Goal: Information Seeking & Learning: Learn about a topic

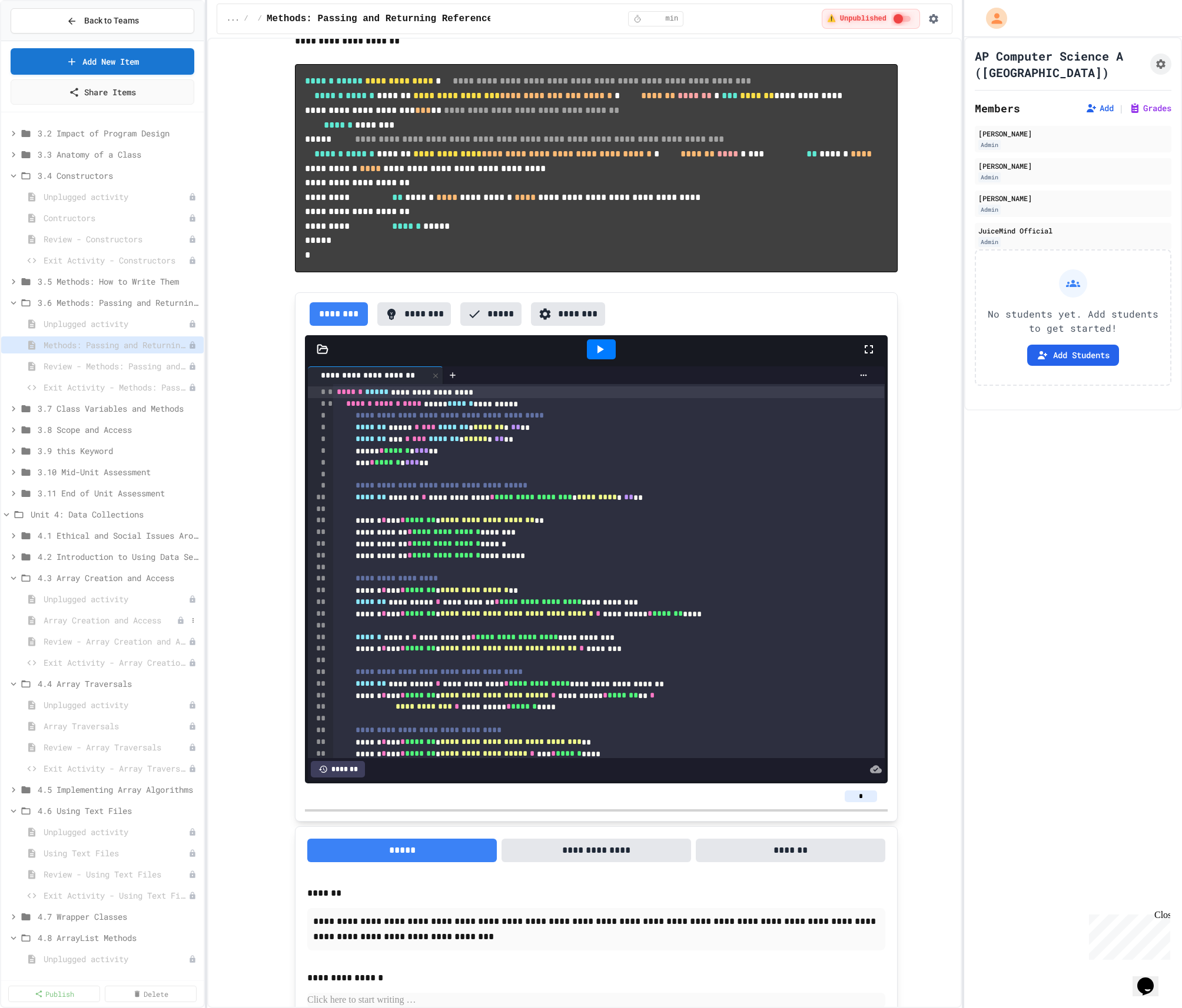
click at [83, 613] on div "Array Creation and Access" at bounding box center [102, 621] width 203 height 17
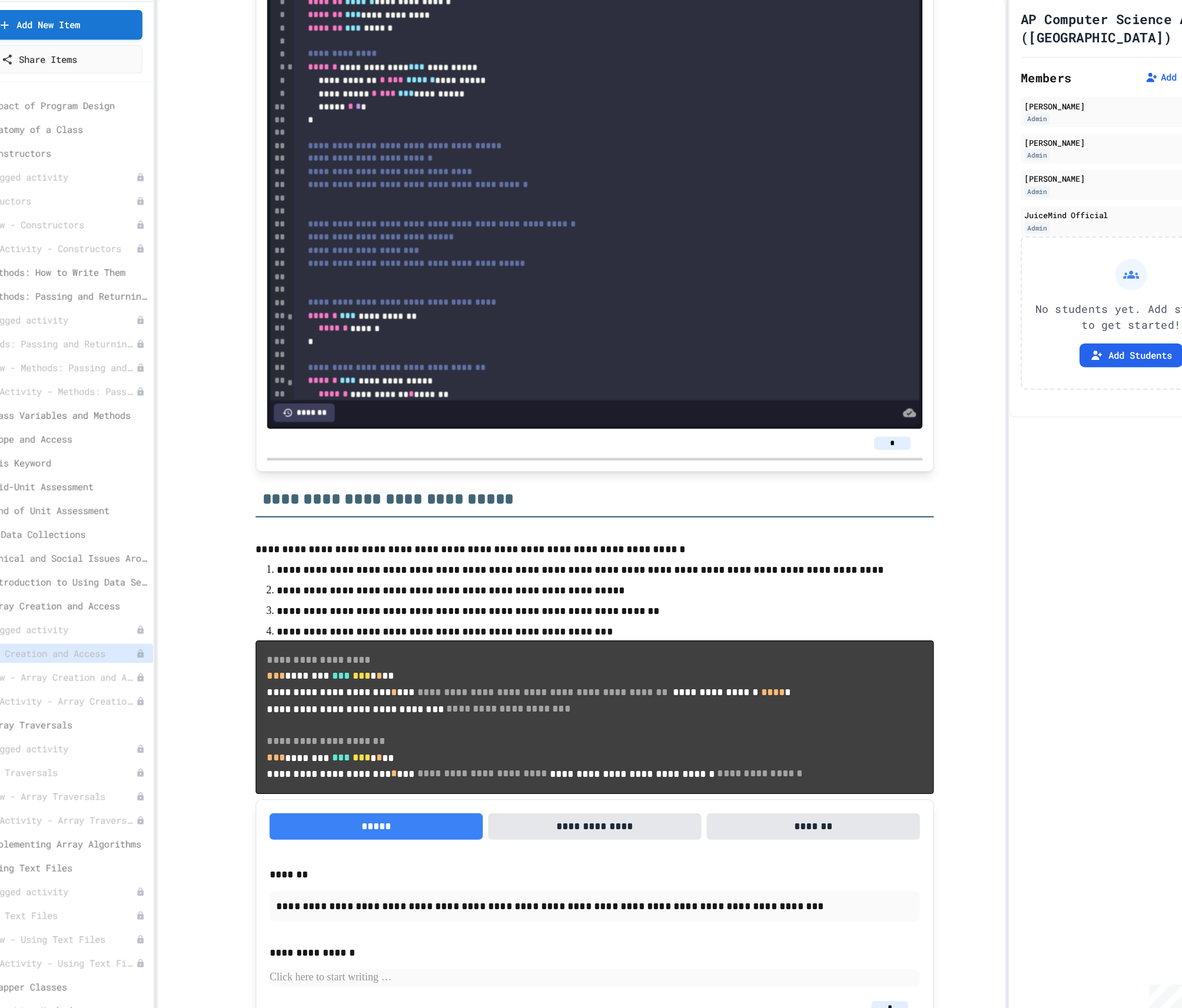
scroll to position [4088, 0]
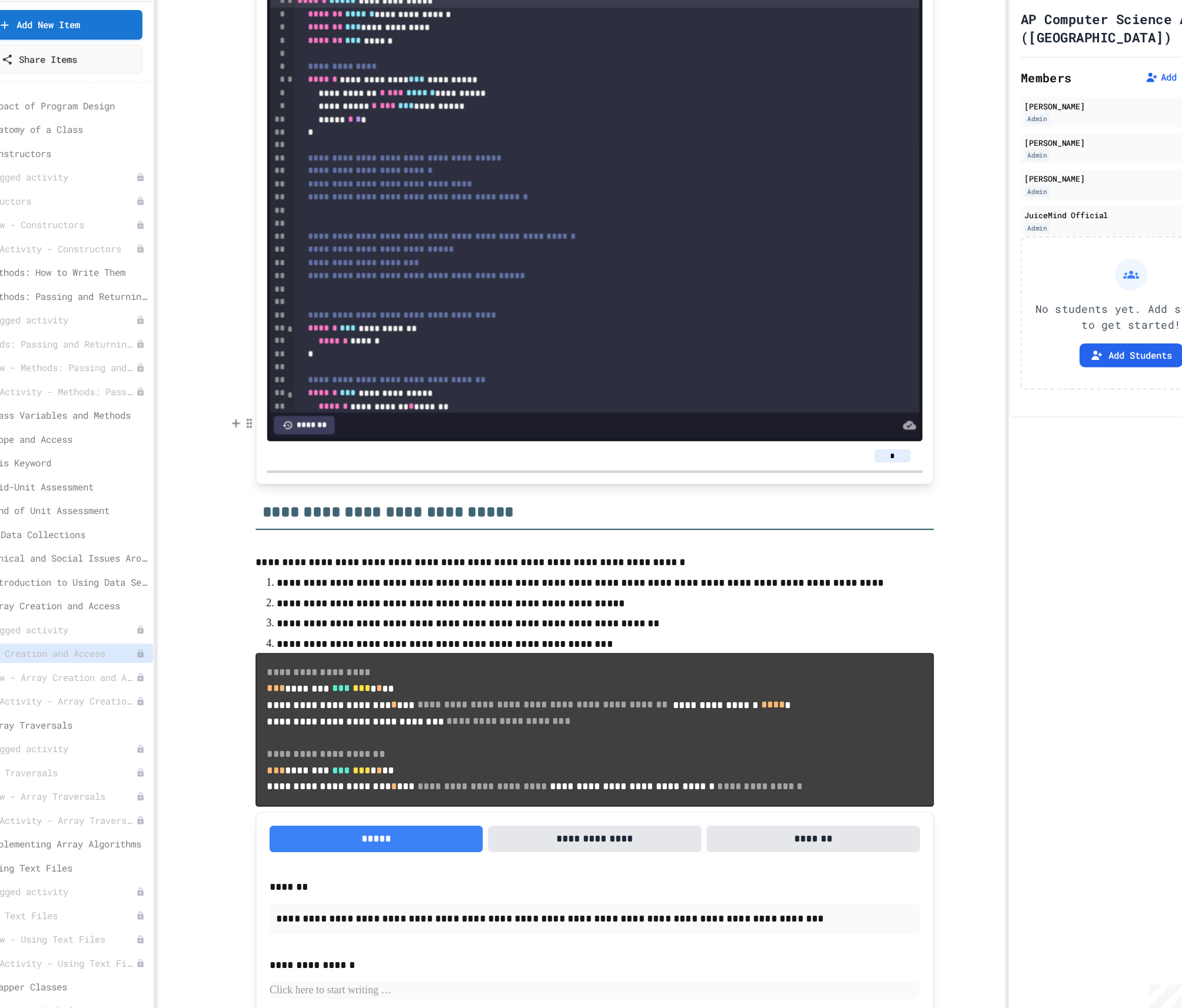
scroll to position [4188, 0]
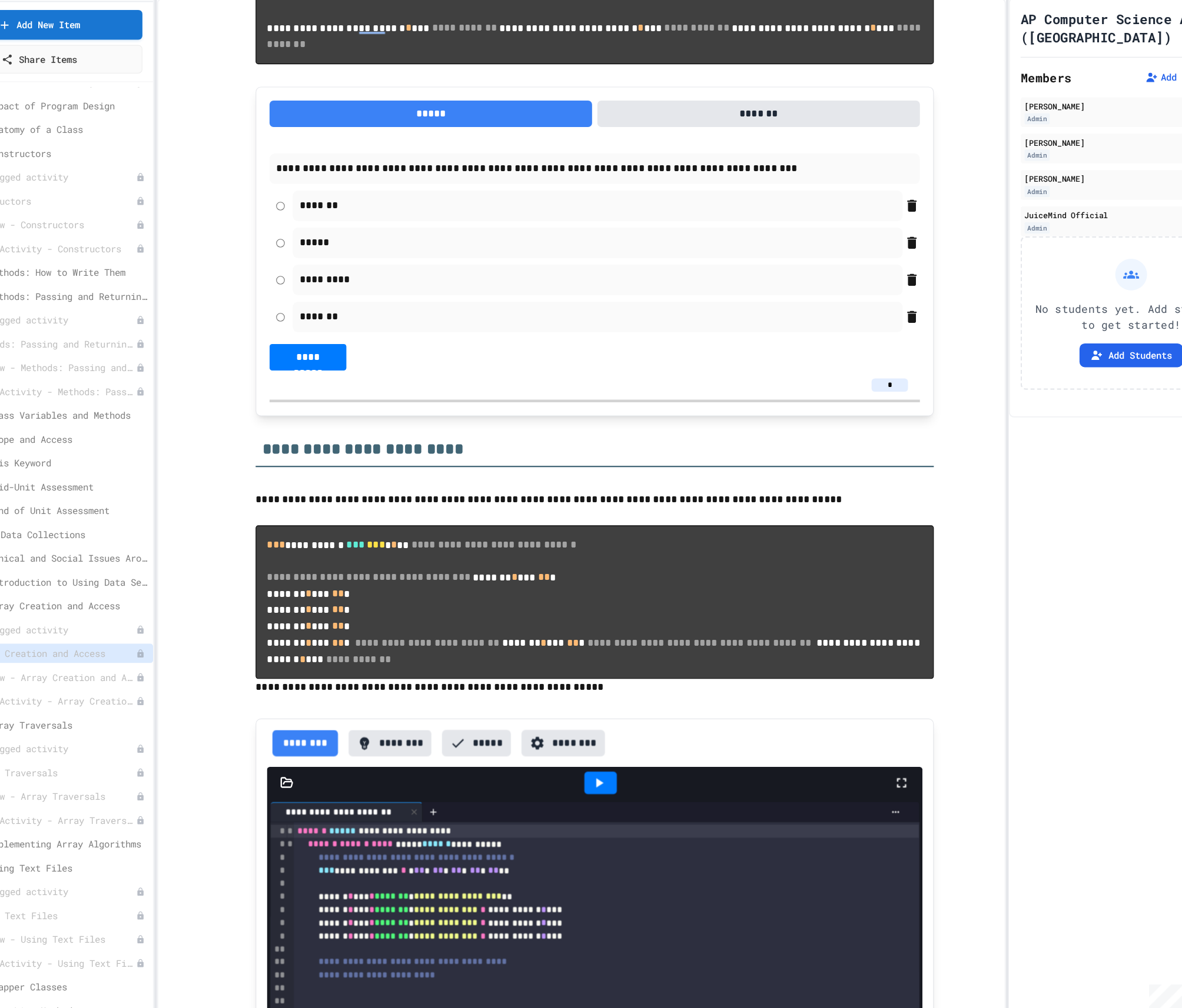
scroll to position [1213, 0]
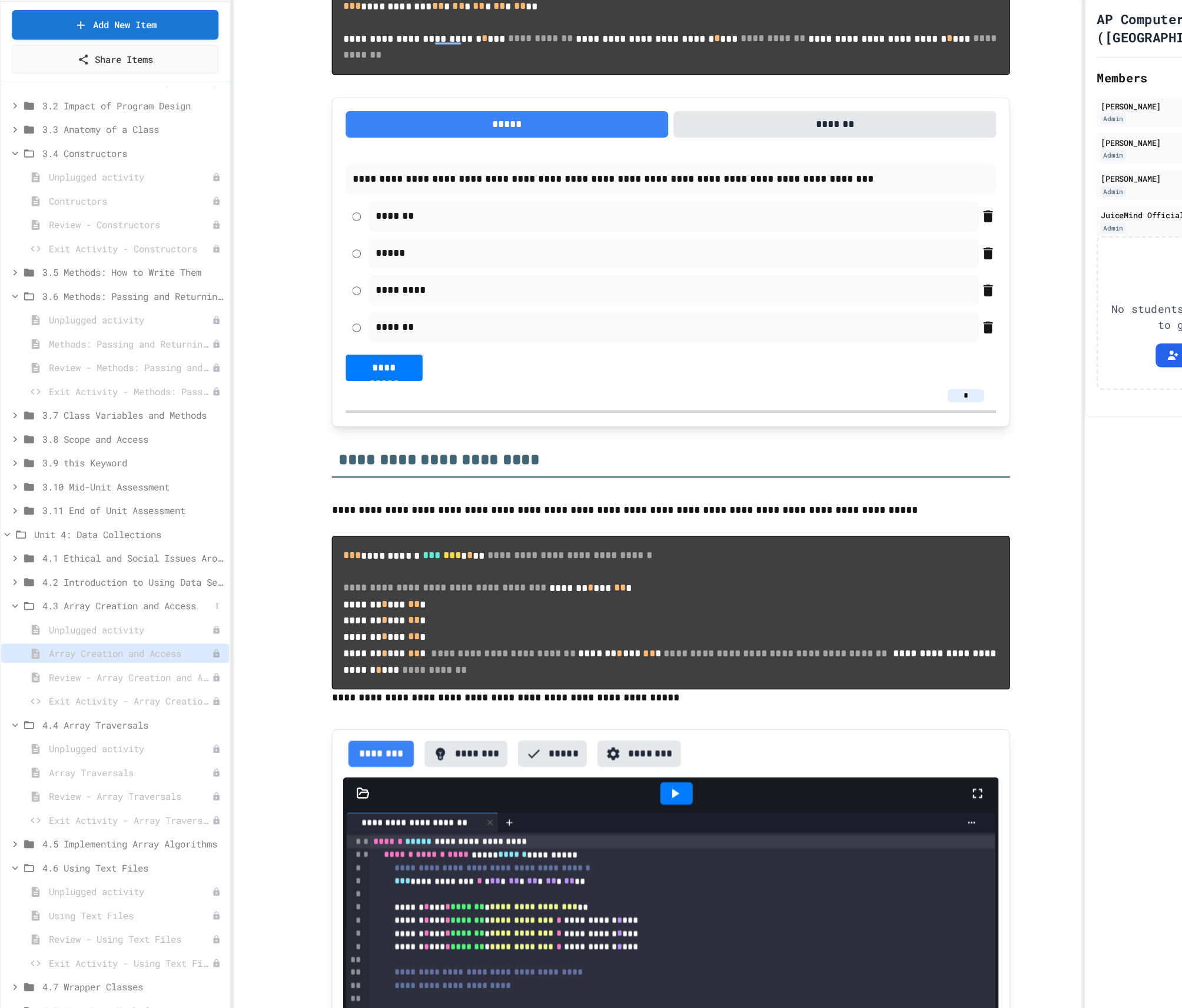
click at [65, 579] on span "4.3 Array Creation and Access" at bounding box center [112, 577] width 149 height 12
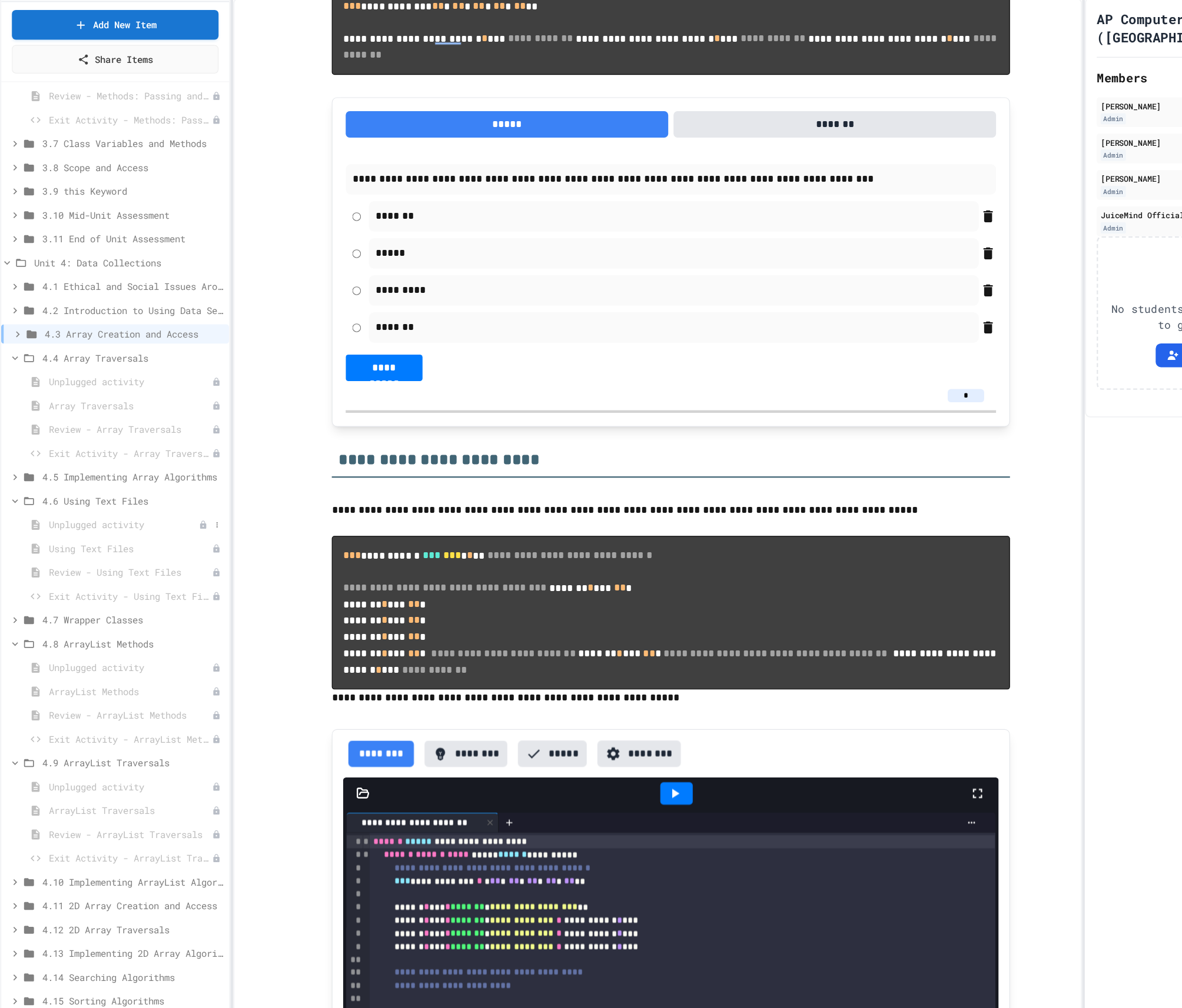
scroll to position [675, 0]
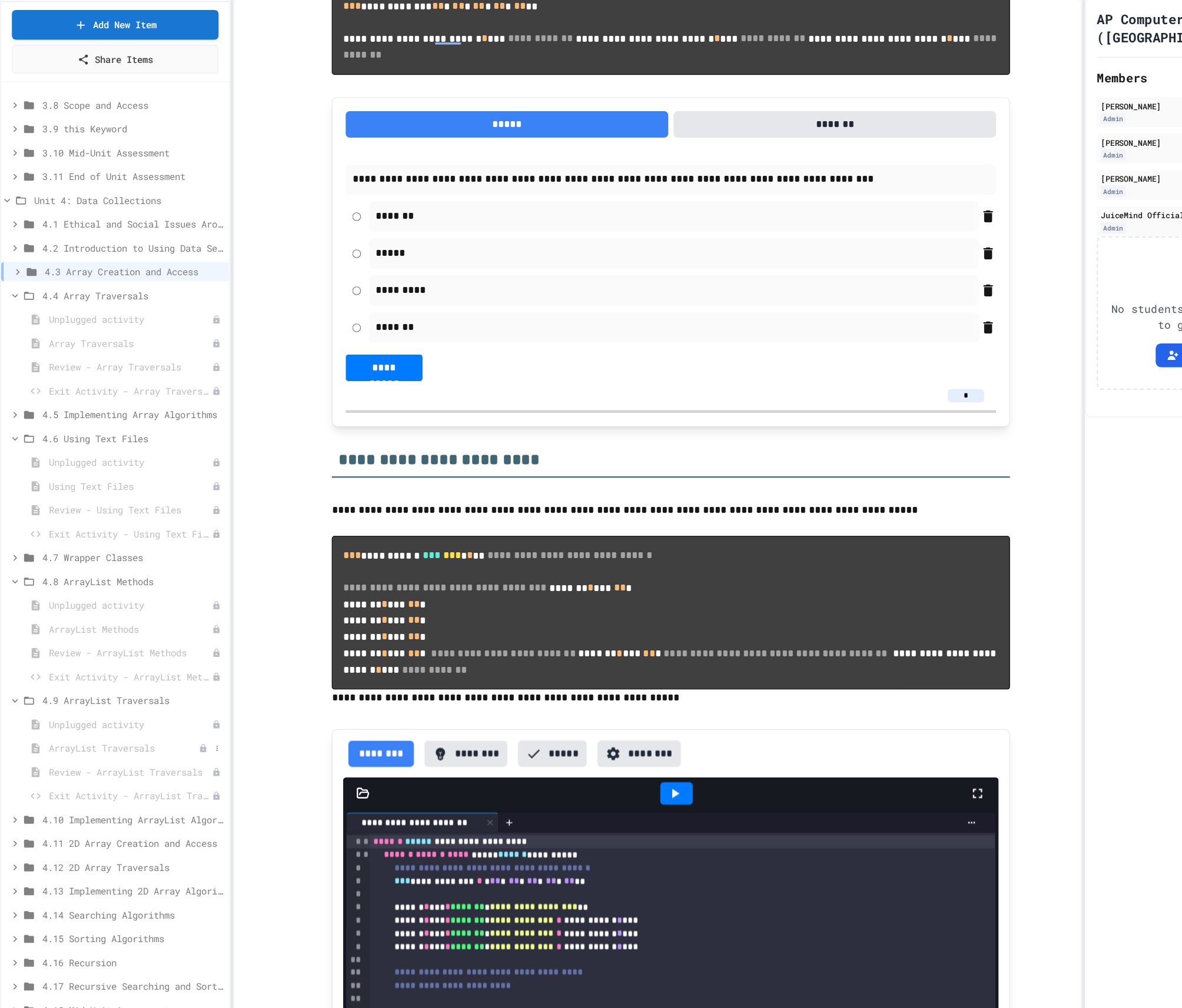
click at [90, 702] on span "ArrayList Traversals" at bounding box center [110, 704] width 133 height 12
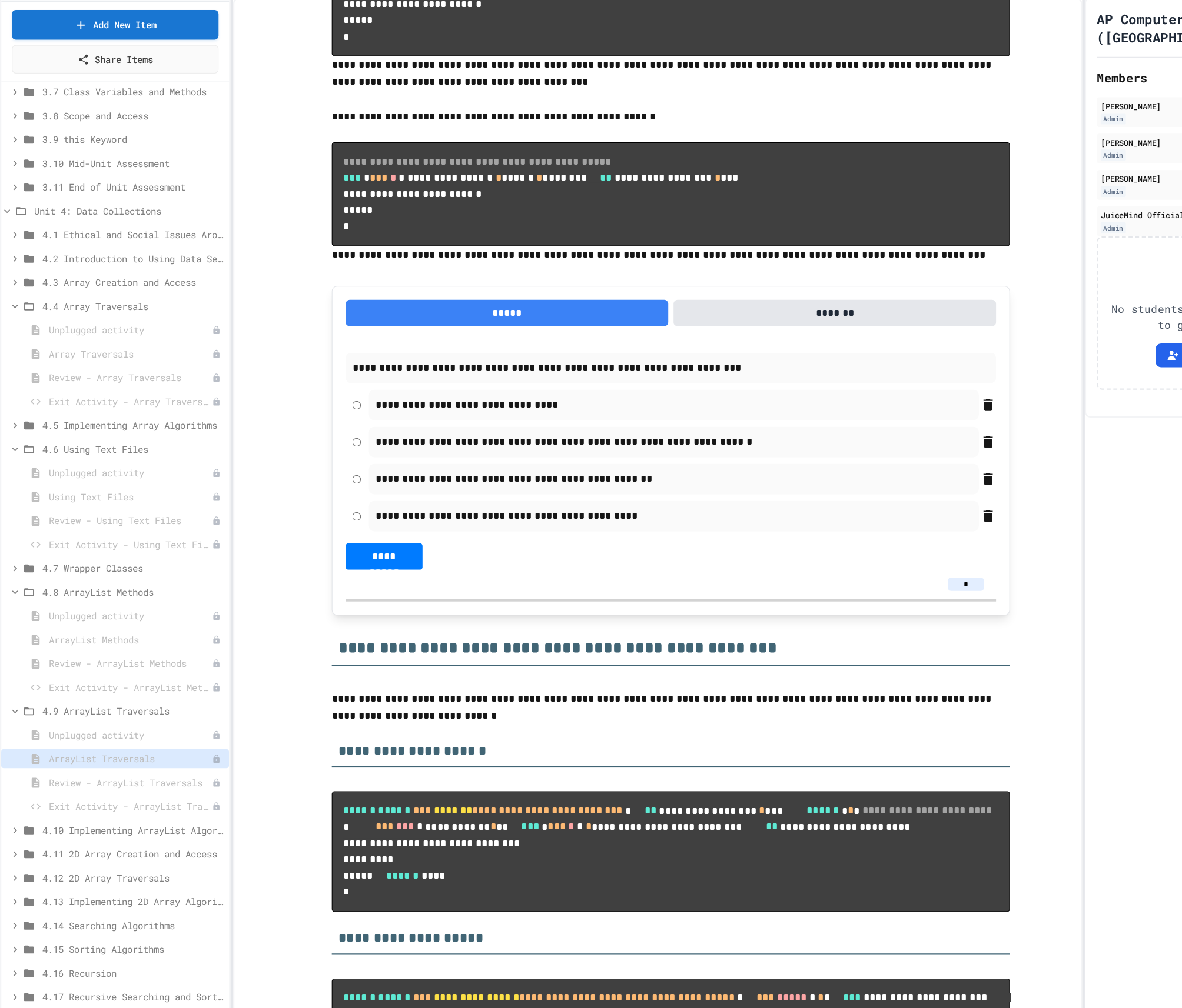
scroll to position [1567, 0]
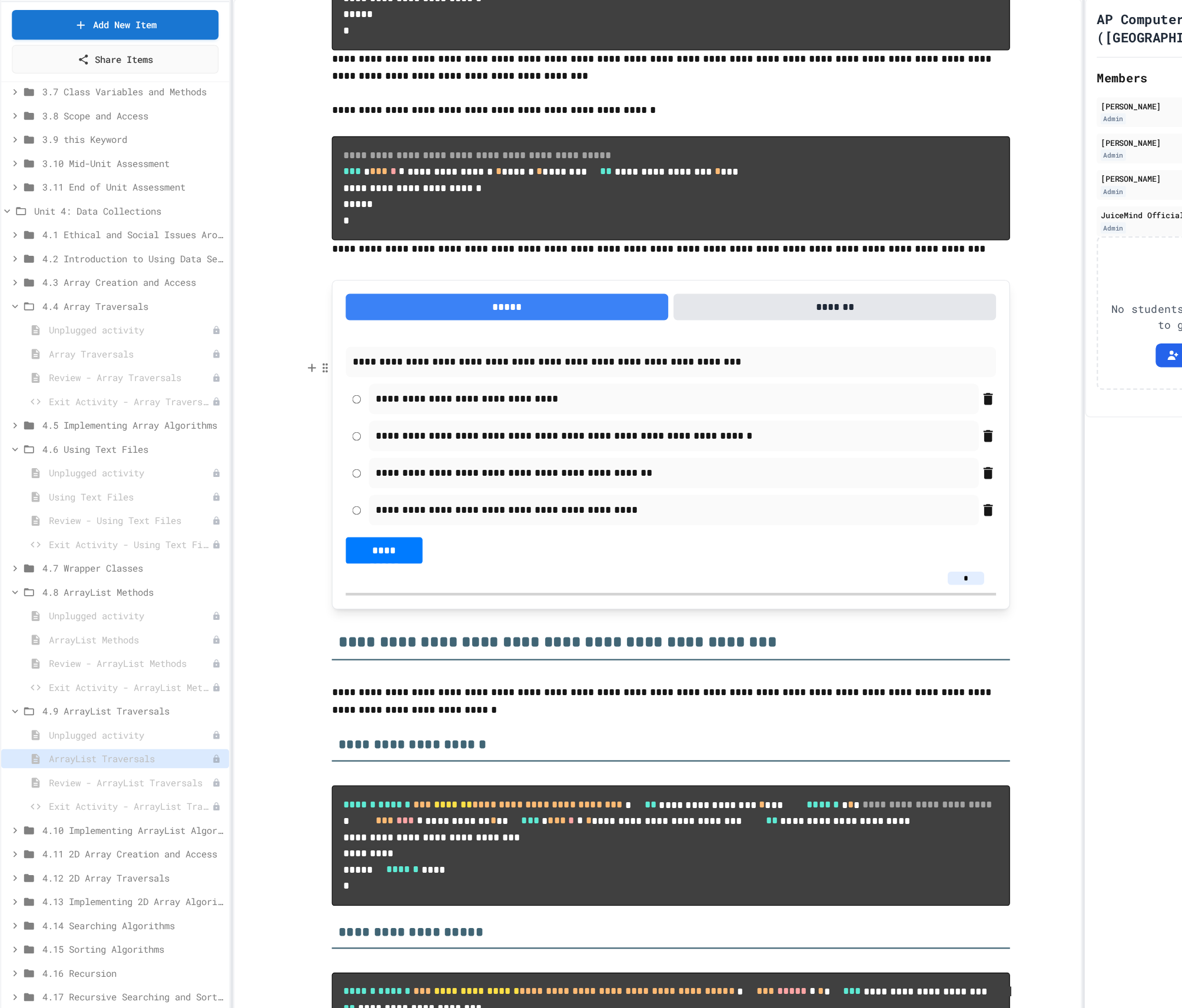
click at [302, 268] on p "**********" at bounding box center [596, 261] width 602 height 16
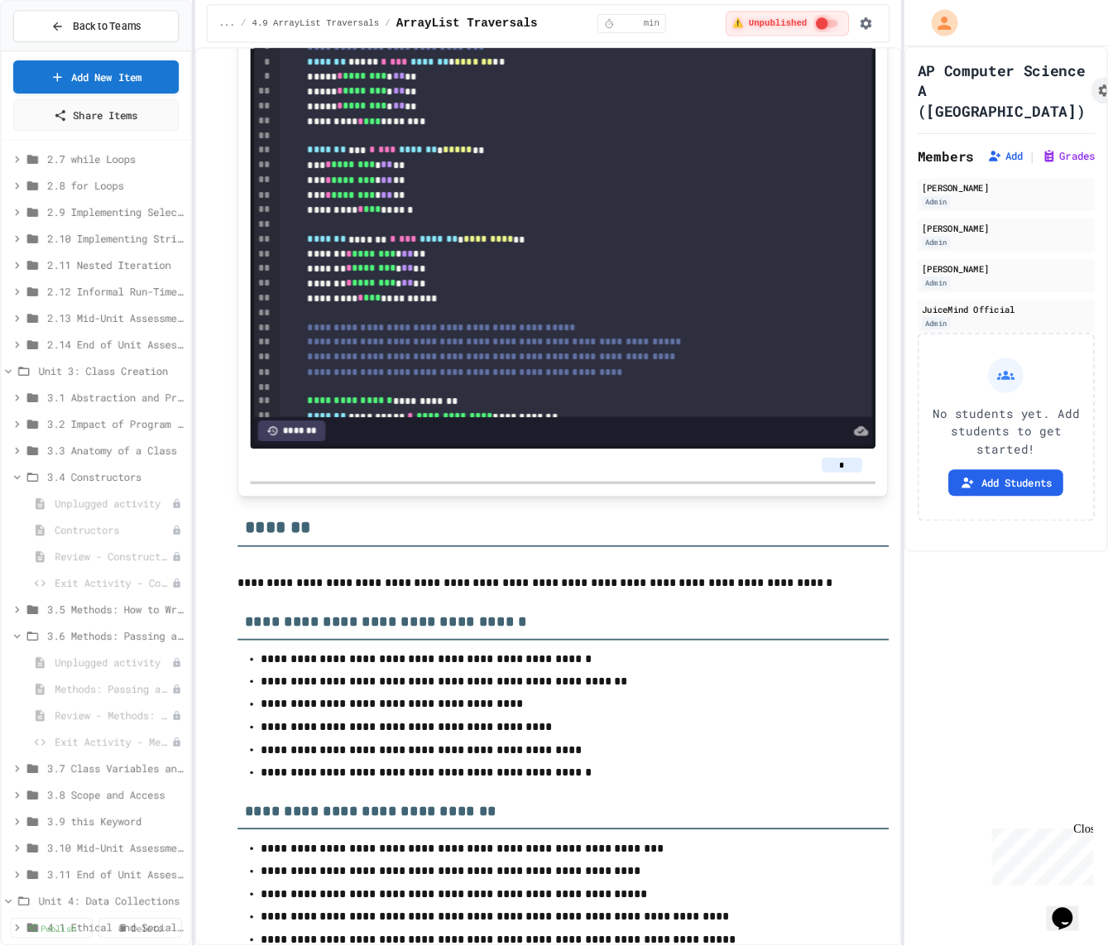
scroll to position [6683, 0]
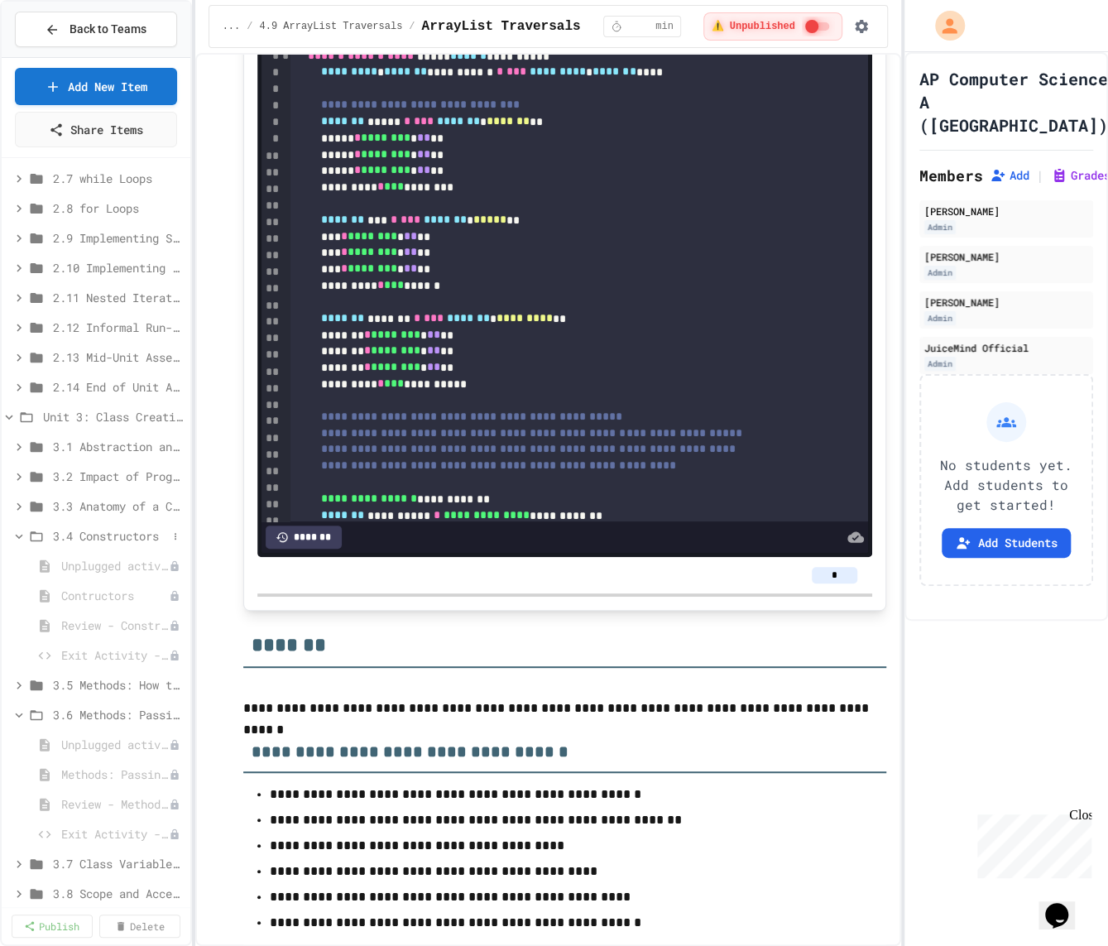
click at [85, 528] on span "3.4 Constructors" at bounding box center [110, 535] width 114 height 17
click at [89, 587] on span "3.6 Methods: Passing and Returning References of an Object" at bounding box center [110, 595] width 114 height 17
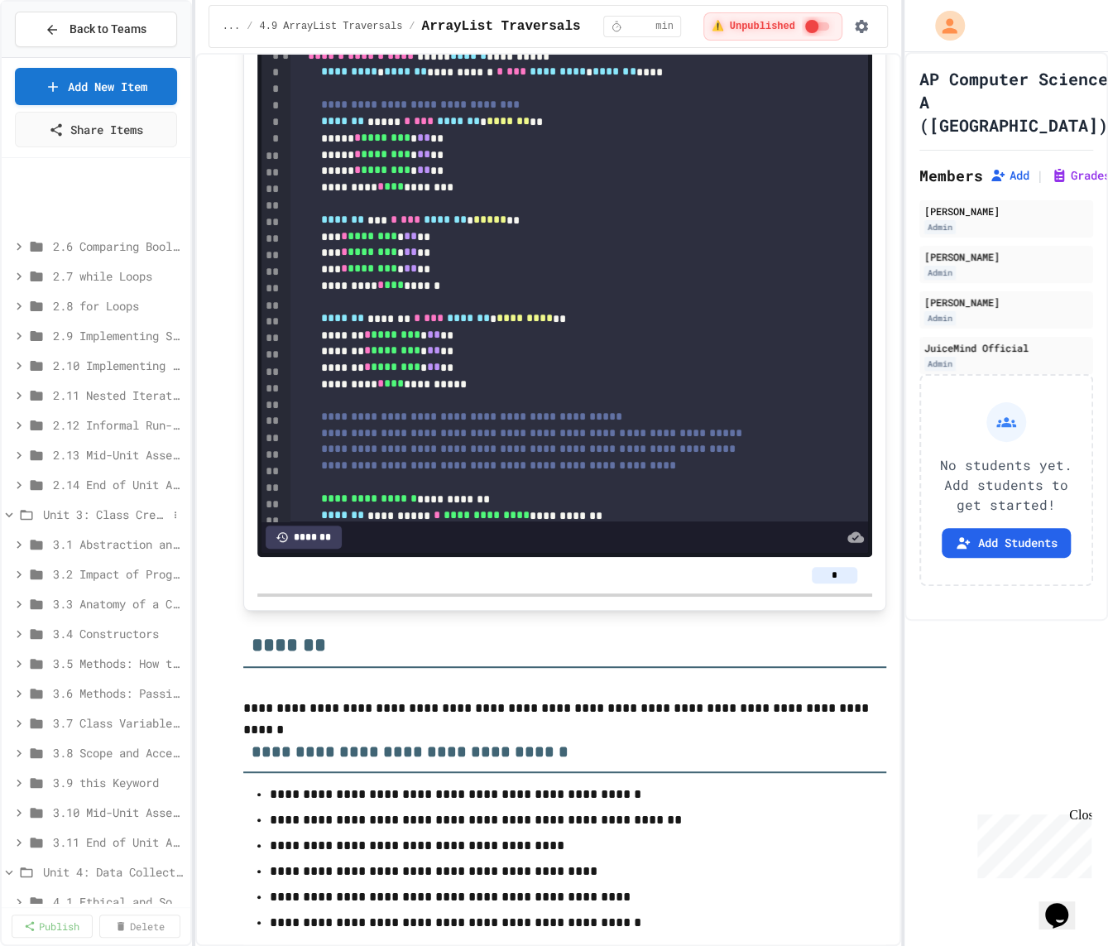
scroll to position [145, 0]
click at [59, 514] on span "Unit 3: Class Creation" at bounding box center [105, 514] width 124 height 17
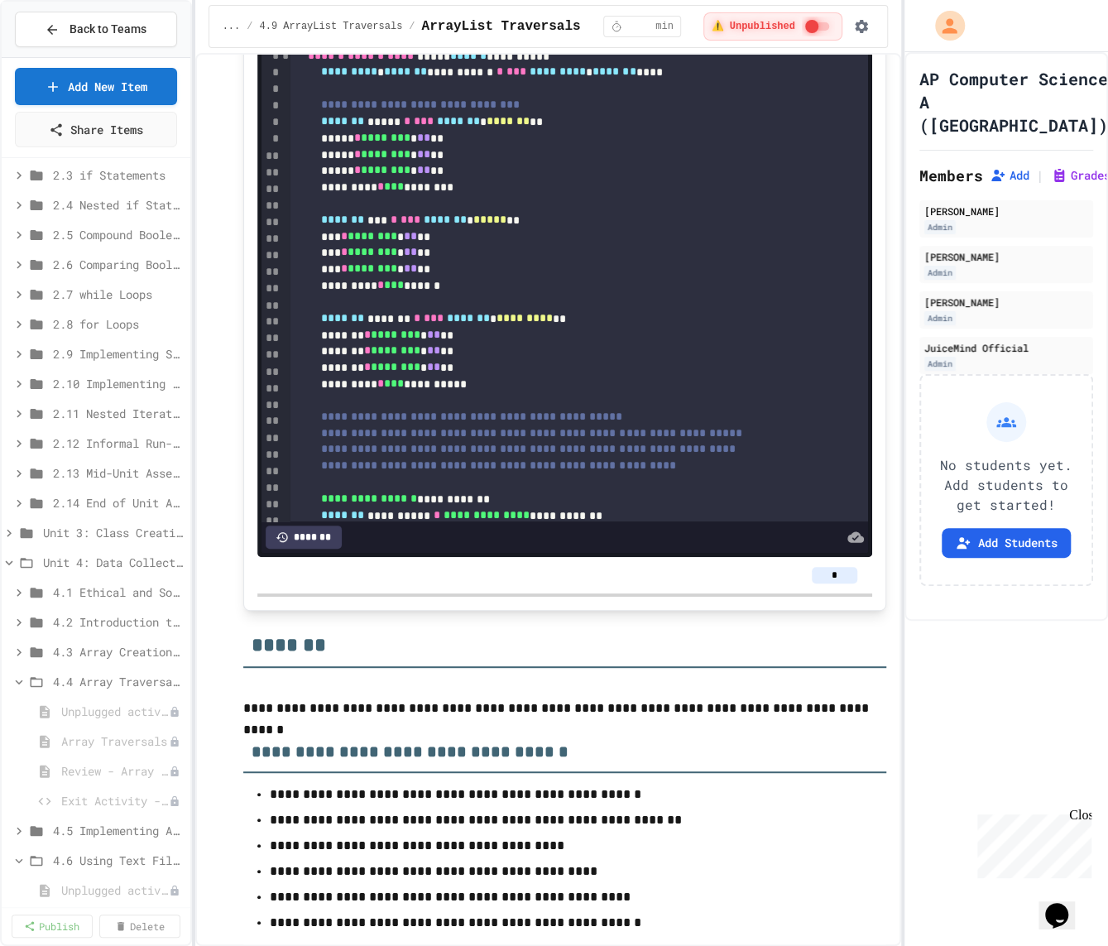
click at [52, 578] on div "Unit 4: Data Collections" at bounding box center [96, 565] width 189 height 30
click at [62, 561] on span "Unit 4: Data Collections" at bounding box center [105, 562] width 124 height 17
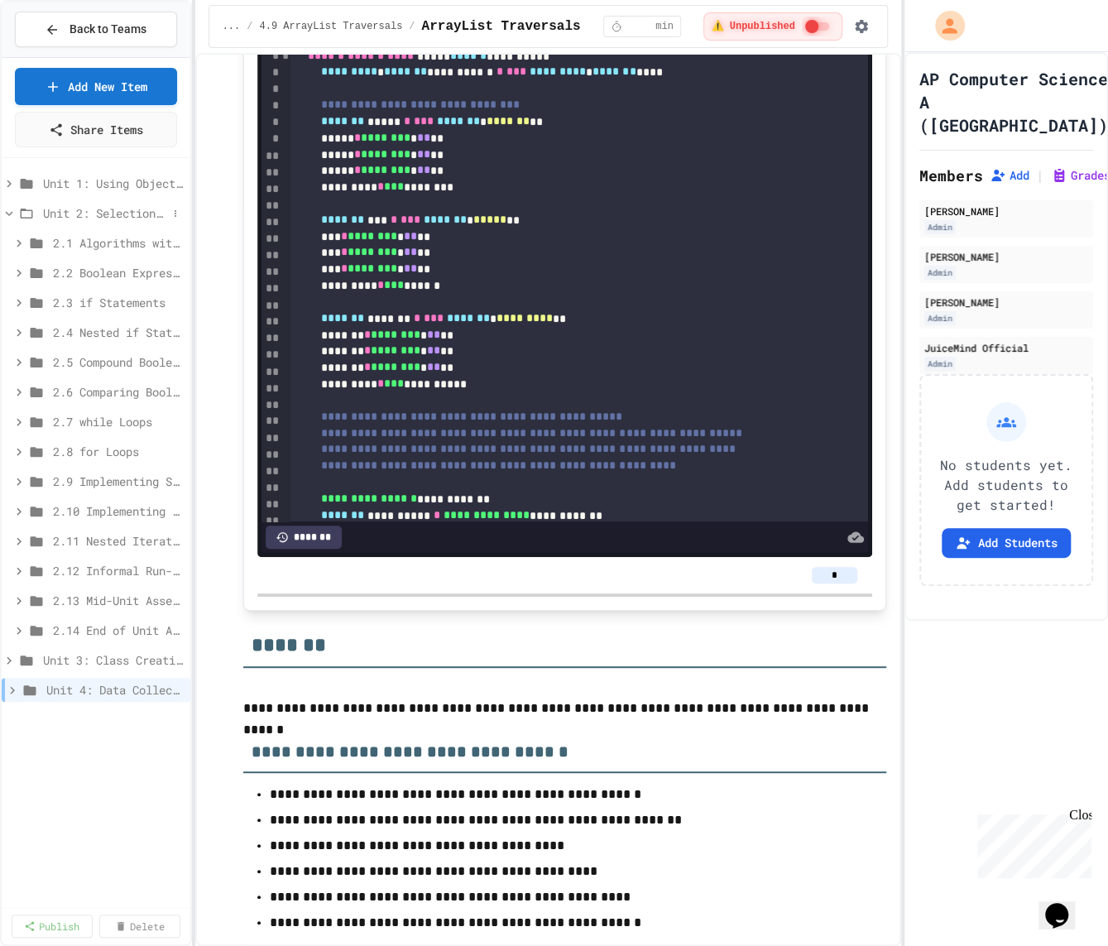
click at [59, 204] on span "Unit 2: Selection and Iteration" at bounding box center [105, 212] width 124 height 17
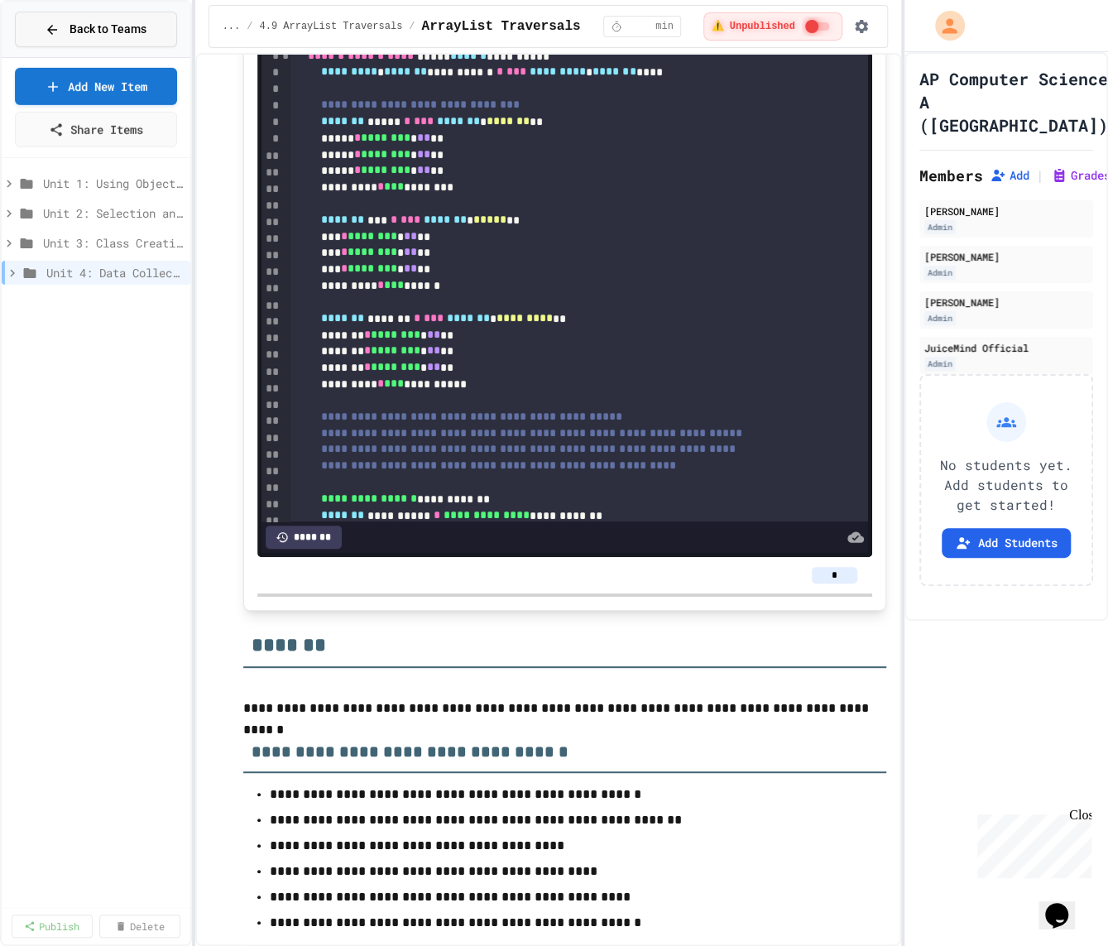
click at [111, 32] on span "Back to Teams" at bounding box center [108, 29] width 77 height 17
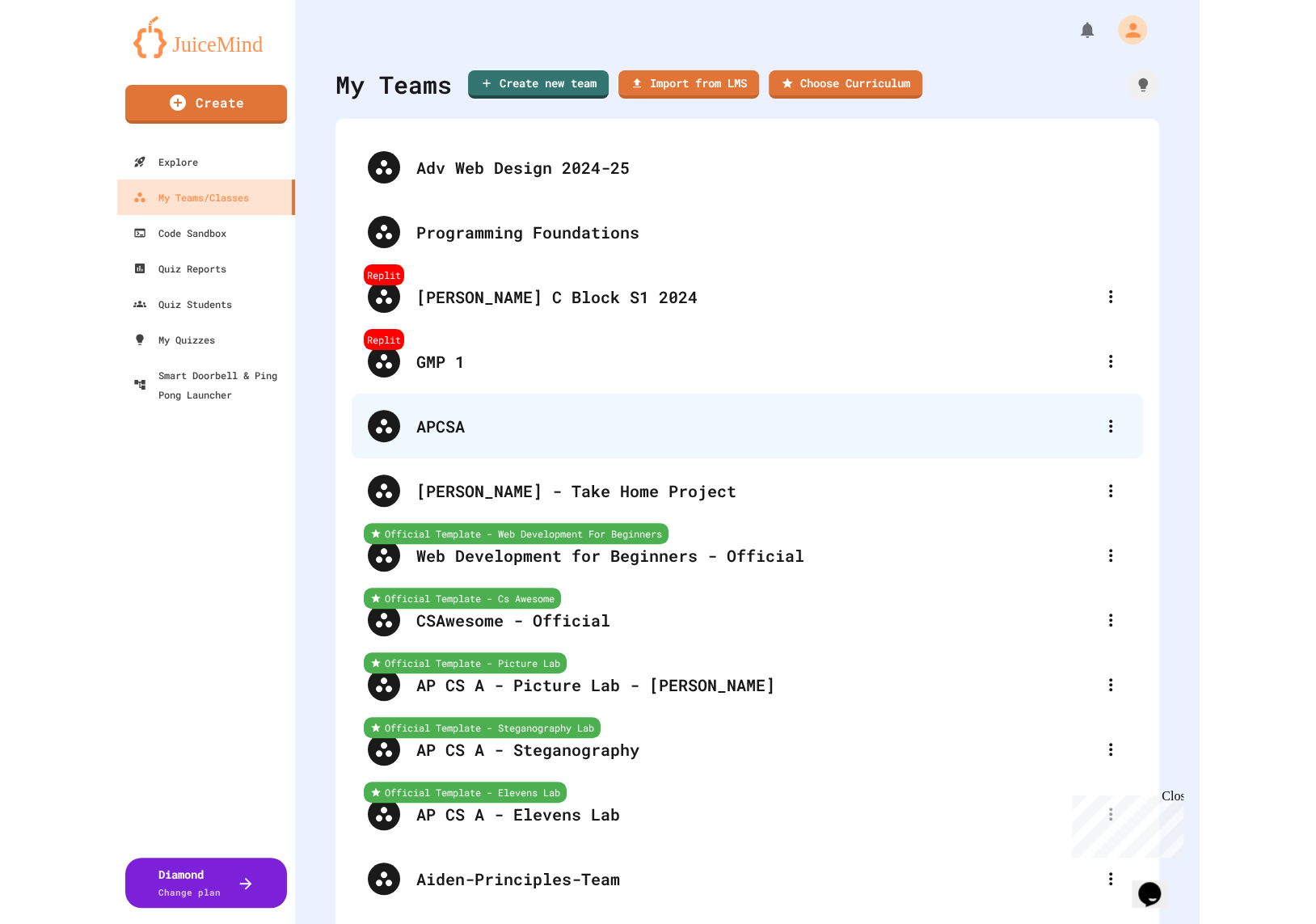
scroll to position [2745, 0]
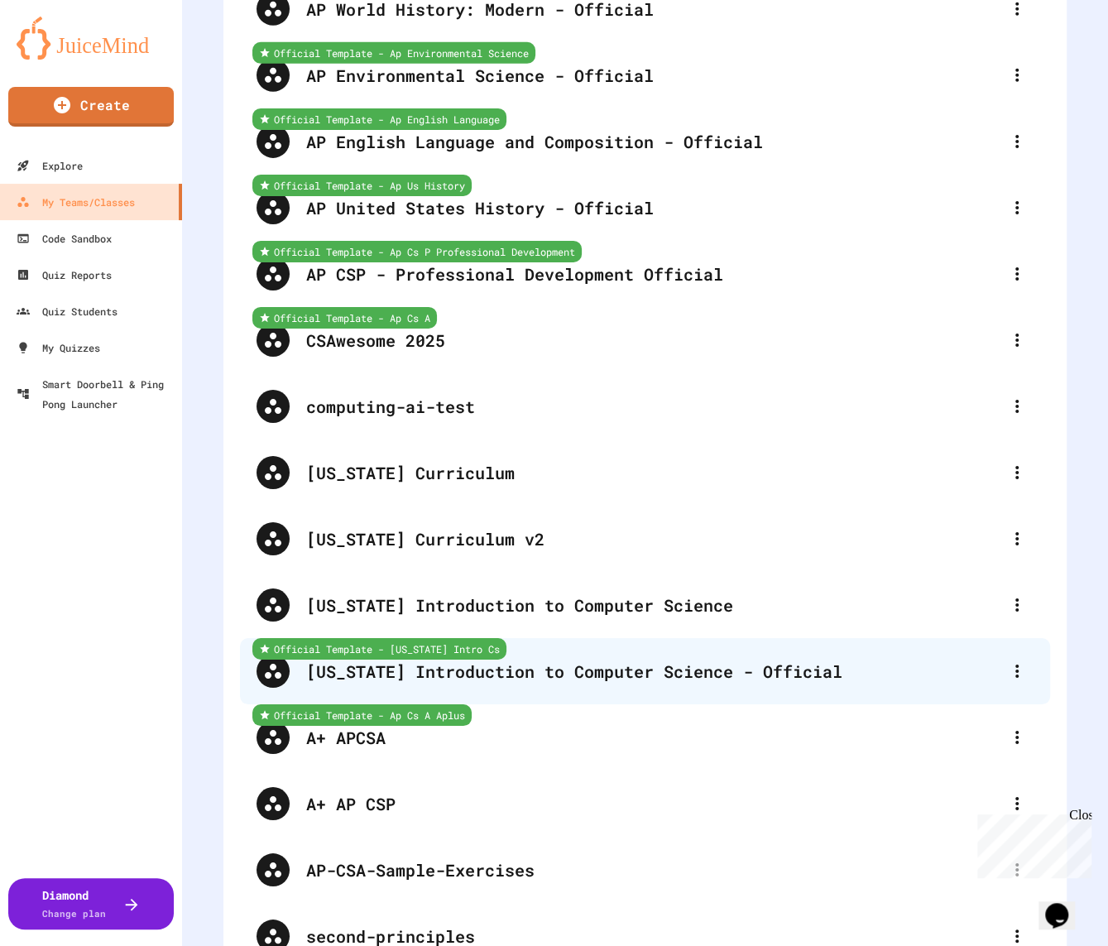
click at [524, 671] on div "[US_STATE] Introduction to Computer Science - Official" at bounding box center [653, 671] width 694 height 25
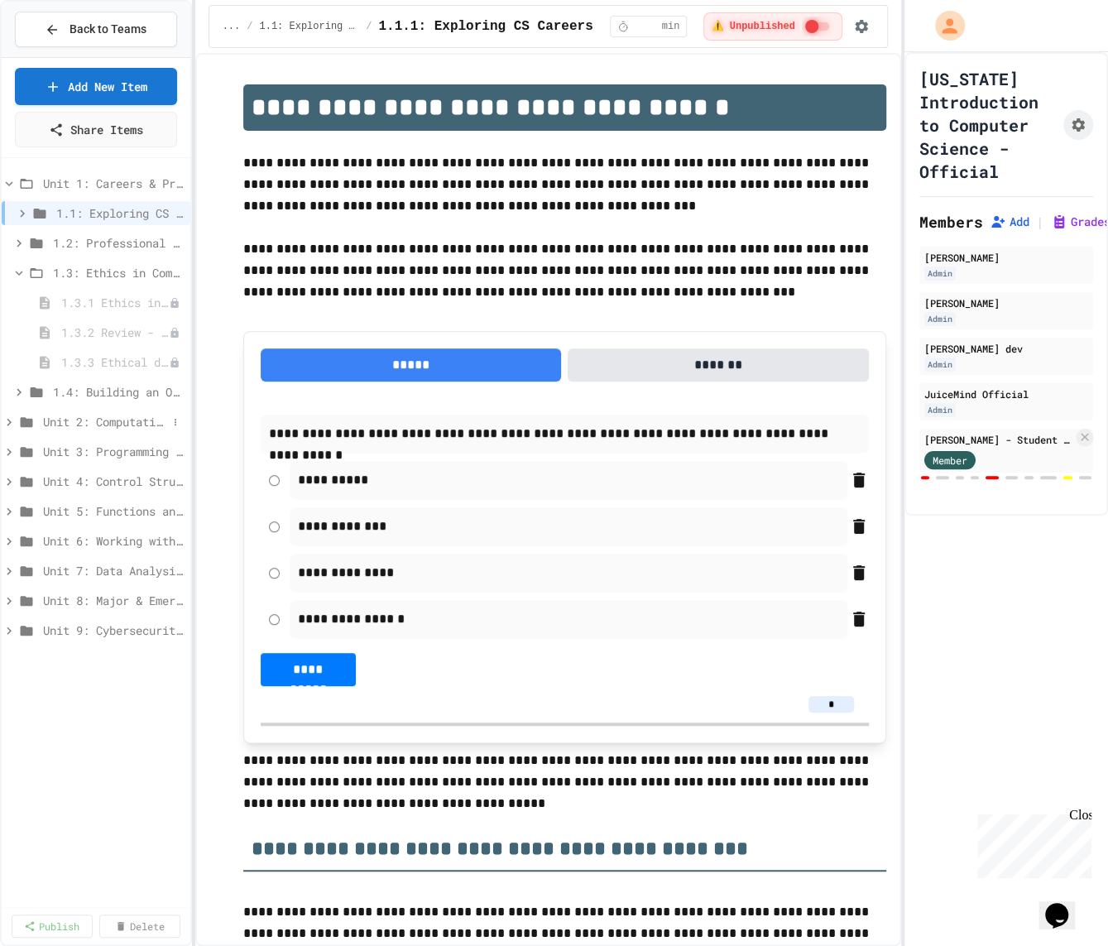
click at [109, 413] on span "Unit 2: Computational Thinking & Problem-Solving" at bounding box center [105, 421] width 124 height 17
click at [97, 464] on div "2.1: Foundations of Computational Thinking" at bounding box center [96, 454] width 189 height 30
click at [97, 469] on div "2.2: Algorithms from Idea to Flowchart" at bounding box center [96, 481] width 189 height 24
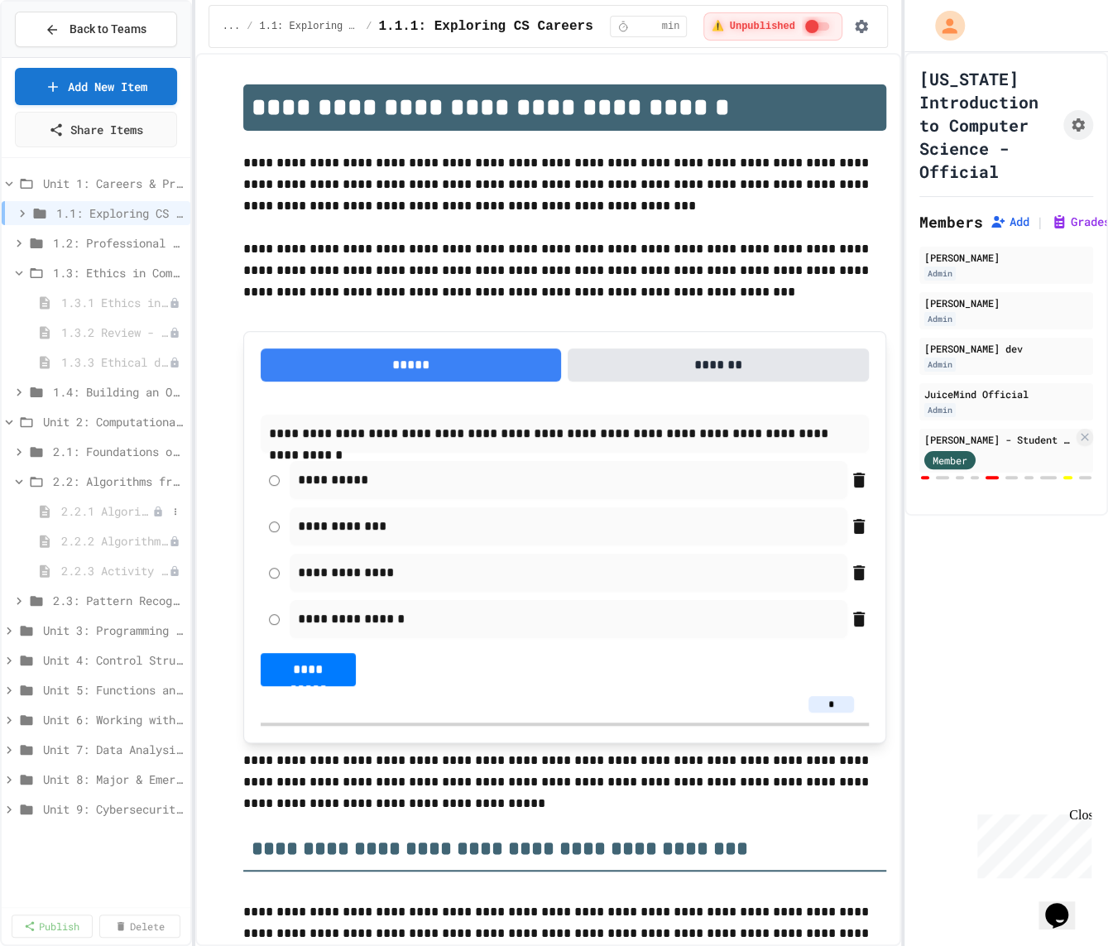
click at [98, 516] on span "2.2.1 Algorithms from Idea to Flowchart" at bounding box center [106, 510] width 91 height 17
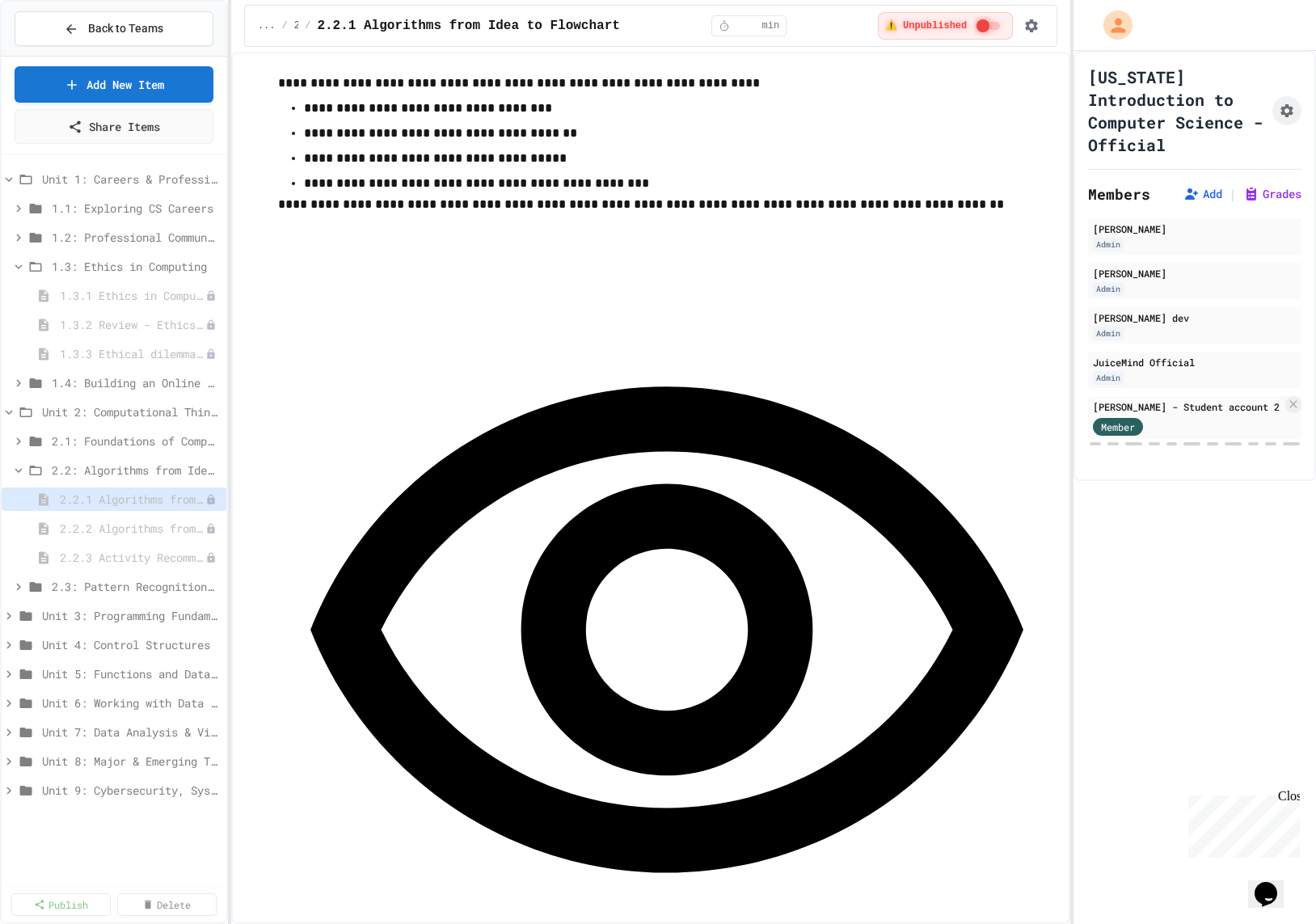
scroll to position [10136, 0]
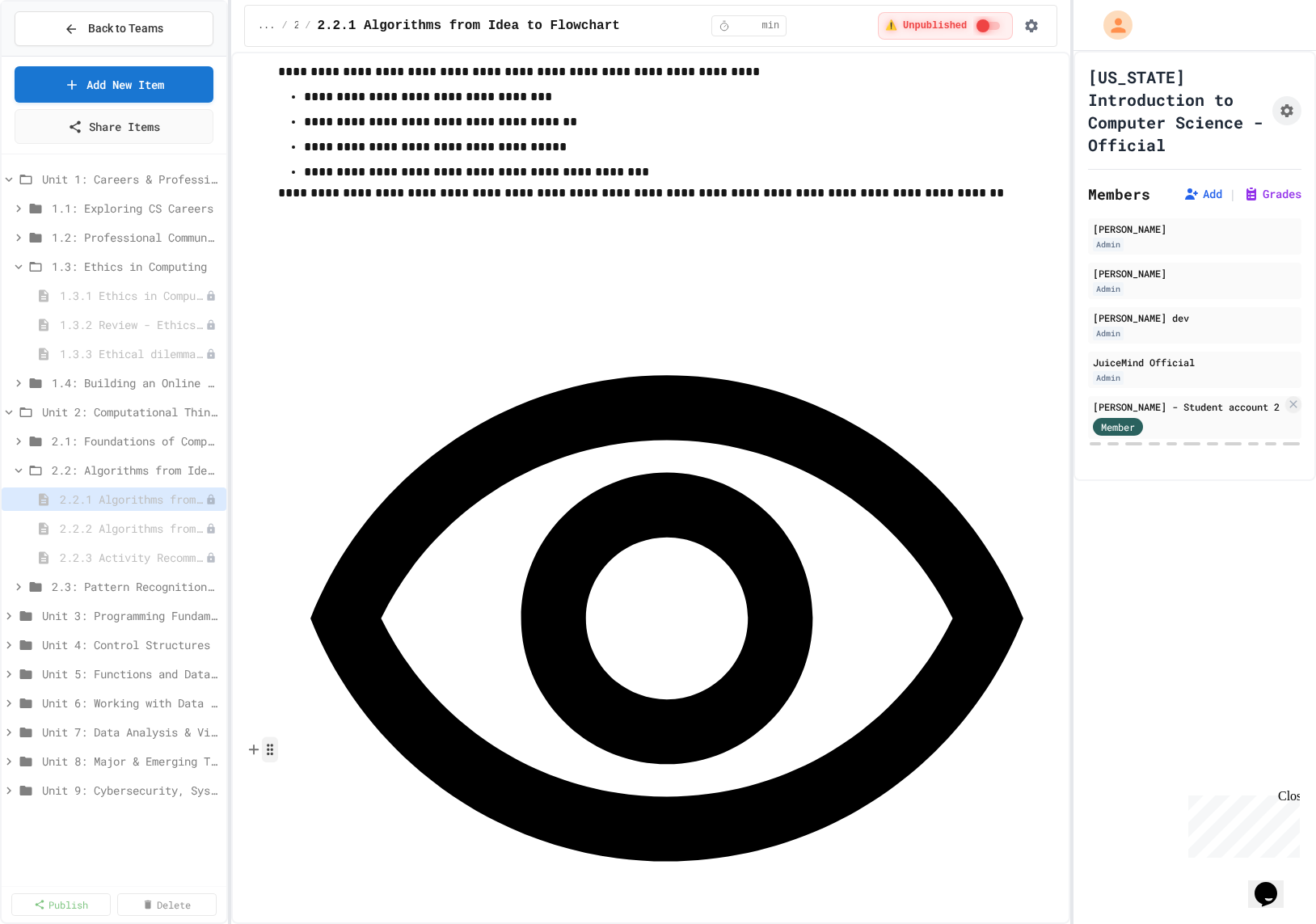
click at [270, 749] on icon "button" at bounding box center [270, 749] width 15 height 17
click at [317, 837] on button "Delete" at bounding box center [365, 848] width 192 height 25
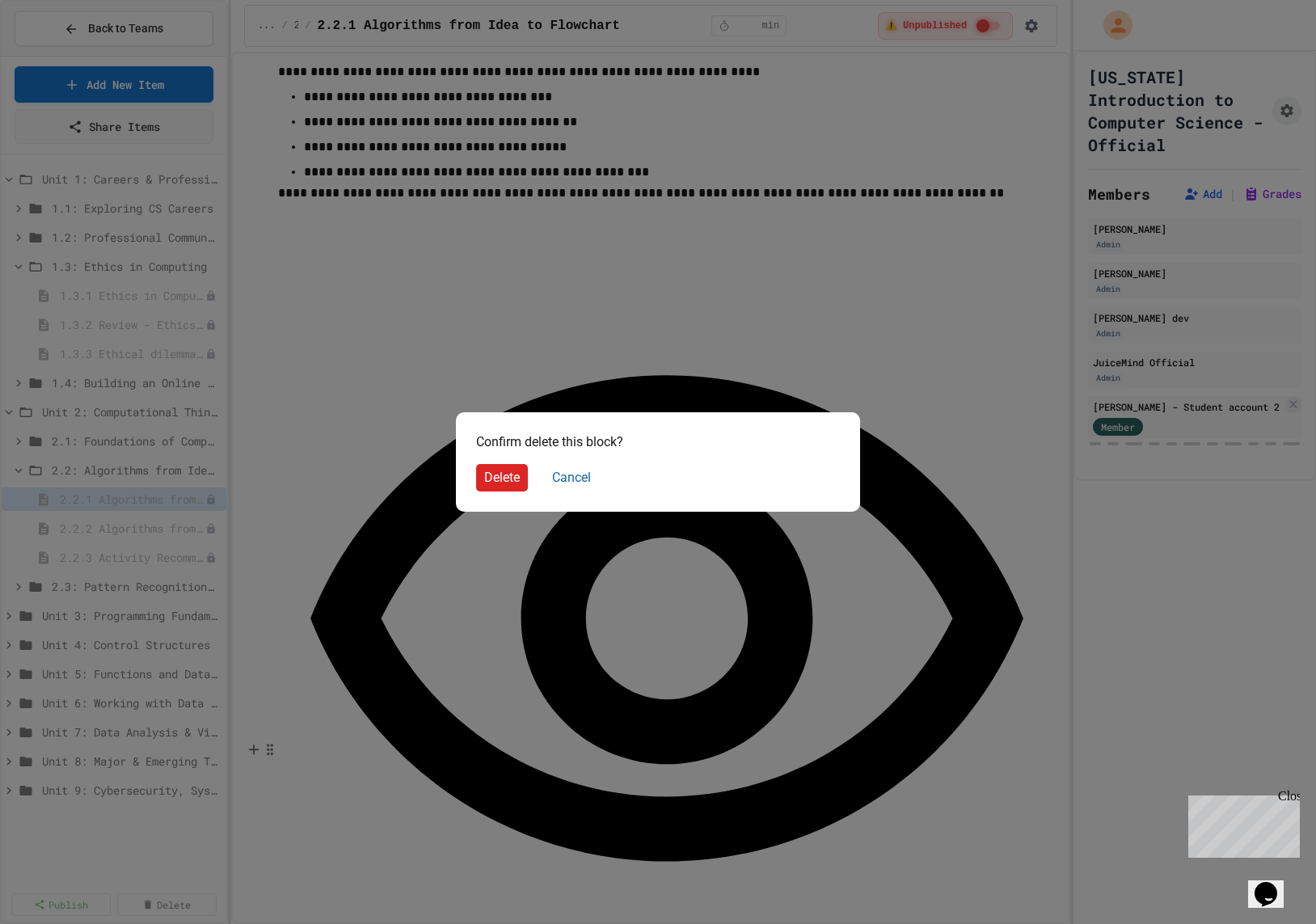
click at [505, 474] on button "Delete" at bounding box center [501, 478] width 52 height 27
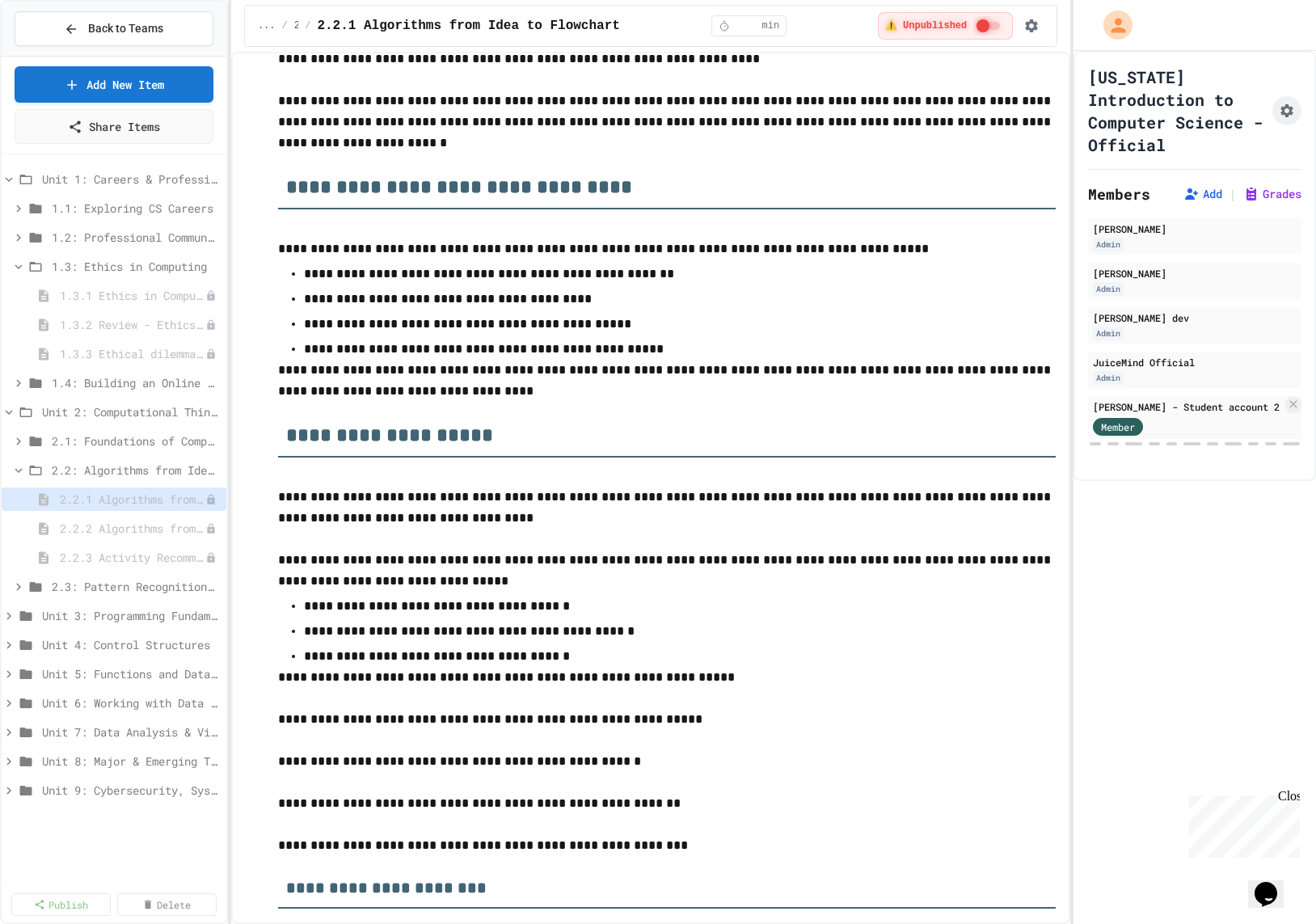
scroll to position [144, 0]
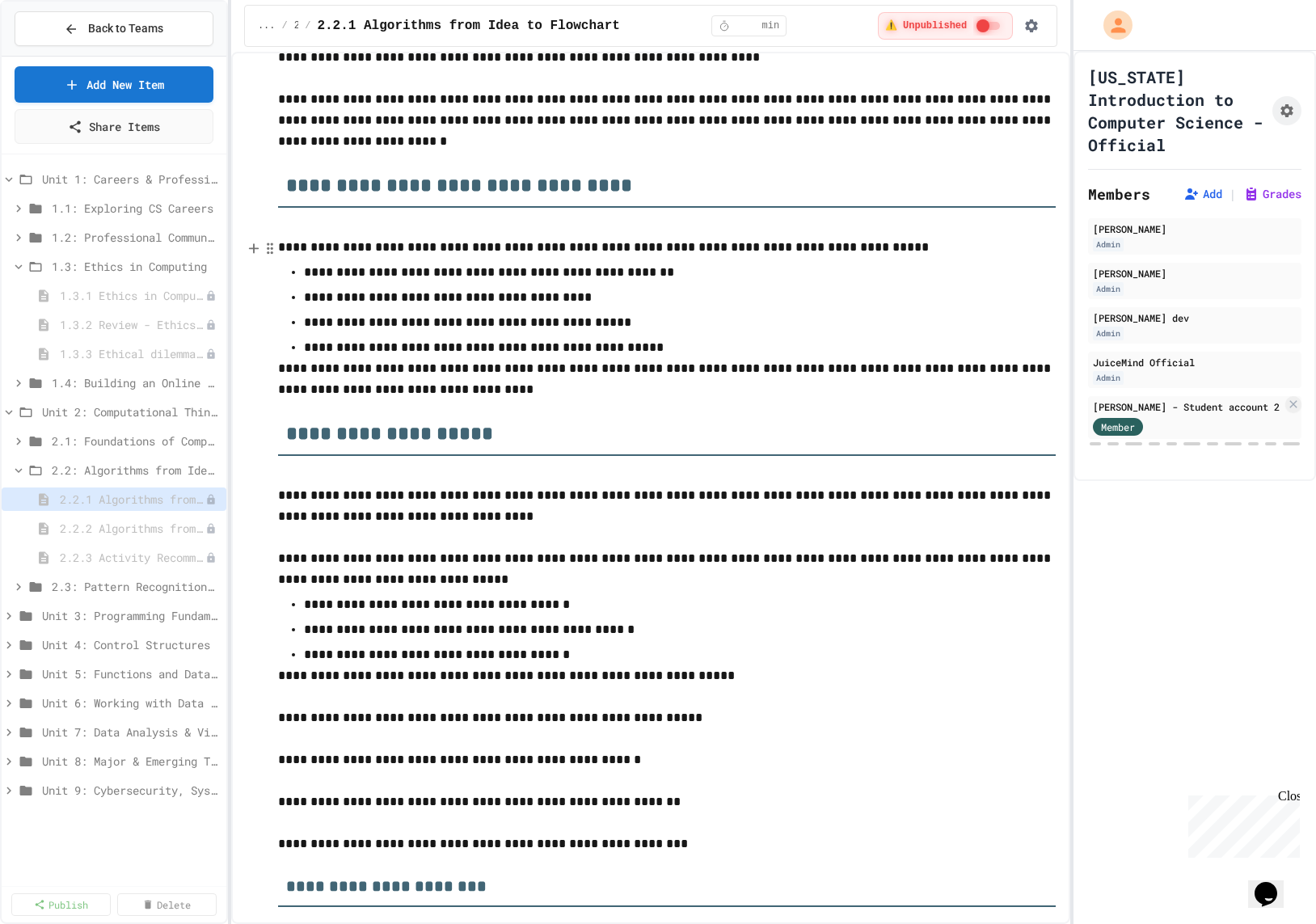
click at [906, 244] on p "**********" at bounding box center [667, 247] width 778 height 21
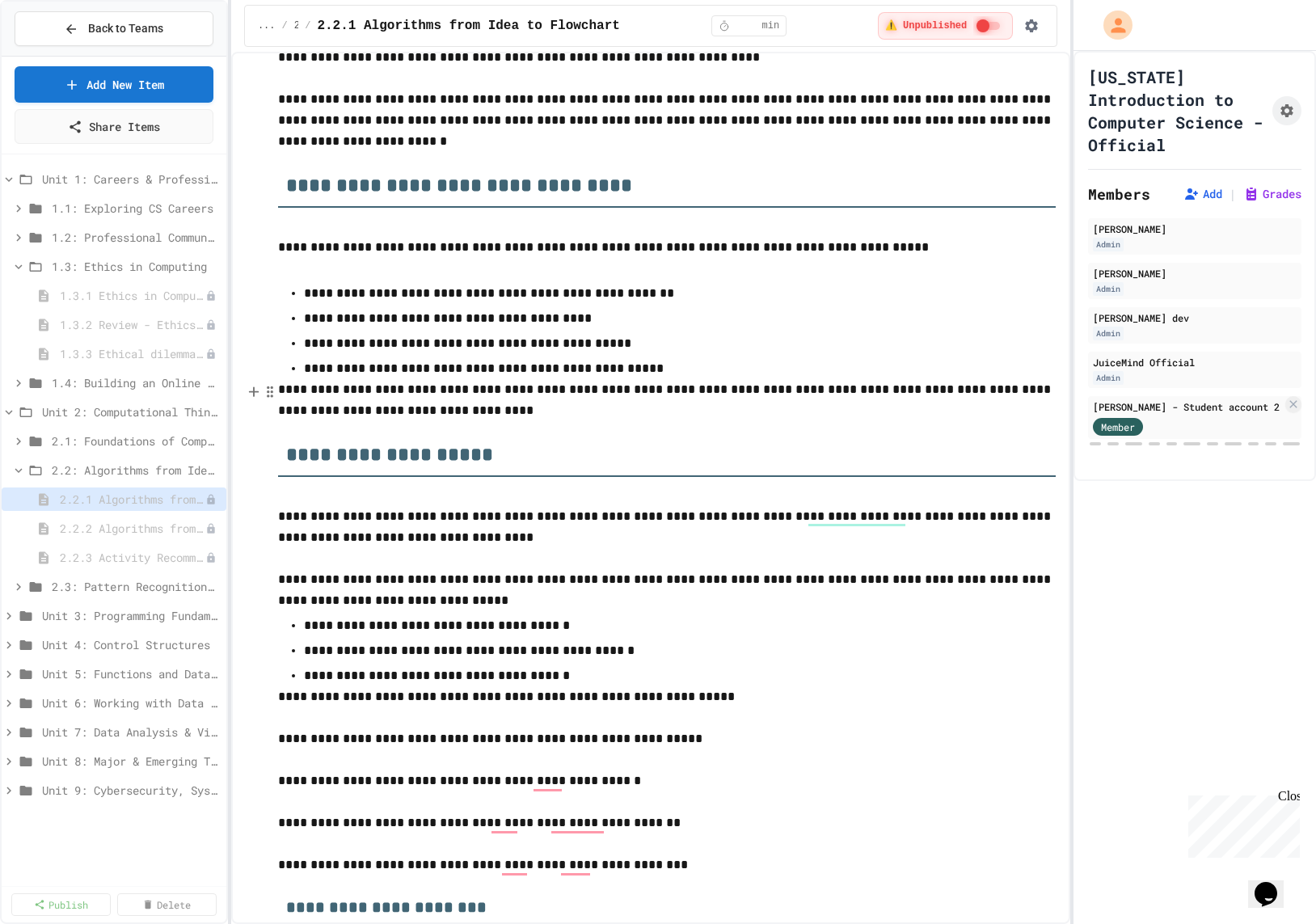
click at [283, 392] on p "**********" at bounding box center [667, 399] width 778 height 42
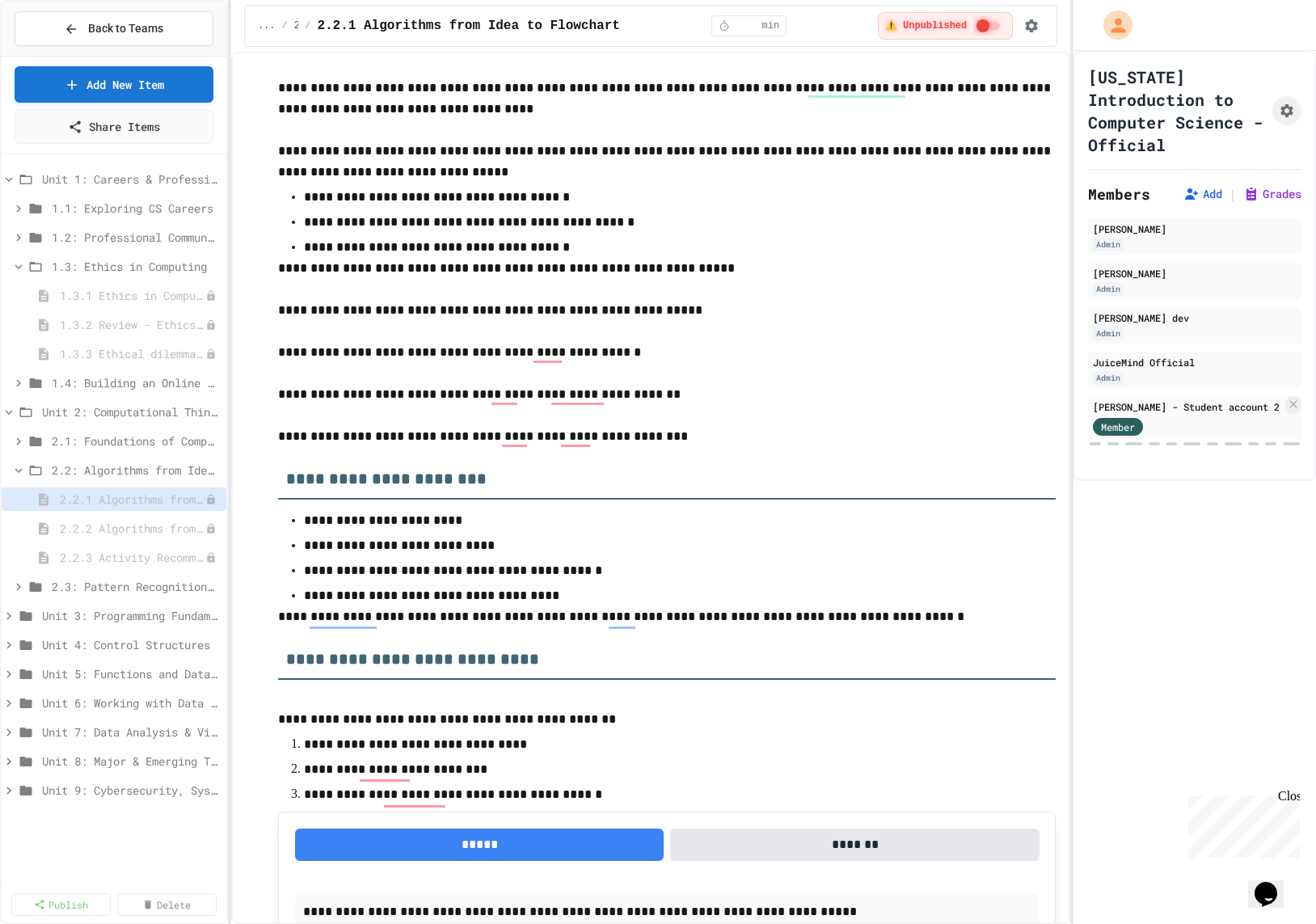
scroll to position [603, 0]
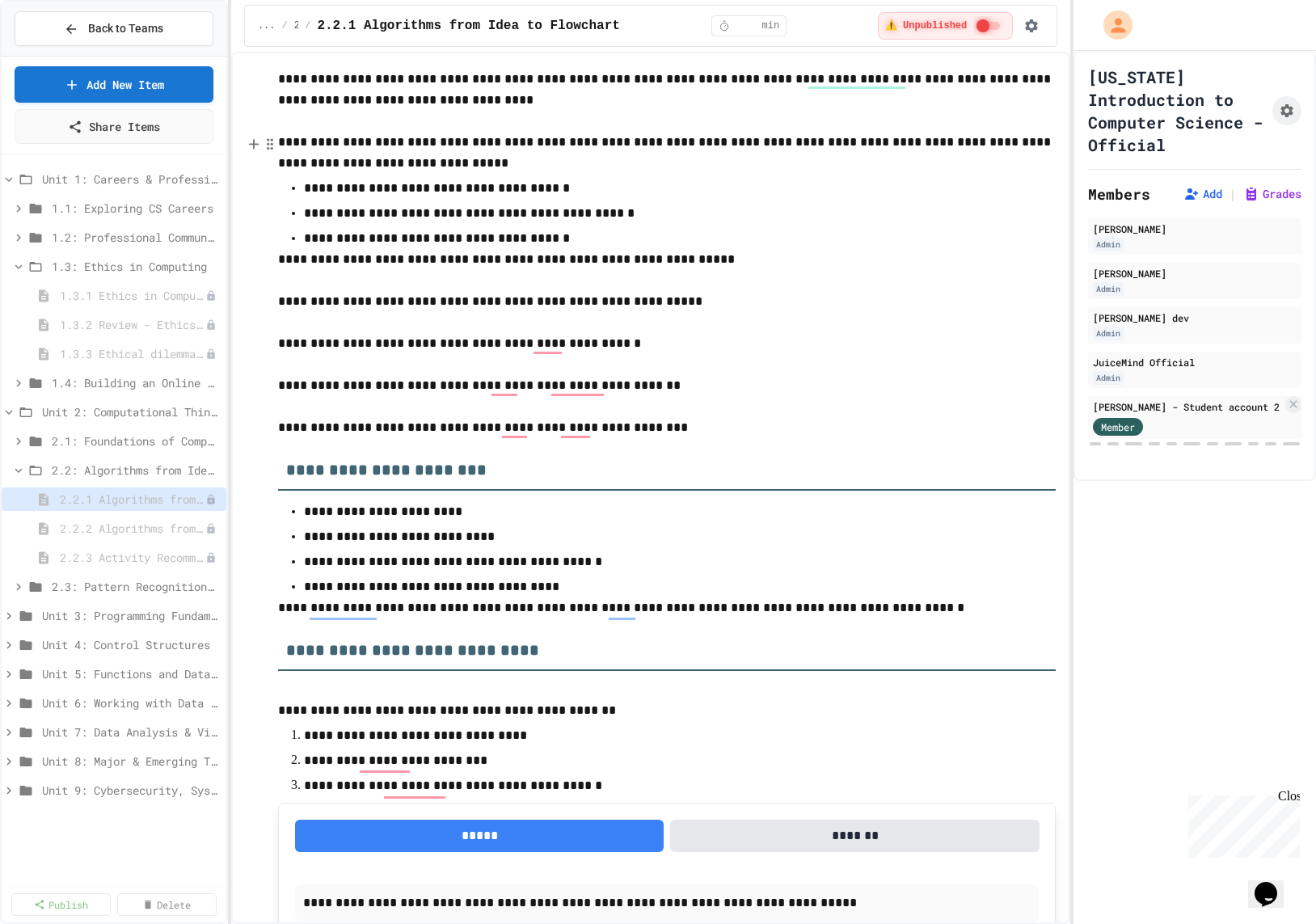
click at [442, 157] on p "**********" at bounding box center [667, 152] width 778 height 42
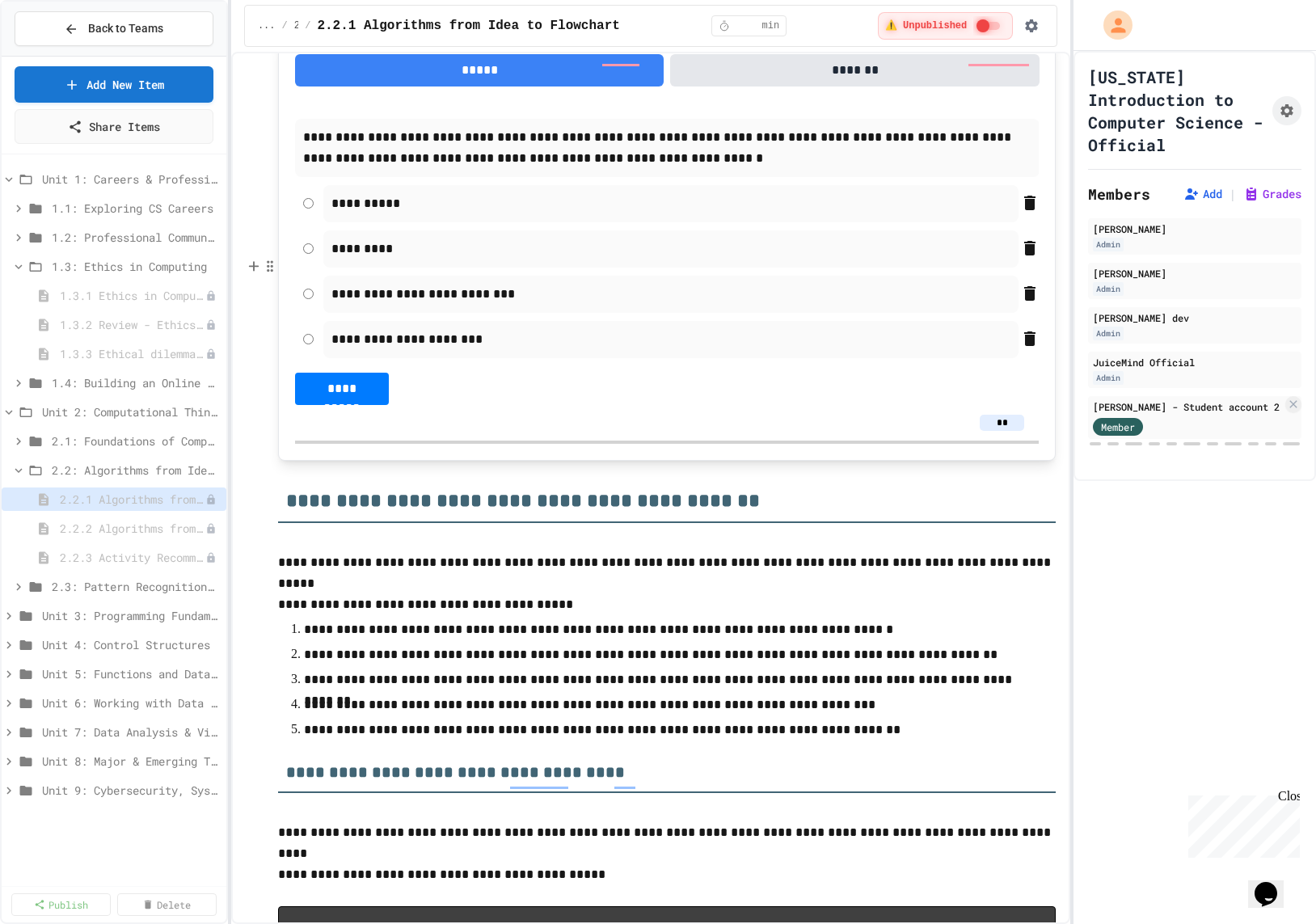
scroll to position [6448, 0]
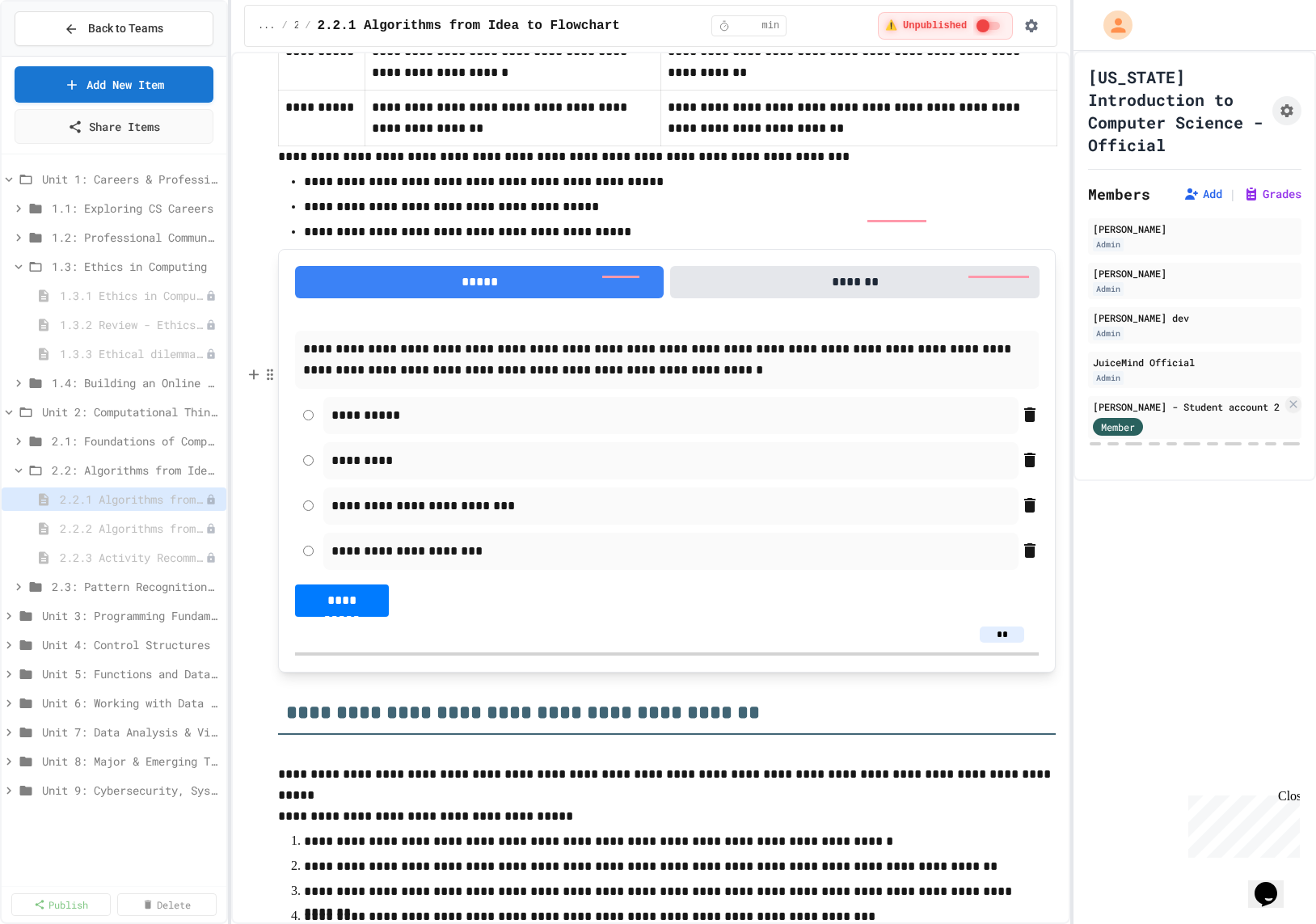
click at [283, 167] on p "**********" at bounding box center [667, 157] width 778 height 21
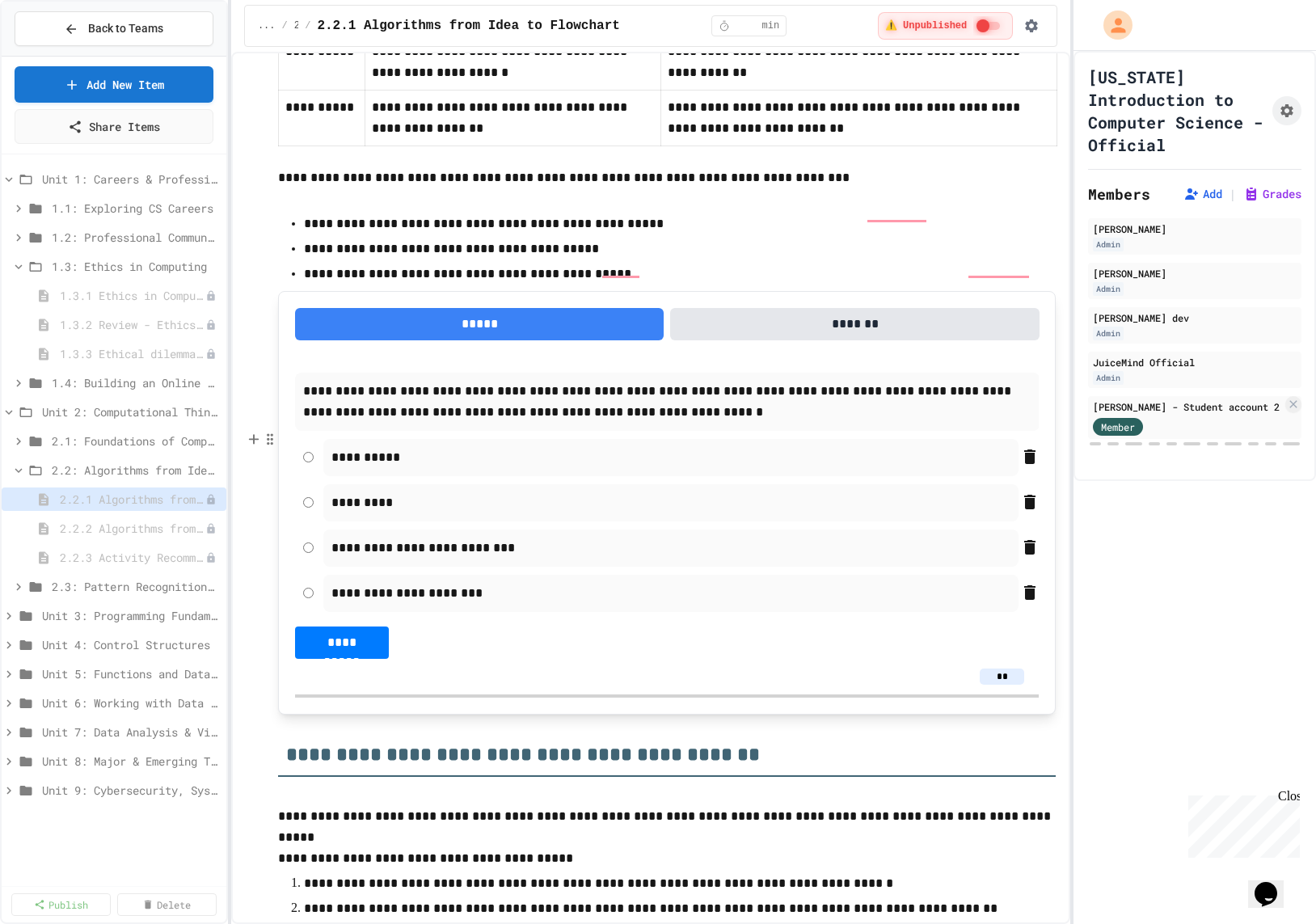
click at [628, 284] on p "**********" at bounding box center [666, 274] width 726 height 21
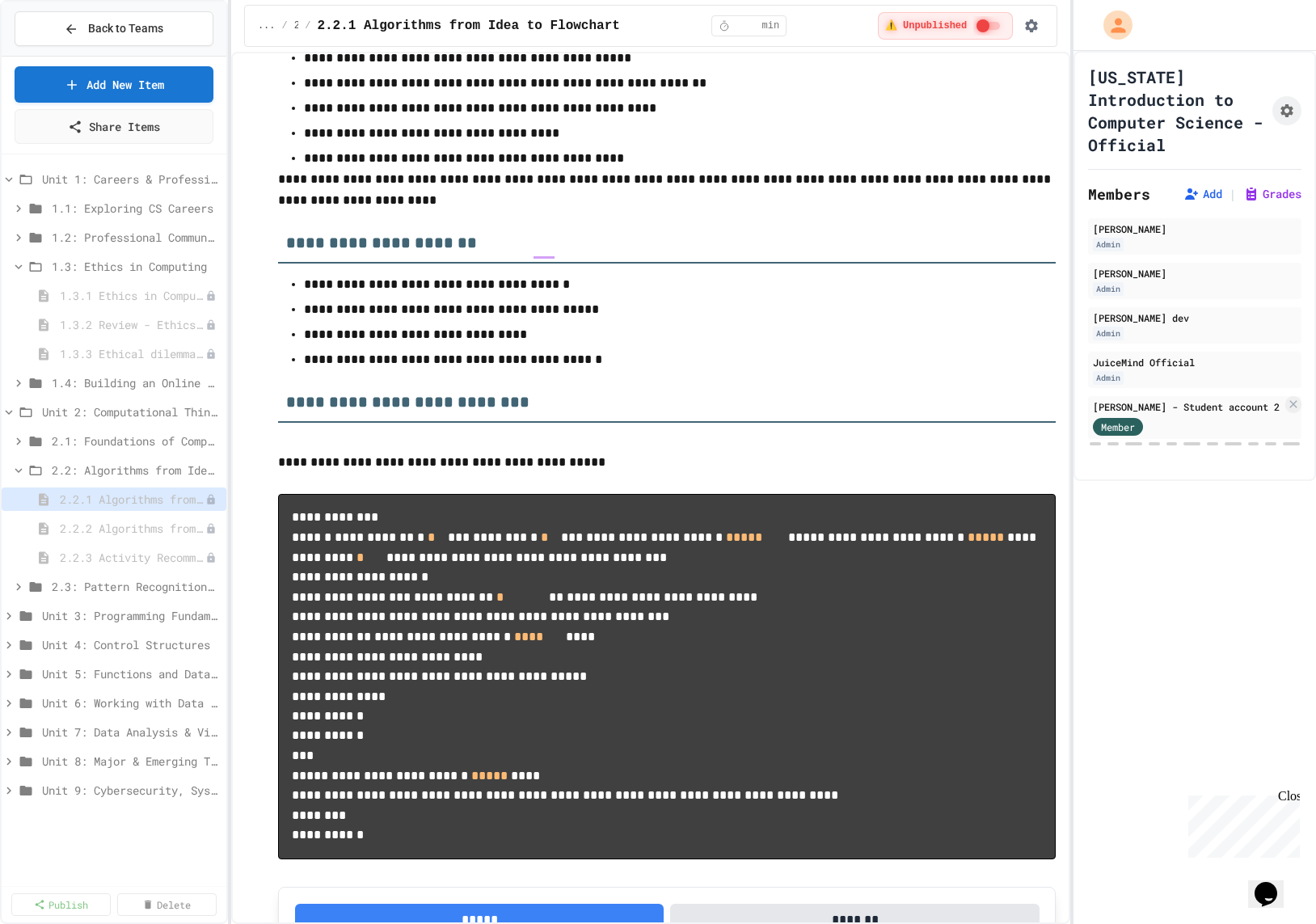
scroll to position [4257, 0]
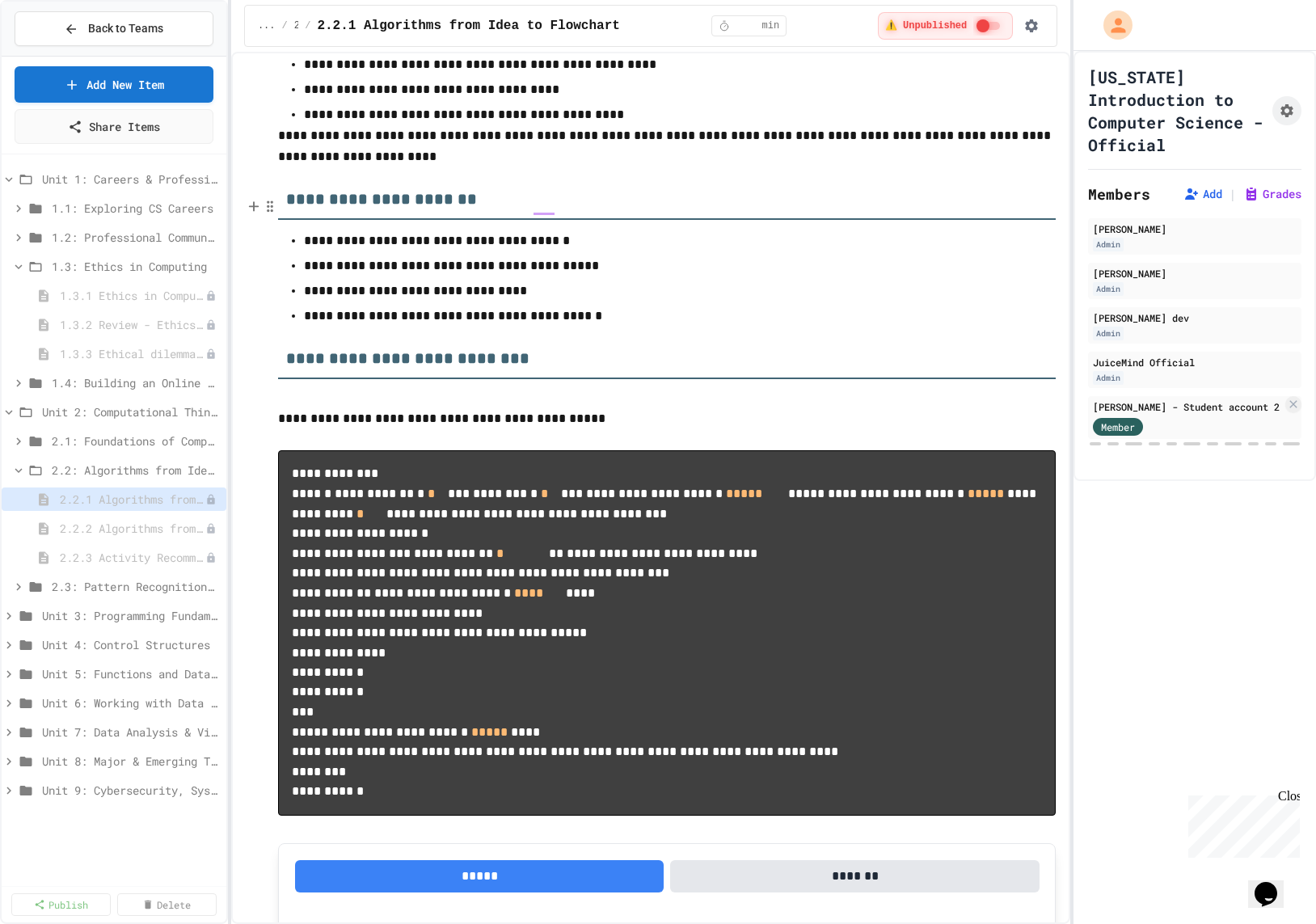
click at [281, 167] on p "**********" at bounding box center [667, 146] width 778 height 42
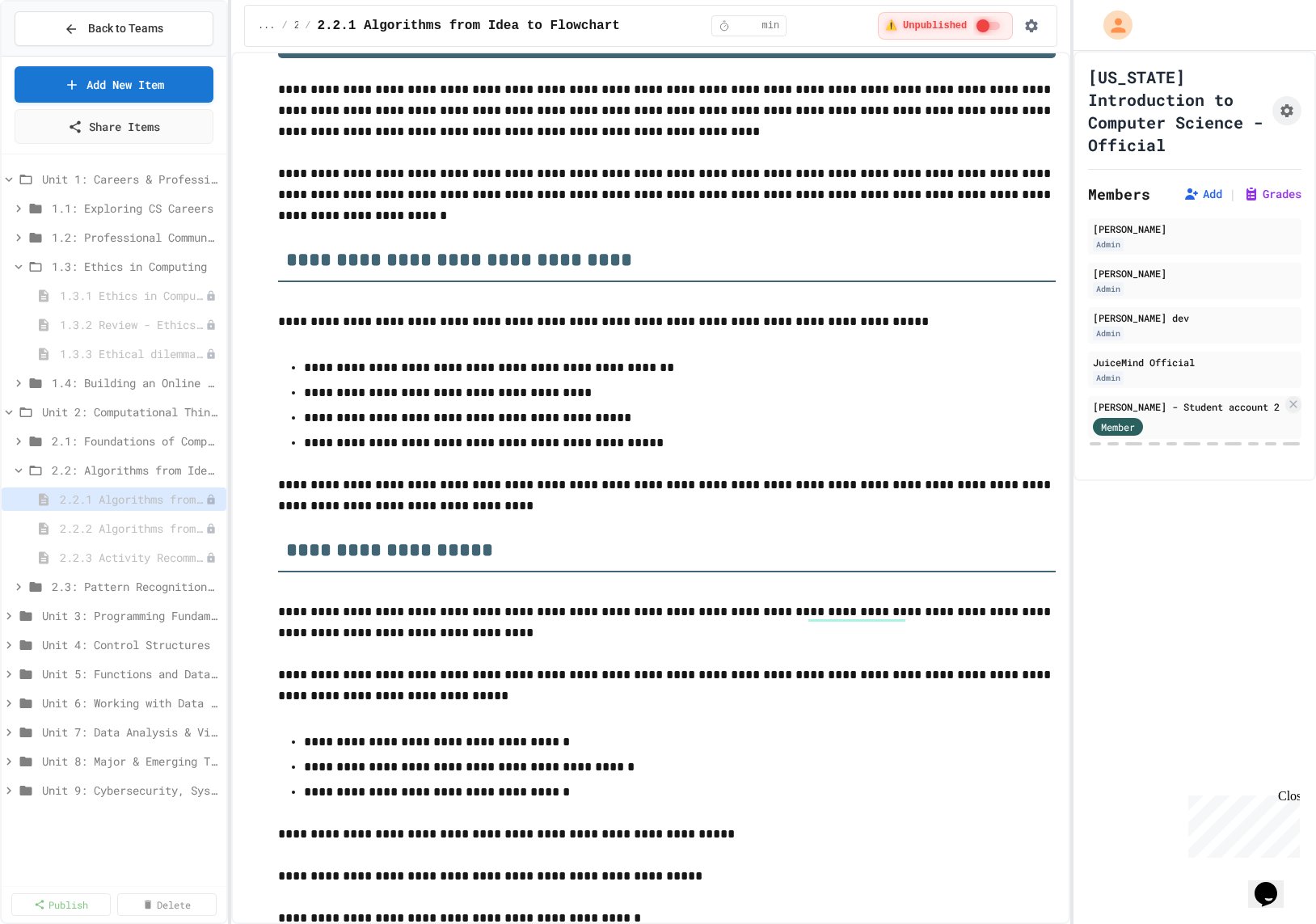
scroll to position [59, 0]
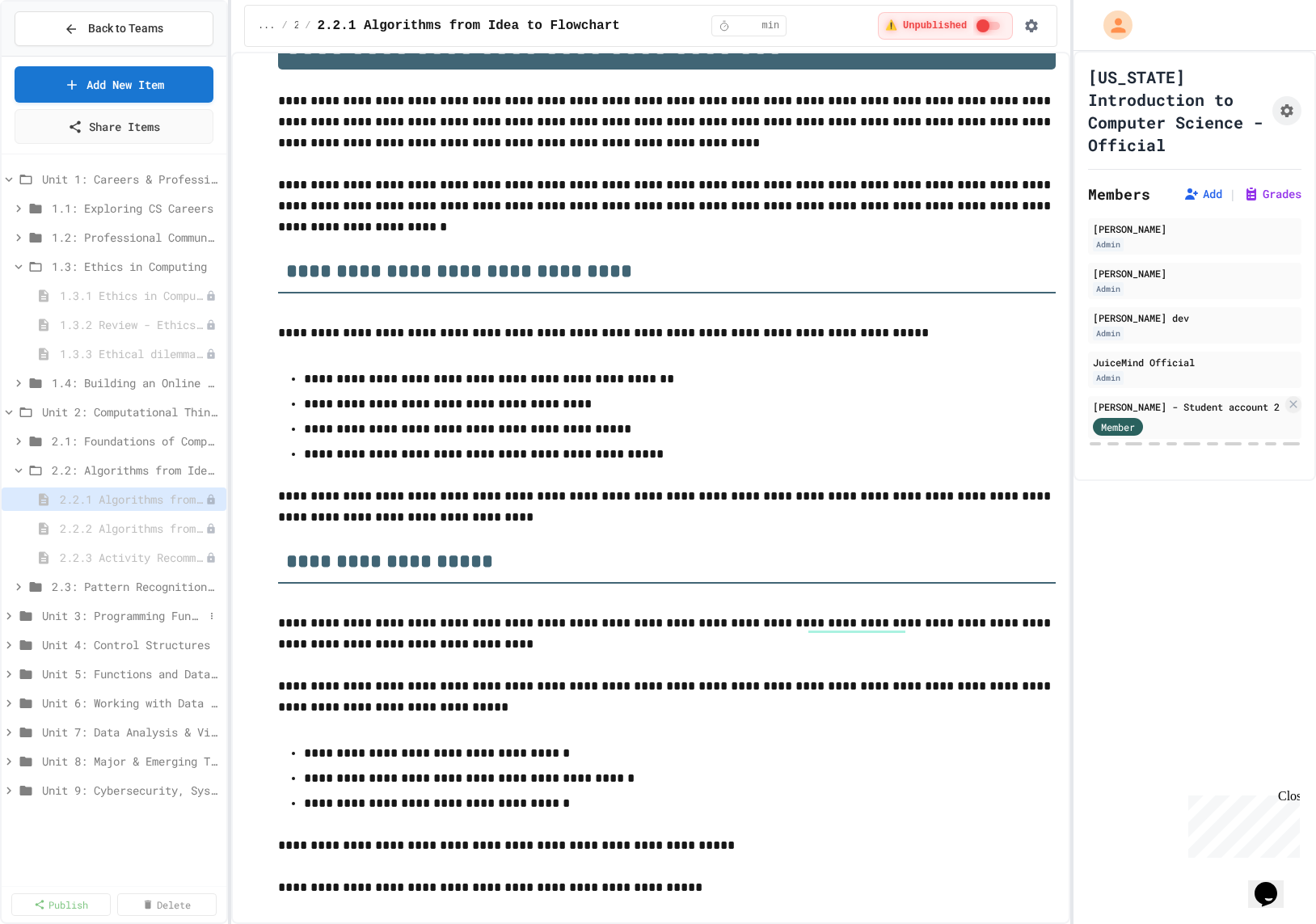
click at [93, 604] on div "Unit 3: Programming Fundamentals" at bounding box center [114, 615] width 225 height 23
click at [110, 578] on span "2.3: Pattern Recognition & Decomposition" at bounding box center [128, 586] width 152 height 17
click at [125, 625] on div "2.3.1 Computational Thinking - Your Problem-Solving Toolkit" at bounding box center [114, 615] width 225 height 23
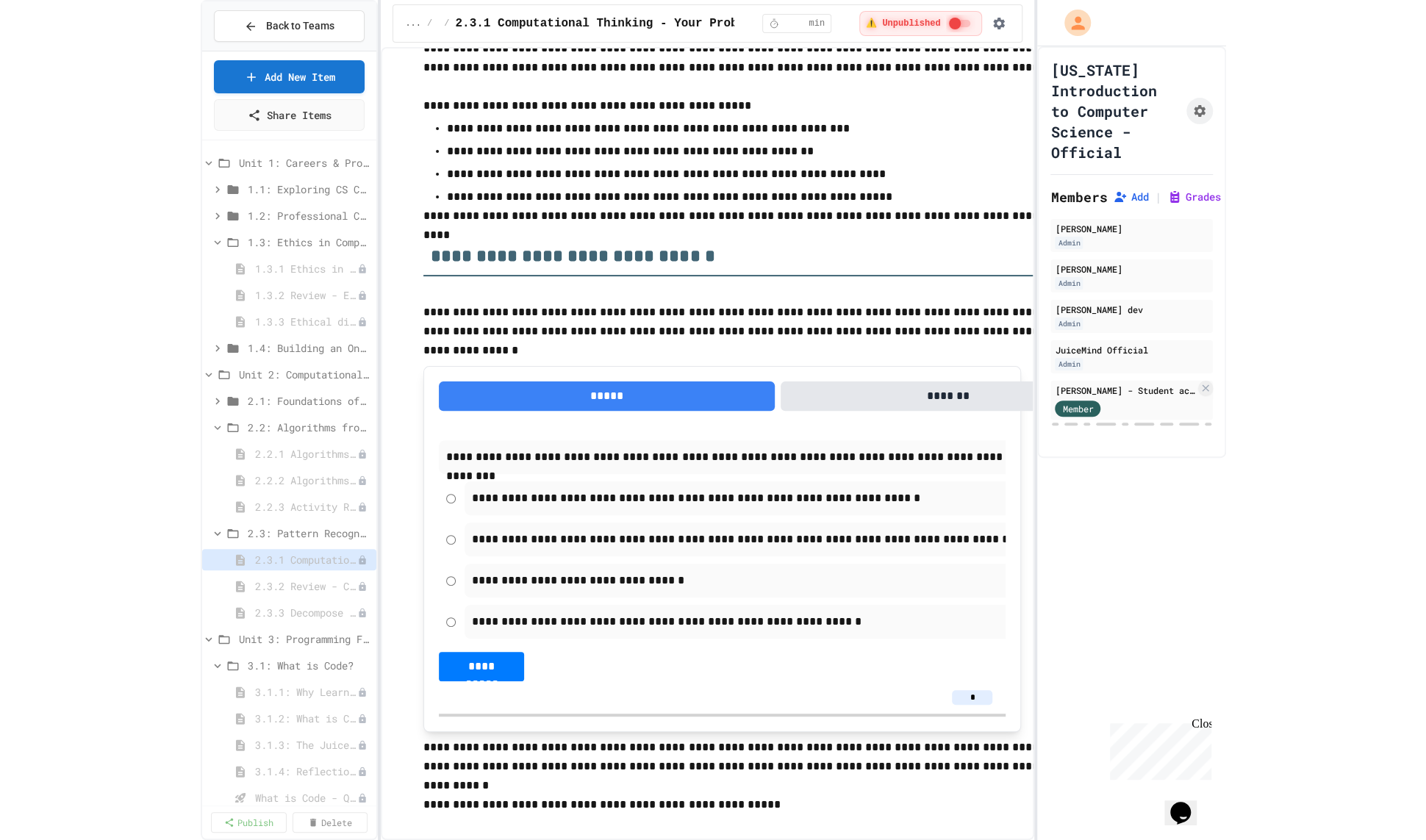
scroll to position [448, 0]
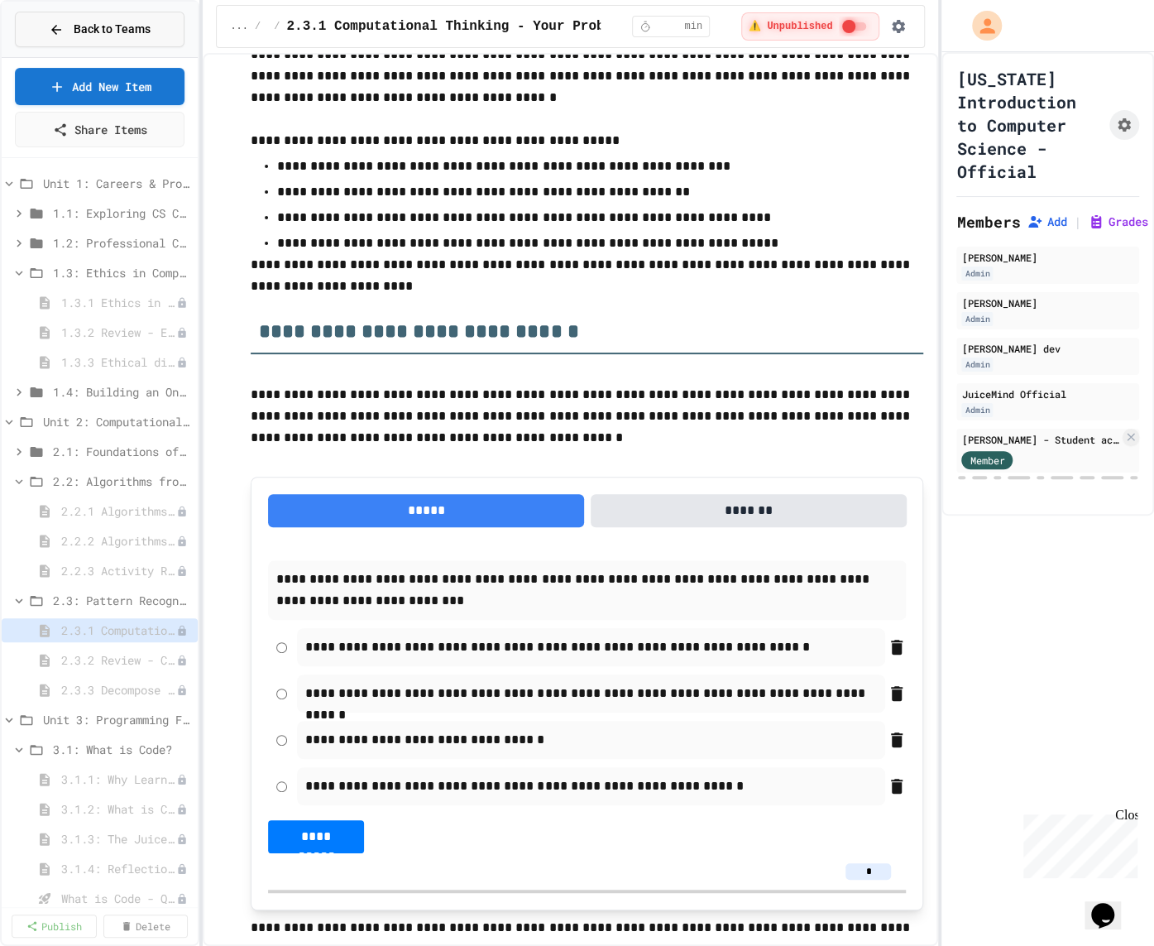
click at [112, 36] on span "Back to Teams" at bounding box center [112, 29] width 77 height 17
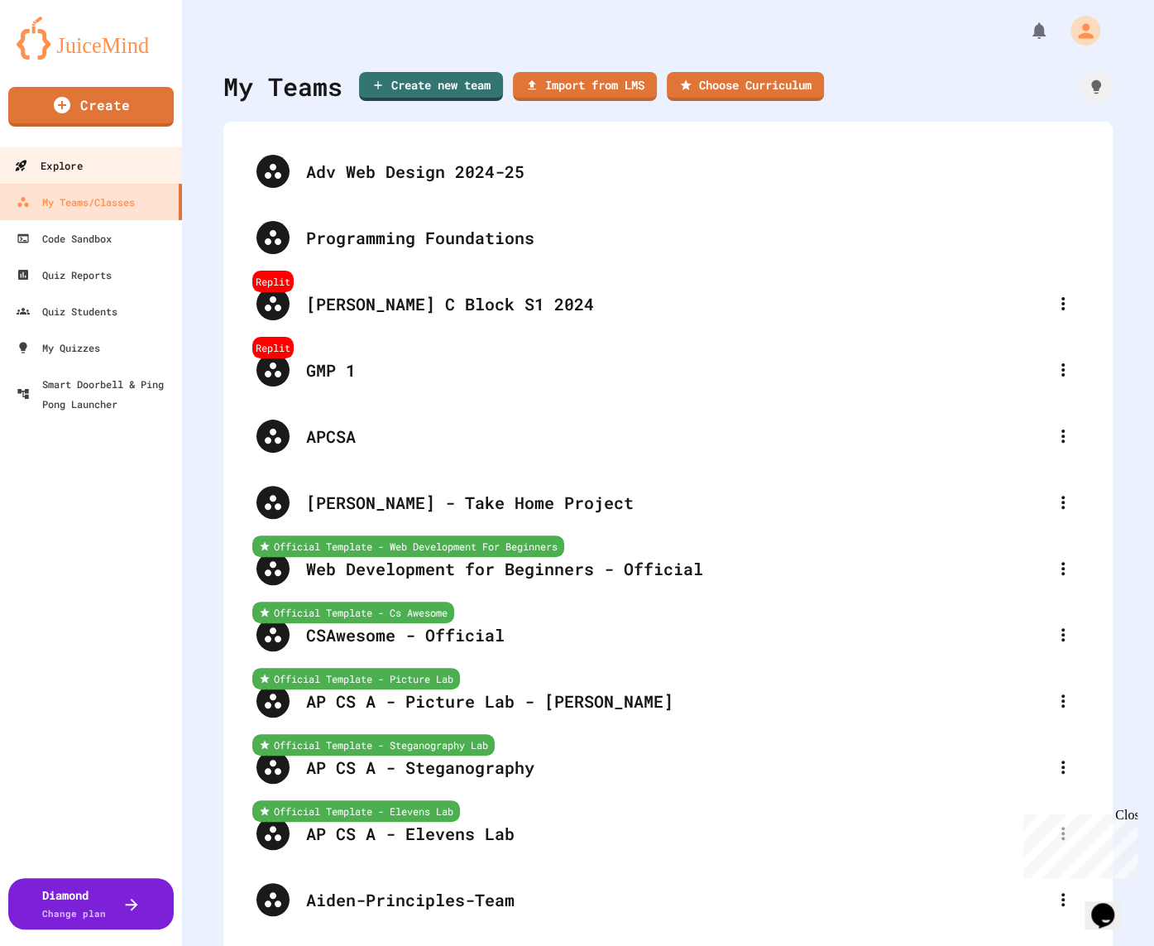
click at [81, 175] on link "Explore" at bounding box center [92, 164] width 188 height 37
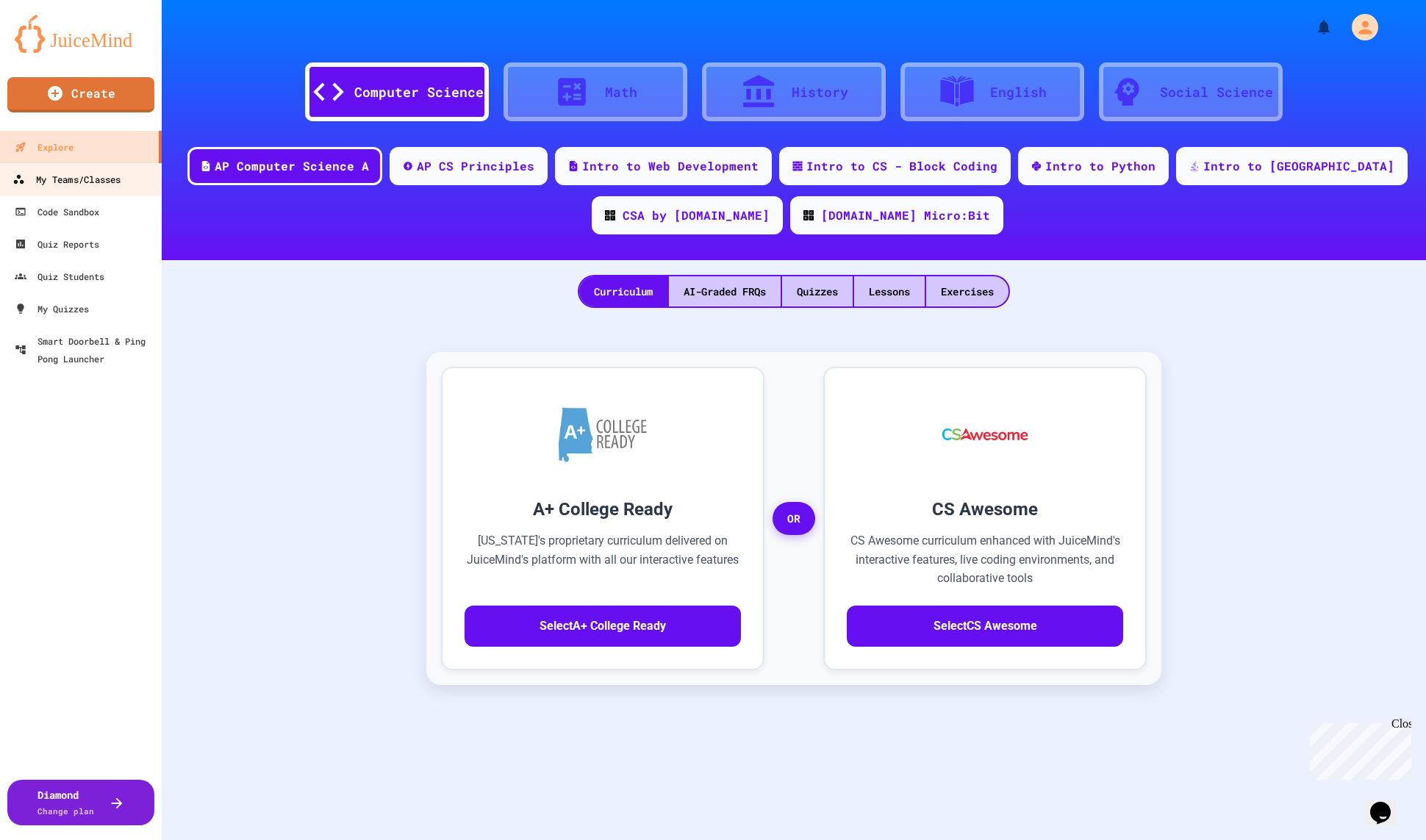
click at [129, 172] on link "My Teams/Classes" at bounding box center [82, 178] width 167 height 33
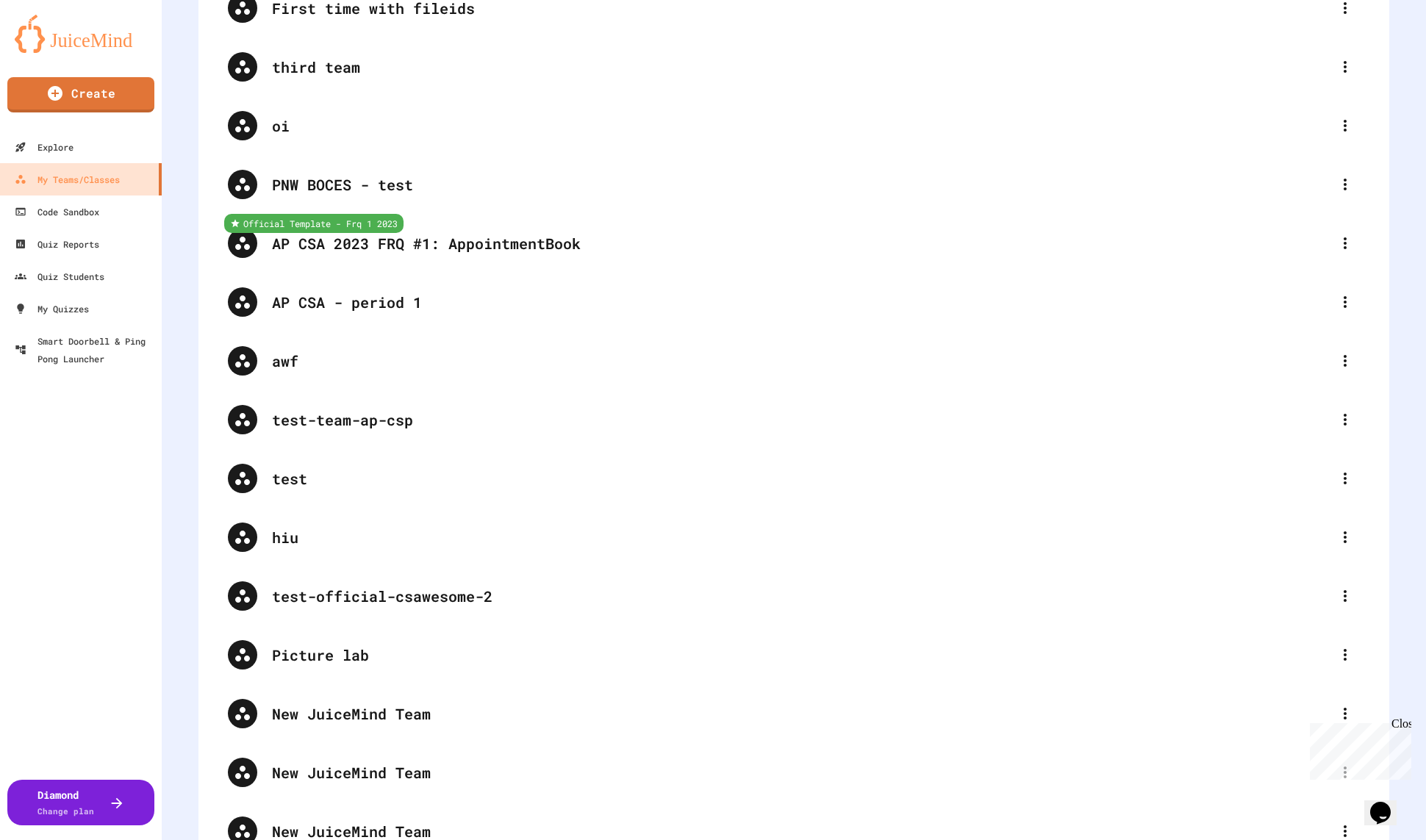
scroll to position [5258, 0]
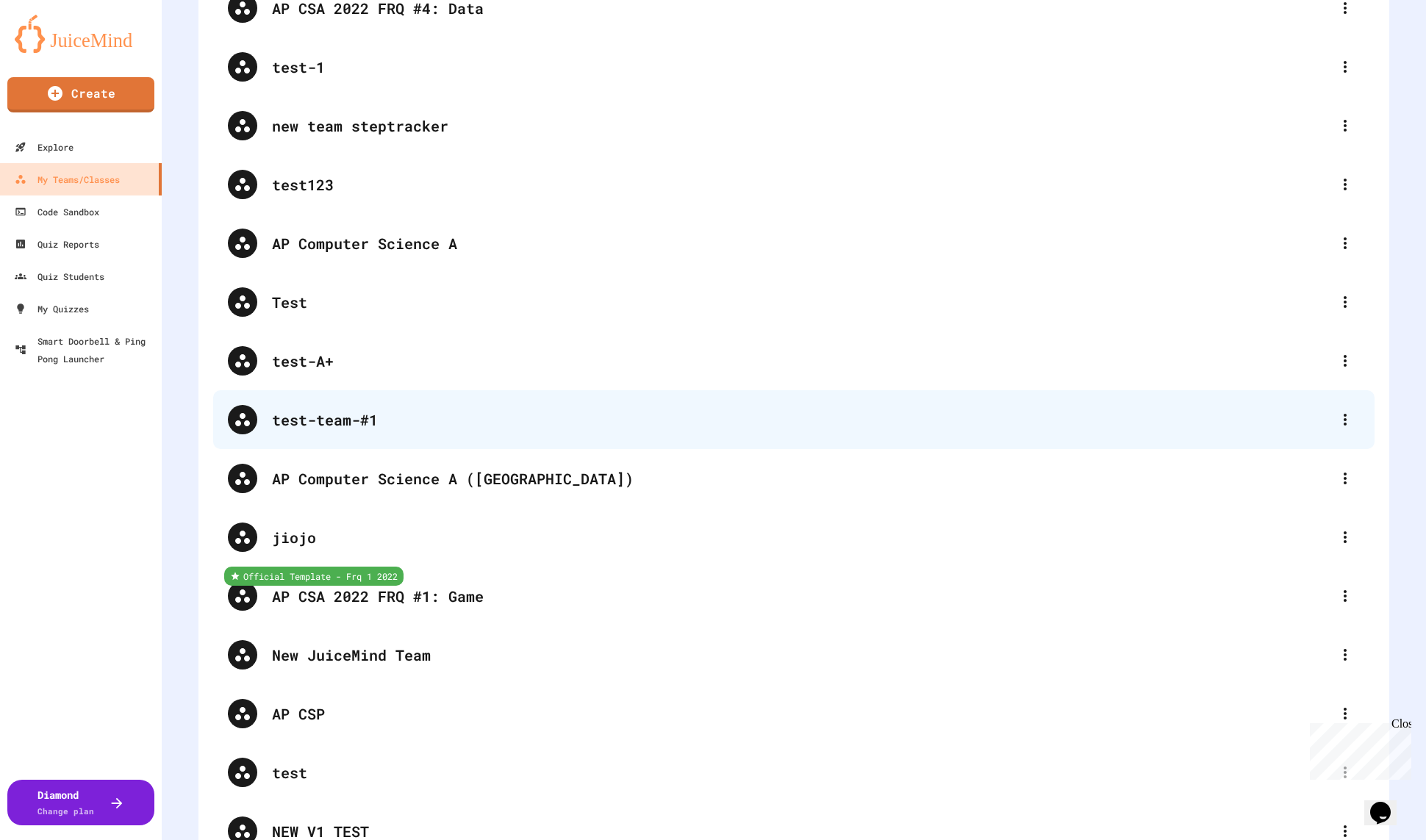
click at [537, 429] on div "test-team-#1" at bounding box center [801, 419] width 1059 height 22
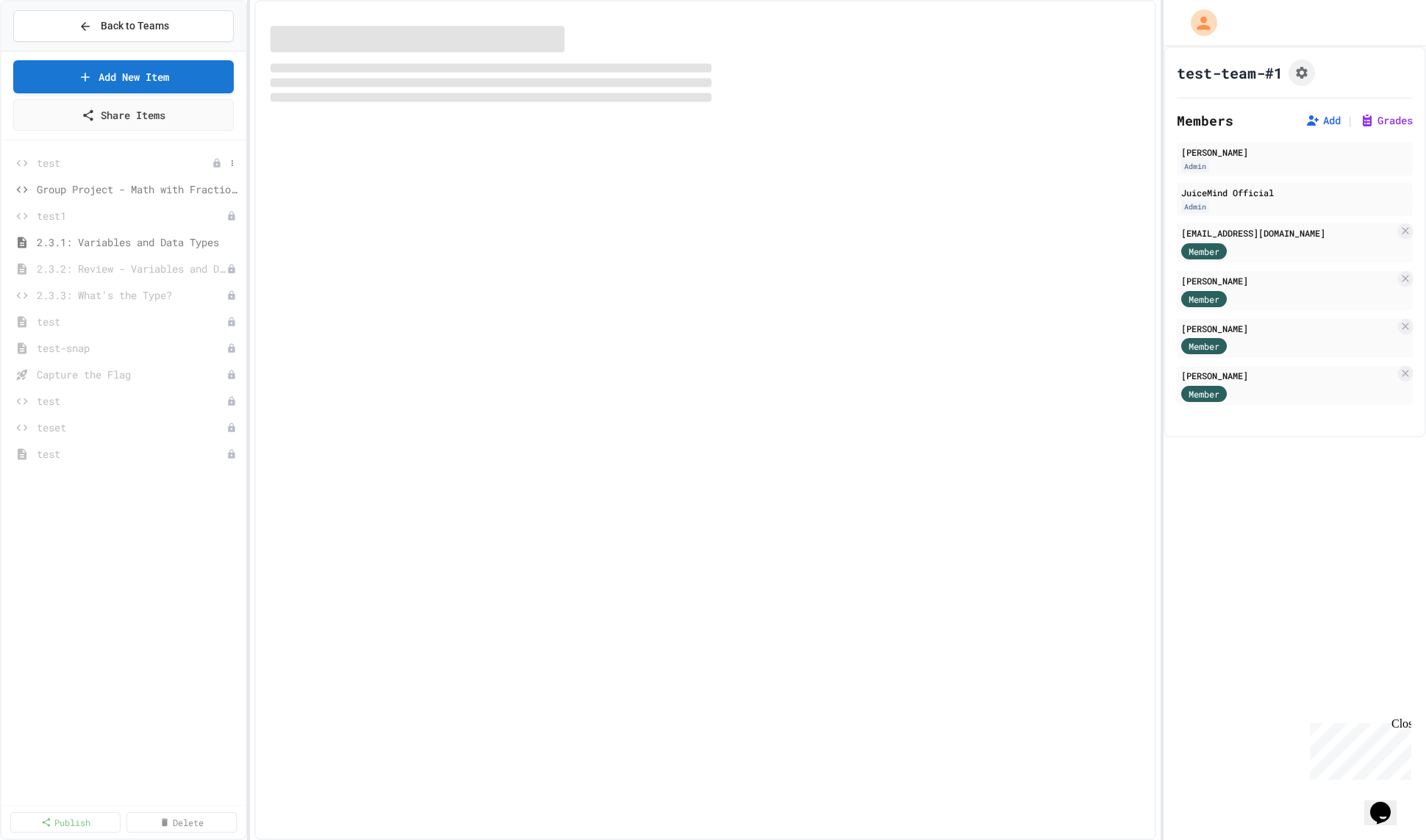
click at [150, 157] on span "test" at bounding box center [123, 162] width 175 height 15
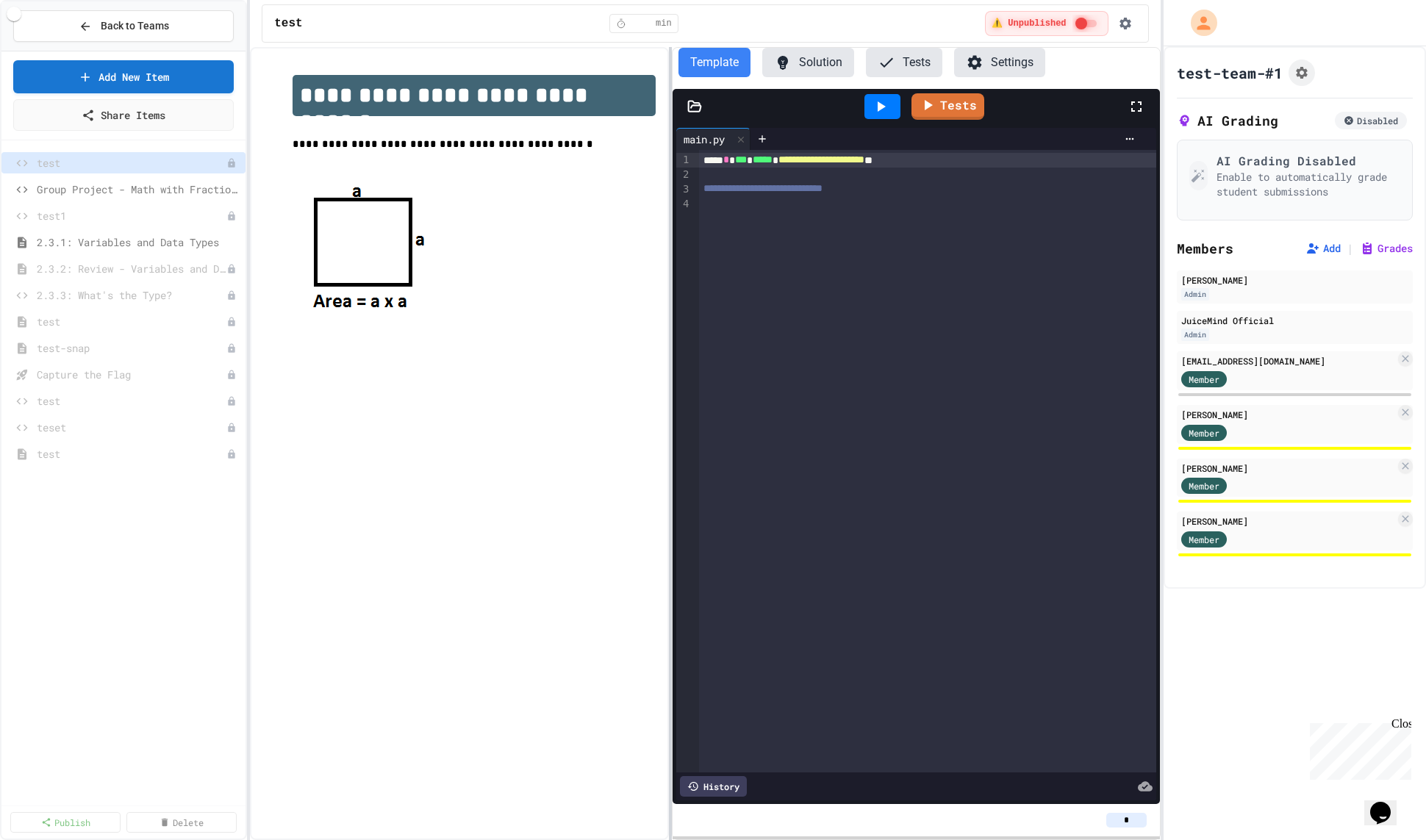
click at [670, 223] on div at bounding box center [670, 443] width 3 height 793
click at [1264, 428] on div "Member" at bounding box center [1288, 432] width 214 height 19
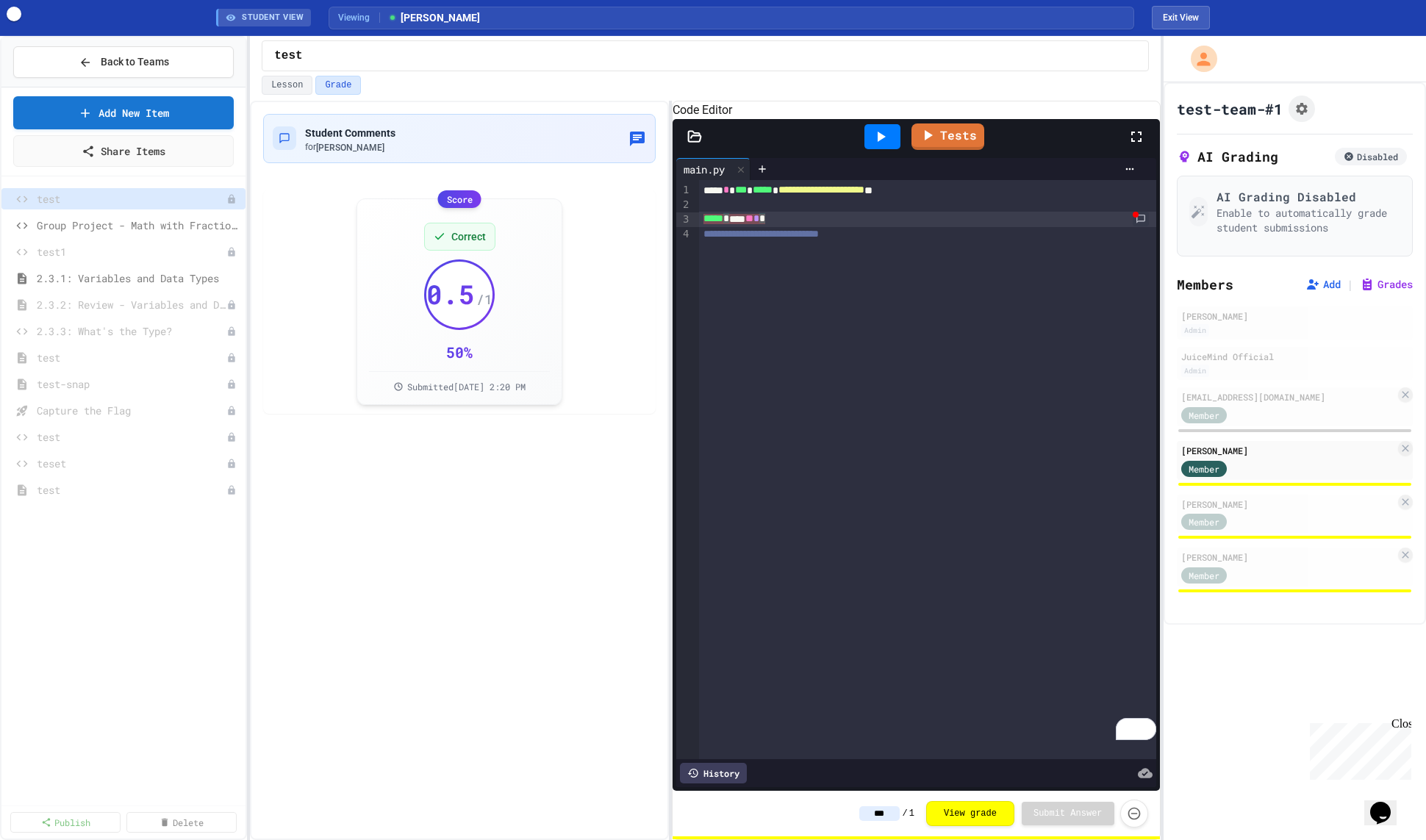
click at [1150, 227] on div "***** * **** ** * *" at bounding box center [928, 218] width 458 height 15
click at [1136, 228] on link "To enrich screen reader interactions, please activate Accessibility in Grammarl…" at bounding box center [1141, 220] width 20 height 18
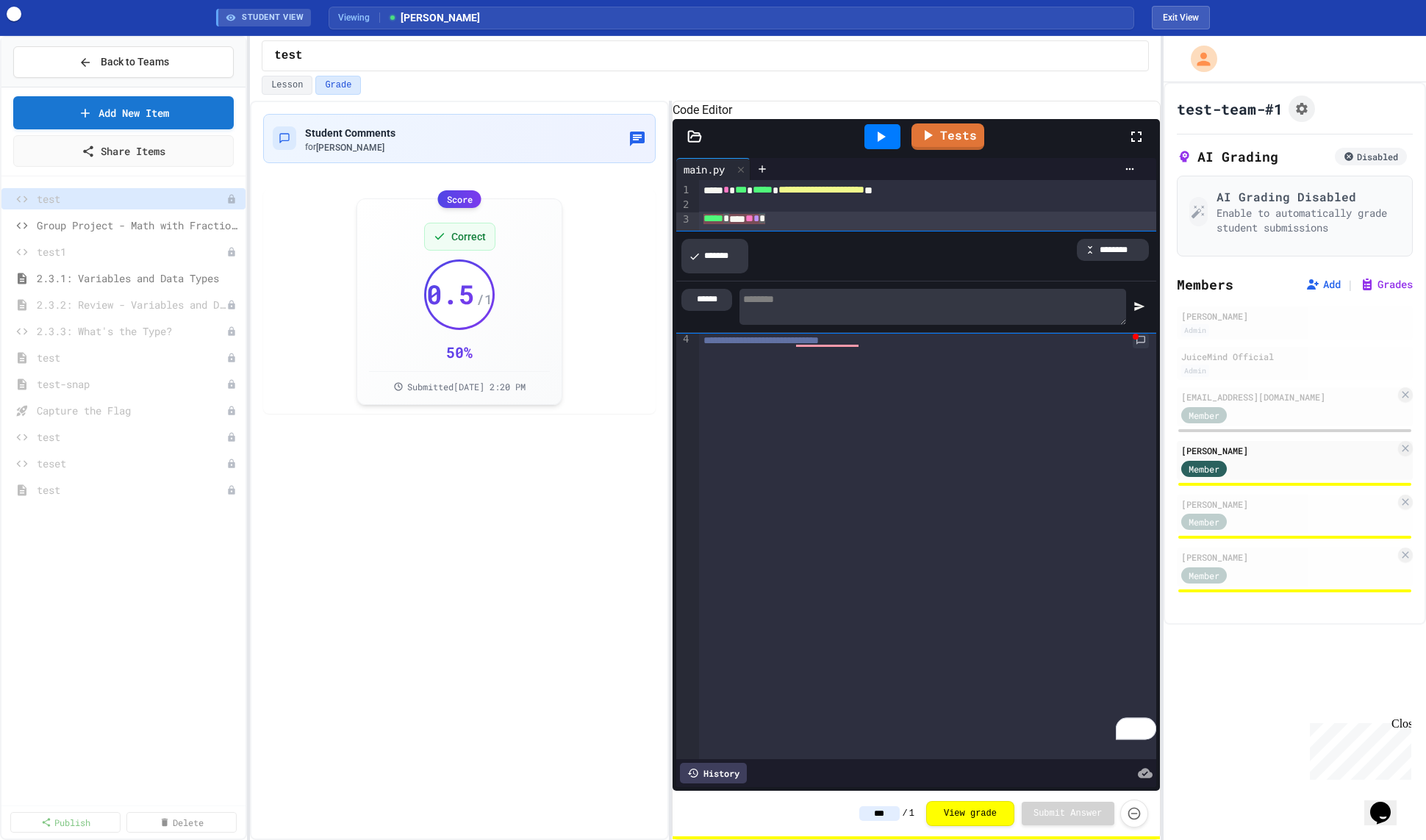
click at [1137, 236] on div "***** * **** ** * * ******* ******** ******" at bounding box center [928, 272] width 458 height 122
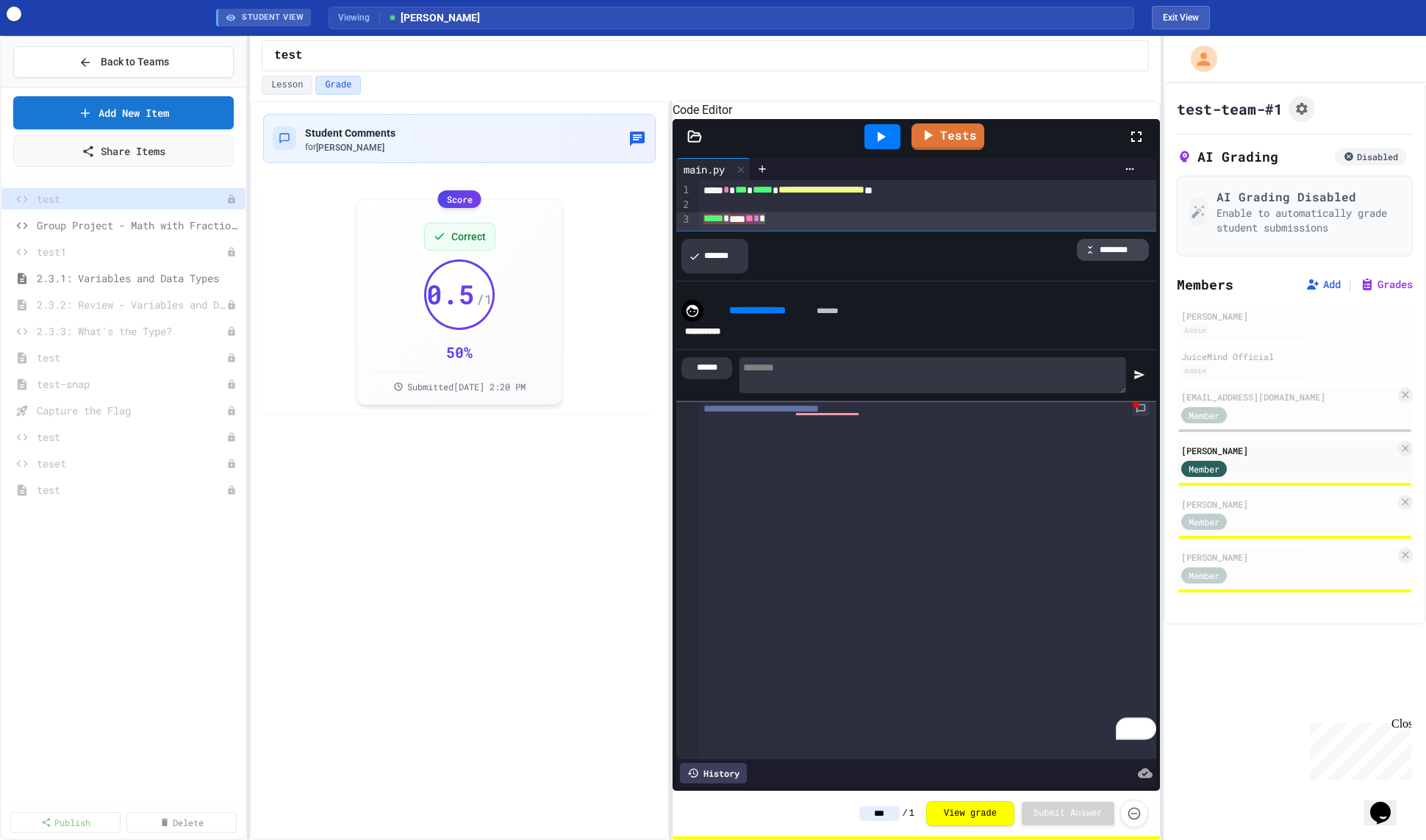
click at [1110, 261] on div "********" at bounding box center [1113, 250] width 73 height 22
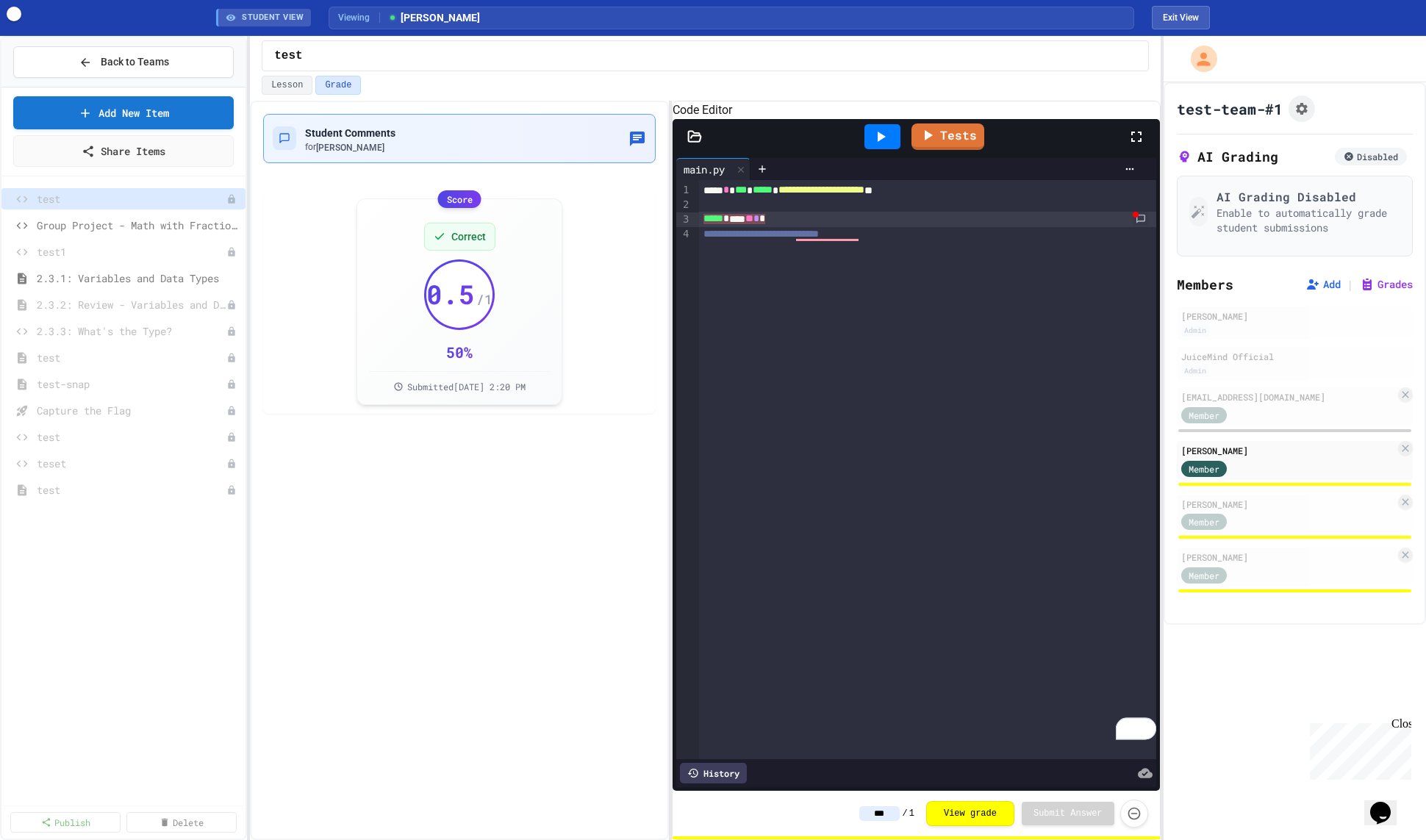
click at [427, 123] on div "Student Comments for [PERSON_NAME]" at bounding box center [459, 139] width 373 height 30
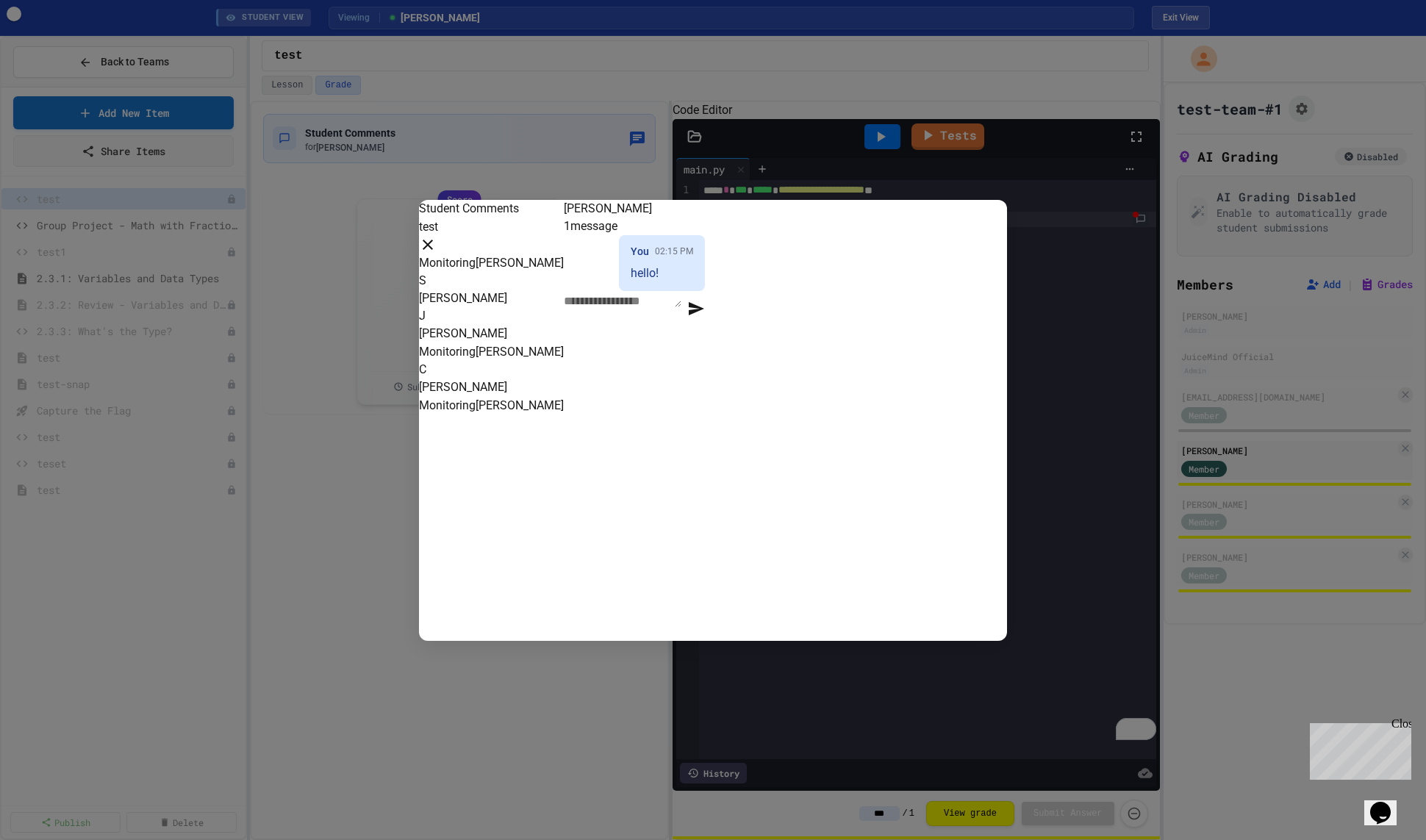
click at [1040, 402] on div at bounding box center [713, 420] width 1426 height 840
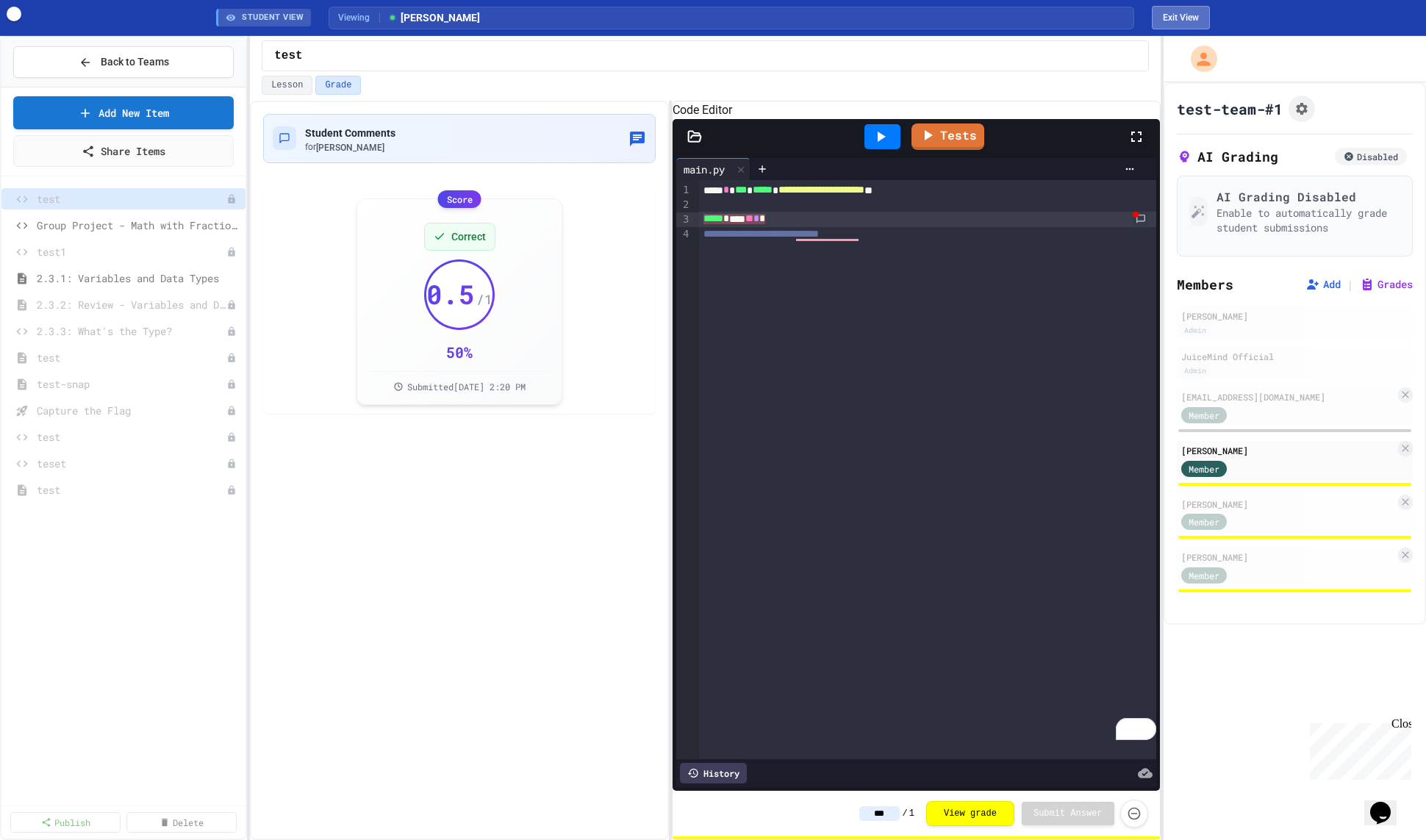
click at [1200, 23] on button "Exit View" at bounding box center [1181, 18] width 58 height 23
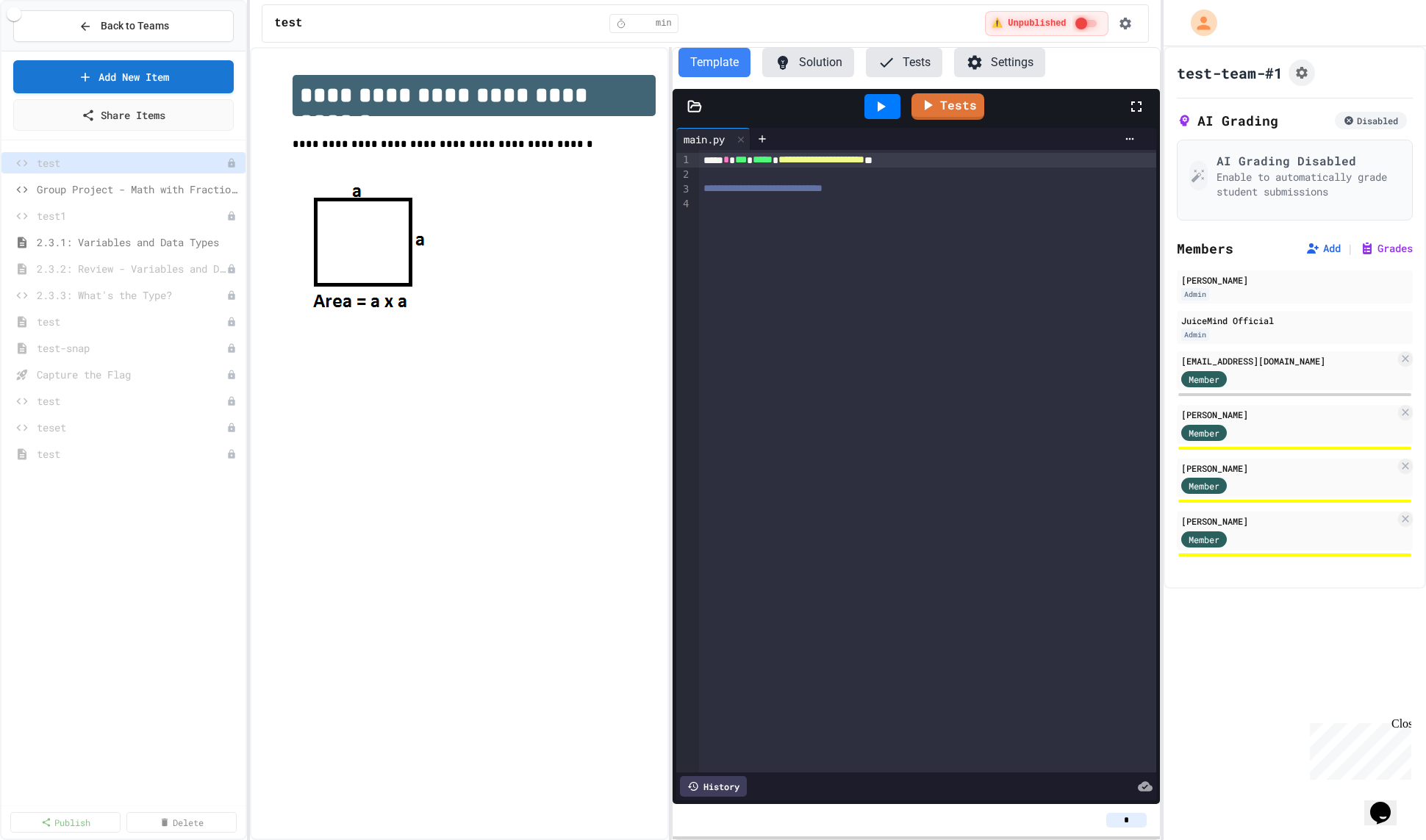
click at [891, 61] on icon at bounding box center [887, 62] width 18 height 18
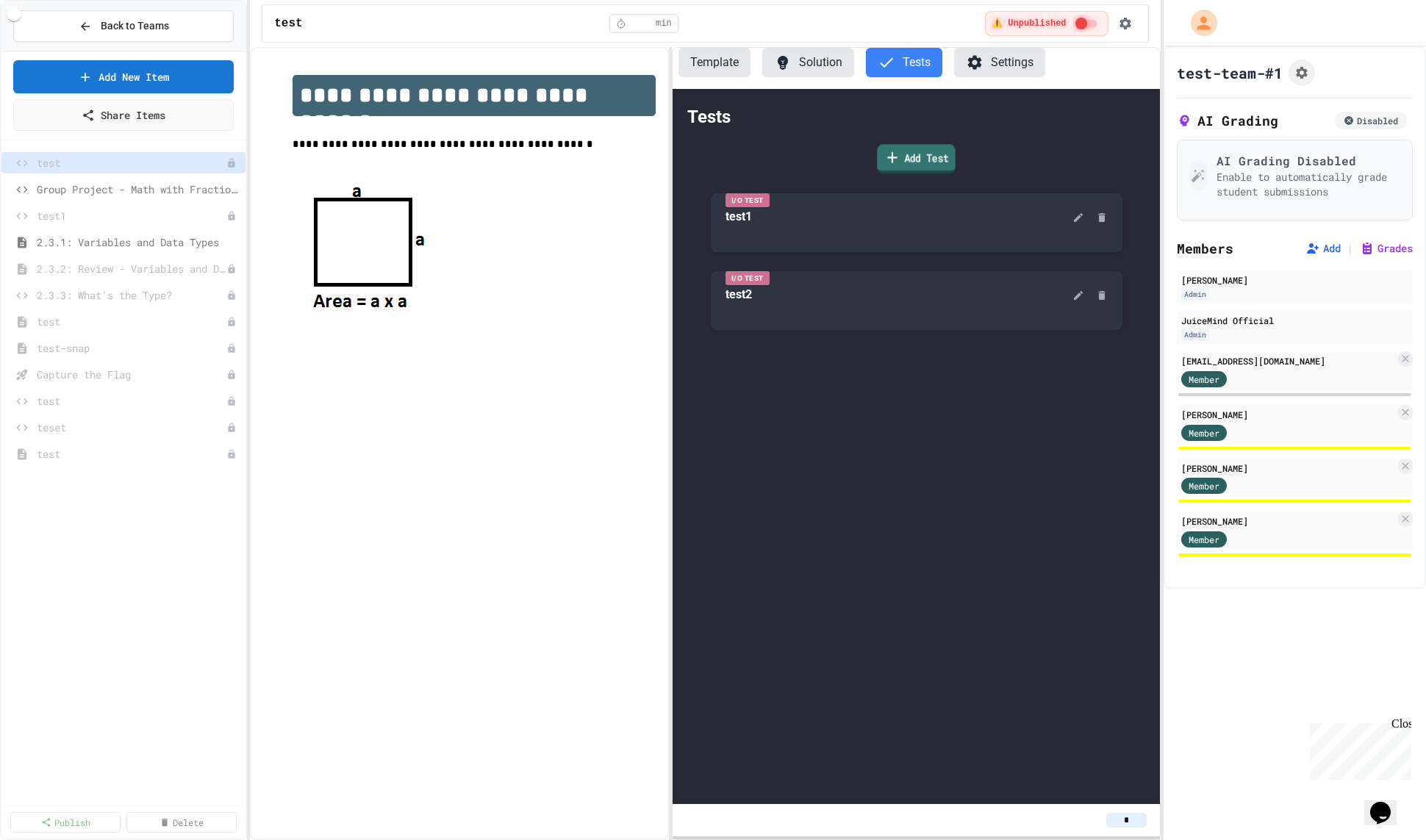
click at [907, 159] on link "Add Test" at bounding box center [916, 158] width 79 height 29
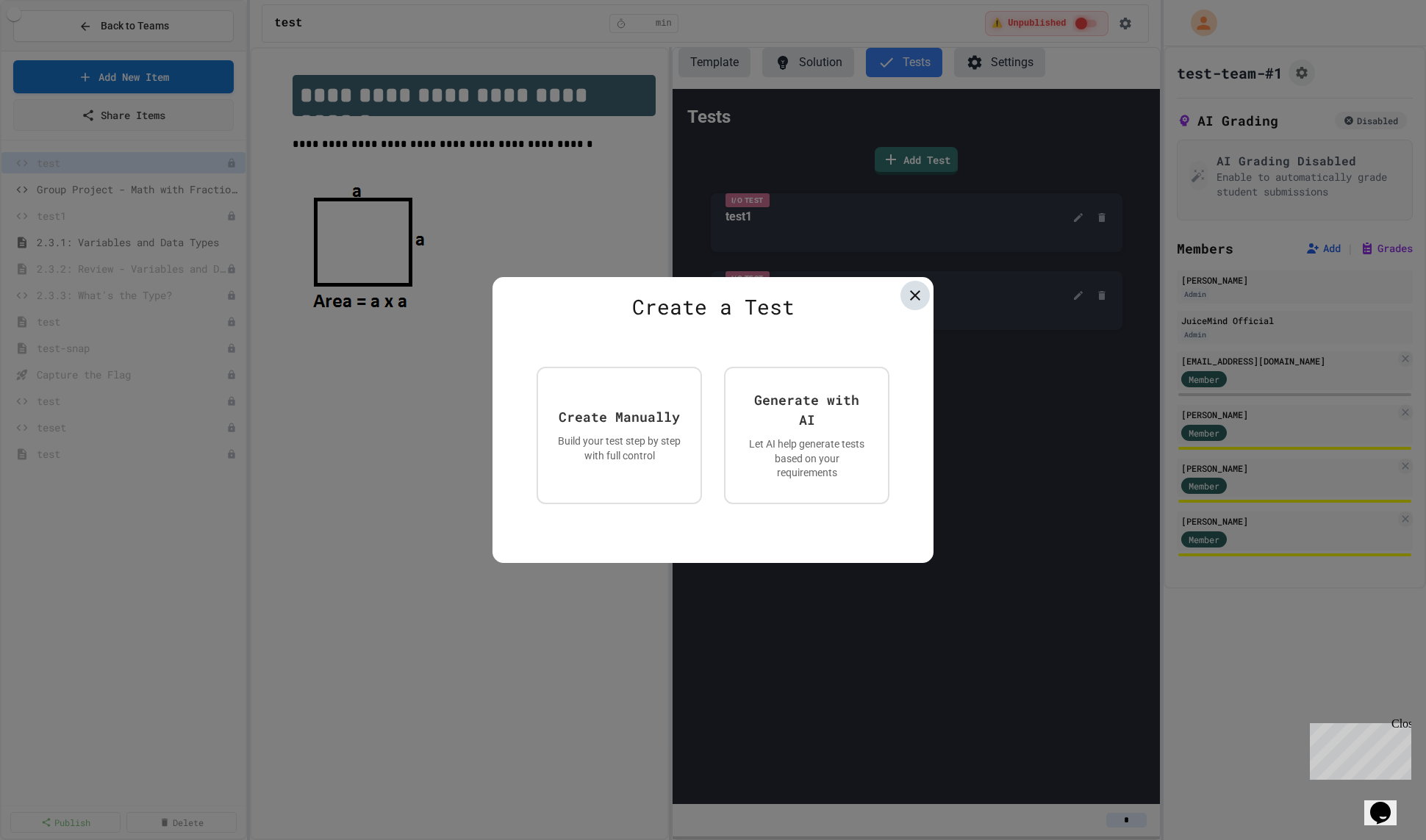
click at [918, 288] on icon at bounding box center [915, 296] width 18 height 18
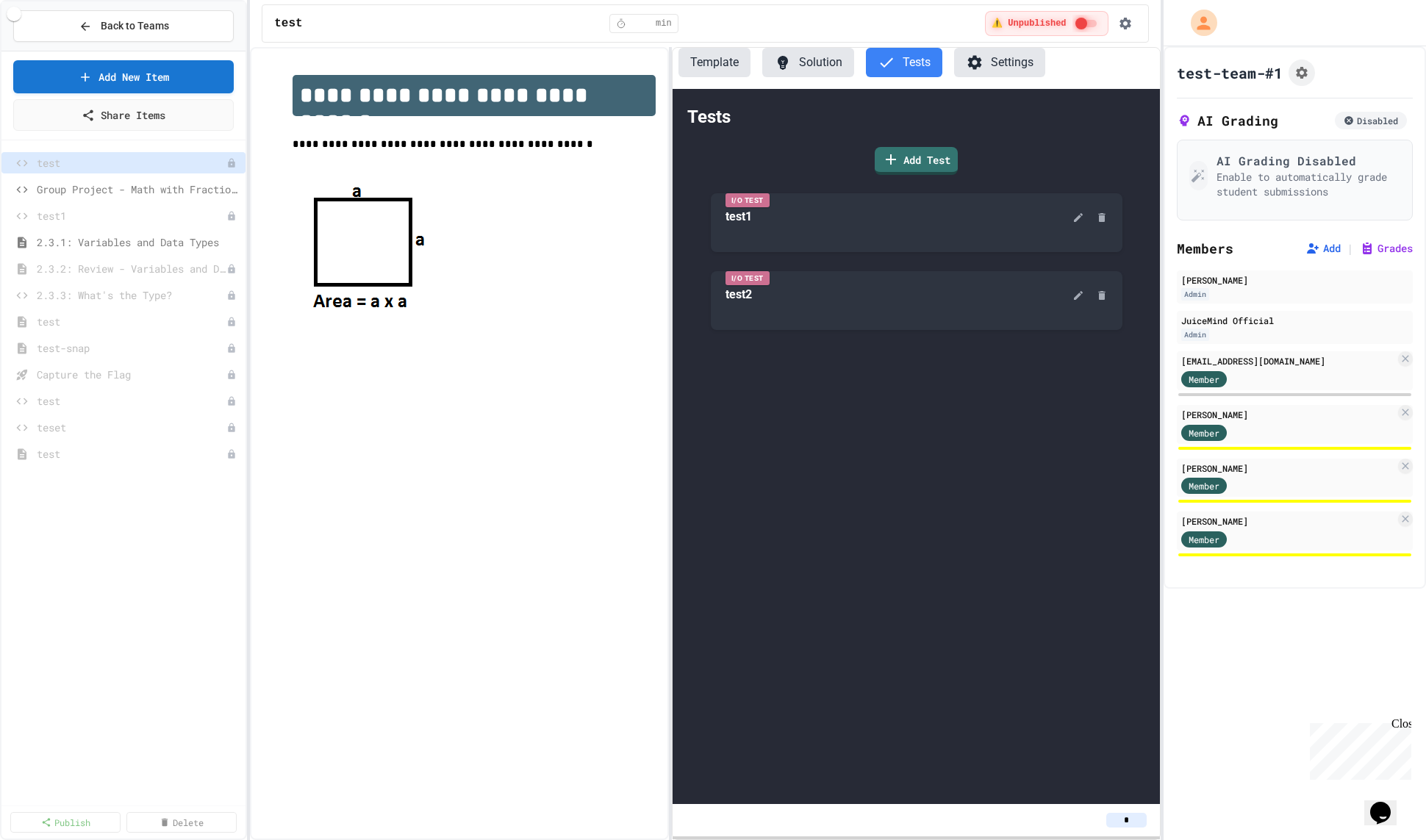
click at [696, 66] on button "Template" at bounding box center [714, 62] width 72 height 29
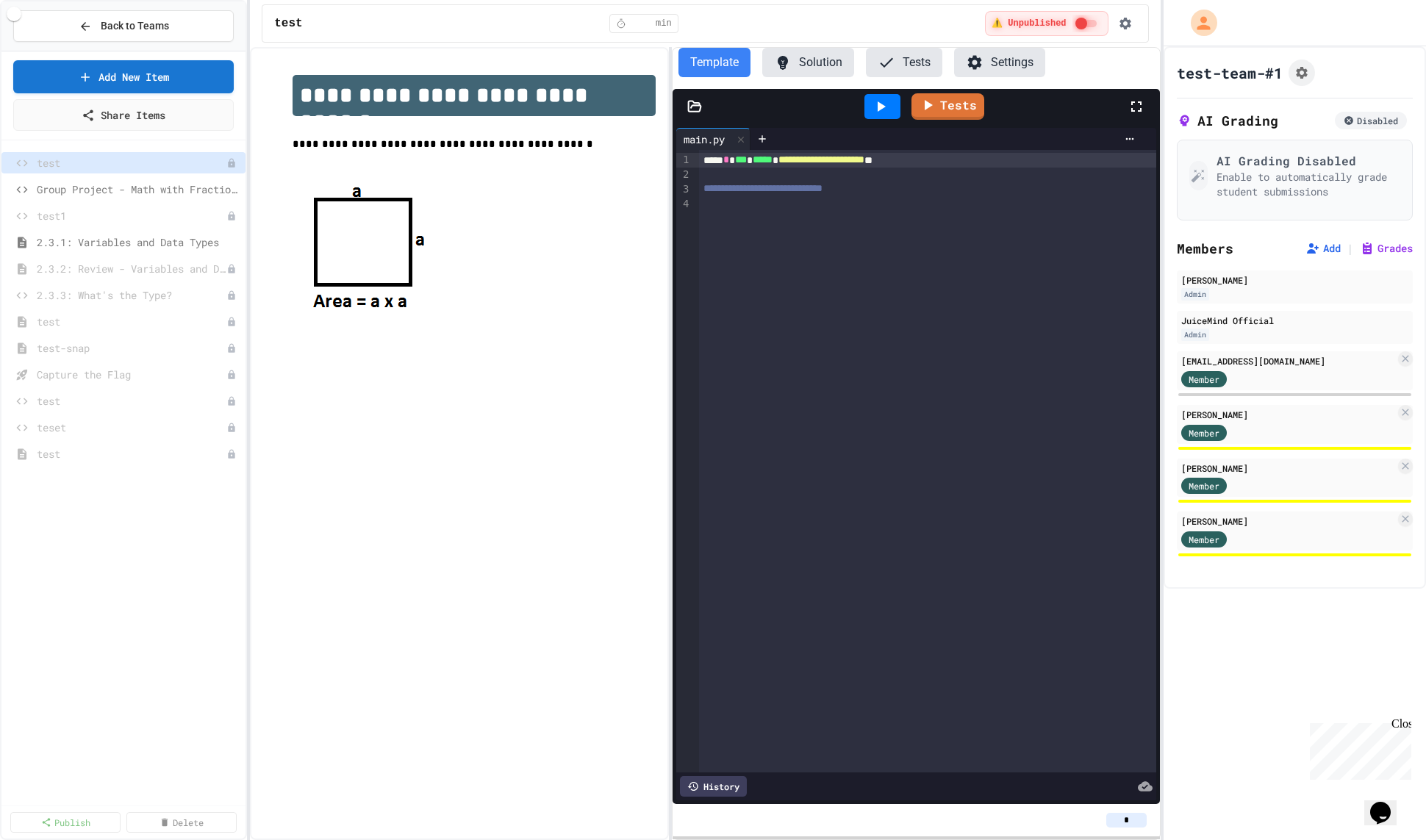
click at [915, 54] on button "Tests" at bounding box center [904, 62] width 76 height 29
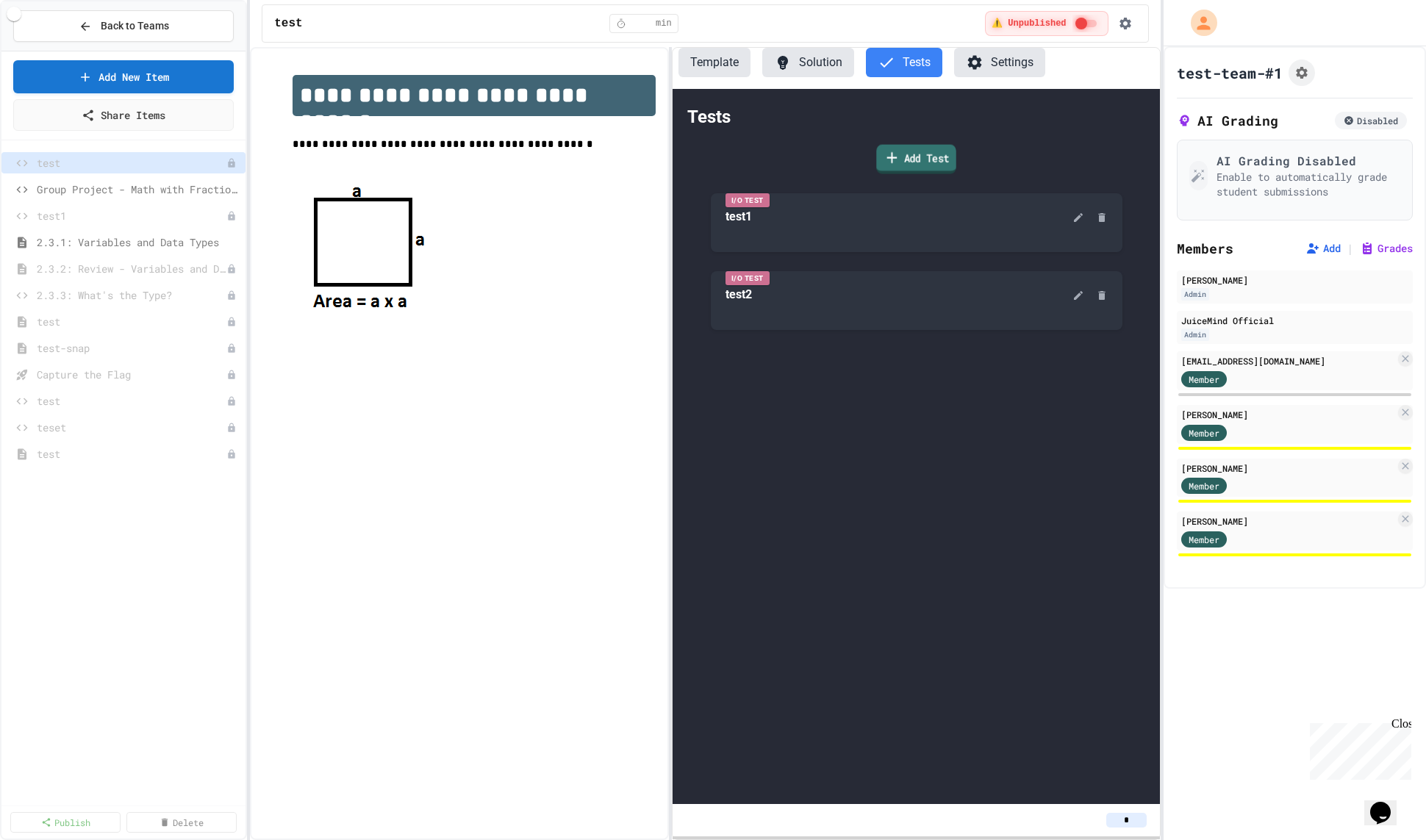
click at [922, 162] on link "Add Test" at bounding box center [915, 159] width 79 height 29
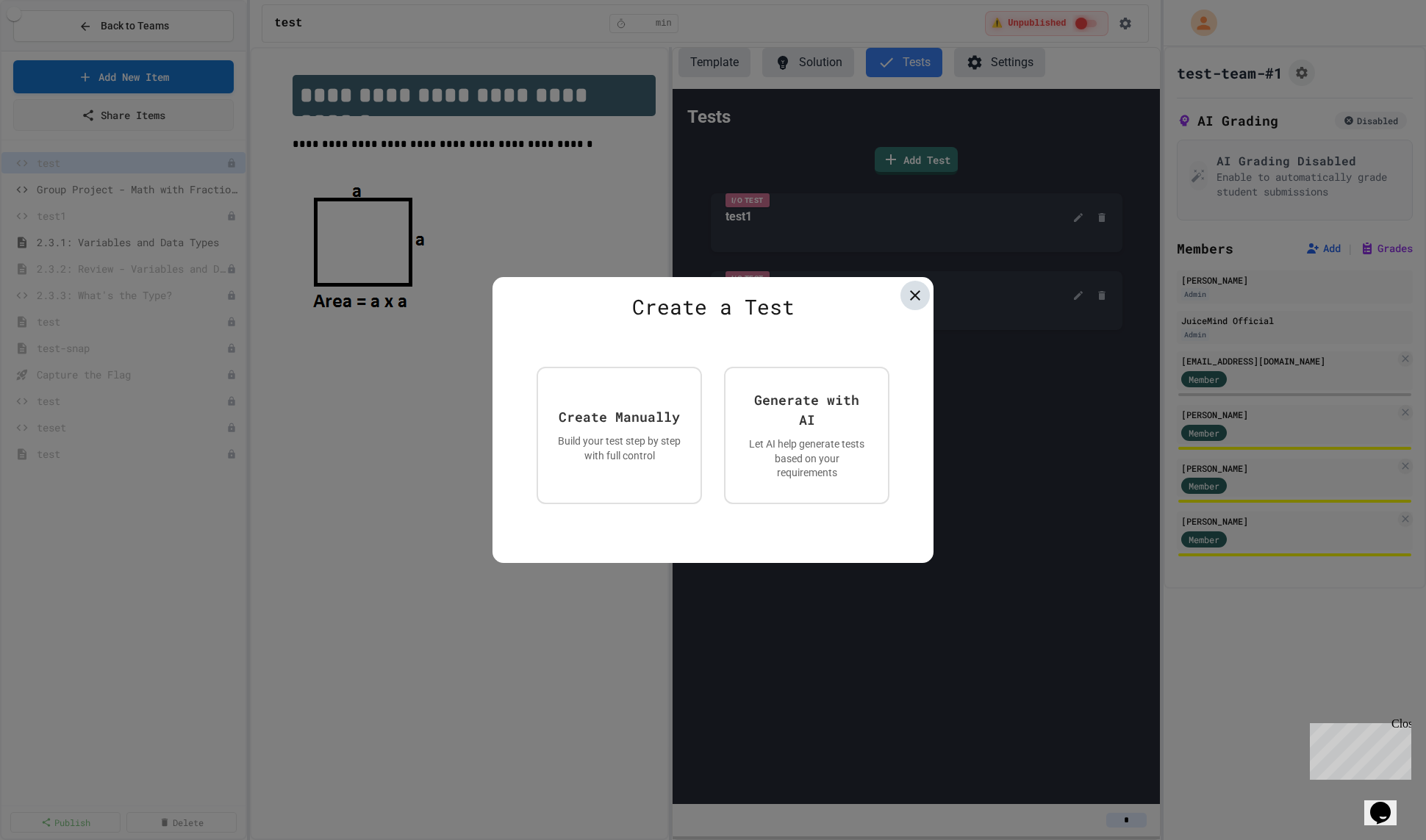
click at [910, 294] on icon at bounding box center [915, 296] width 18 height 18
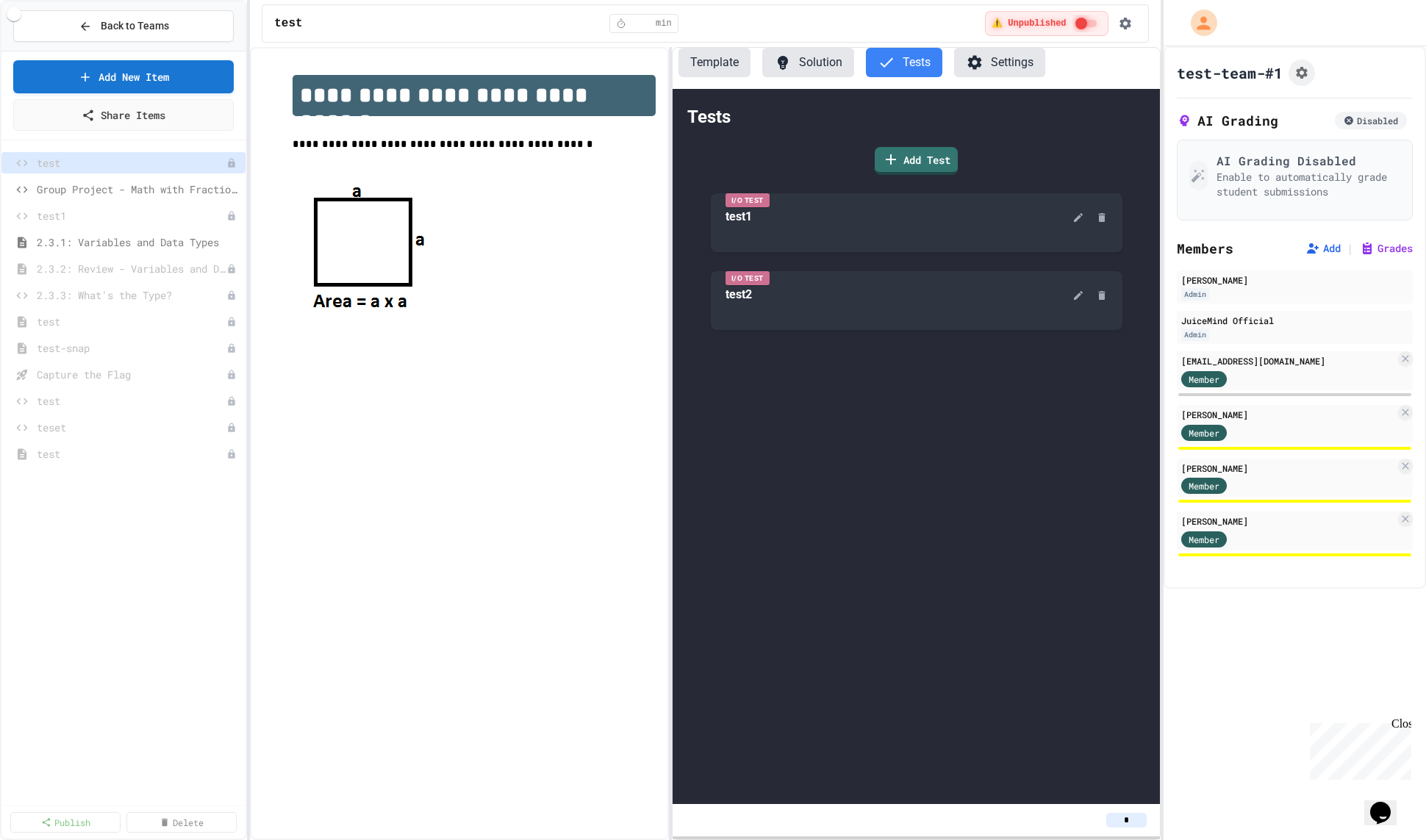
click at [710, 64] on button "Template" at bounding box center [714, 62] width 72 height 29
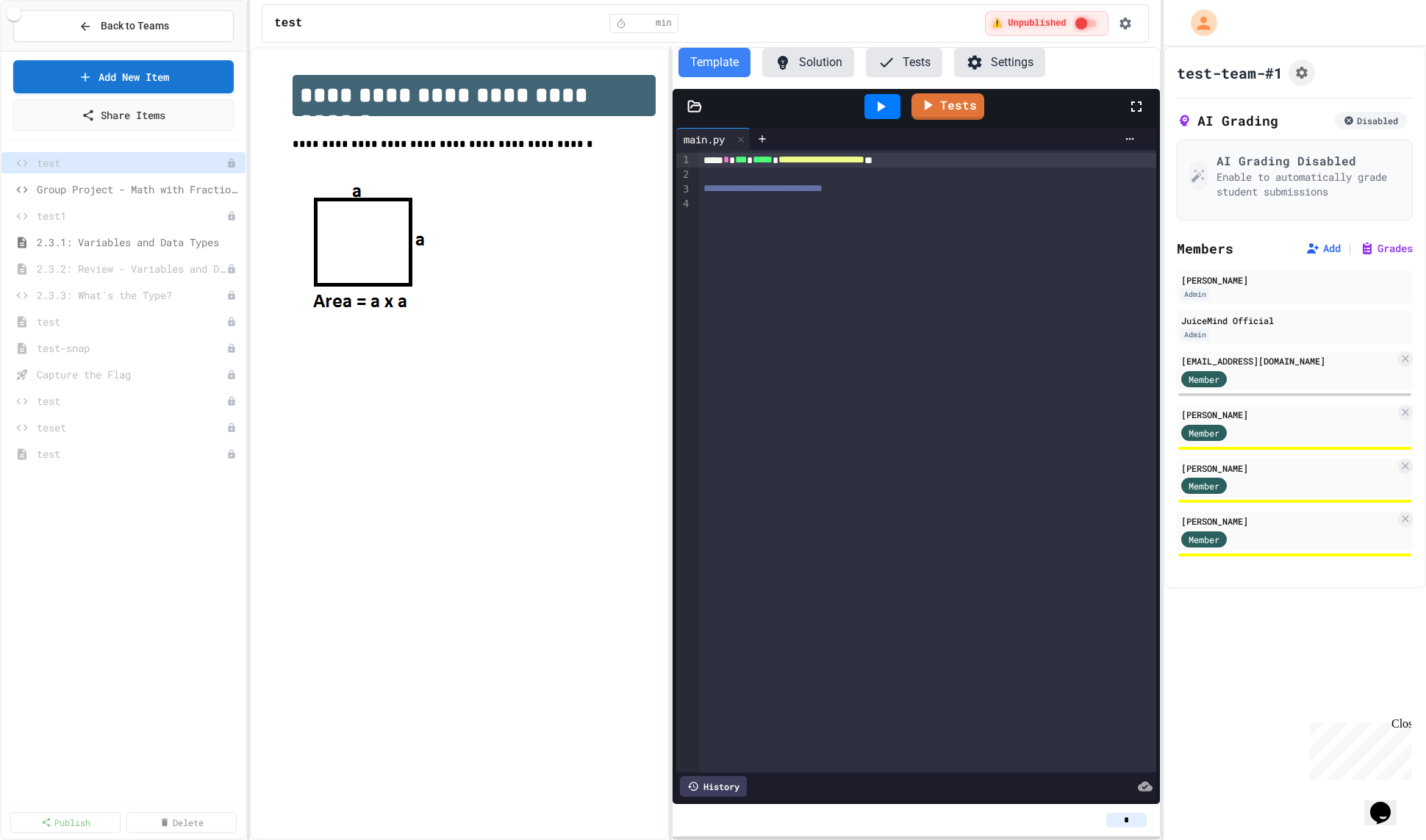
click at [722, 791] on div "History" at bounding box center [713, 786] width 67 height 20
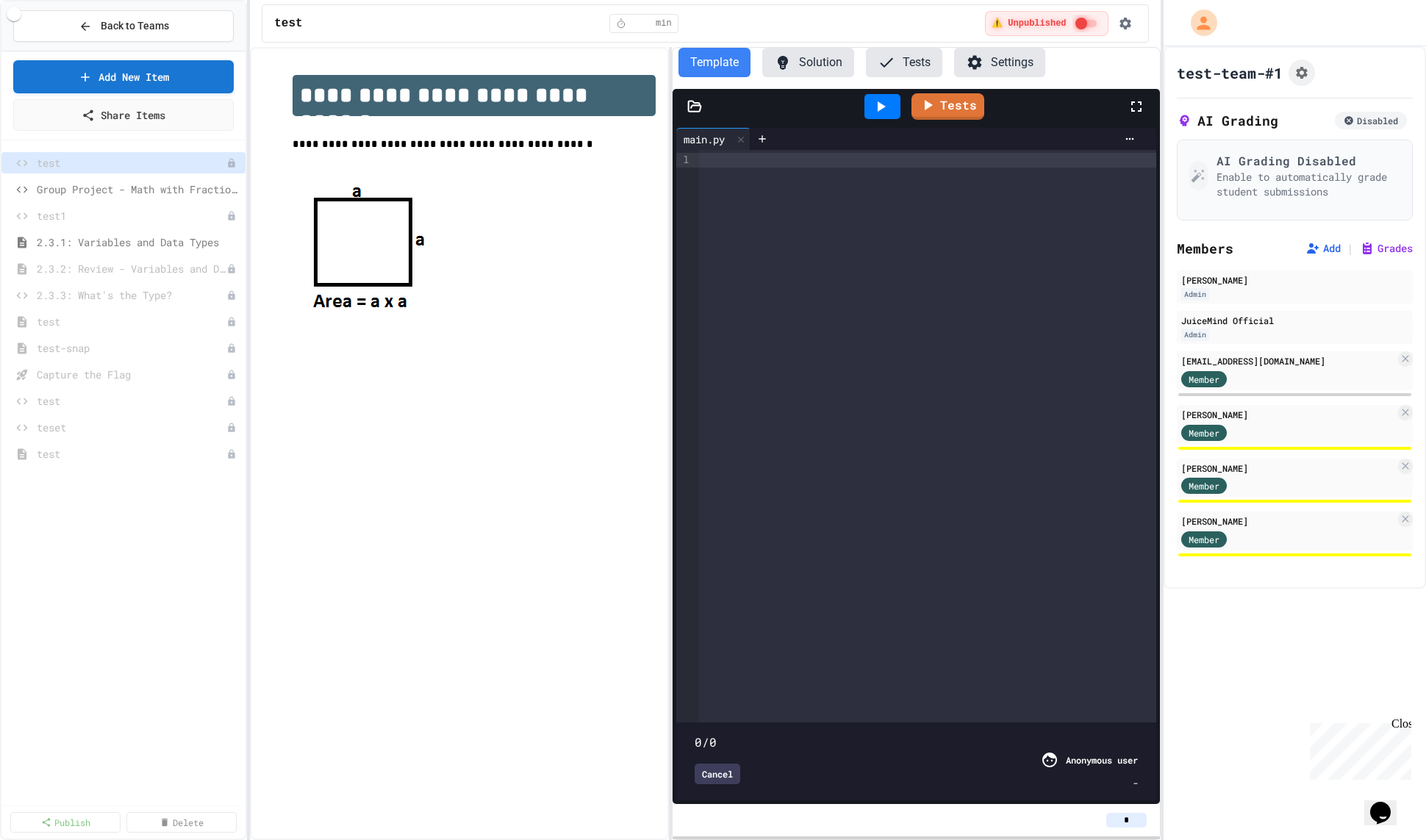
type input "**"
click at [726, 771] on div "Cancel" at bounding box center [717, 773] width 45 height 20
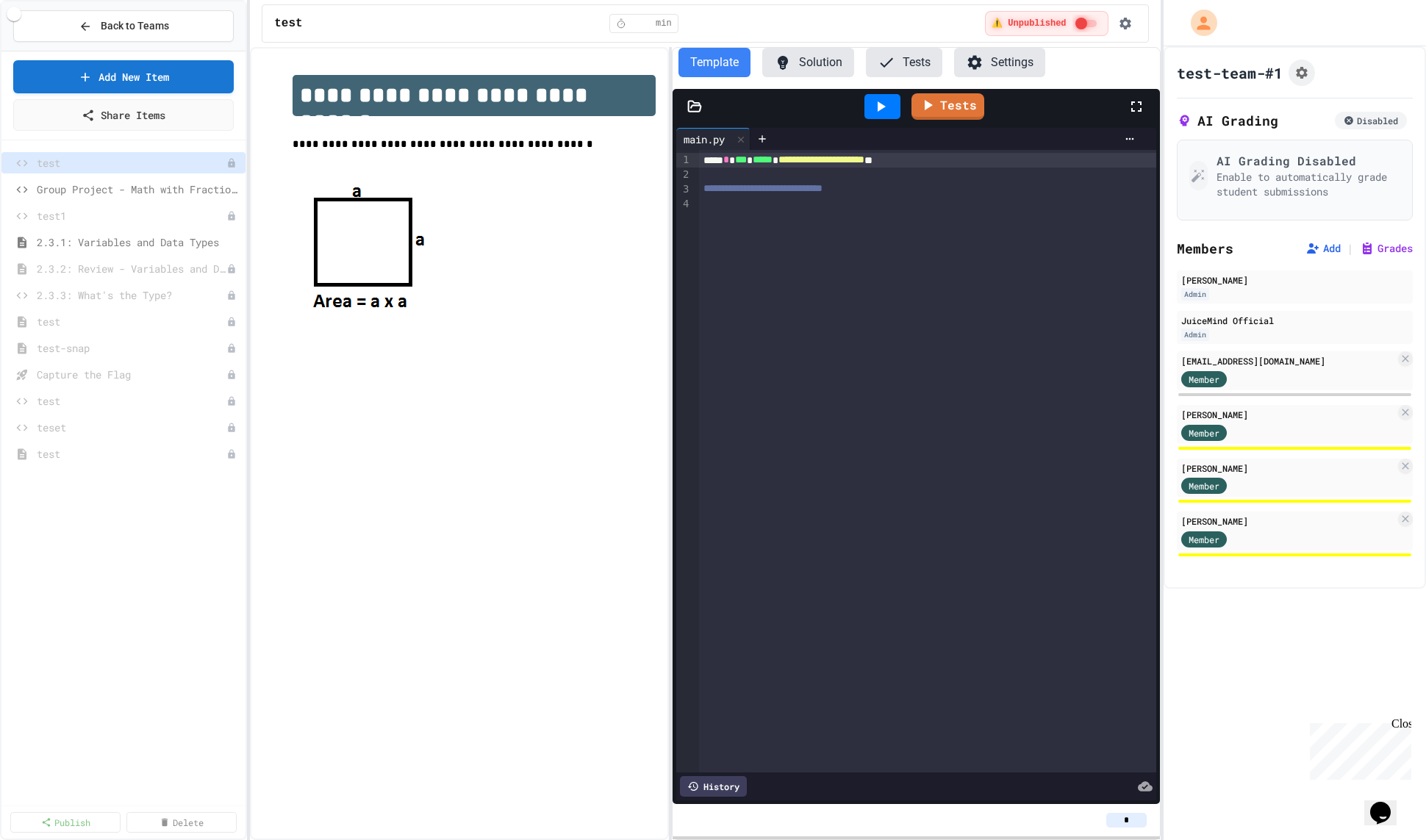
click at [826, 68] on button "Solution" at bounding box center [808, 62] width 92 height 29
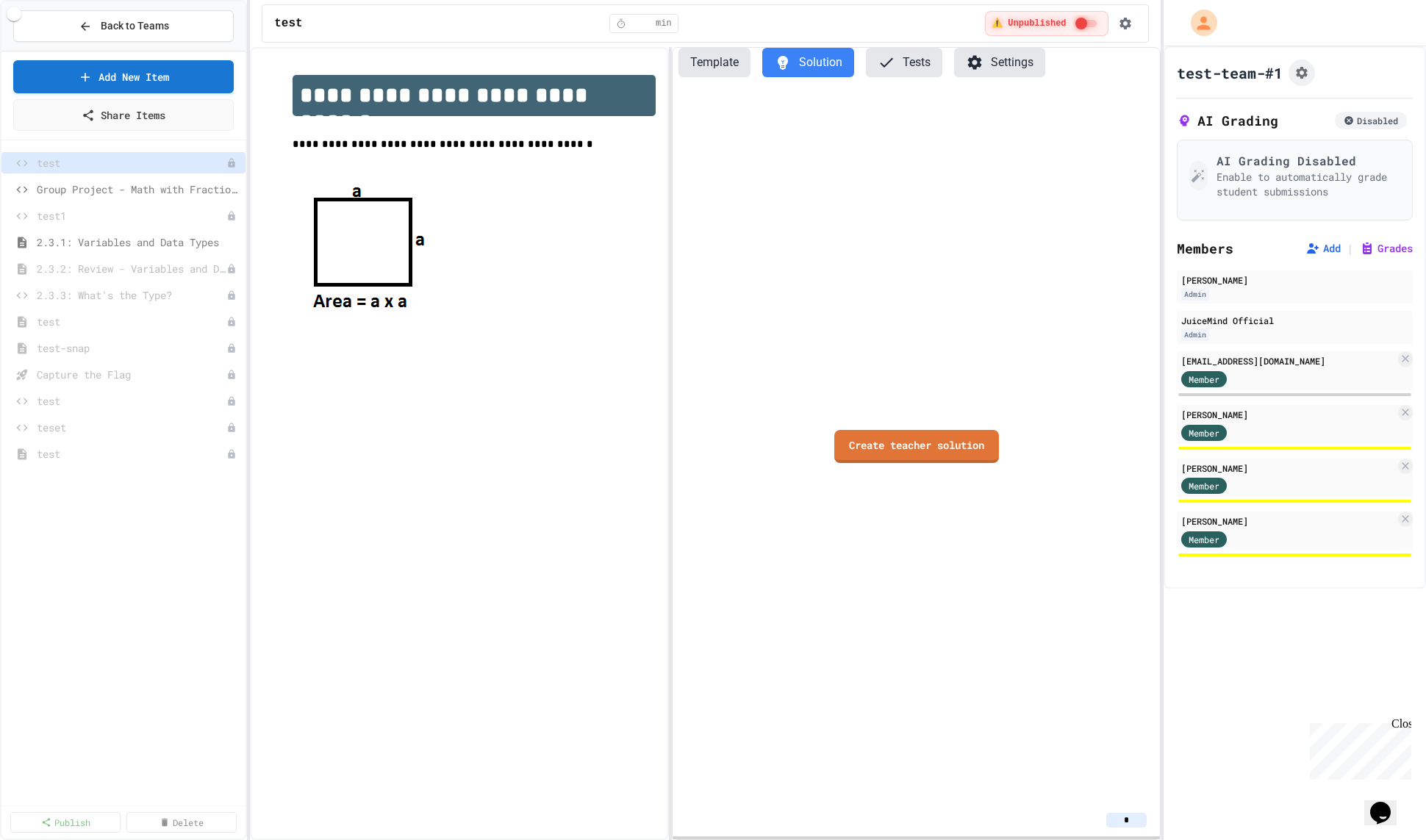
click at [701, 73] on button "Template" at bounding box center [714, 62] width 72 height 29
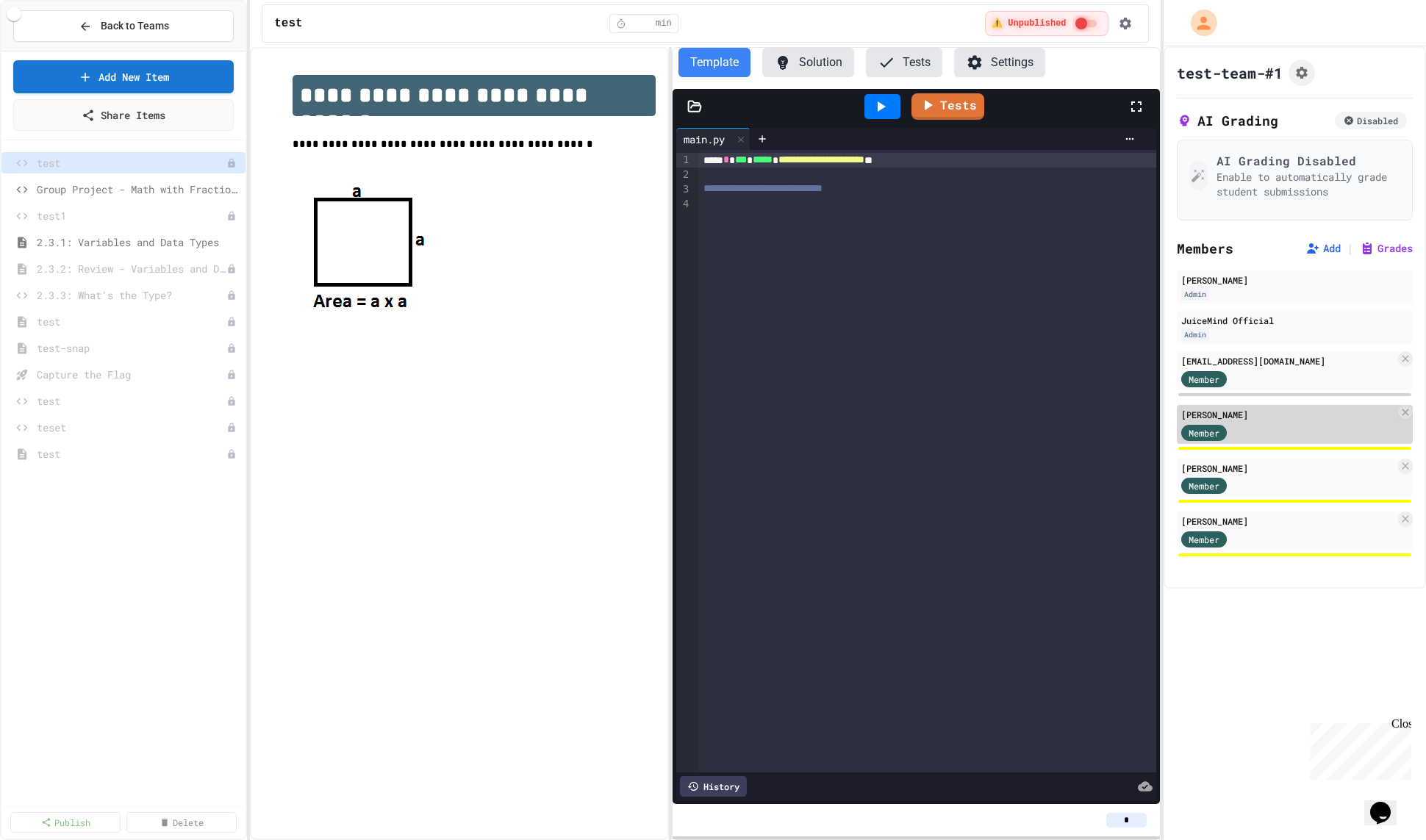
click at [1268, 411] on div "[PERSON_NAME]" at bounding box center [1288, 414] width 214 height 13
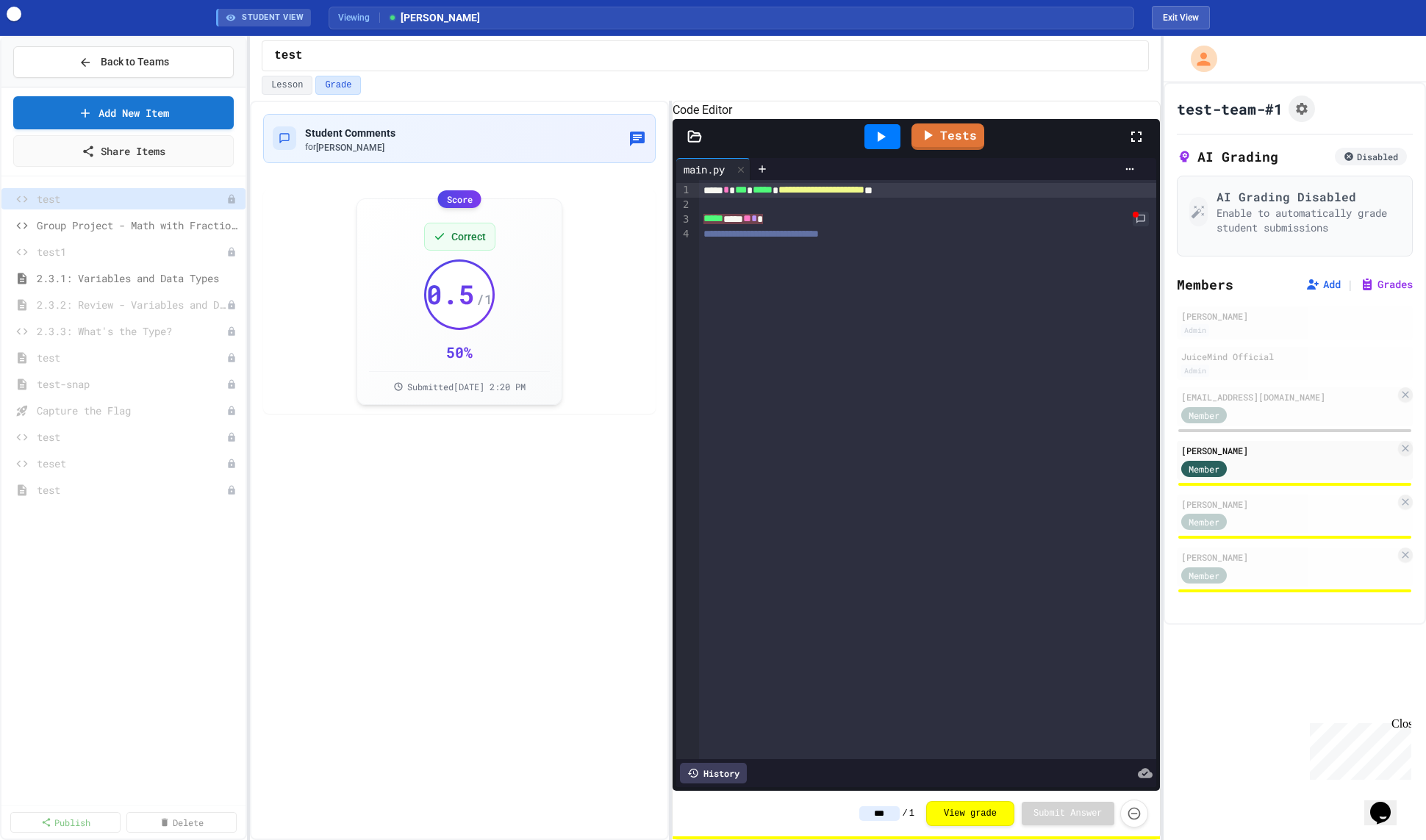
click at [732, 772] on div "History" at bounding box center [713, 773] width 67 height 20
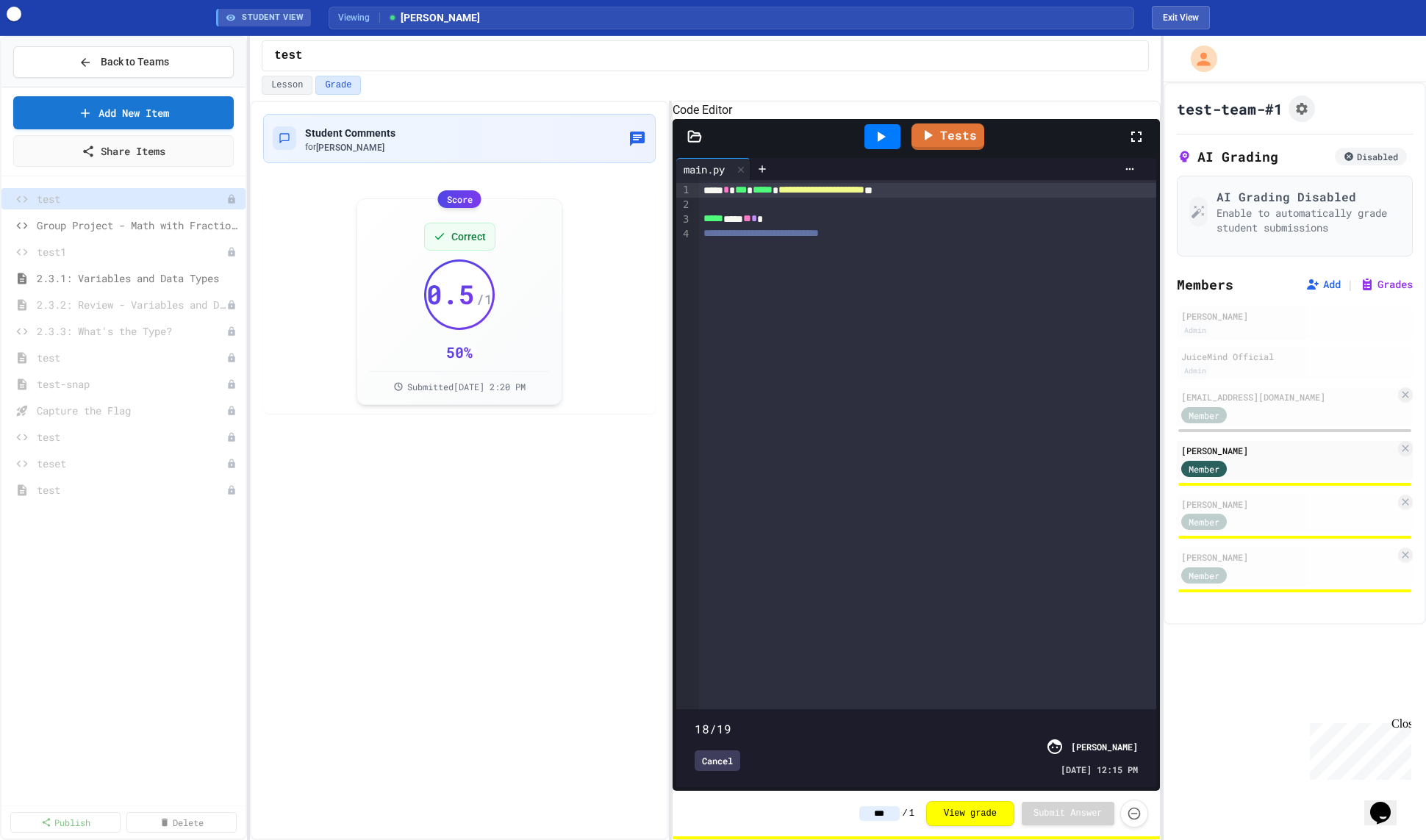
type input "**"
drag, startPoint x: 1141, startPoint y: 708, endPoint x: 1140, endPoint y: 663, distance: 45.0
click at [1140, 663] on div "**********" at bounding box center [916, 484] width 480 height 607
click at [714, 757] on div "Cancel" at bounding box center [717, 760] width 45 height 20
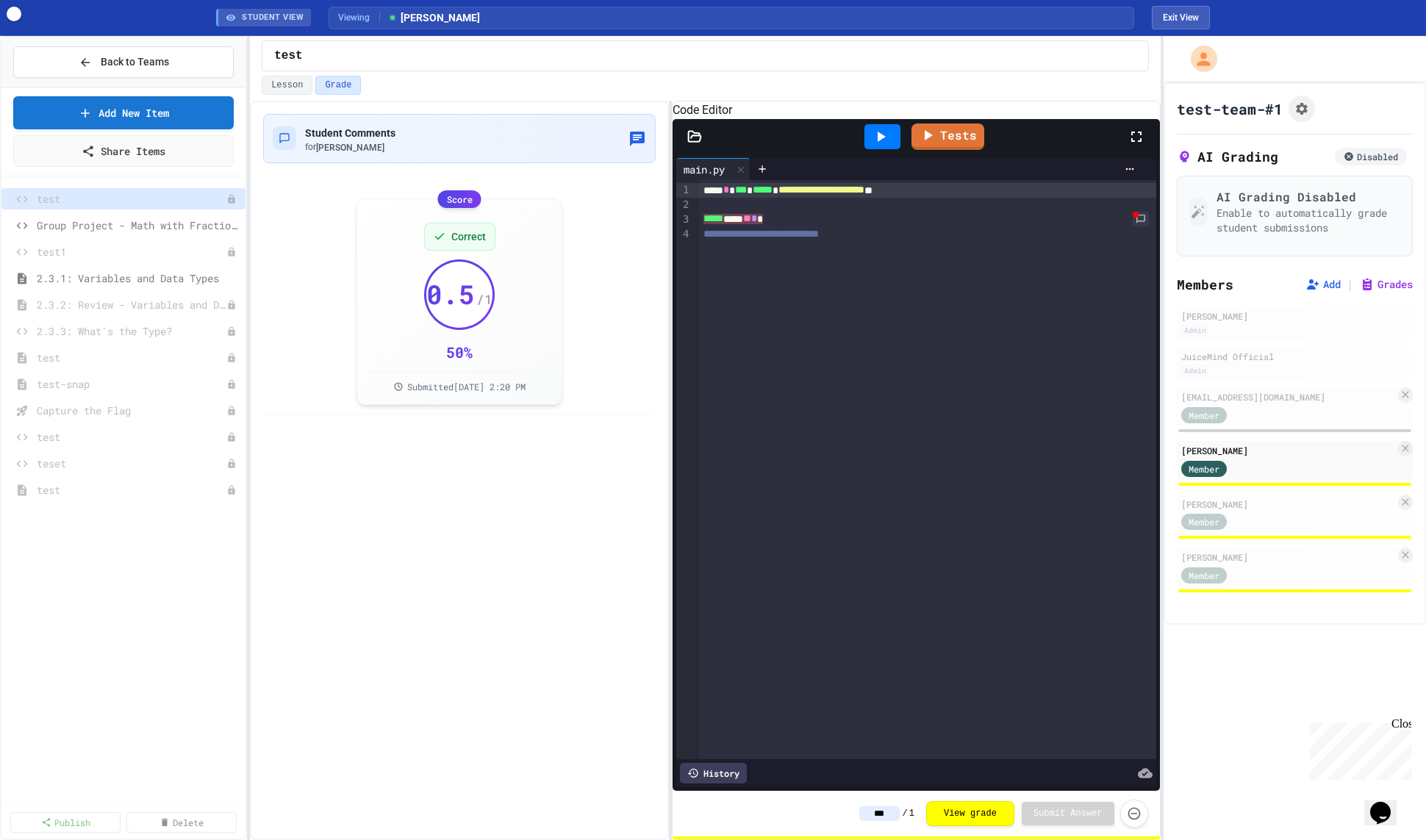
click at [717, 777] on div "History" at bounding box center [713, 773] width 67 height 20
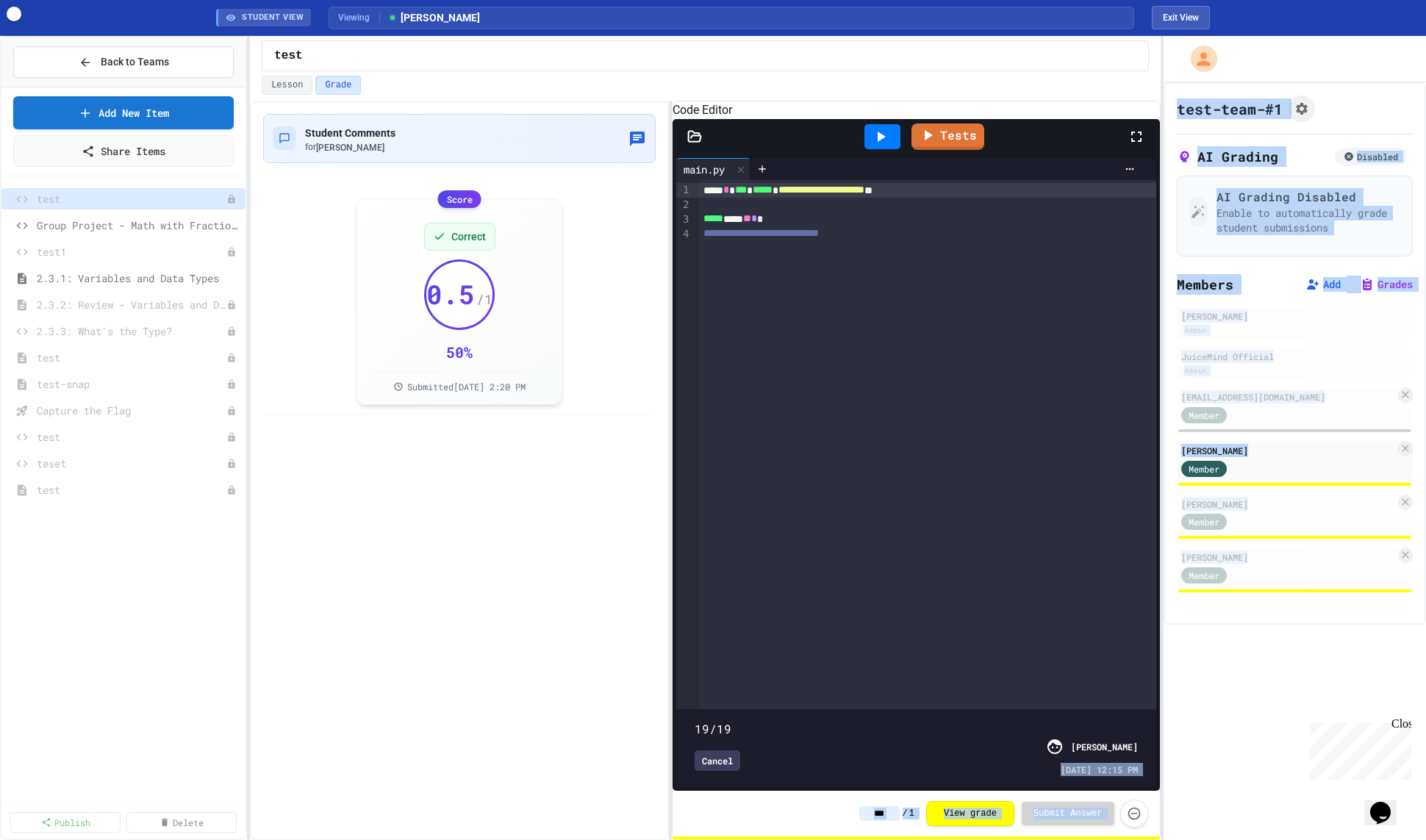
drag, startPoint x: 1027, startPoint y: 764, endPoint x: 1171, endPoint y: 773, distance: 144.3
click at [1171, 773] on div "**********" at bounding box center [713, 438] width 1426 height 804
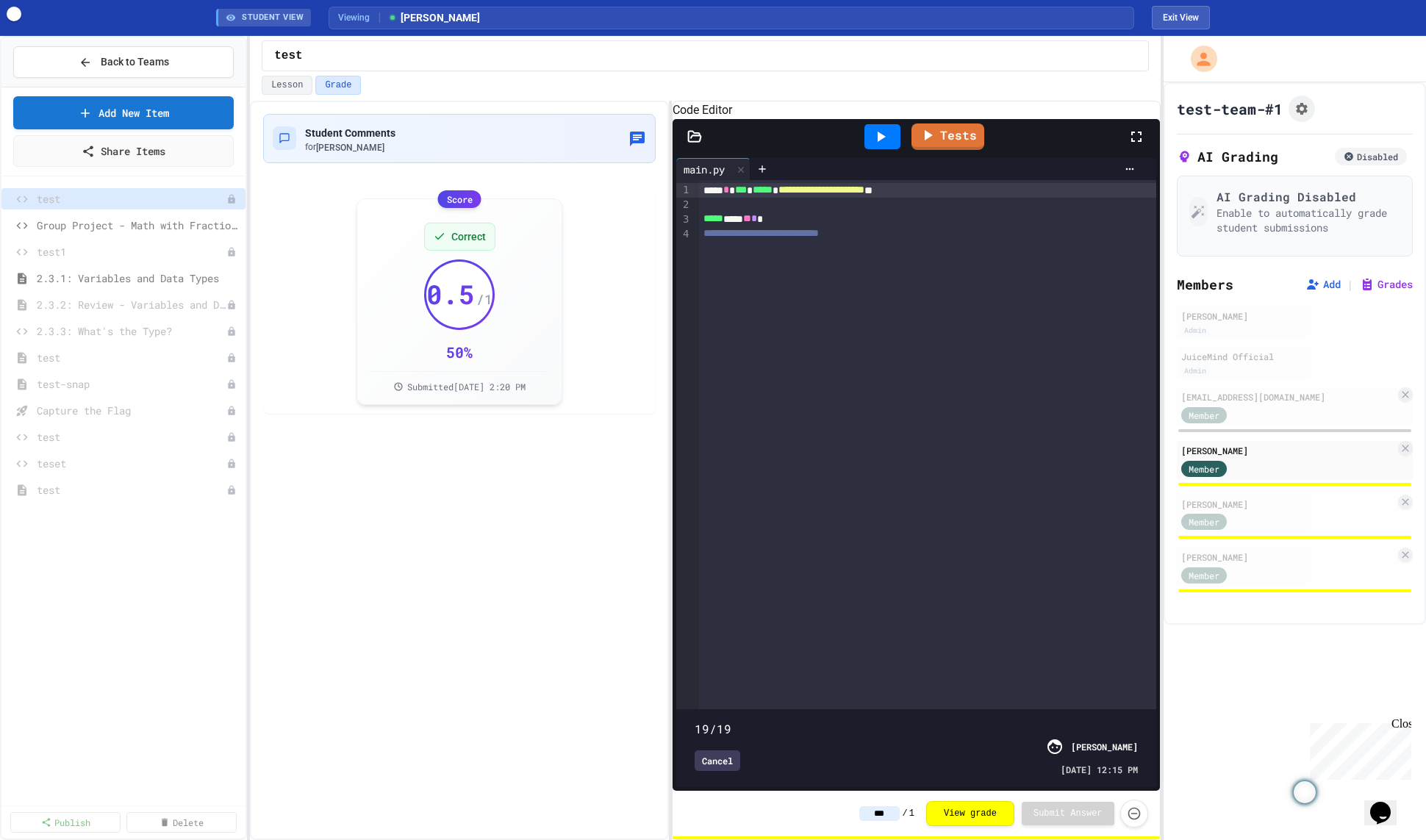
click at [1133, 777] on div "19/19 Cancel [PERSON_NAME] [DATE] 12:15 PM" at bounding box center [915, 748] width 472 height 70
click at [715, 761] on div "Cancel" at bounding box center [717, 760] width 45 height 20
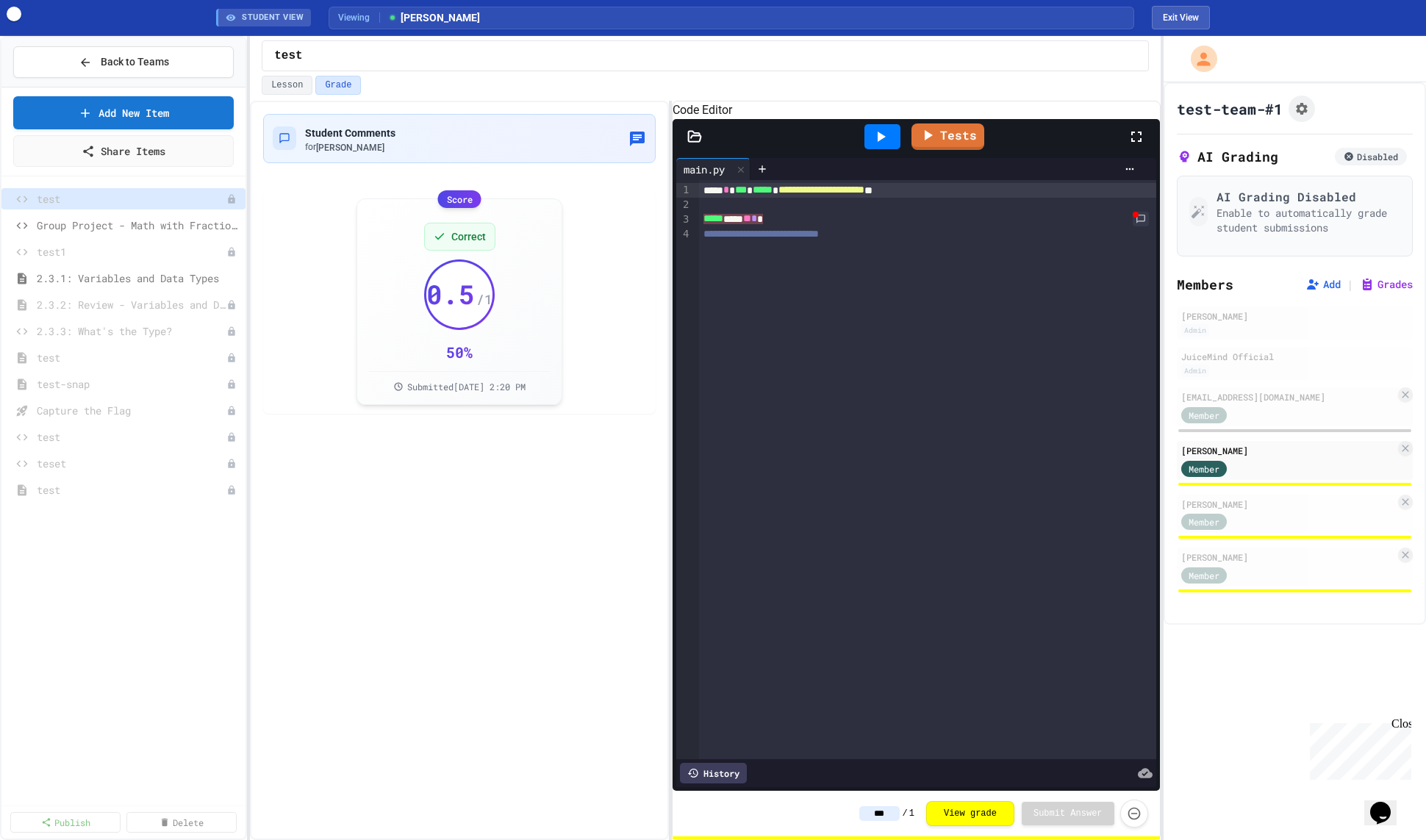
click at [890, 809] on input "***" at bounding box center [880, 813] width 41 height 15
type input "****"
click at [494, 331] on div "Correct 0.75 / 1 75 % Submitted [DATE] 2:20 PM" at bounding box center [459, 300] width 181 height 181
click at [1388, 283] on button "Grades" at bounding box center [1387, 284] width 53 height 15
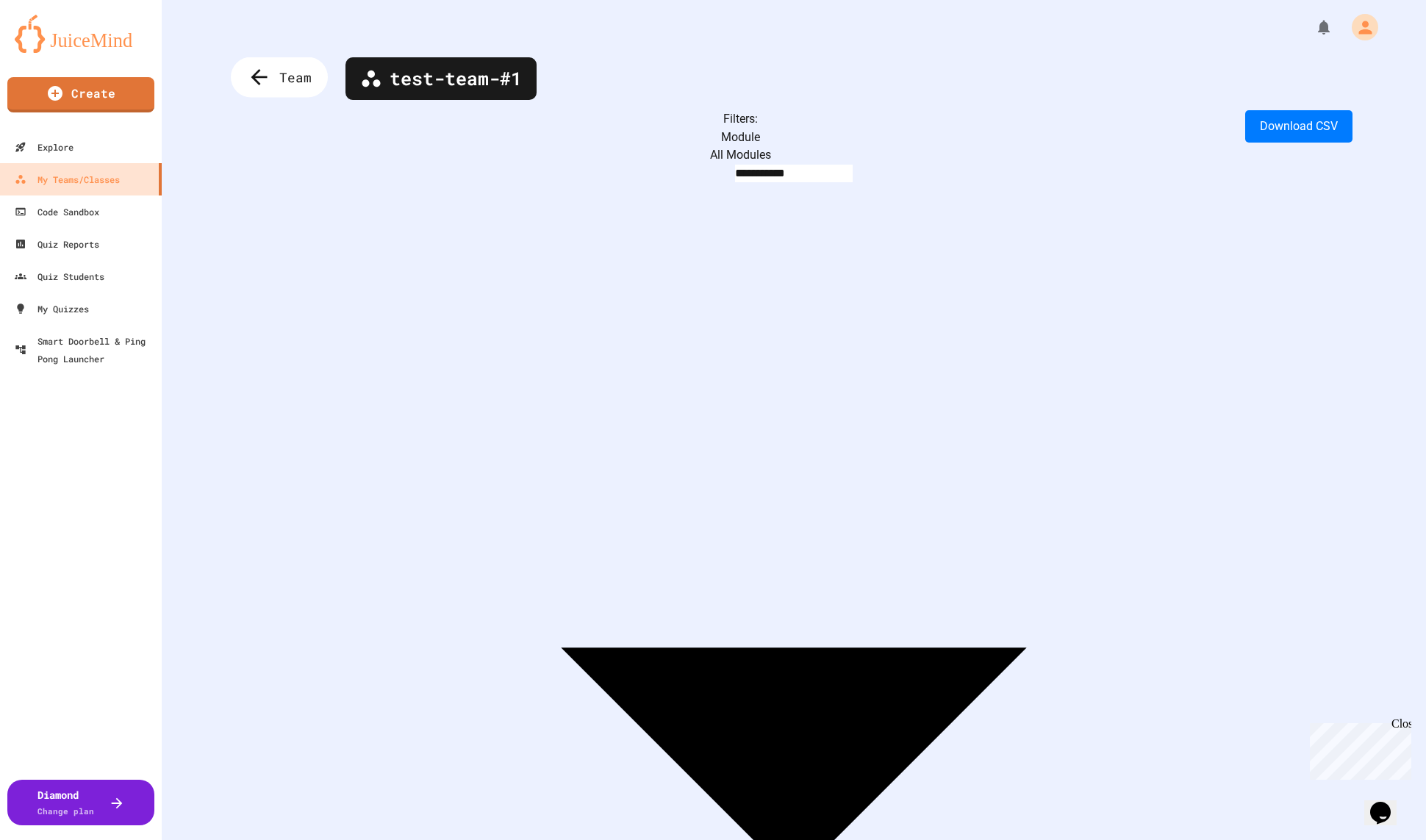
click at [297, 87] on div "Team" at bounding box center [279, 78] width 97 height 41
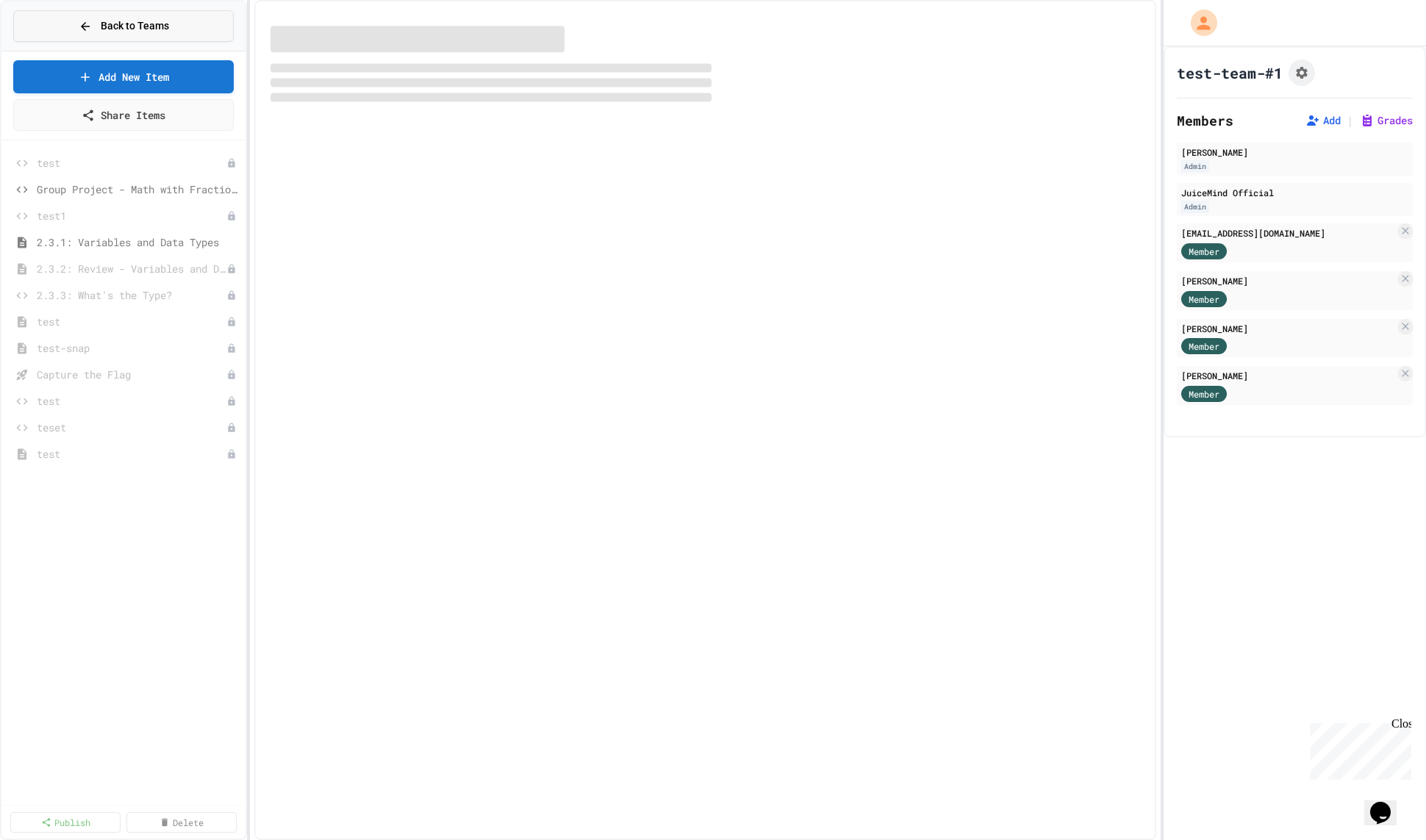
click at [191, 24] on button "Back to Teams" at bounding box center [123, 27] width 220 height 32
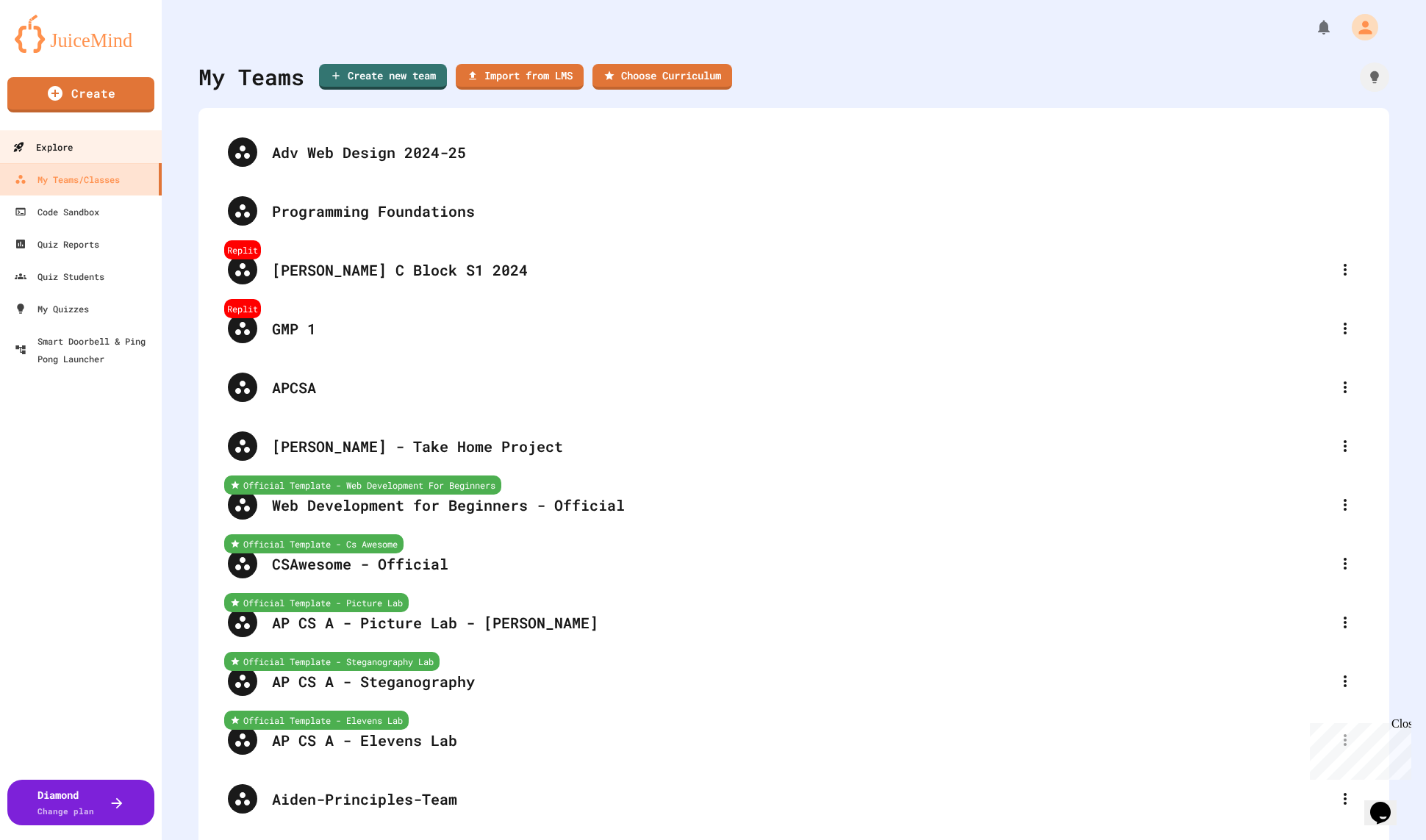
click at [72, 149] on div "Explore" at bounding box center [43, 147] width 60 height 19
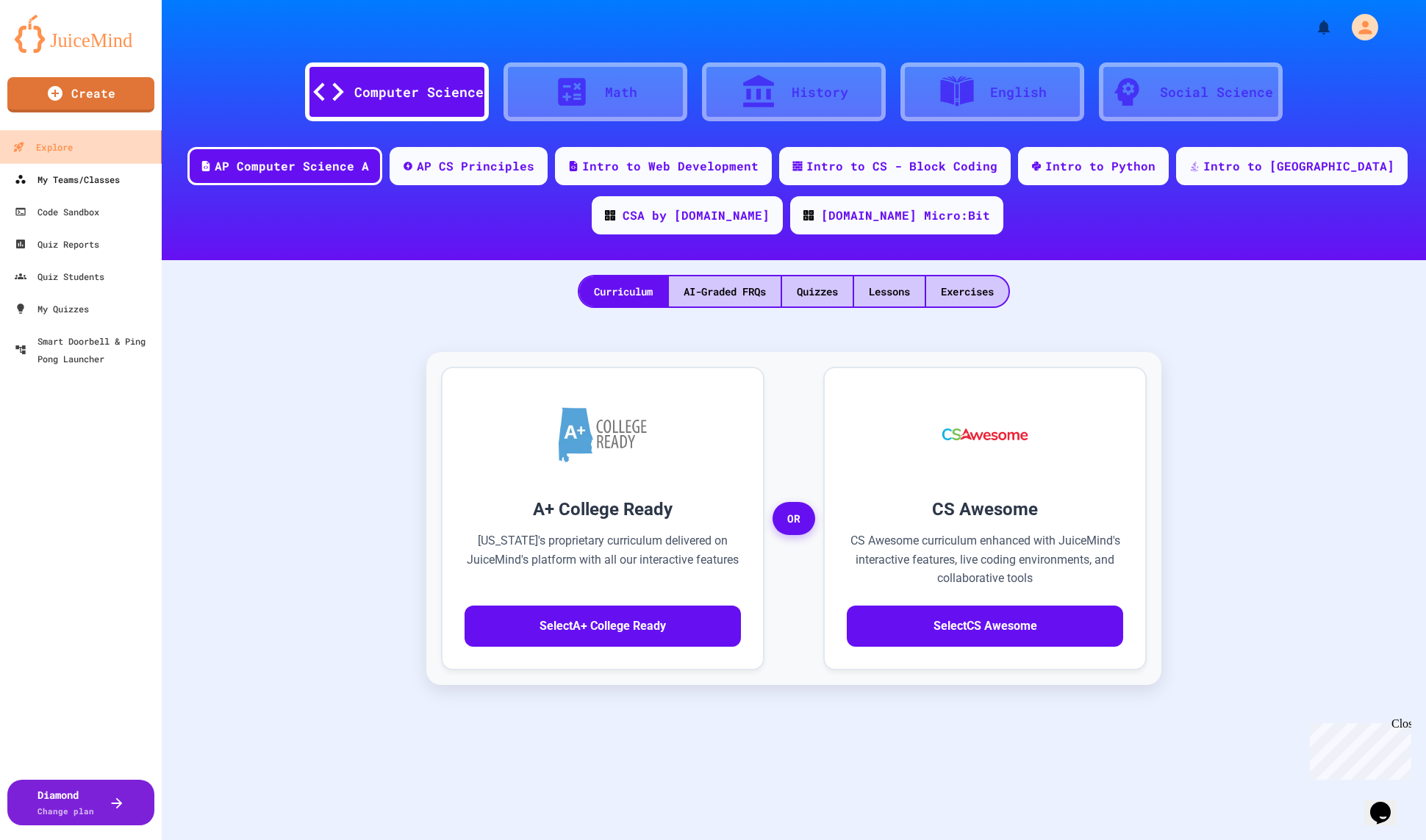
click at [95, 181] on div "My Teams/Classes" at bounding box center [68, 179] width 105 height 18
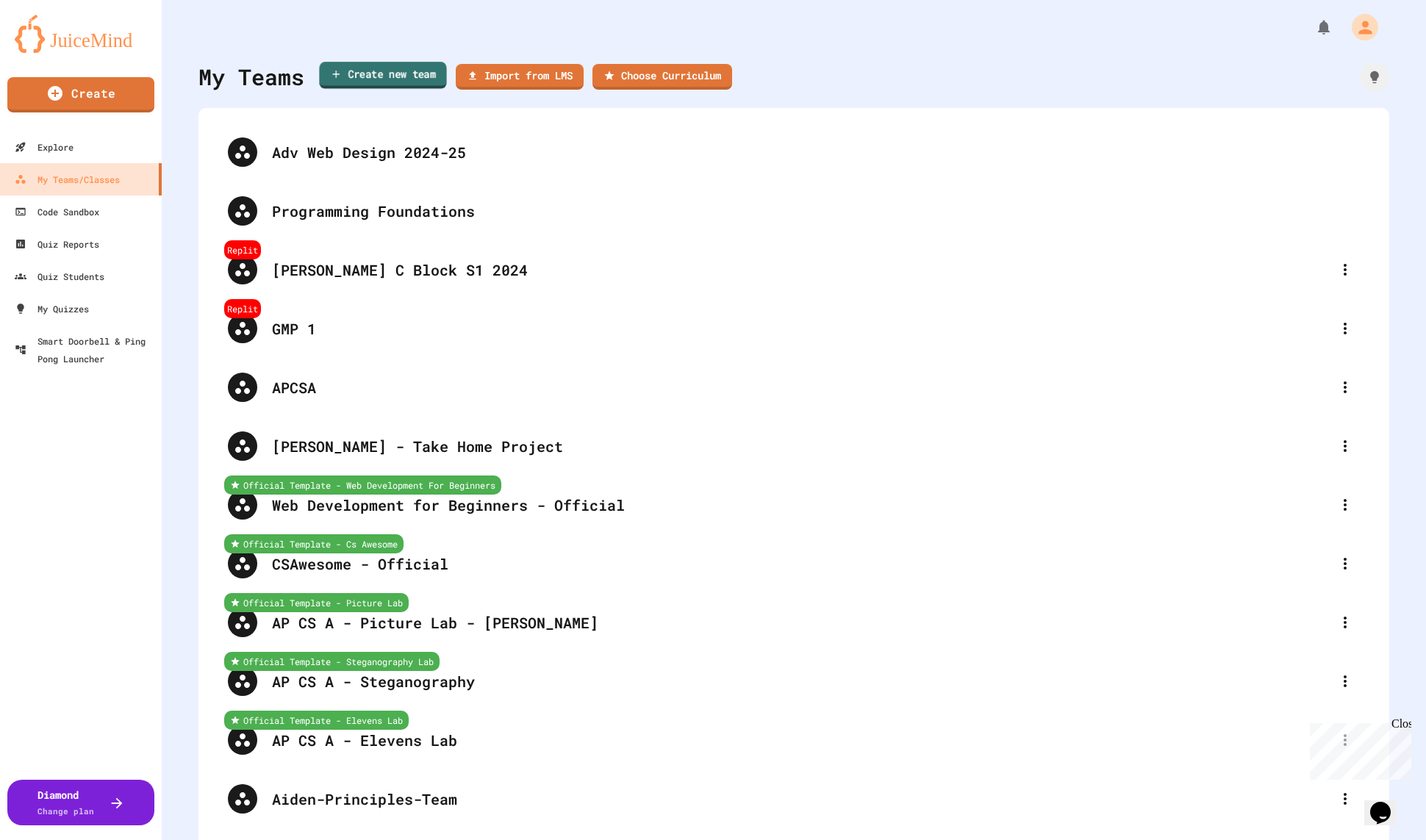
click at [367, 70] on link "Create new team" at bounding box center [382, 75] width 127 height 28
drag, startPoint x: 759, startPoint y: 383, endPoint x: 828, endPoint y: 376, distance: 69.4
click at [18, 841] on icon "button" at bounding box center [9, 850] width 18 height 18
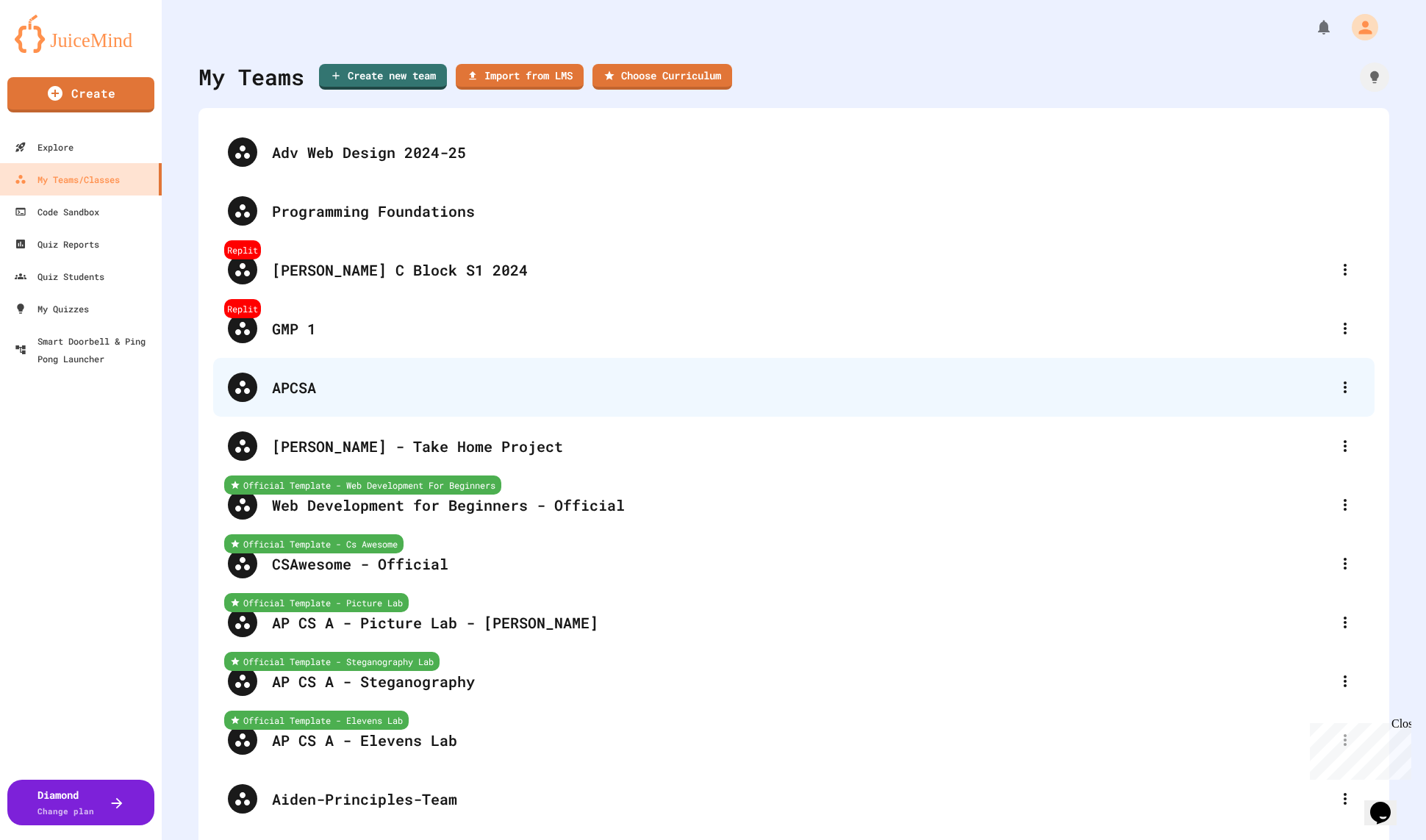
click at [522, 394] on div "APCSA" at bounding box center [801, 387] width 1059 height 22
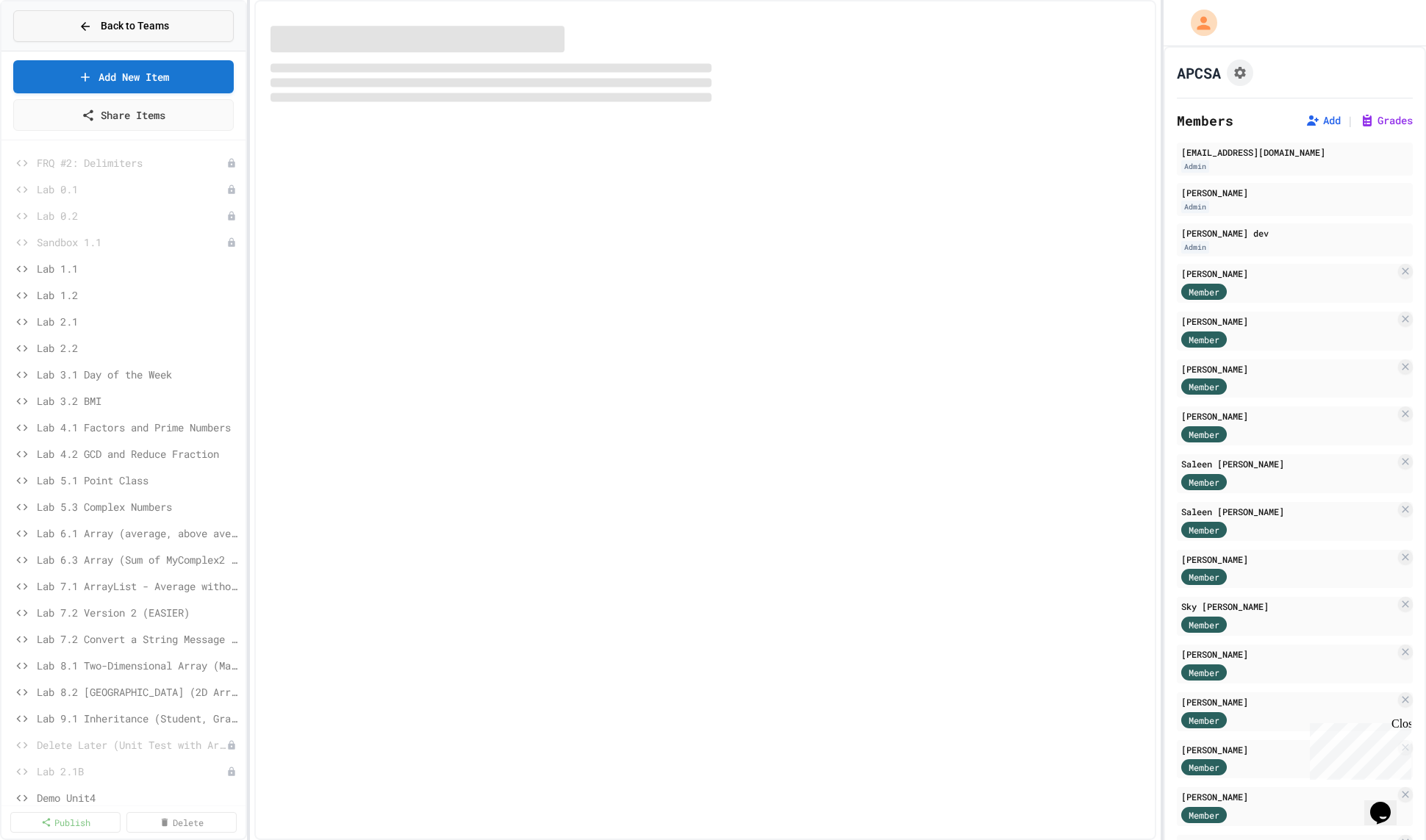
click at [154, 27] on span "Back to Teams" at bounding box center [134, 26] width 68 height 15
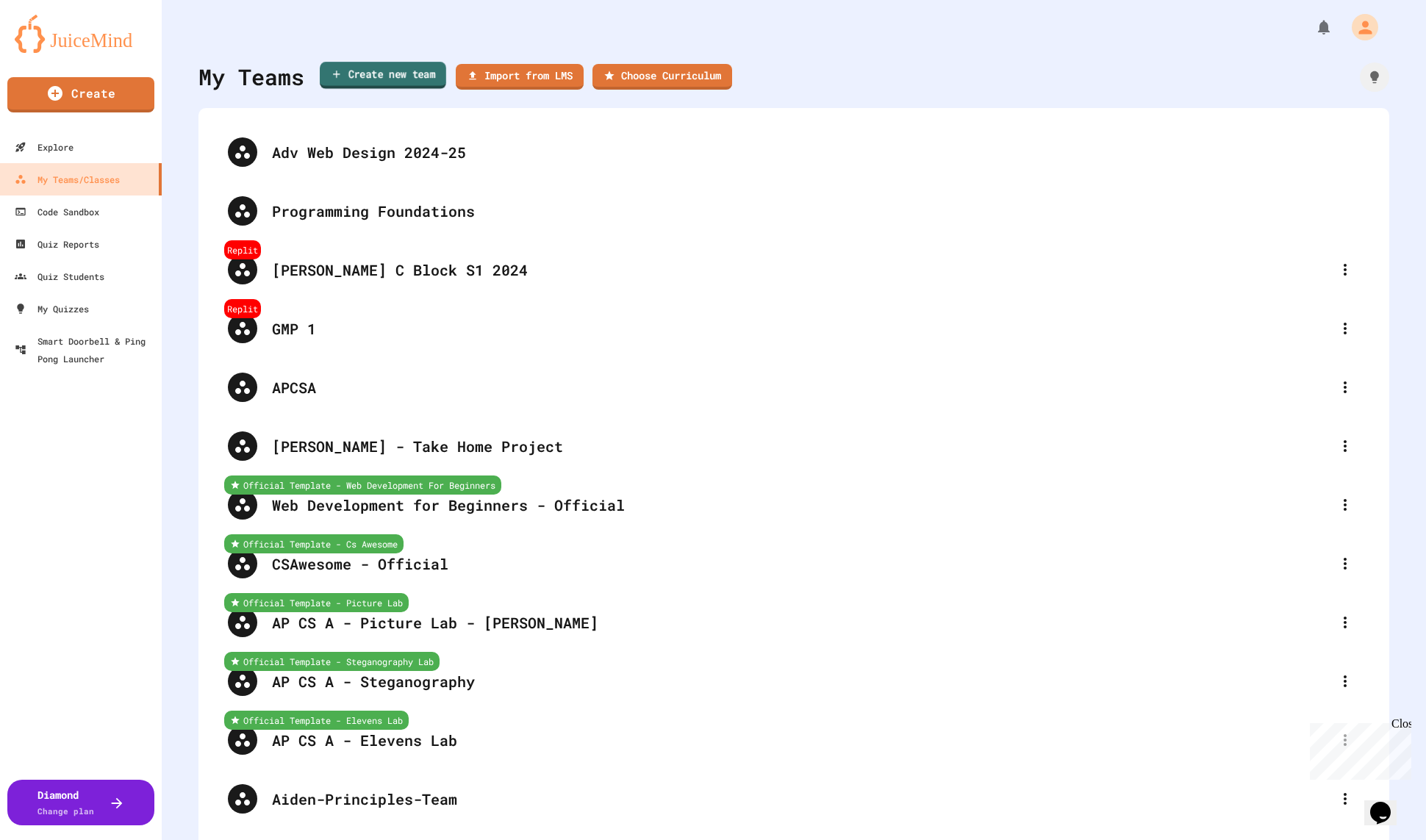
click at [394, 64] on link "Create new team" at bounding box center [383, 75] width 126 height 28
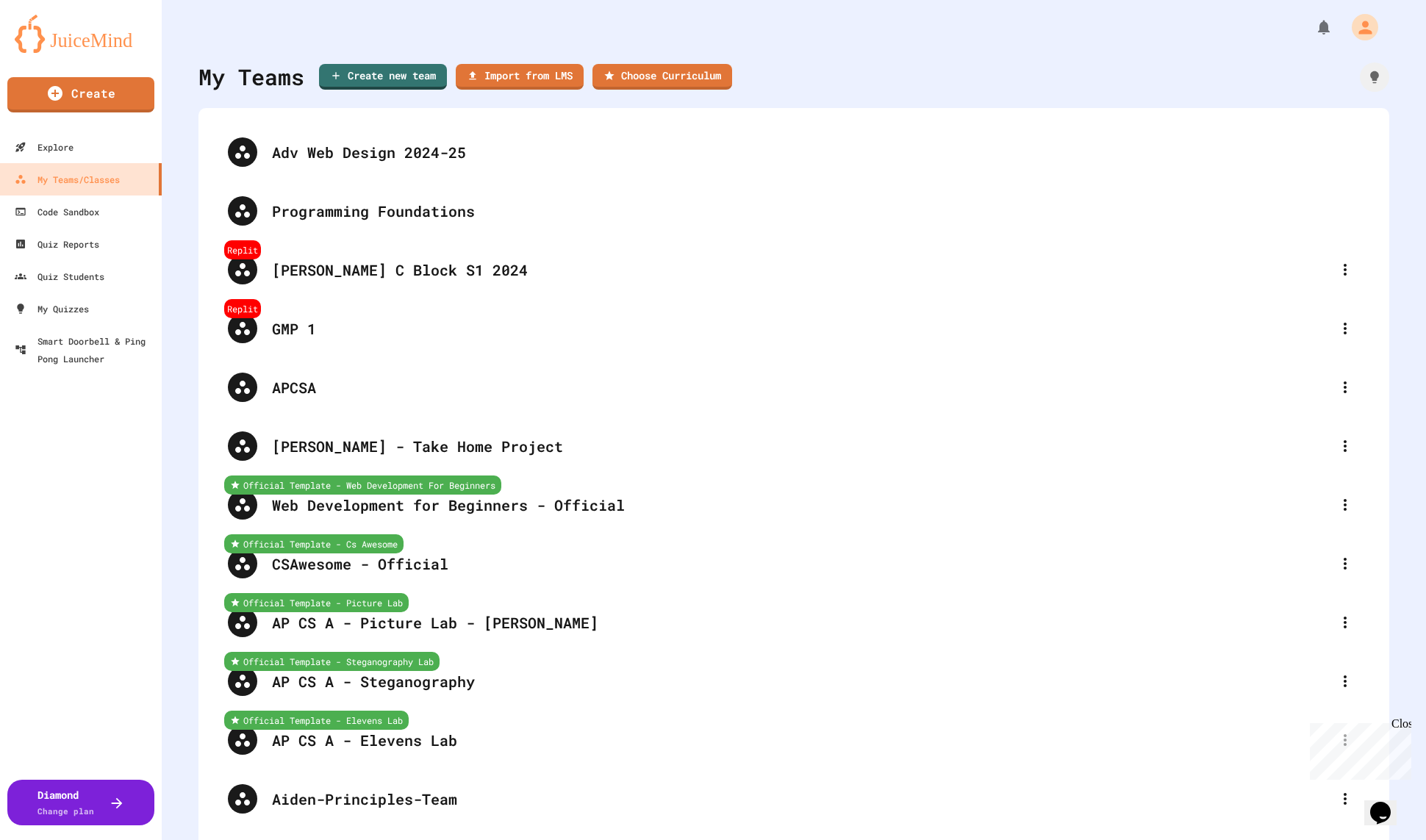
type input "**********"
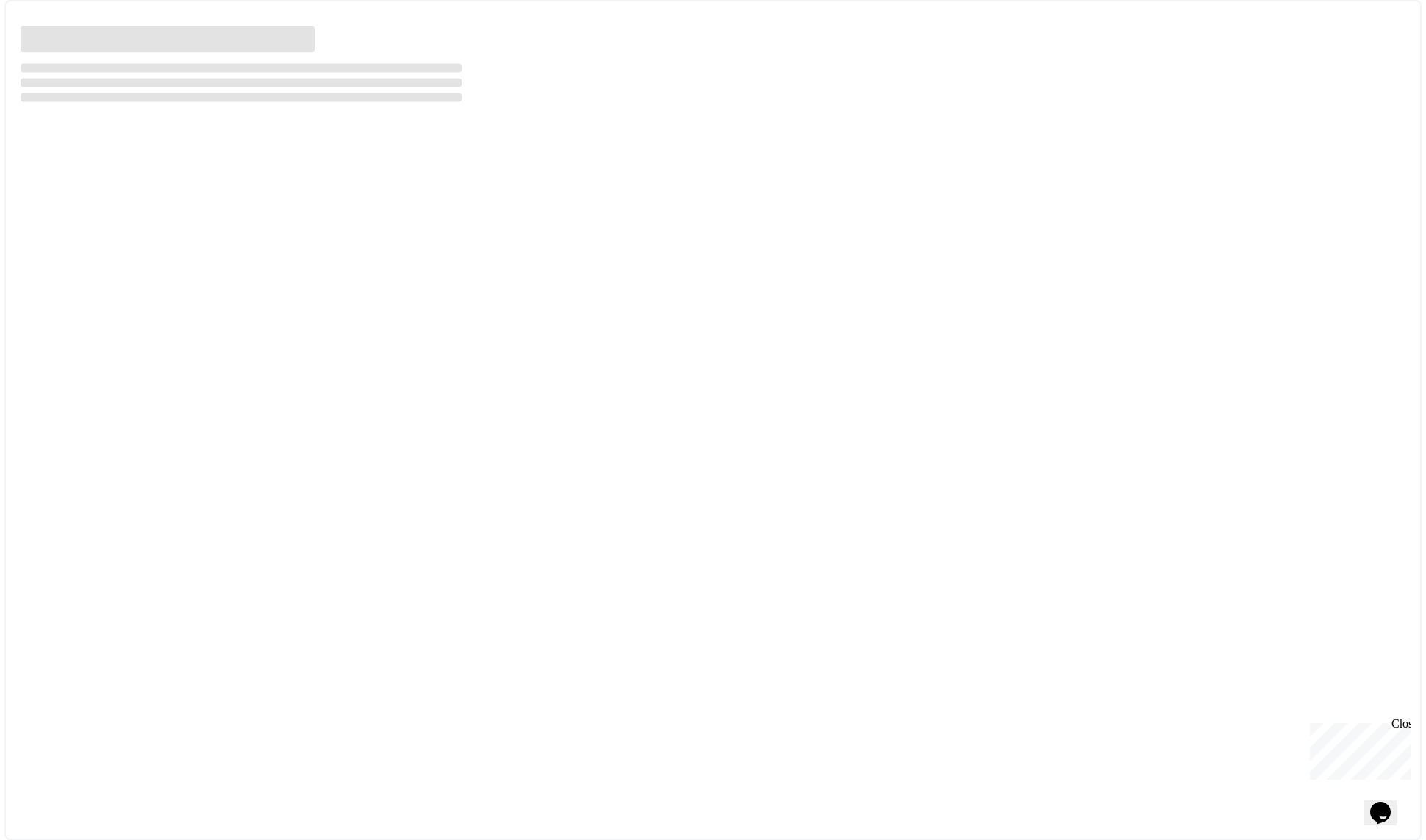
click at [778, 501] on div at bounding box center [713, 420] width 1418 height 840
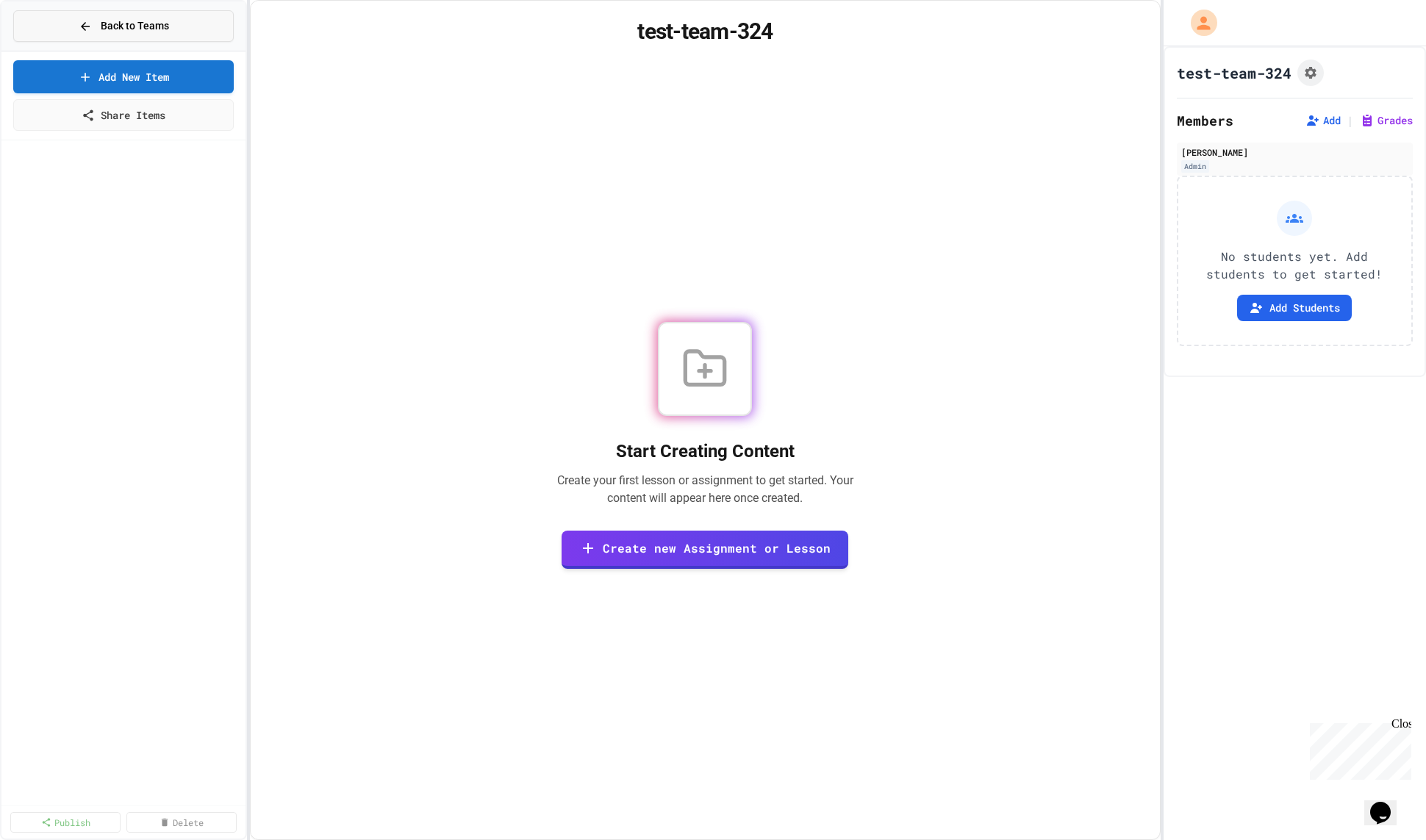
click at [43, 23] on button "Back to Teams" at bounding box center [123, 27] width 220 height 32
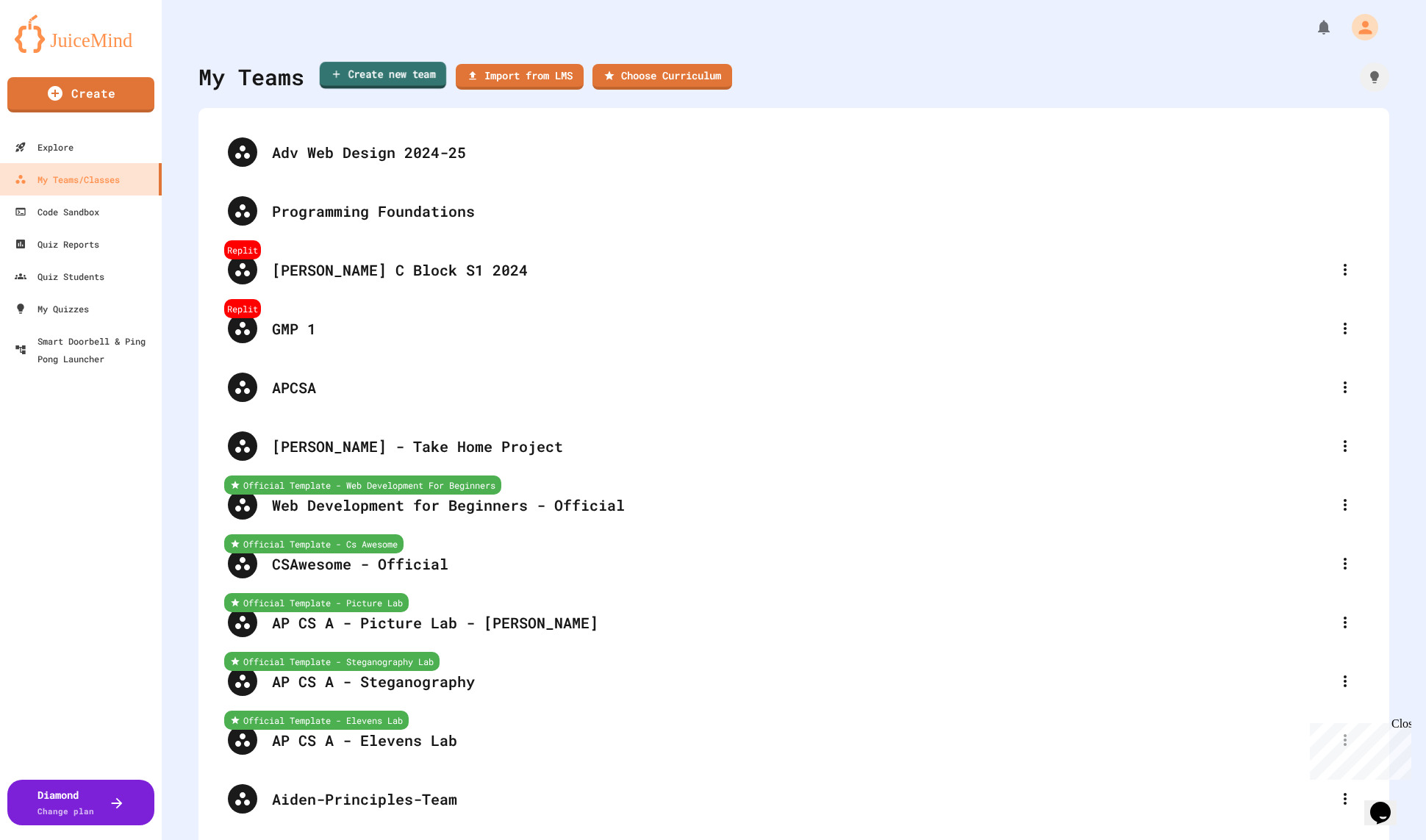
click at [416, 72] on link "Create new team" at bounding box center [383, 75] width 126 height 28
click at [18, 841] on icon "button" at bounding box center [9, 850] width 18 height 18
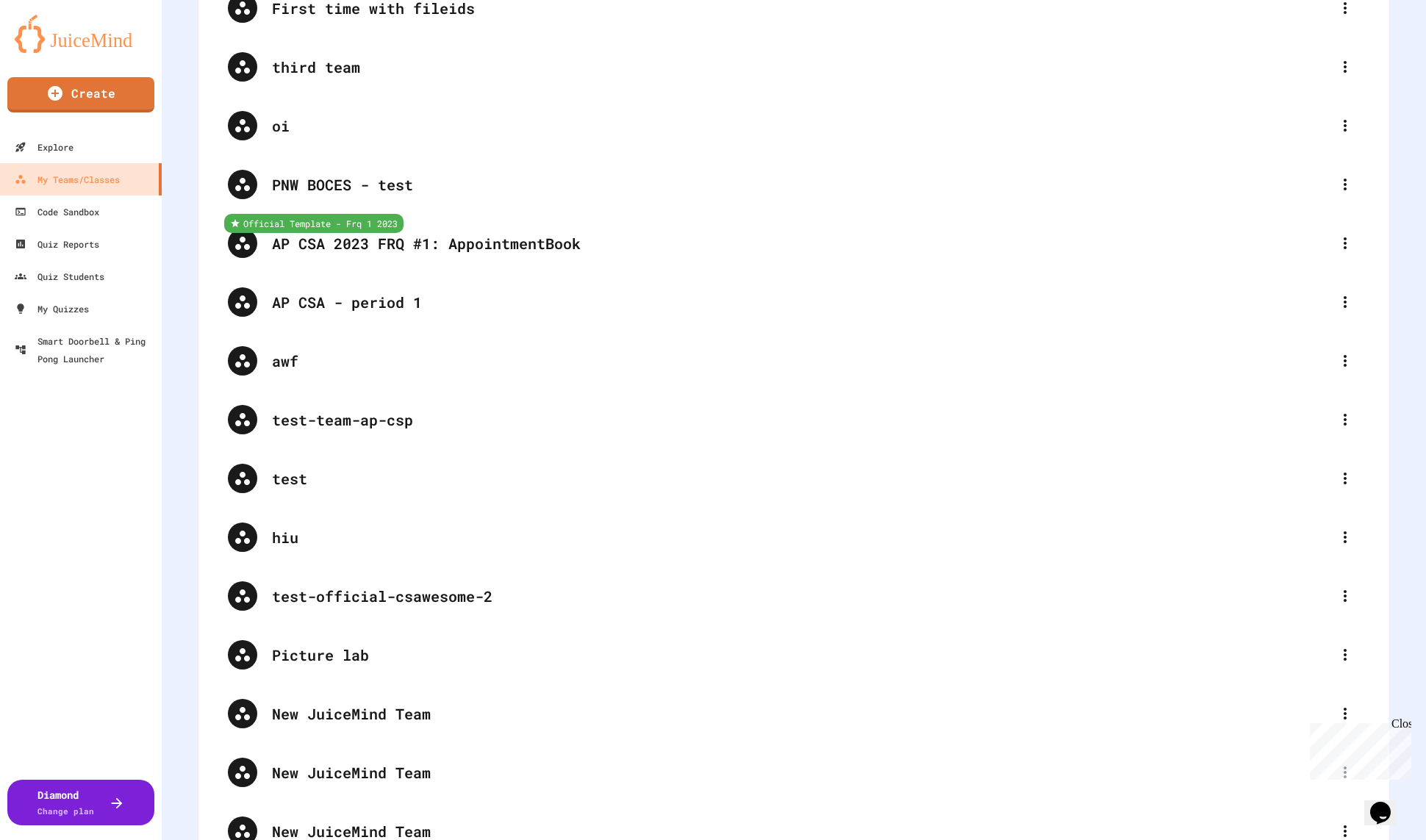
scroll to position [5258, 0]
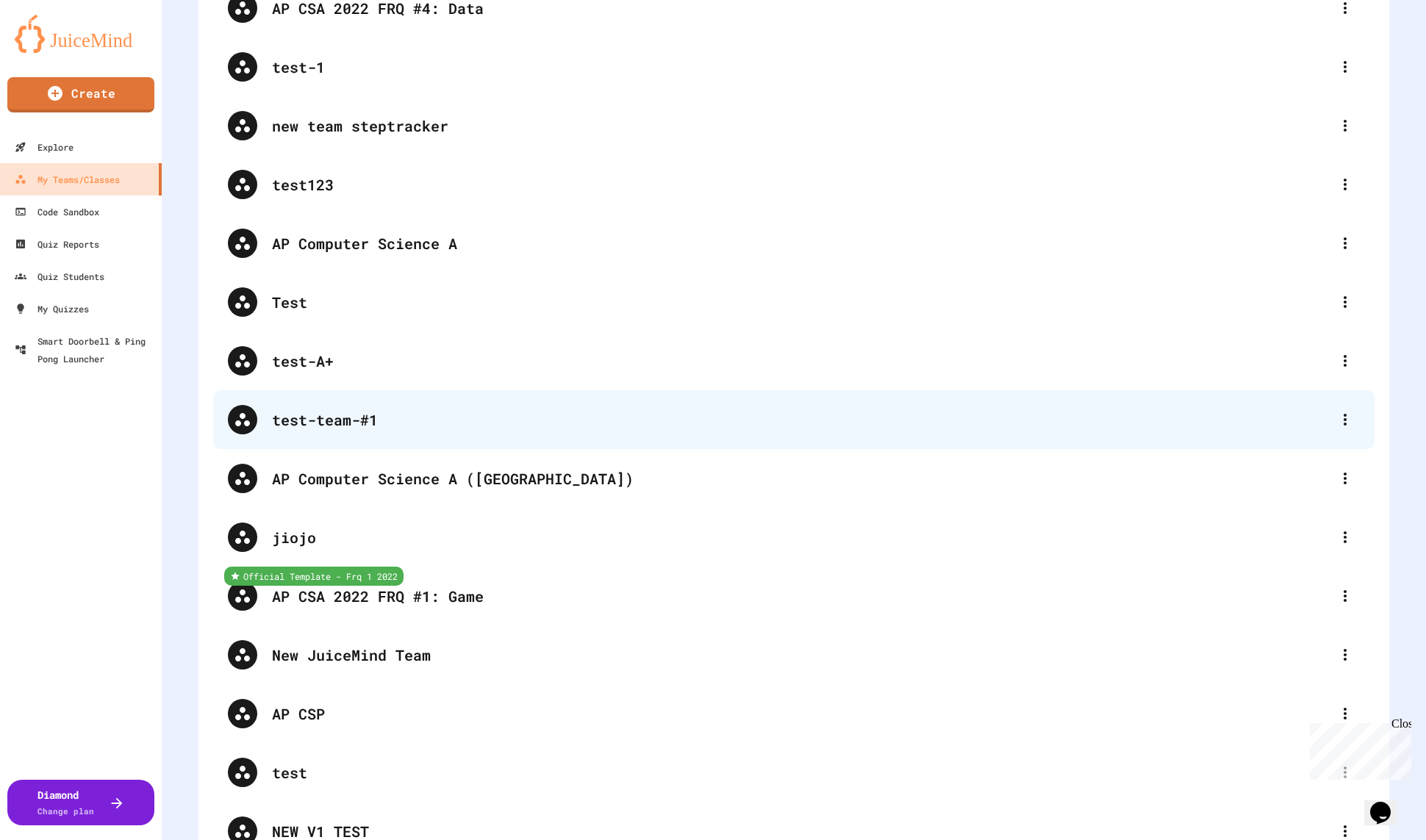
click at [535, 399] on div "test-team-#1" at bounding box center [794, 419] width 1162 height 59
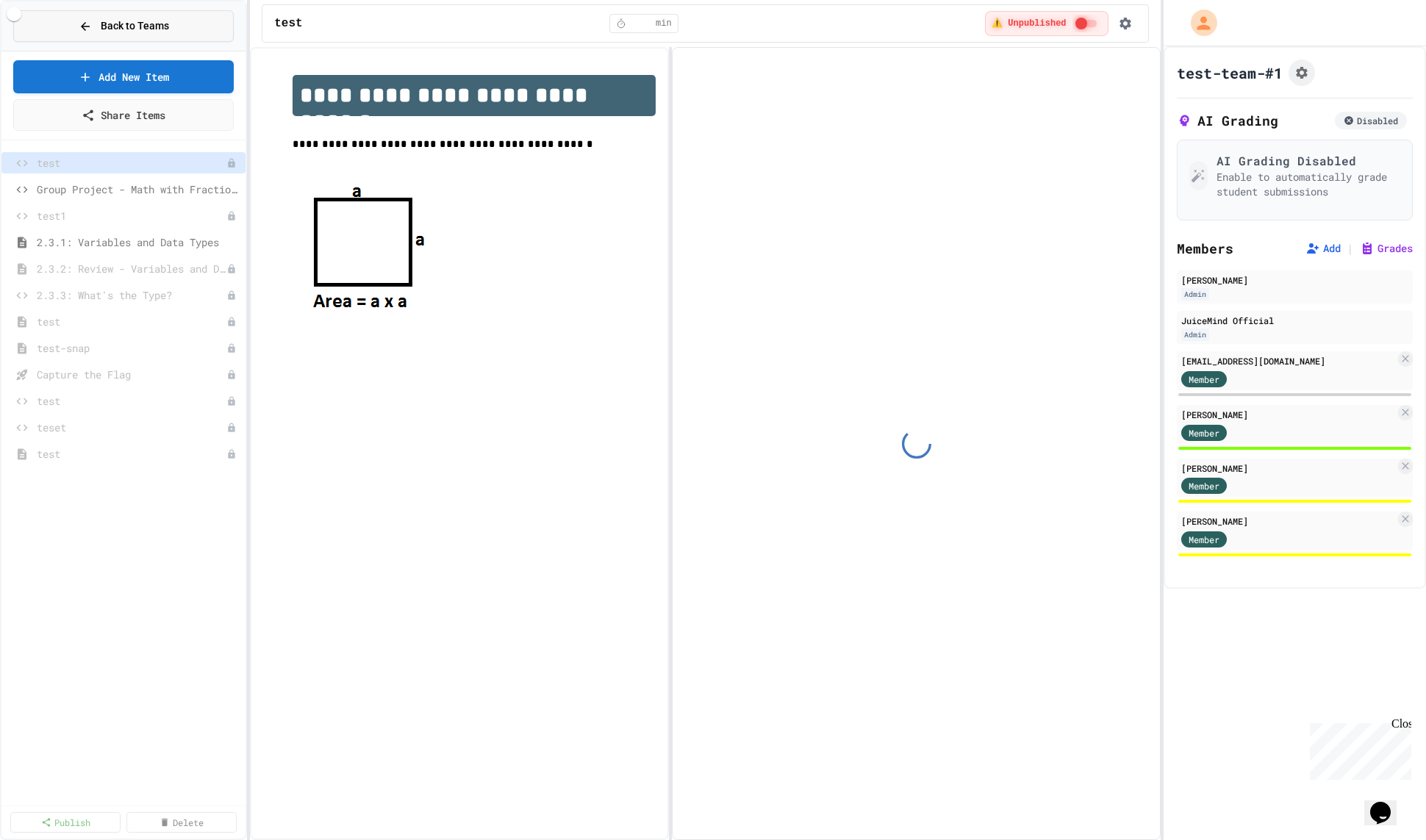
click at [96, 24] on div "Back to Teams" at bounding box center [124, 26] width 91 height 15
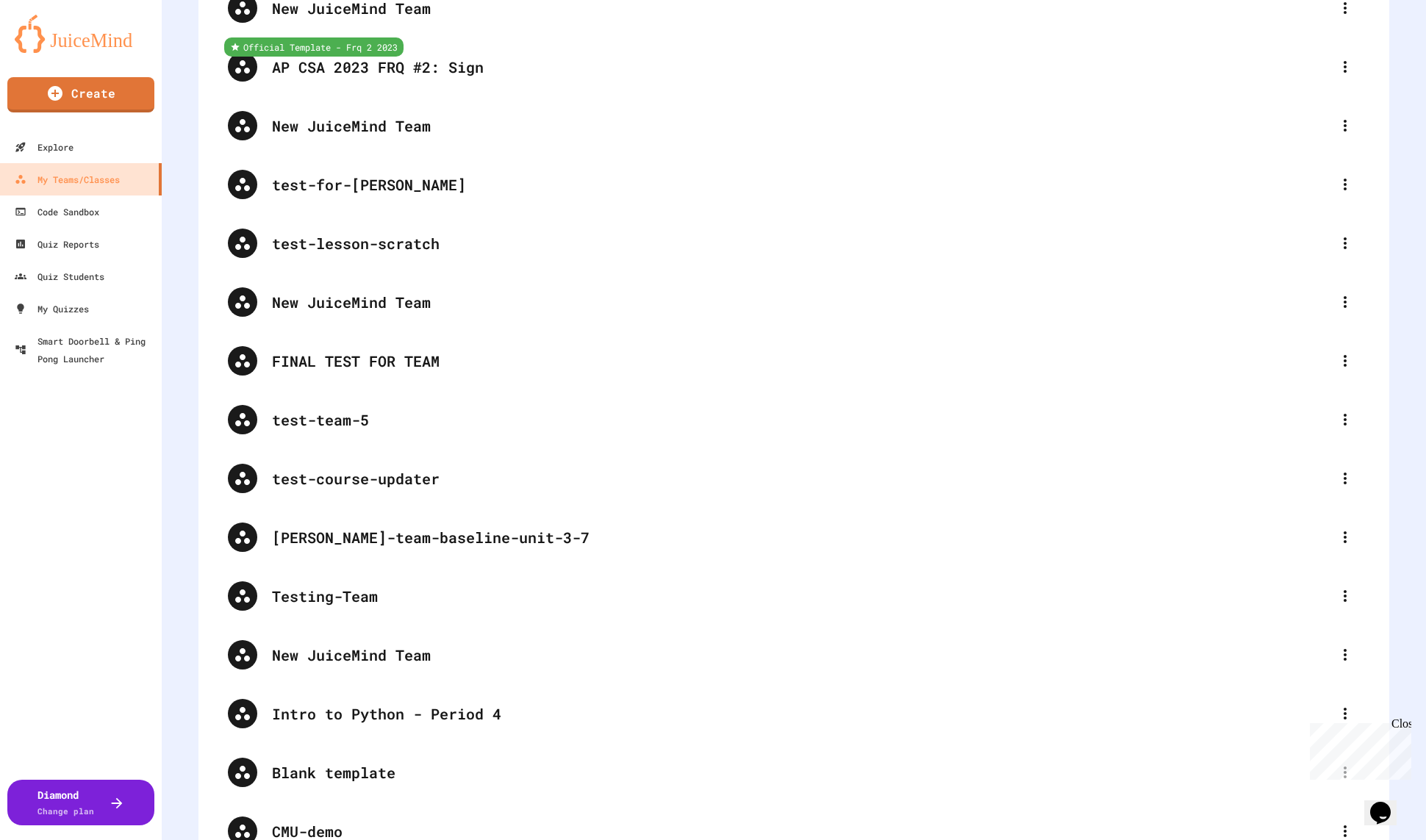
scroll to position [9550, 0]
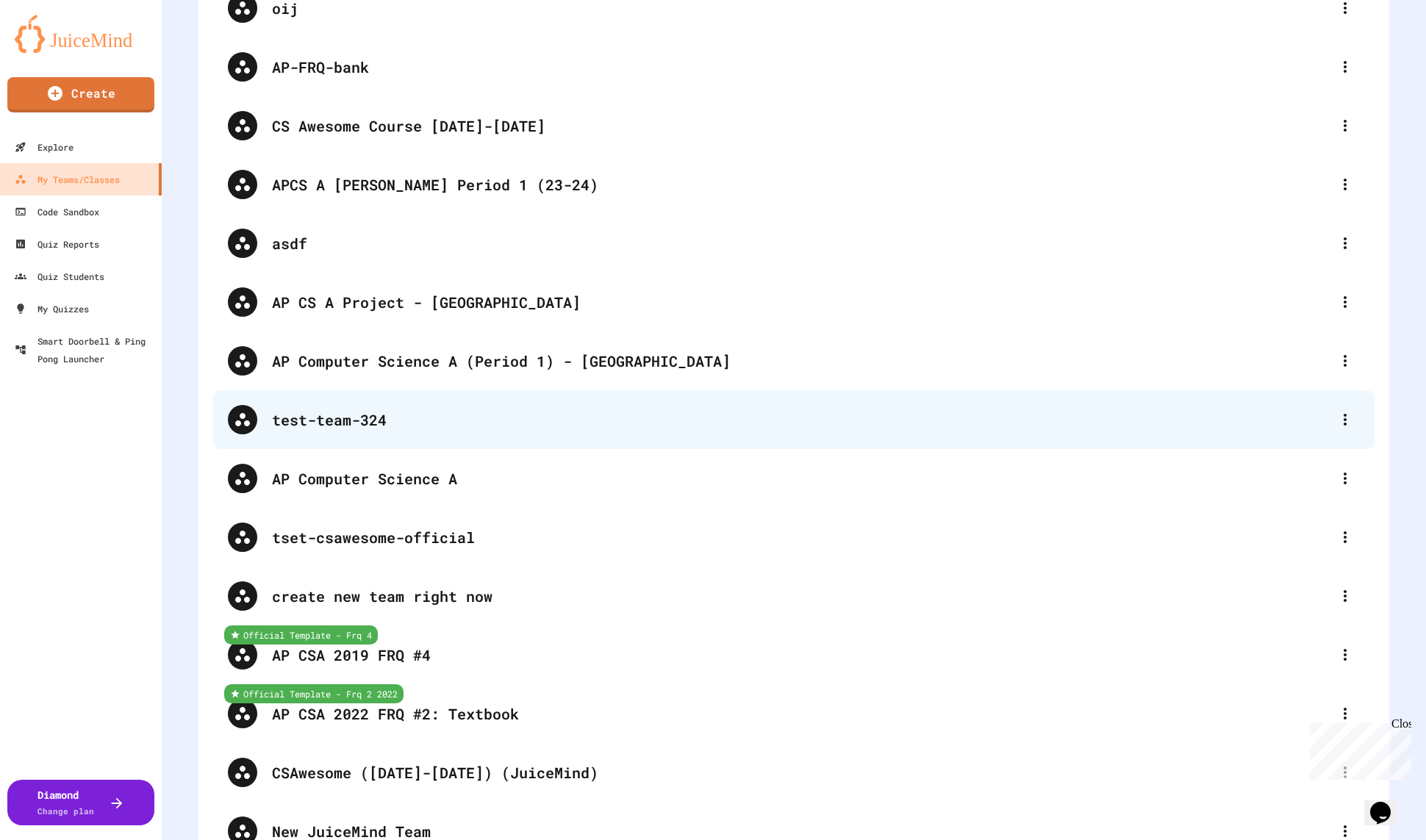
click at [611, 427] on div "test-team-324" at bounding box center [801, 419] width 1059 height 22
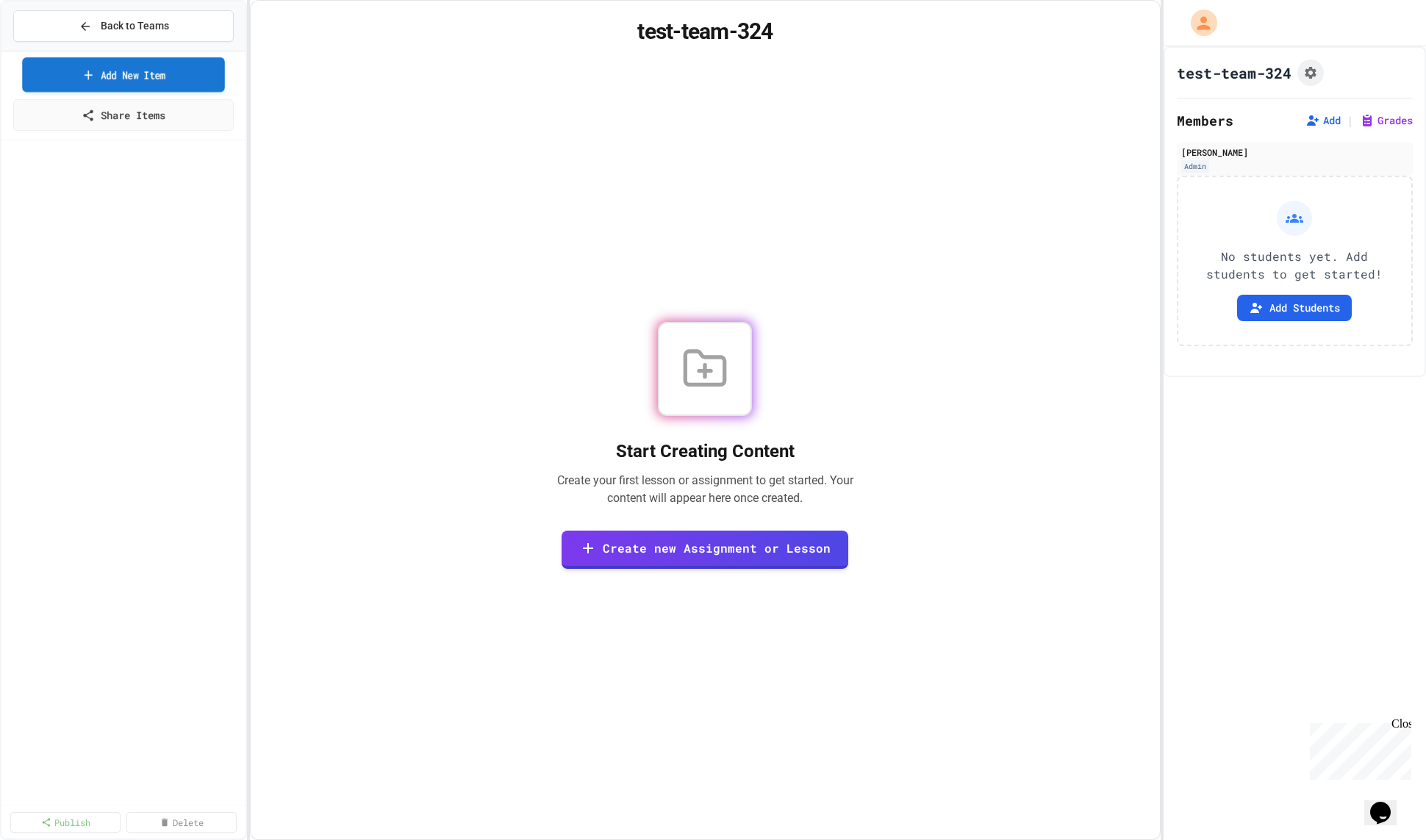
click at [183, 66] on link "Add New Item" at bounding box center [123, 75] width 203 height 35
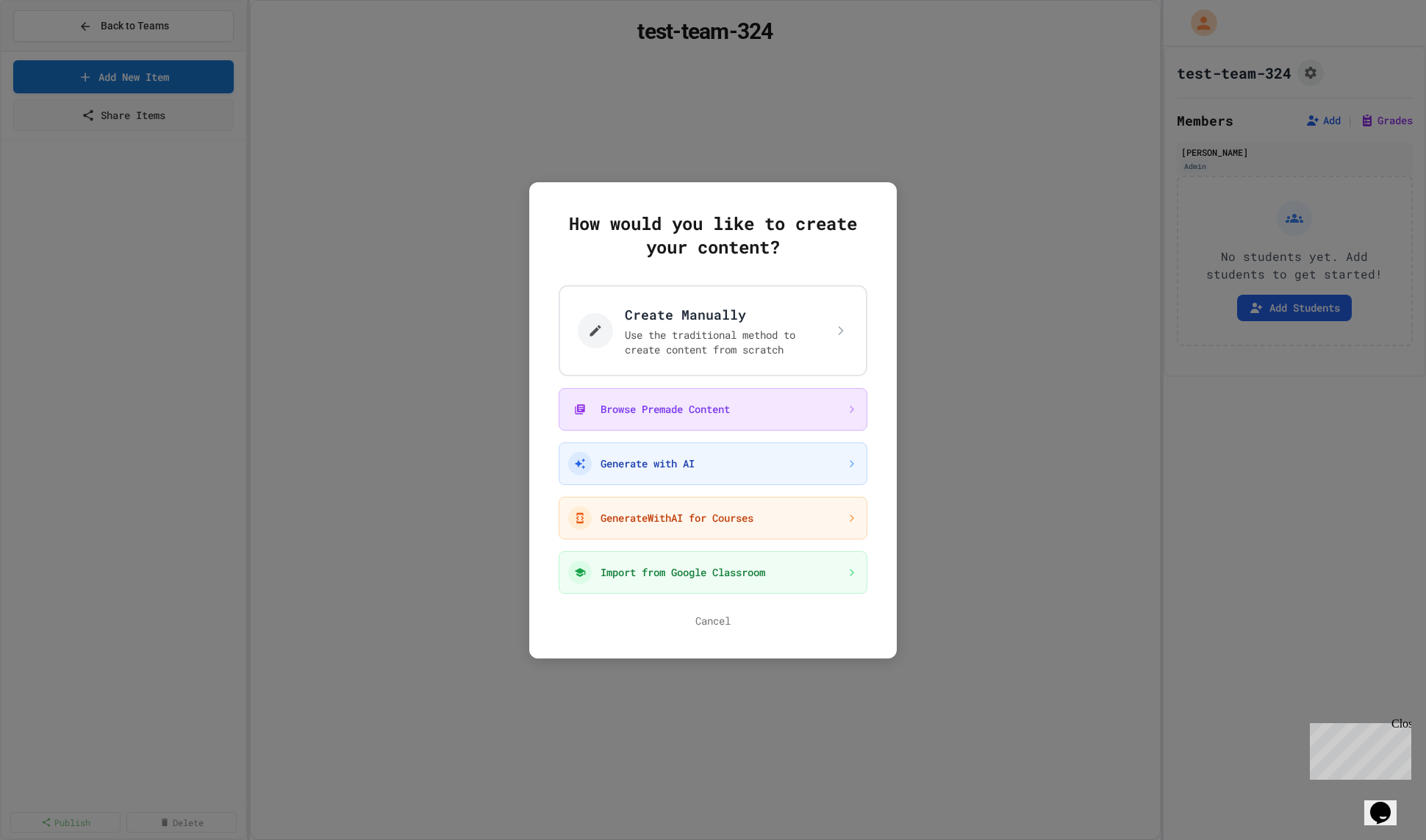
click at [754, 399] on button "Browse Premade Content" at bounding box center [713, 409] width 309 height 43
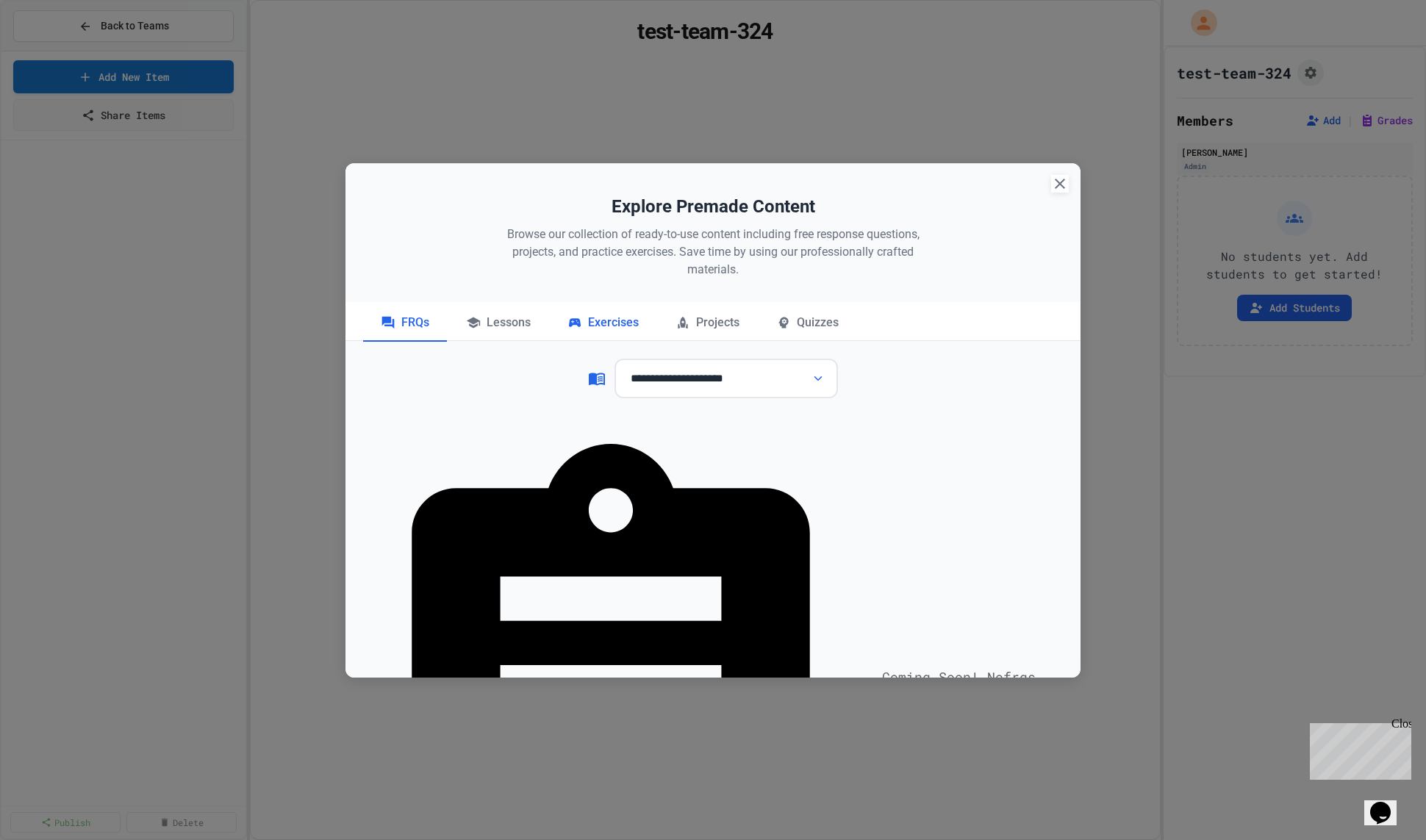
click at [582, 312] on div "Exercises" at bounding box center [603, 322] width 107 height 36
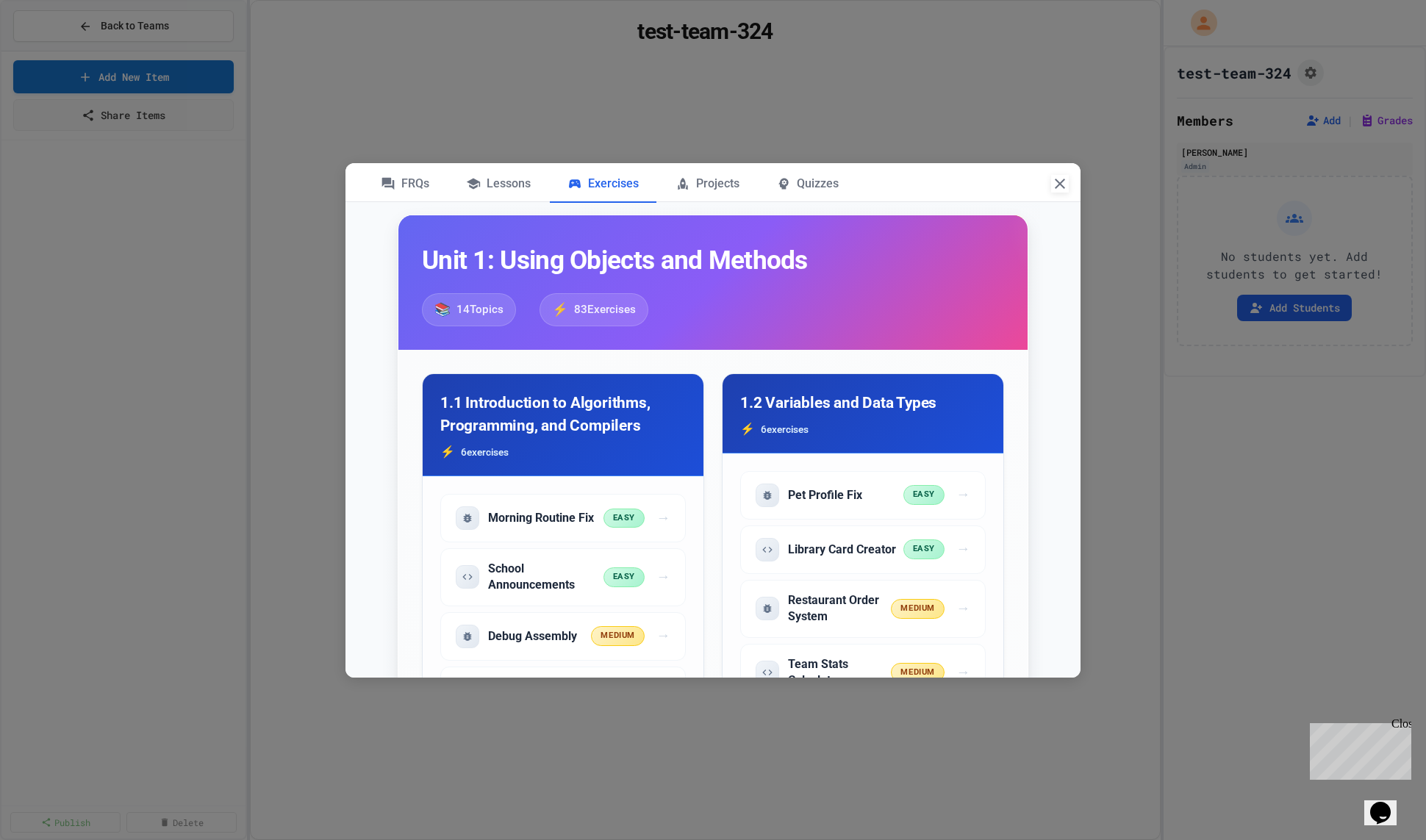
scroll to position [345, 0]
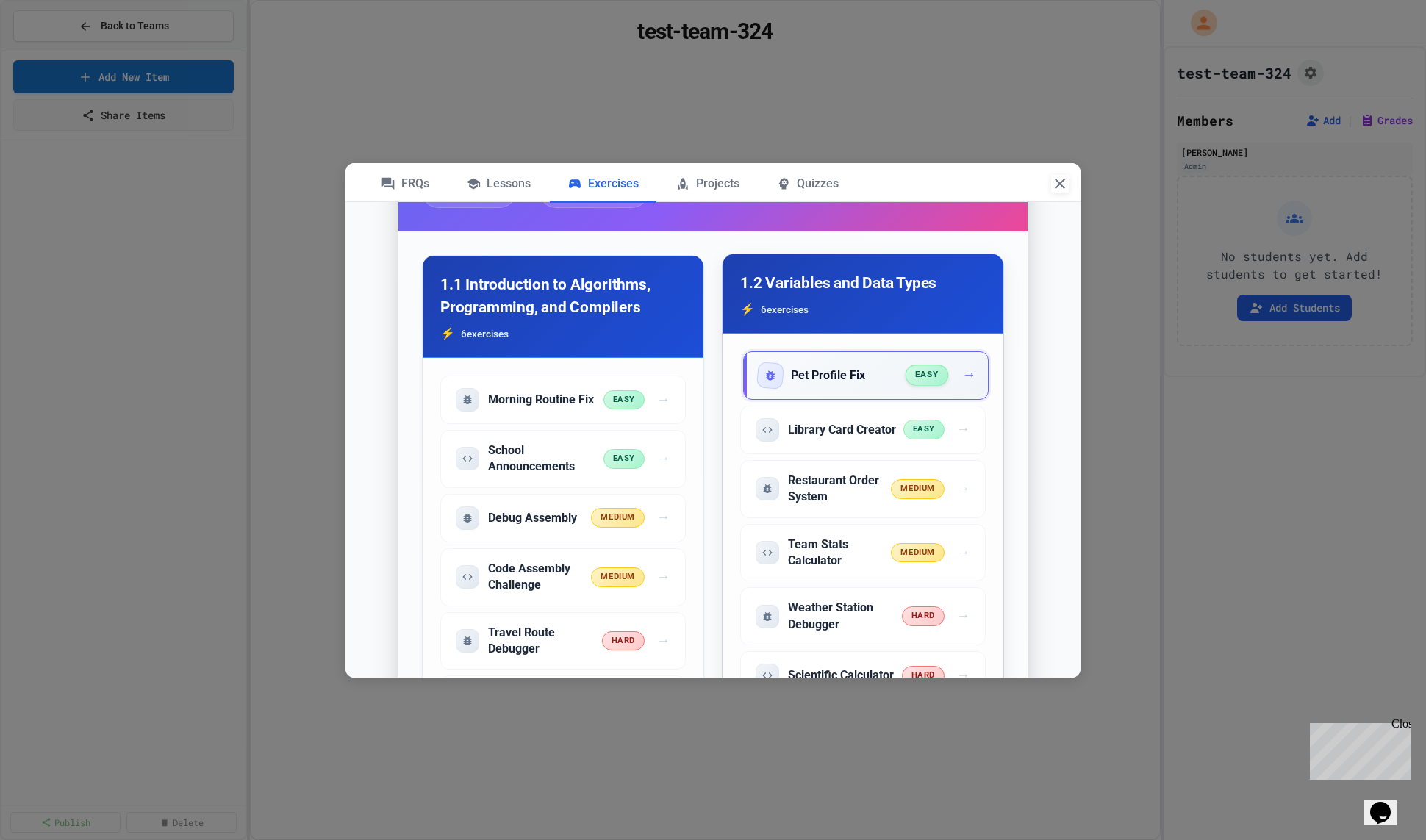
click at [857, 375] on h5 "Pet Profile Fix" at bounding box center [828, 376] width 75 height 16
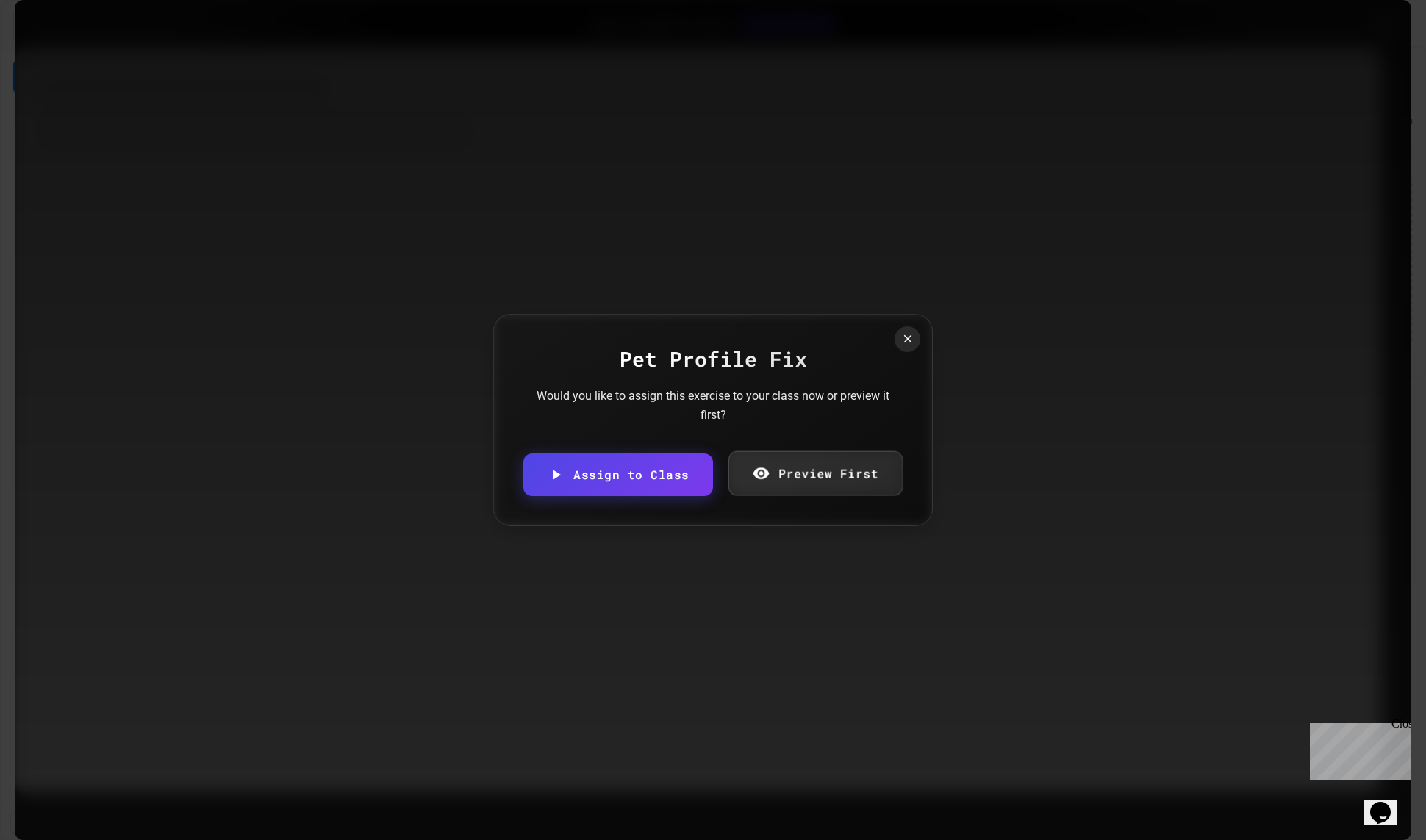
click at [835, 480] on link "Preview First" at bounding box center [815, 473] width 174 height 44
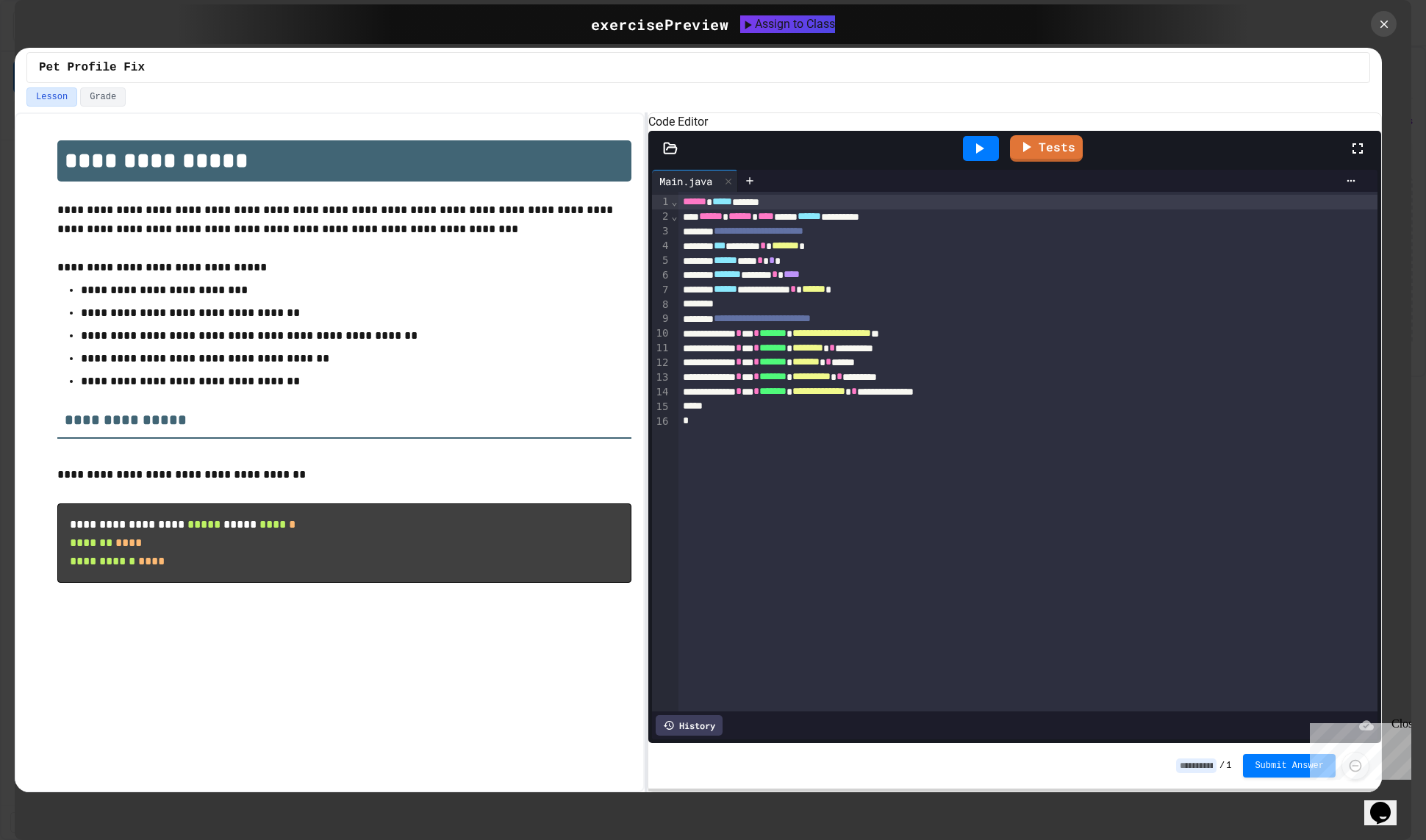
click at [986, 157] on icon at bounding box center [979, 148] width 18 height 18
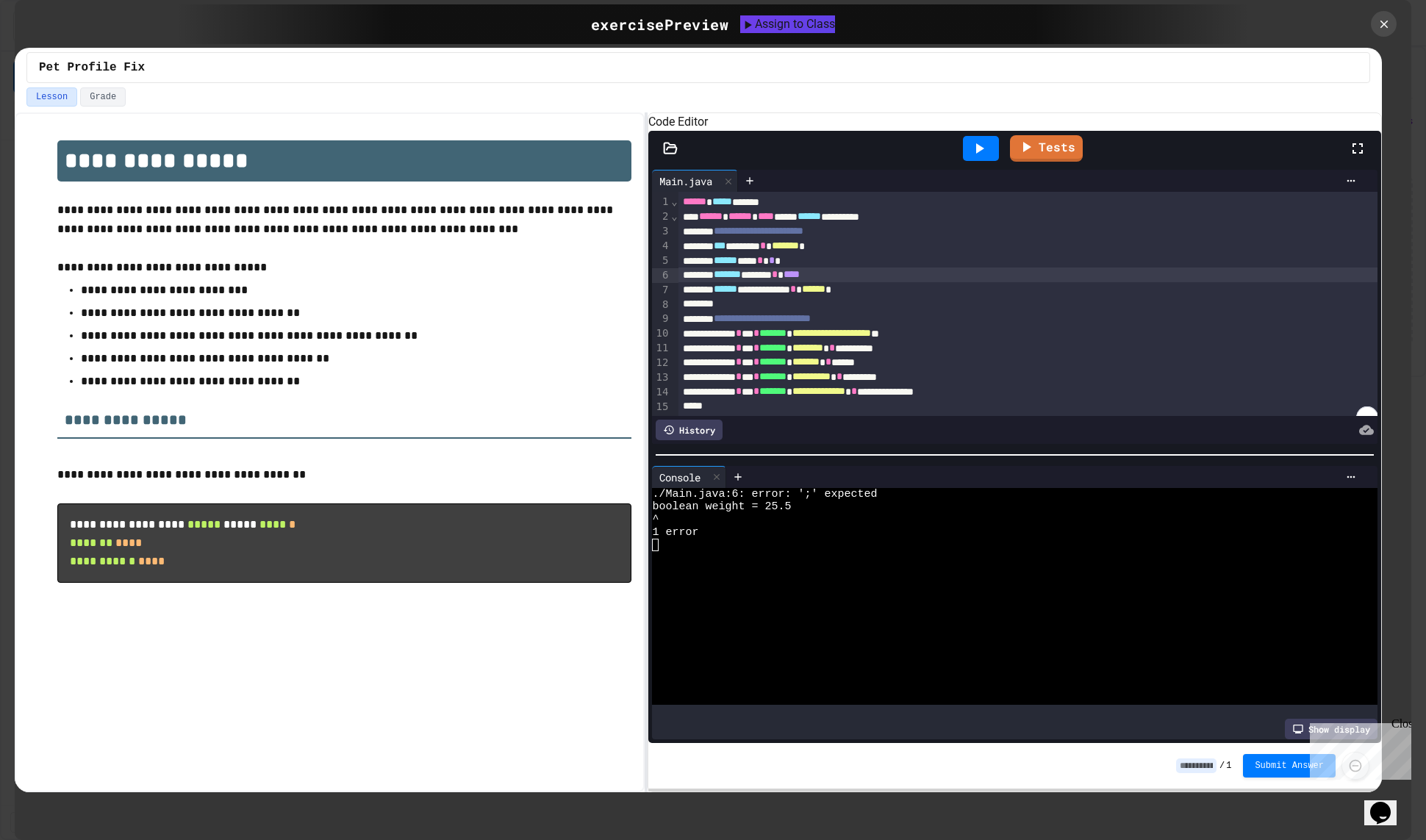
click at [910, 282] on div "******* ****** * ****" at bounding box center [1029, 274] width 700 height 15
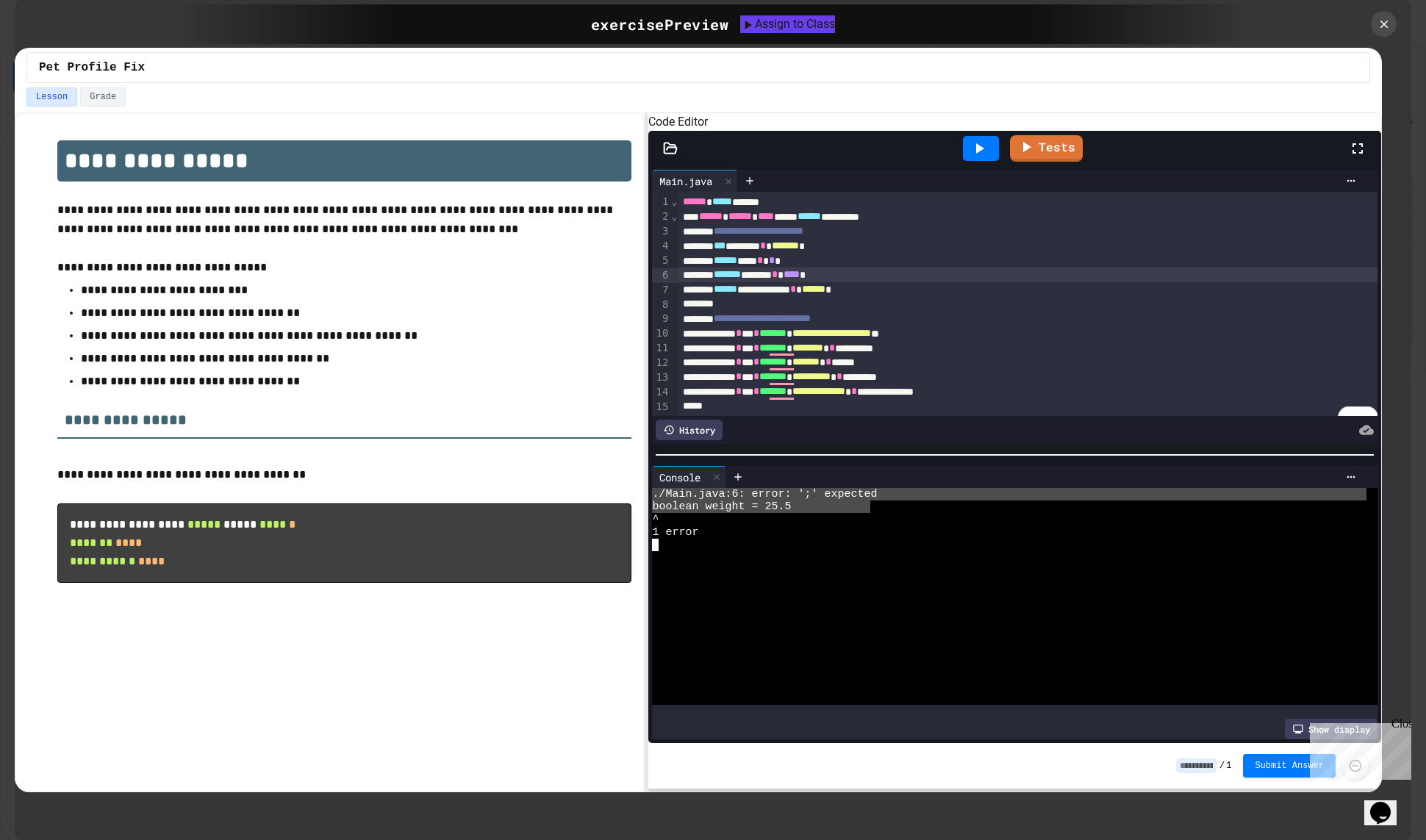
drag, startPoint x: 868, startPoint y: 517, endPoint x: 652, endPoint y: 491, distance: 217.6
click at [652, 491] on div "Console WWWWWWWWWWWWWWWWWWWWWWWWWWWWWWWW ./Main.java:6: error: ';' expected boo…" at bounding box center [1015, 603] width 726 height 274
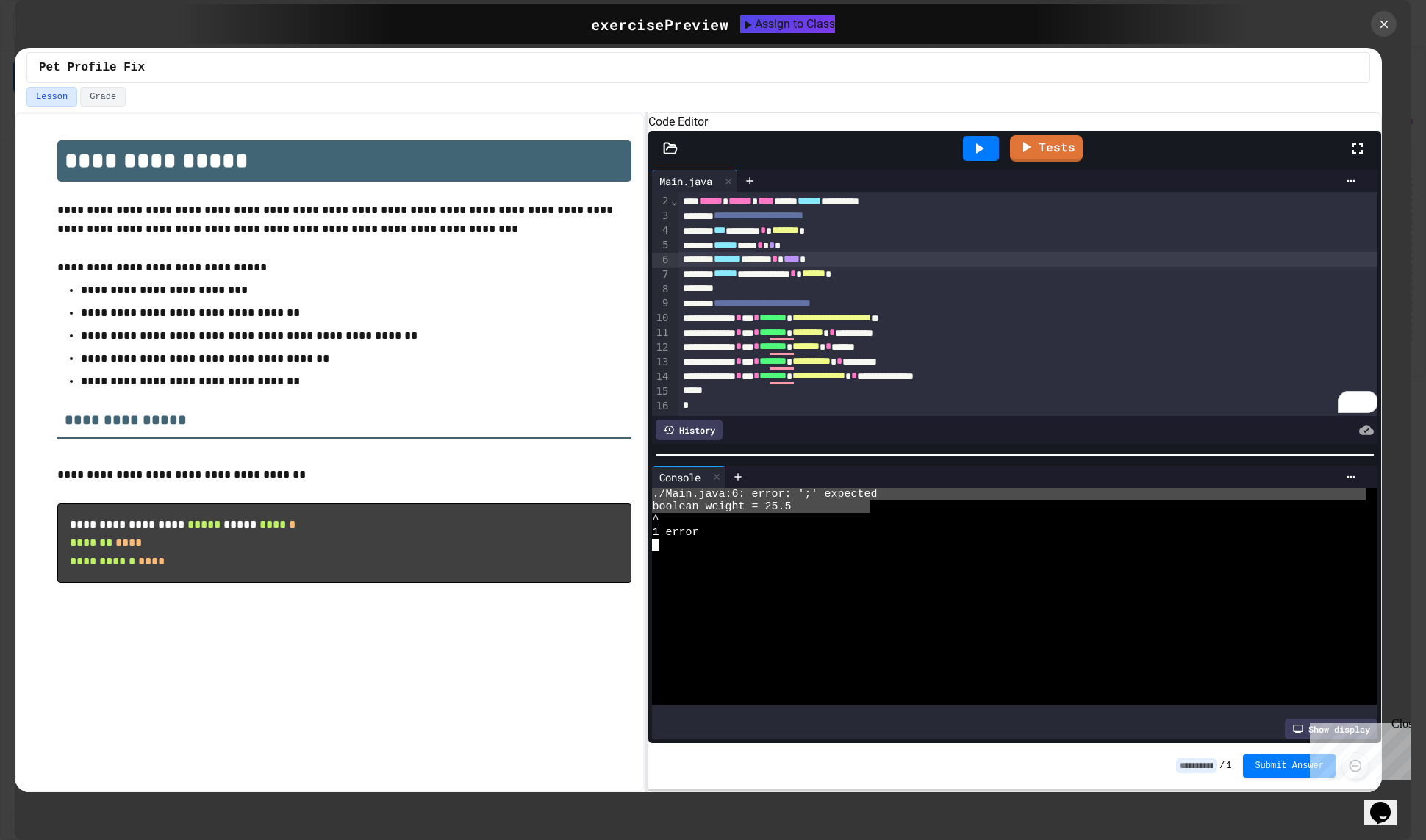
scroll to position [23, 0]
click at [1023, 154] on icon at bounding box center [1029, 144] width 16 height 19
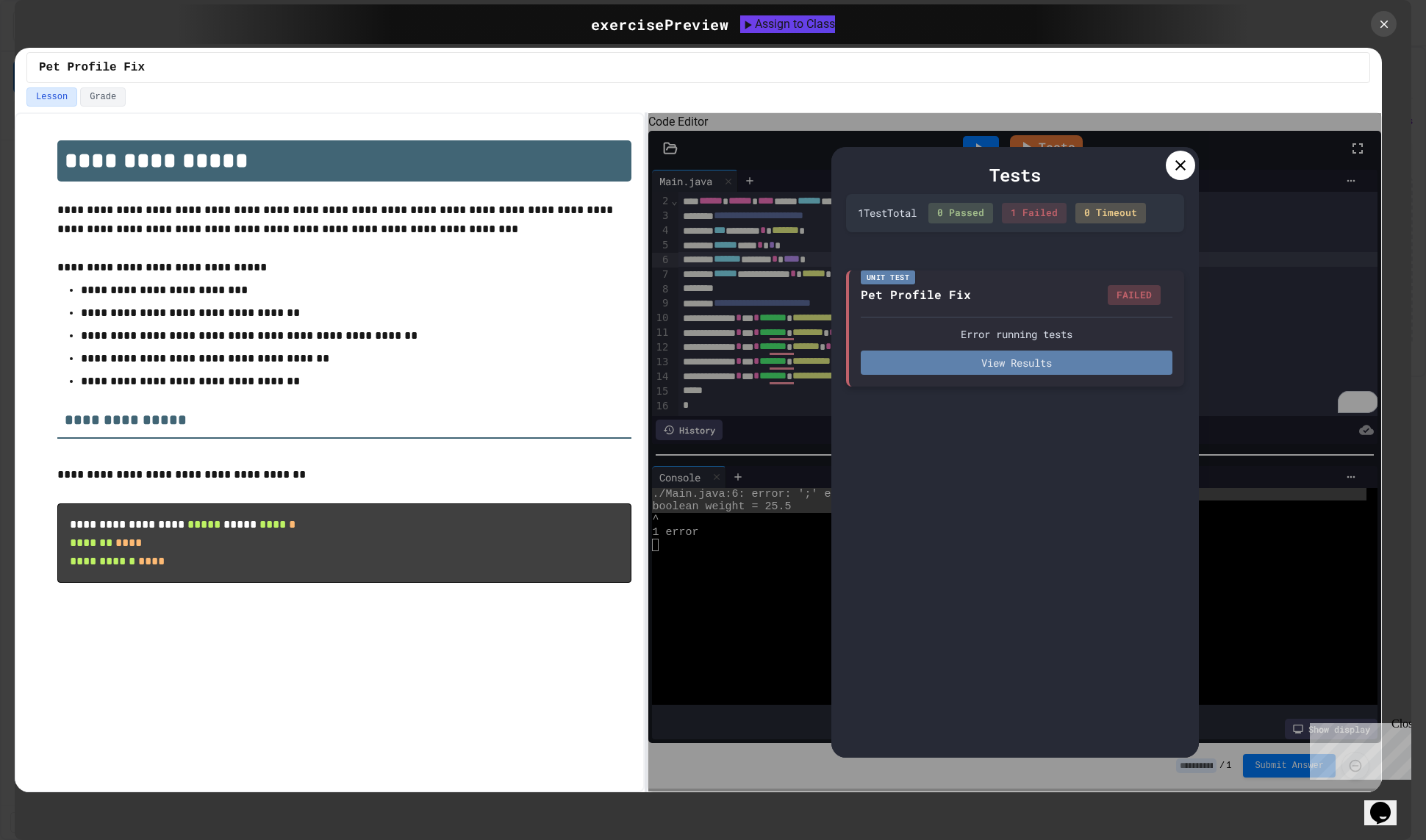
click at [1051, 363] on button "View Results" at bounding box center [1016, 362] width 312 height 24
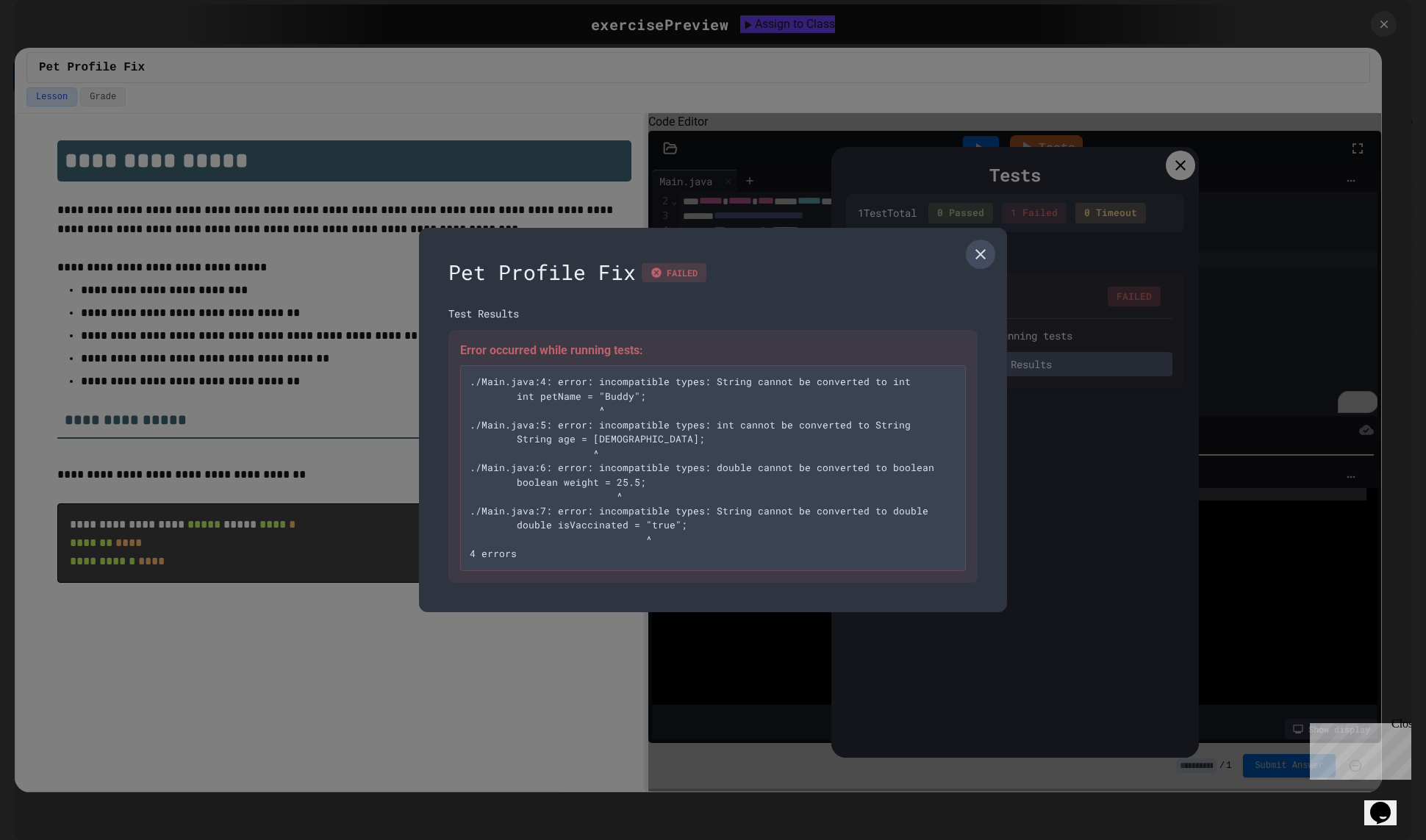
click at [987, 242] on link at bounding box center [980, 254] width 29 height 29
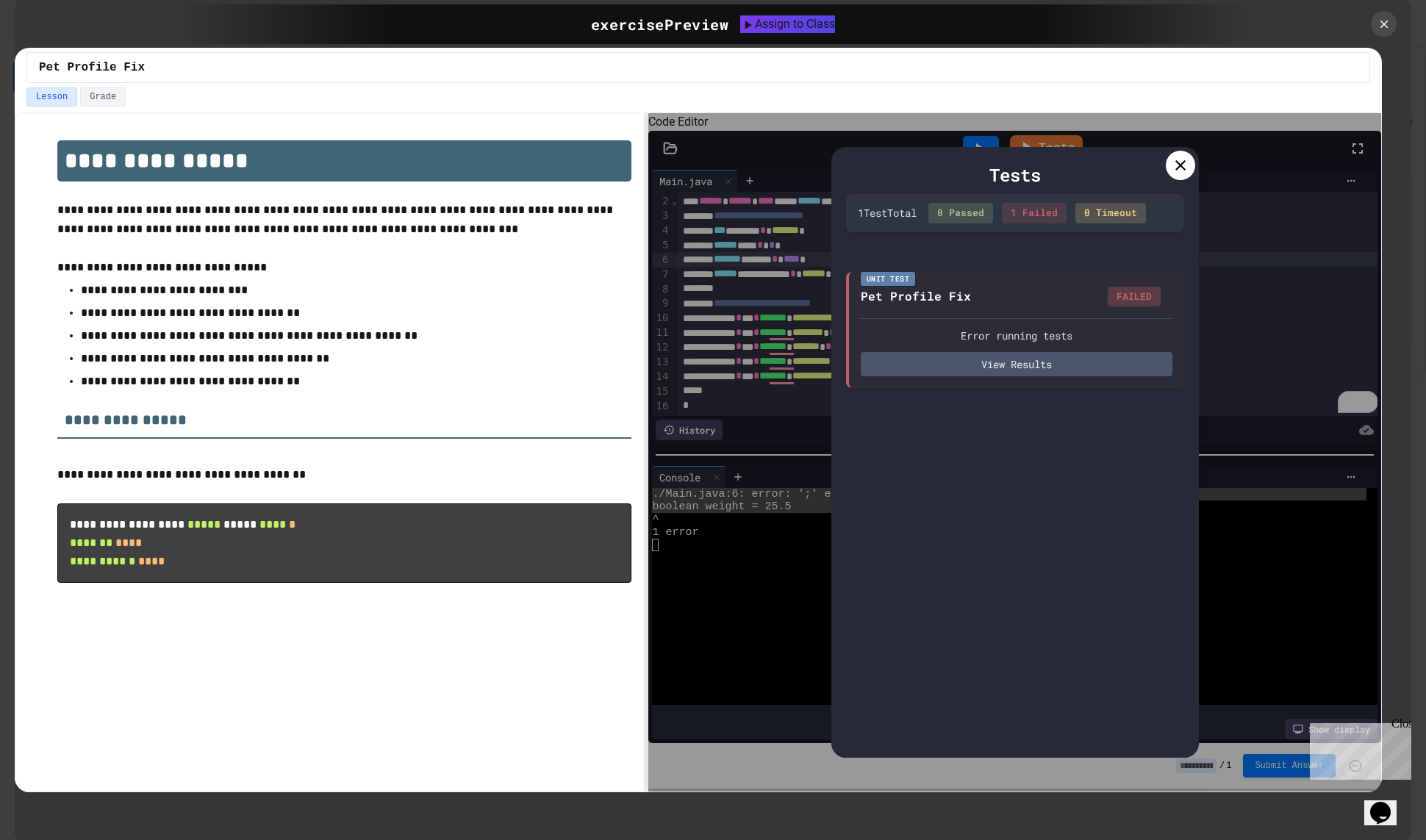
click at [1175, 168] on icon at bounding box center [1181, 165] width 18 height 18
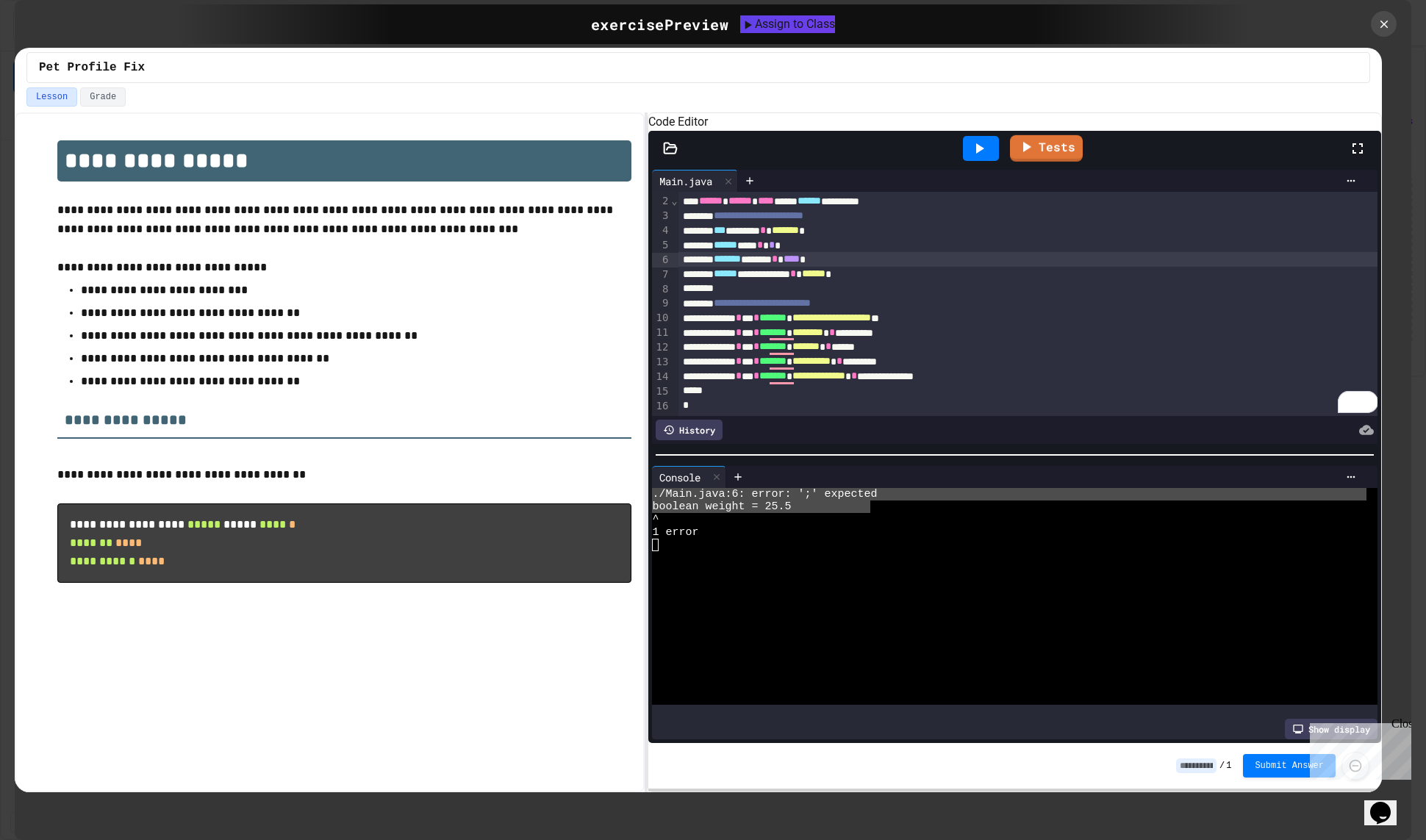
click at [973, 157] on icon at bounding box center [979, 148] width 18 height 18
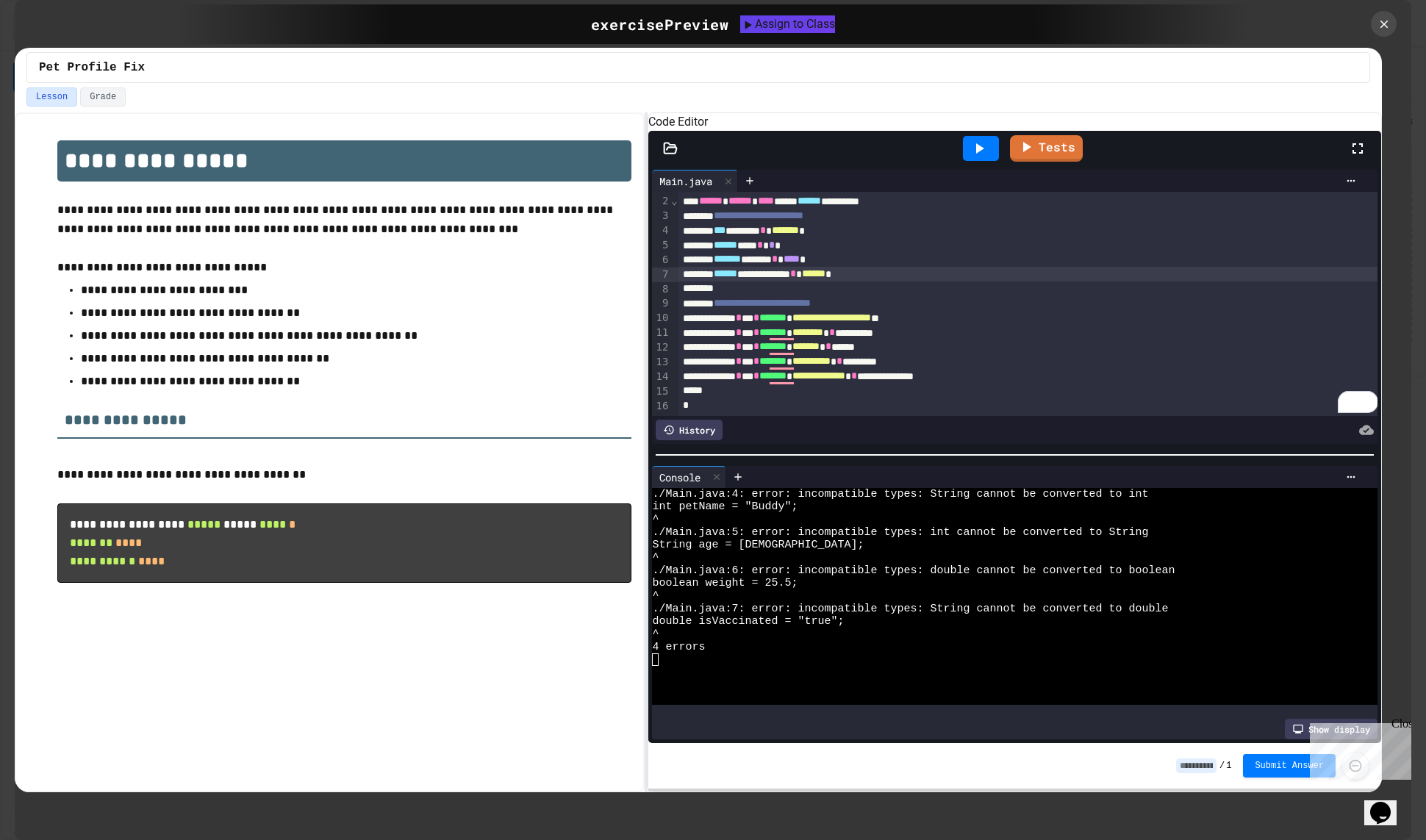
click at [825, 279] on span "******" at bounding box center [814, 273] width 23 height 11
click at [799, 24] on div "Assign to Class" at bounding box center [788, 24] width 96 height 18
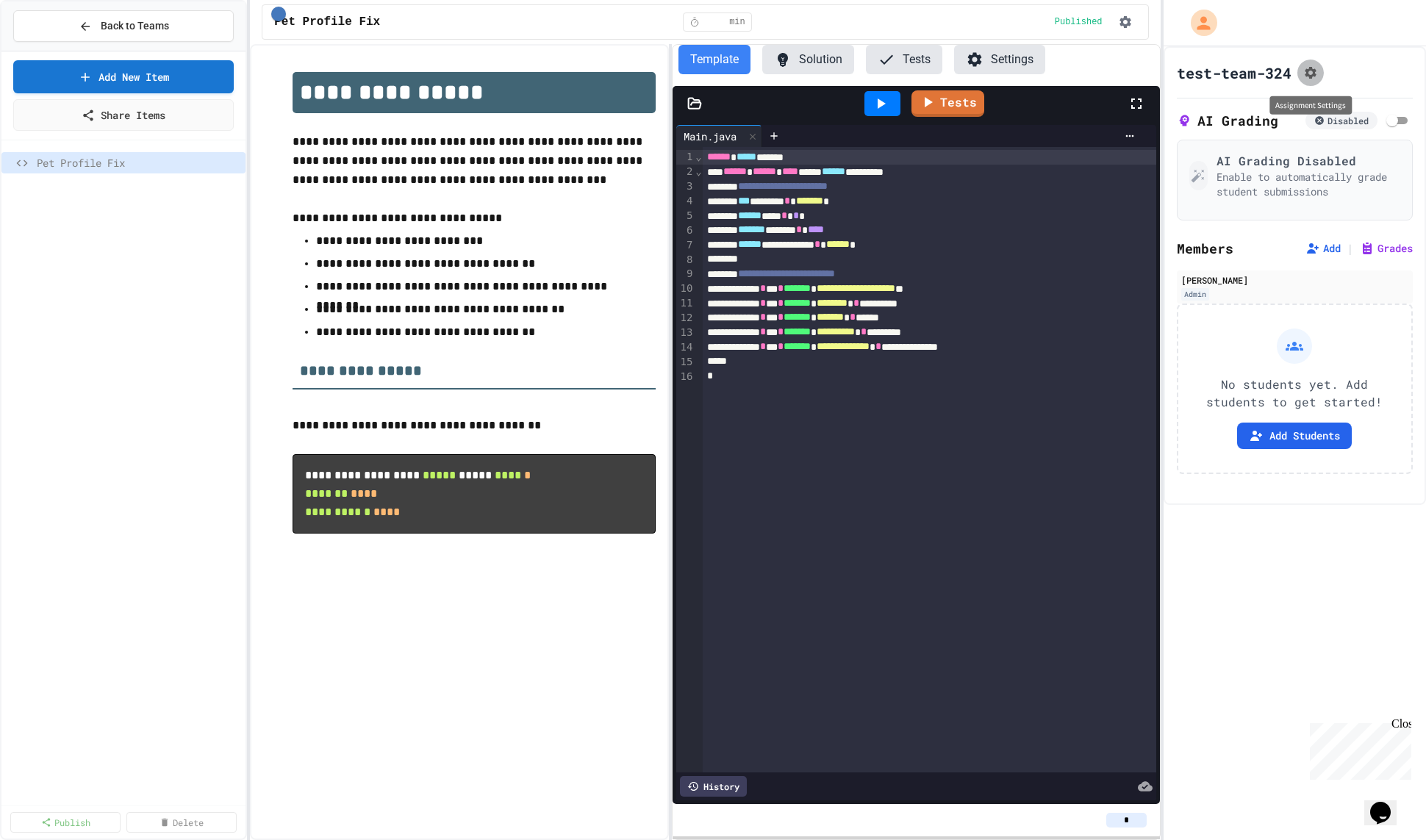
click at [1317, 66] on icon "Assignment Settings" at bounding box center [1310, 73] width 15 height 15
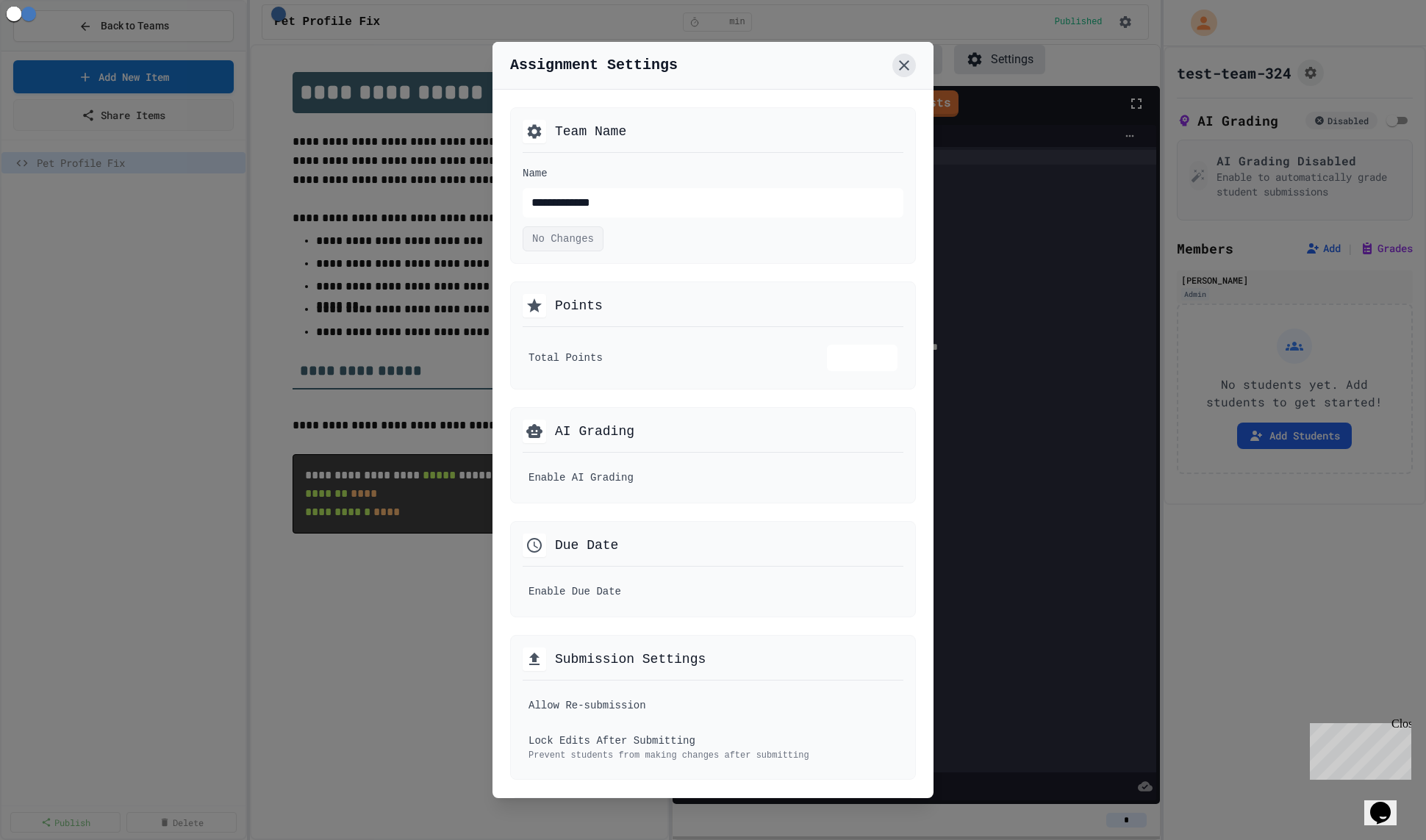
click at [904, 62] on icon at bounding box center [904, 66] width 18 height 18
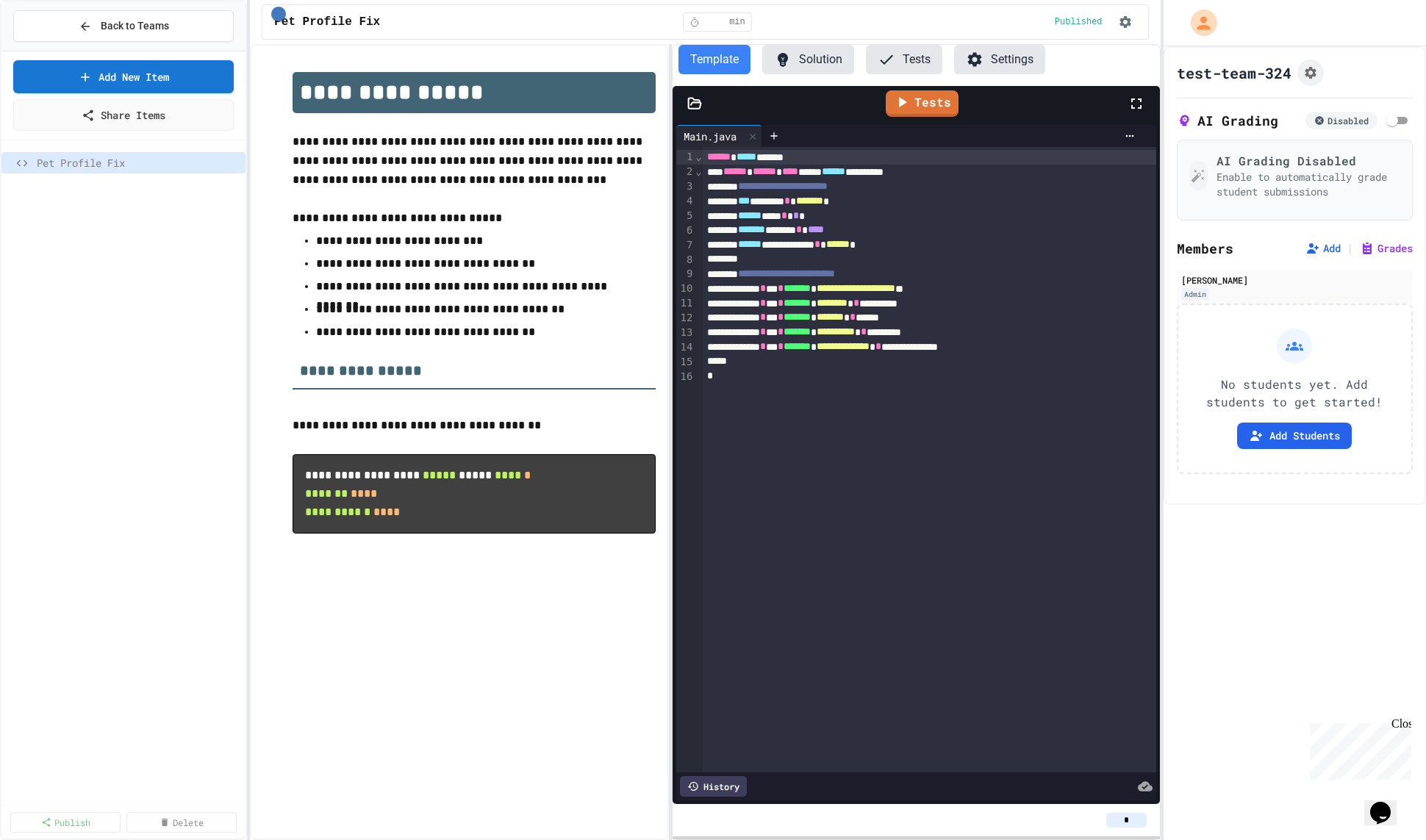
click at [828, 100] on div "Tests" at bounding box center [922, 104] width 410 height 34
click at [936, 100] on link "Tests" at bounding box center [922, 101] width 71 height 28
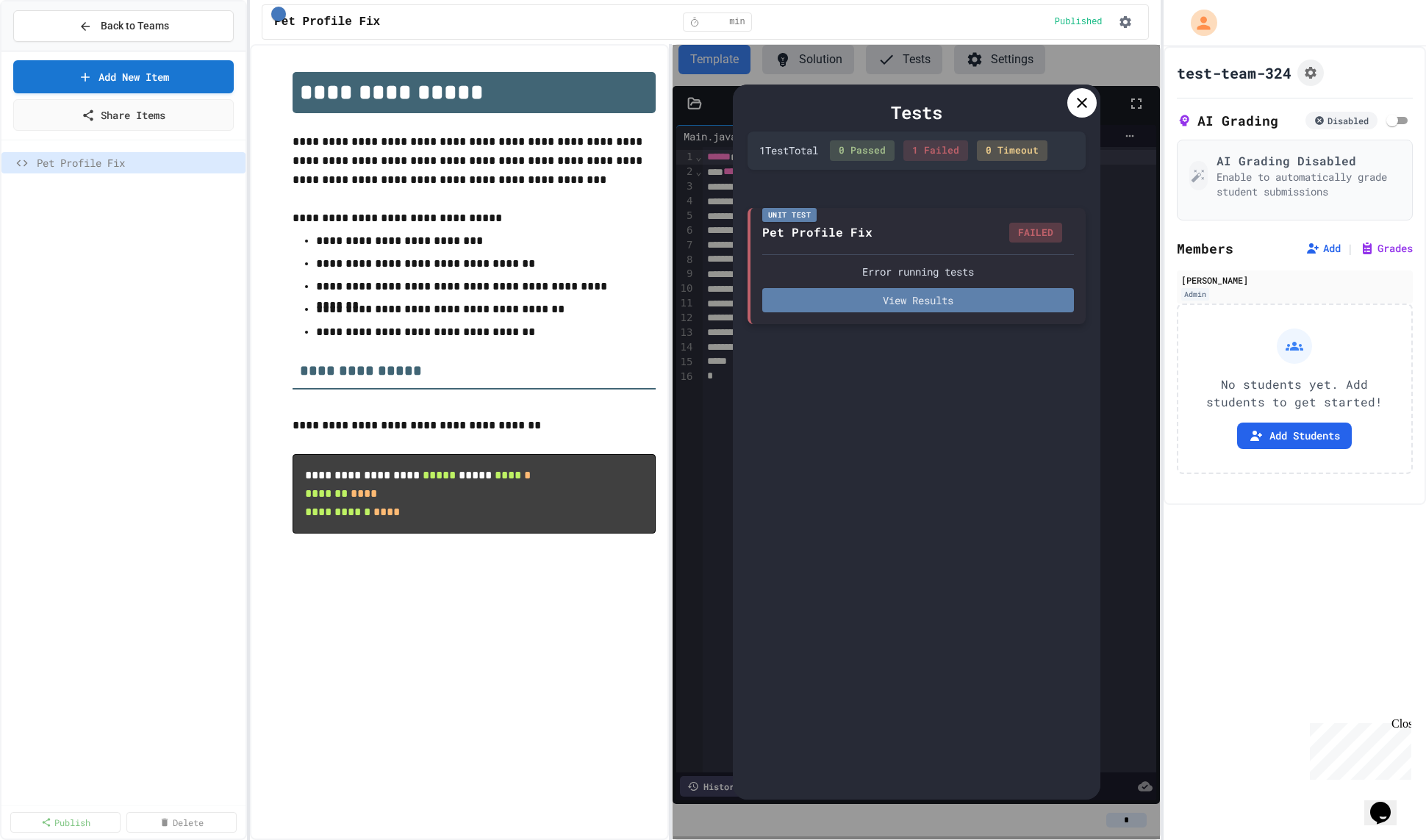
click at [957, 302] on button "View Results" at bounding box center [918, 299] width 312 height 24
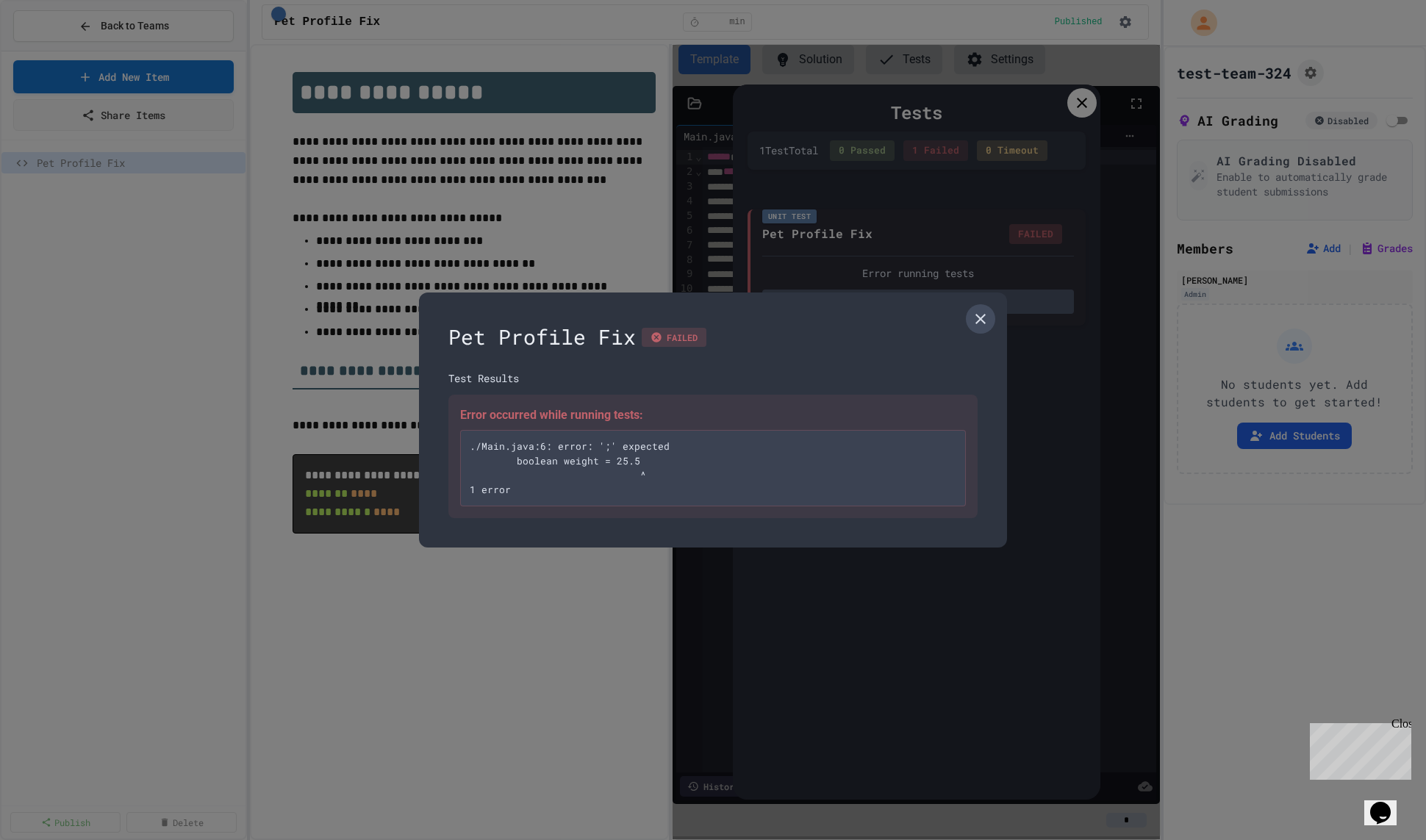
click at [974, 320] on icon at bounding box center [981, 319] width 18 height 18
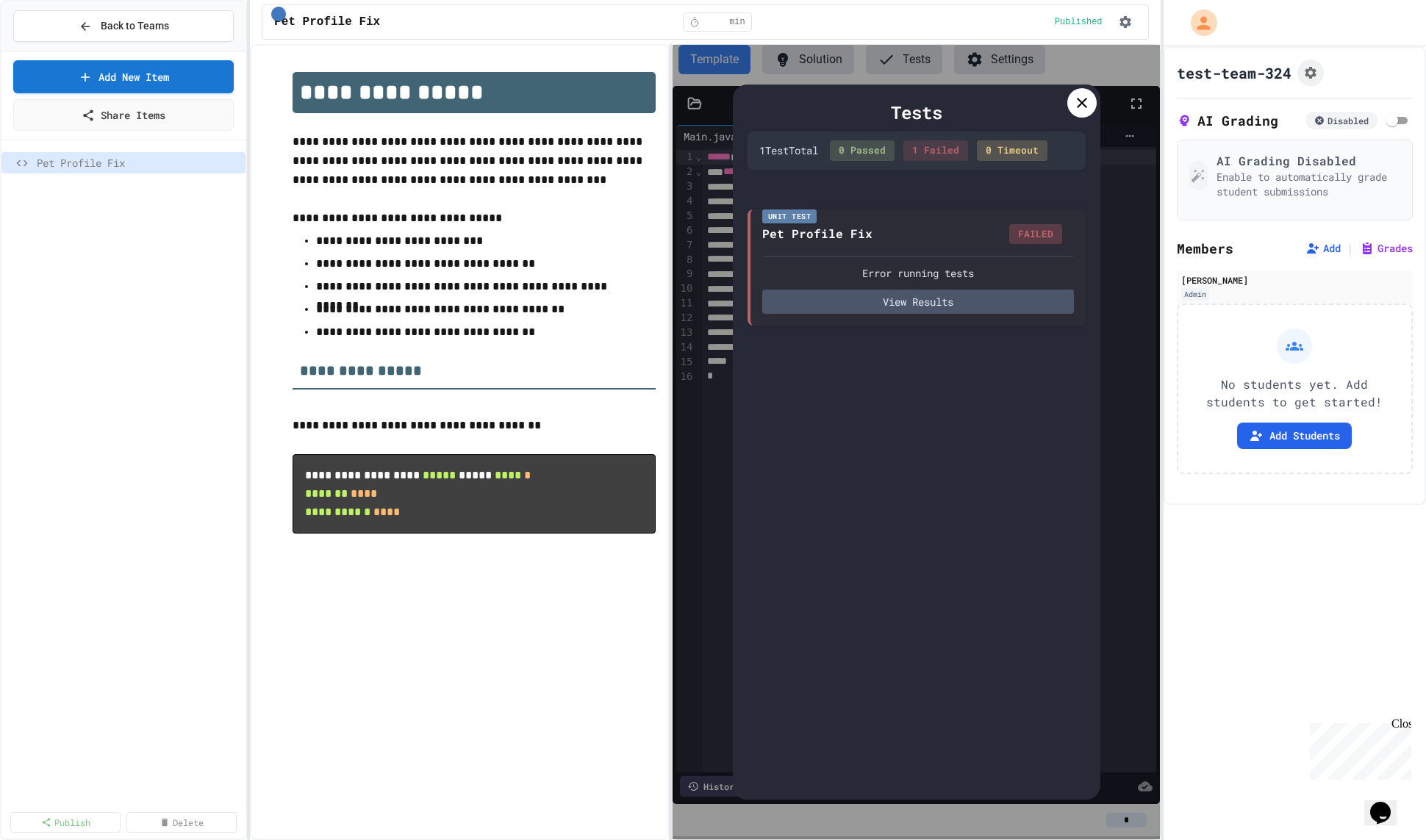
click at [1072, 113] on div at bounding box center [1082, 102] width 29 height 29
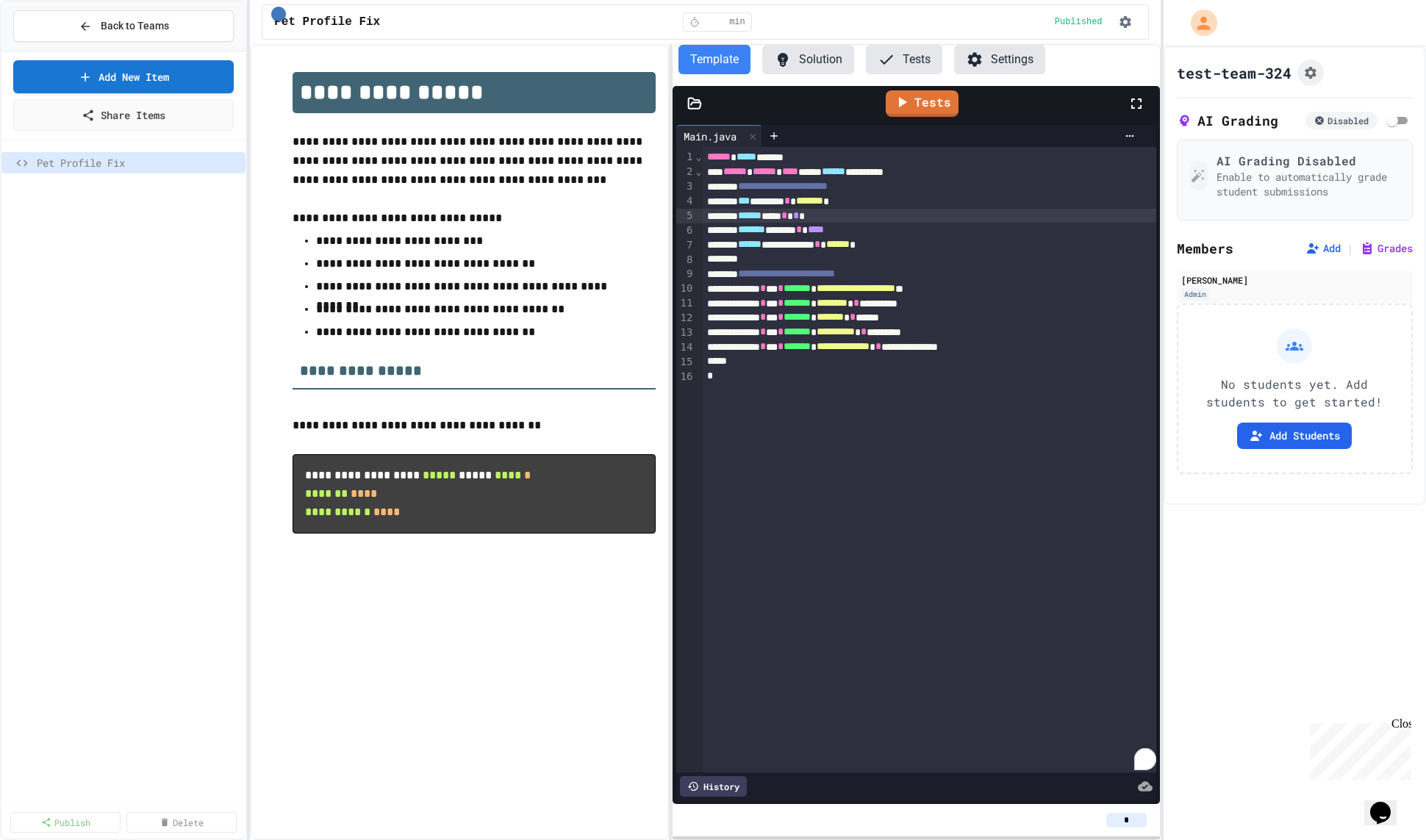
click at [787, 218] on span "*" at bounding box center [785, 216] width 6 height 11
click at [775, 198] on div "*** ******* * ******* *" at bounding box center [929, 201] width 454 height 15
click at [854, 241] on span "******" at bounding box center [841, 244] width 23 height 11
click at [942, 100] on link "Tests" at bounding box center [922, 103] width 74 height 28
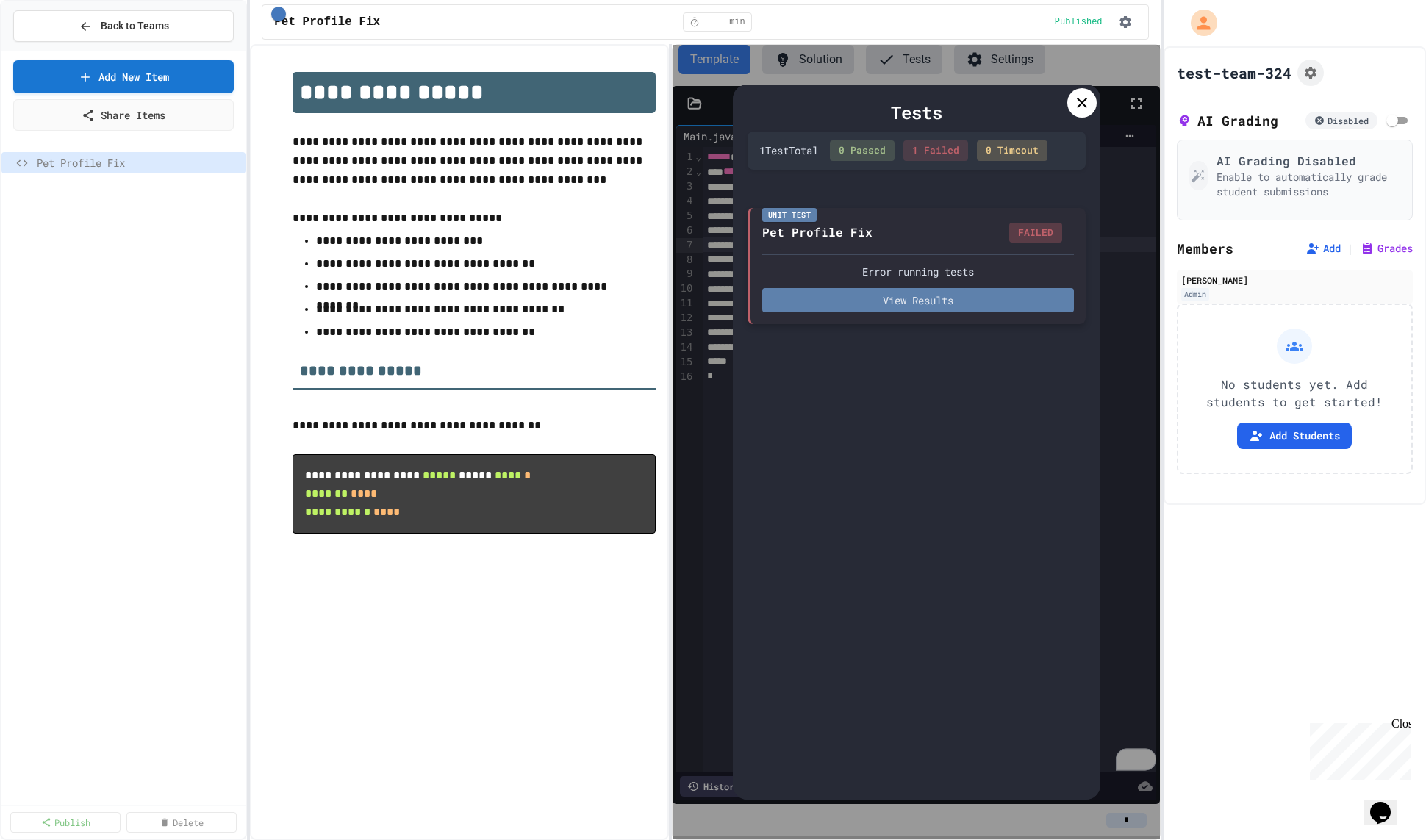
click at [902, 294] on button "View Results" at bounding box center [918, 299] width 312 height 24
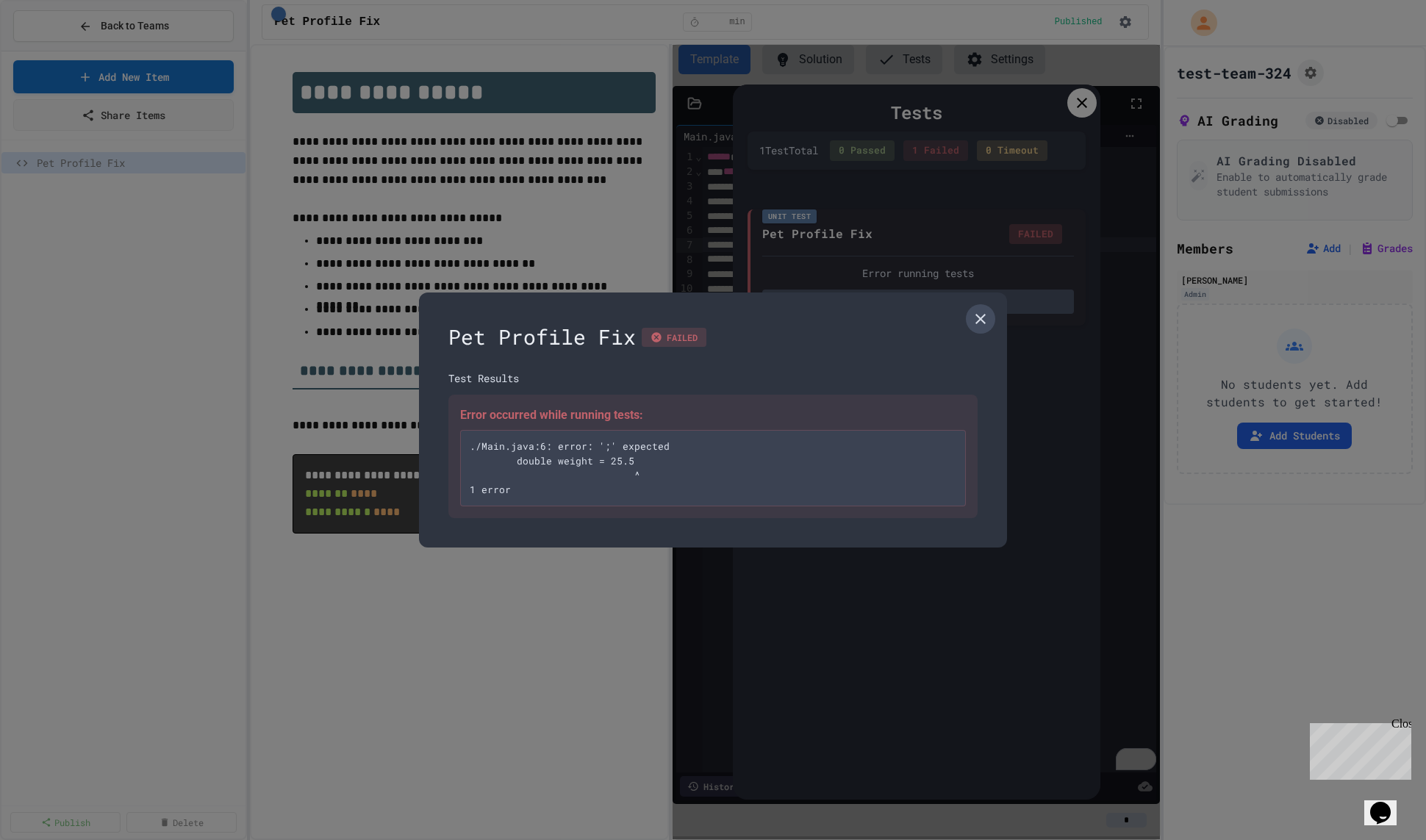
click at [985, 308] on link at bounding box center [980, 319] width 29 height 29
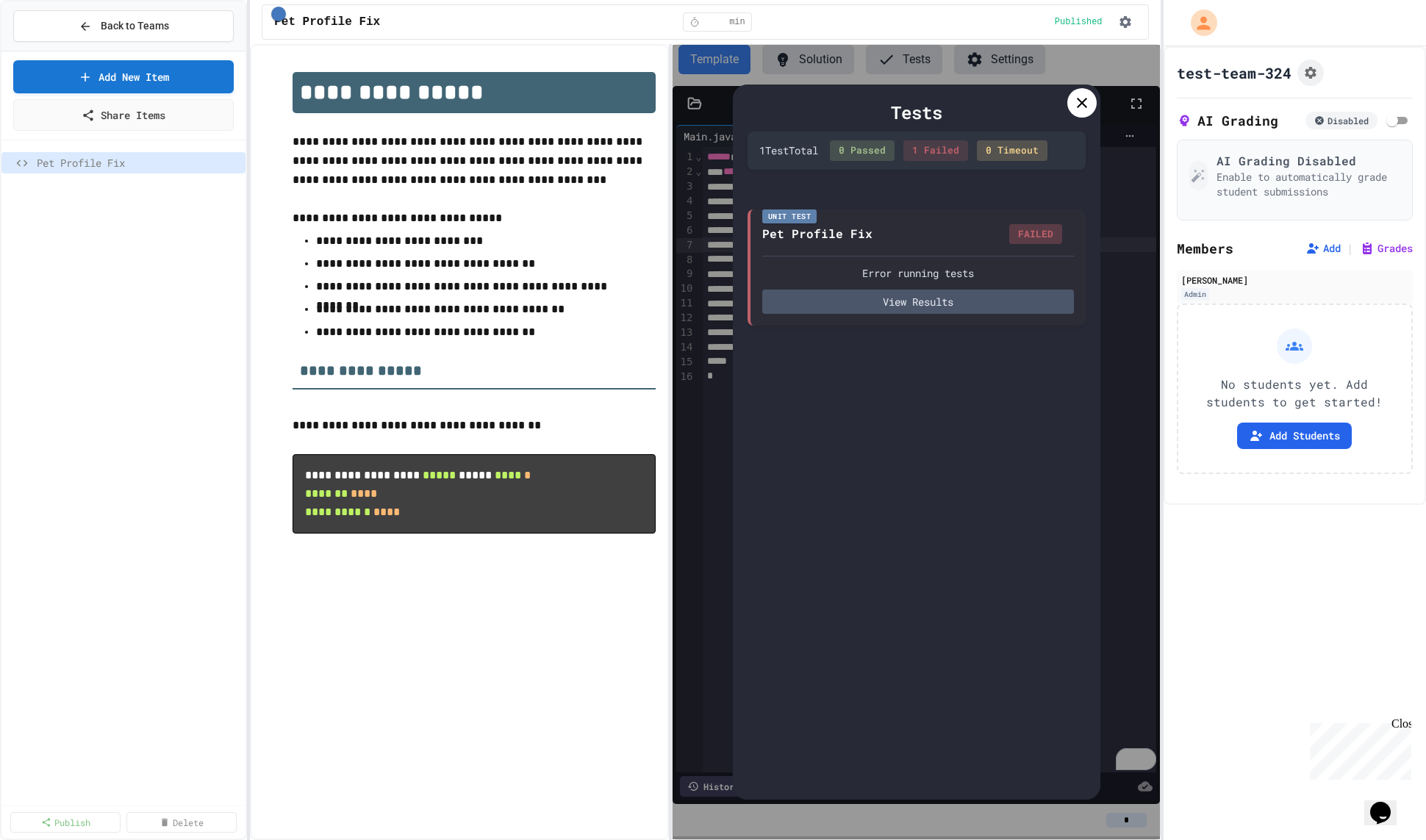
click at [1098, 89] on div "Tests 1 Test Total 0 Passed 1 Failed 0 Timeout Unit Test Pet Profile Fix FAILED…" at bounding box center [916, 441] width 487 height 795
click at [1089, 91] on div at bounding box center [1082, 102] width 29 height 29
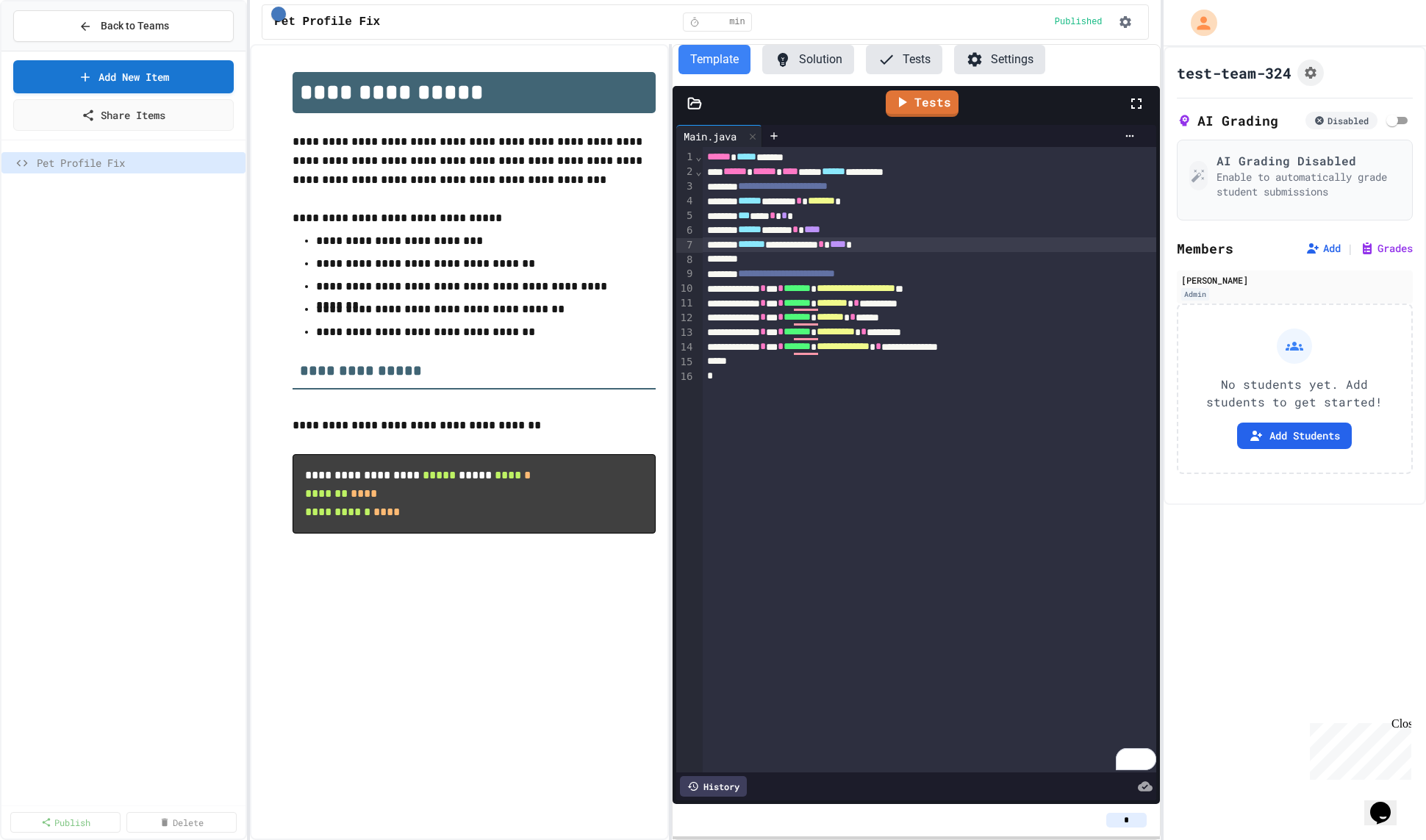
click at [894, 228] on div "****** ****** * ****" at bounding box center [929, 230] width 454 height 15
click at [923, 90] on link "Tests" at bounding box center [922, 100] width 68 height 28
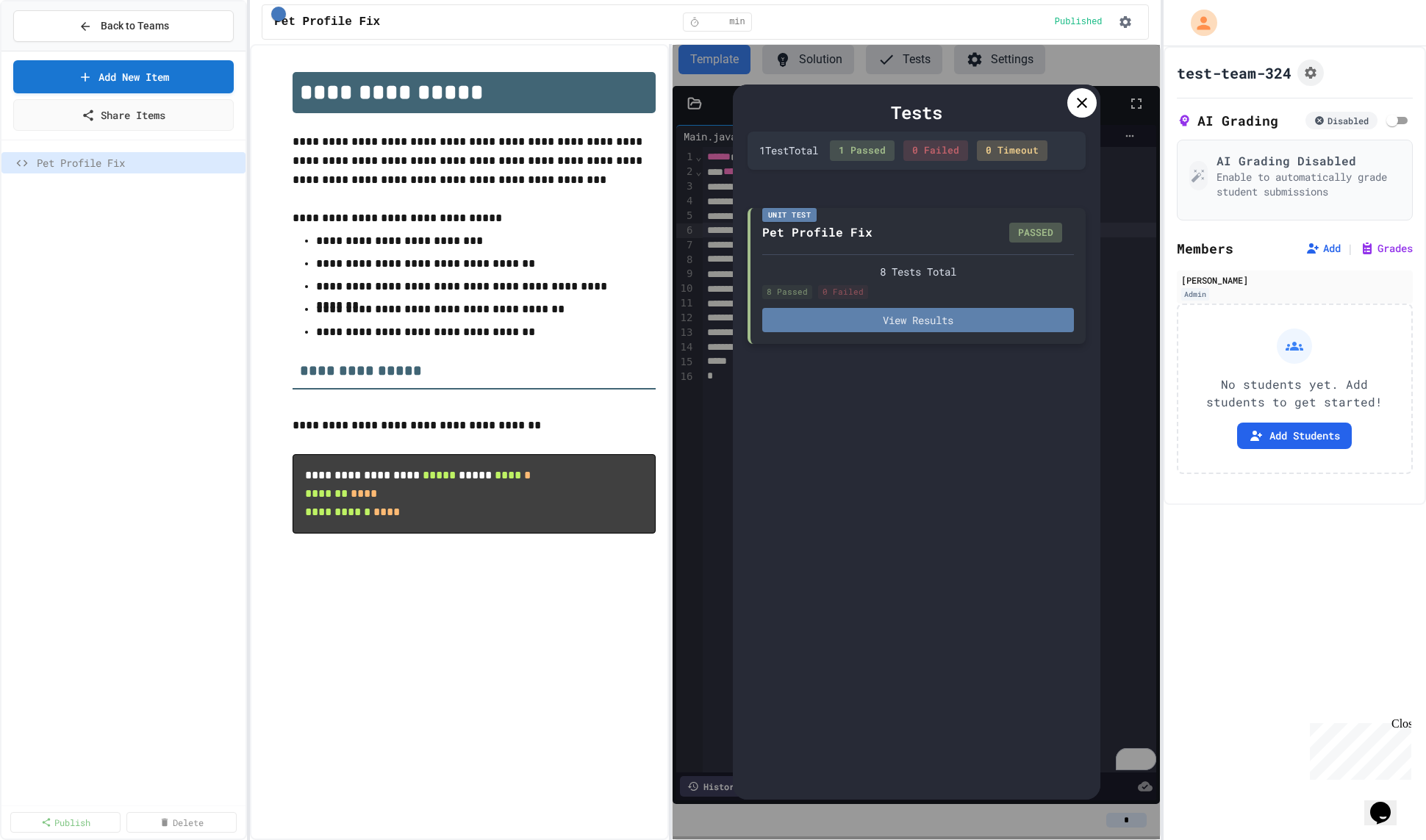
click at [1005, 316] on button "View Results" at bounding box center [918, 320] width 312 height 24
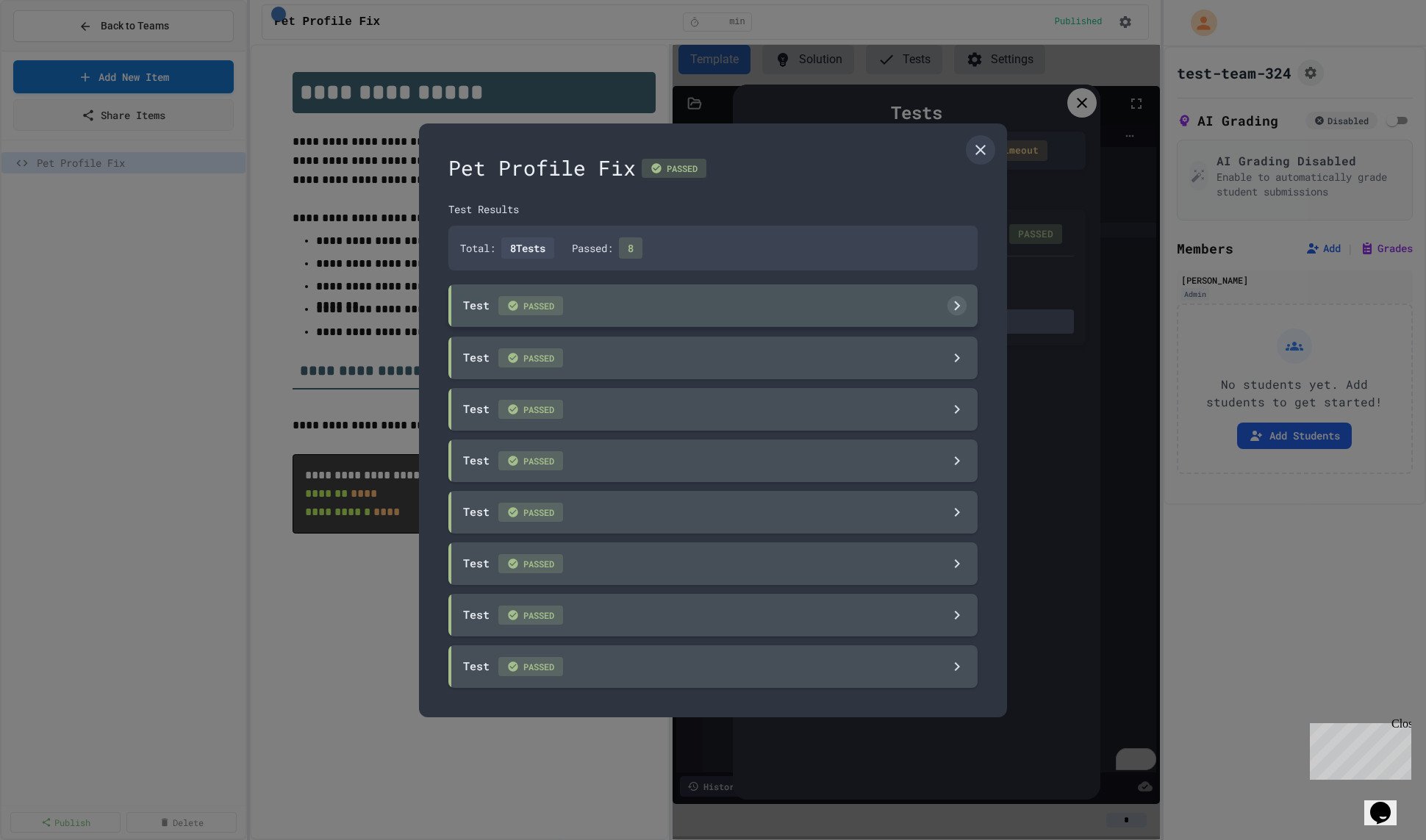
click at [912, 289] on div "Test PASSED" at bounding box center [713, 305] width 530 height 43
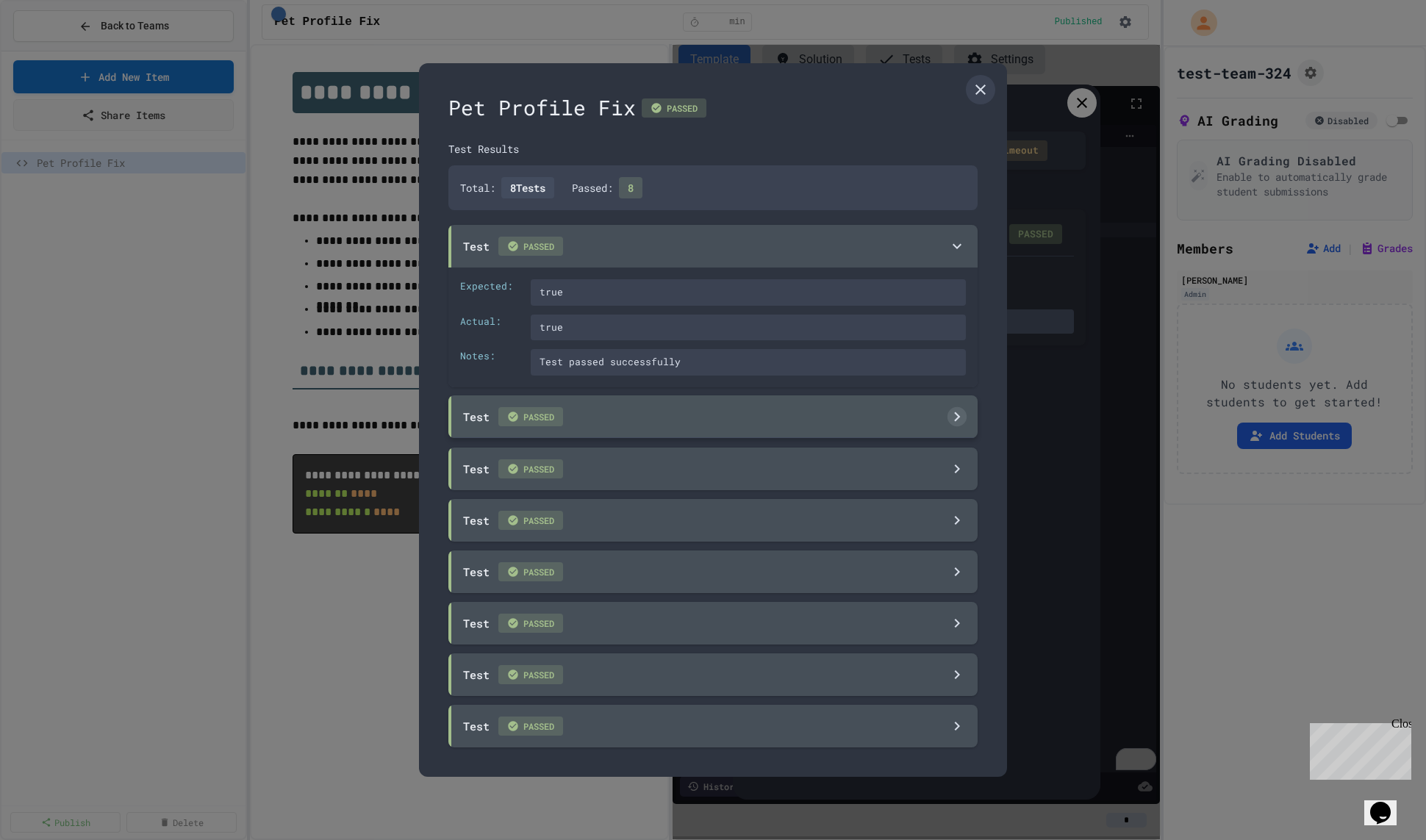
click at [885, 411] on div "Test PASSED" at bounding box center [713, 416] width 530 height 43
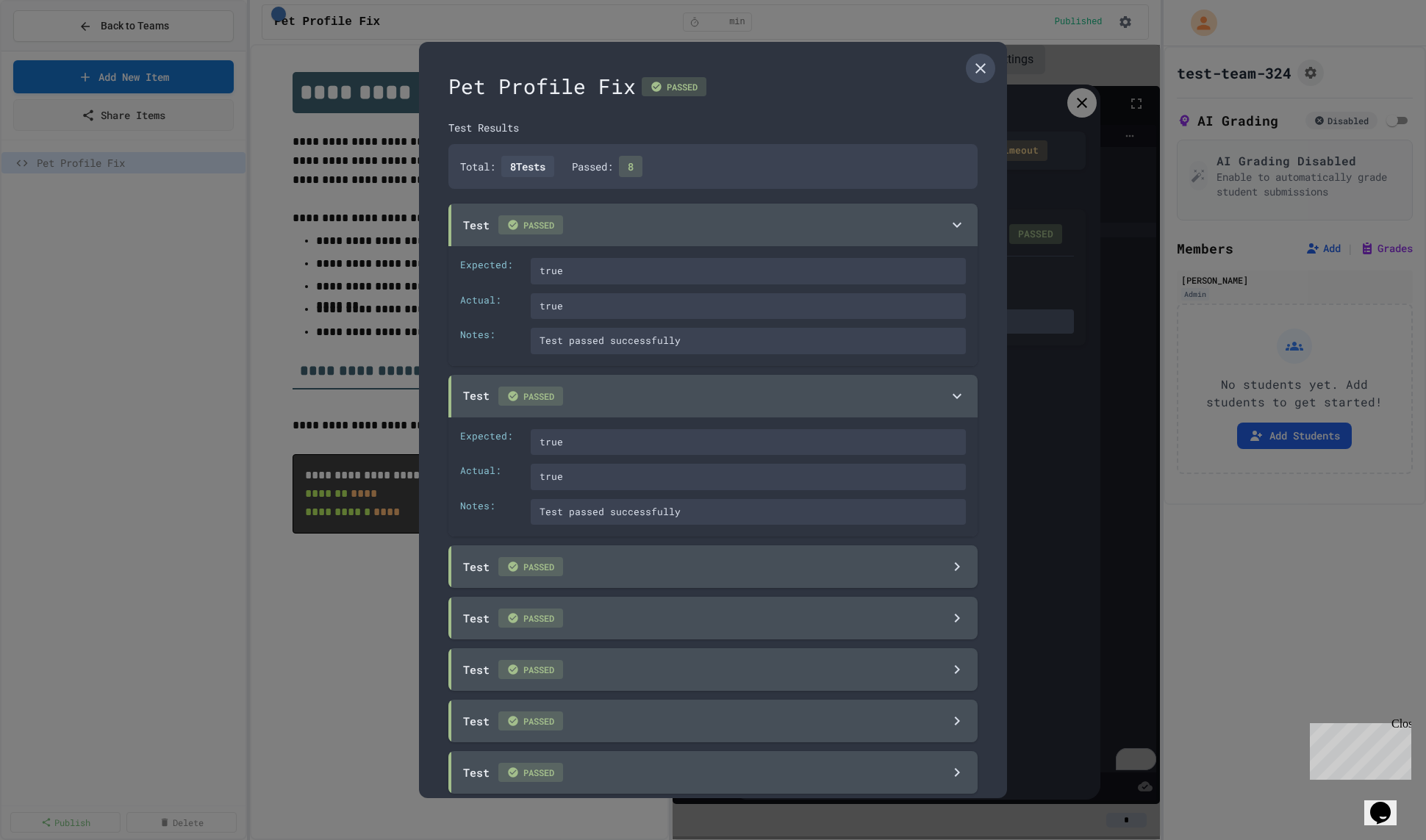
click at [987, 75] on icon at bounding box center [981, 68] width 18 height 18
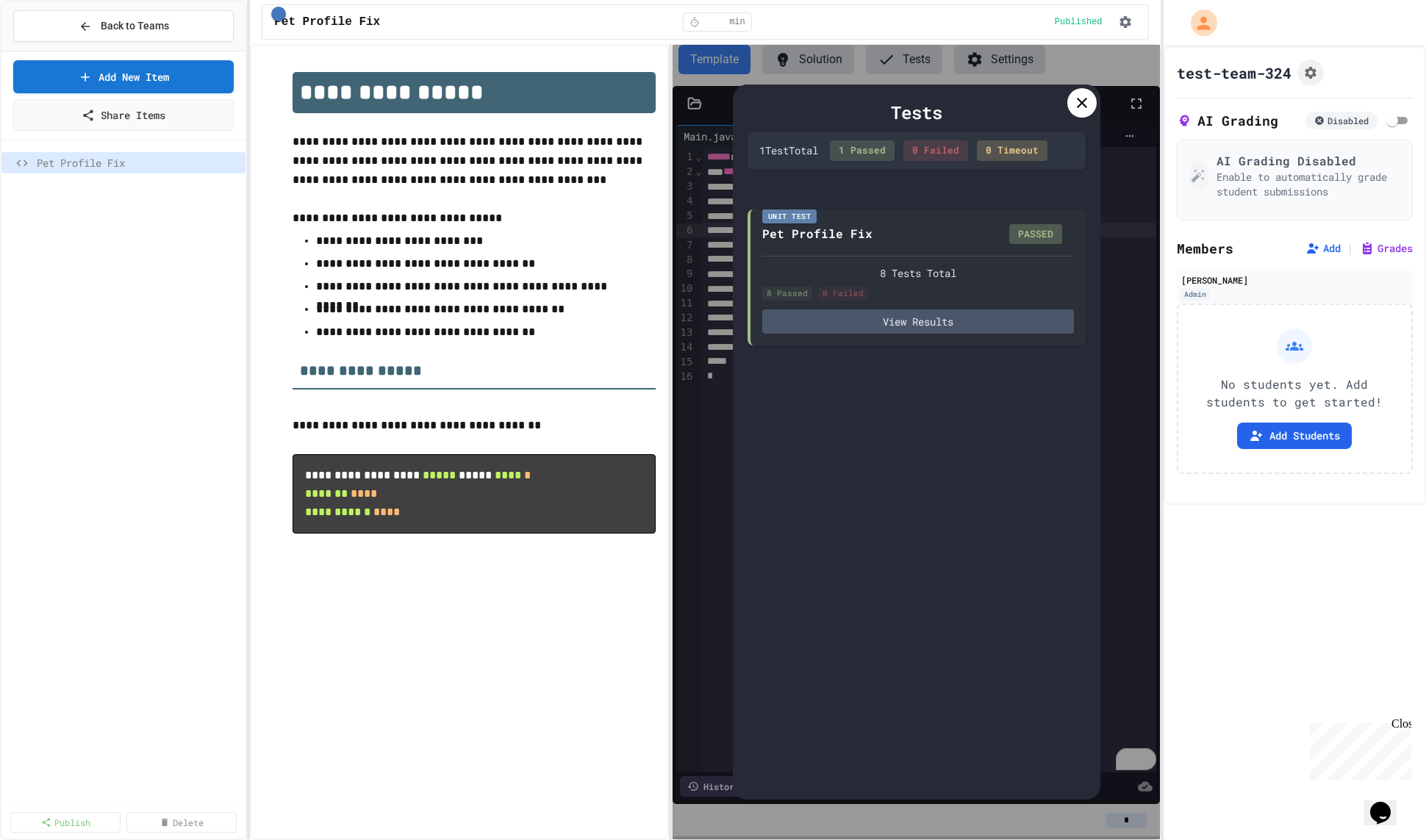
click at [1090, 101] on div at bounding box center [1082, 102] width 29 height 29
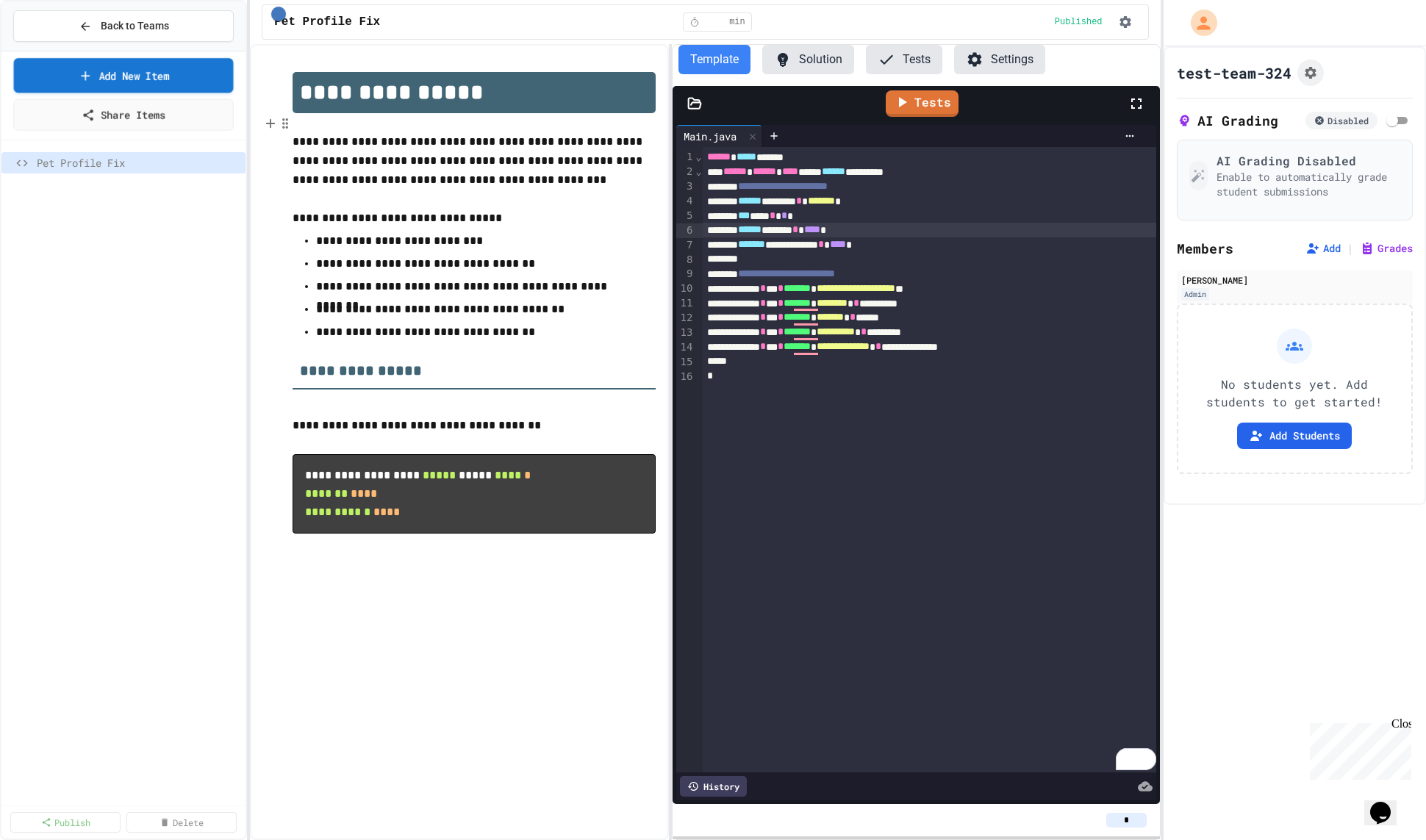
click at [147, 78] on link "Add New Item" at bounding box center [123, 75] width 219 height 35
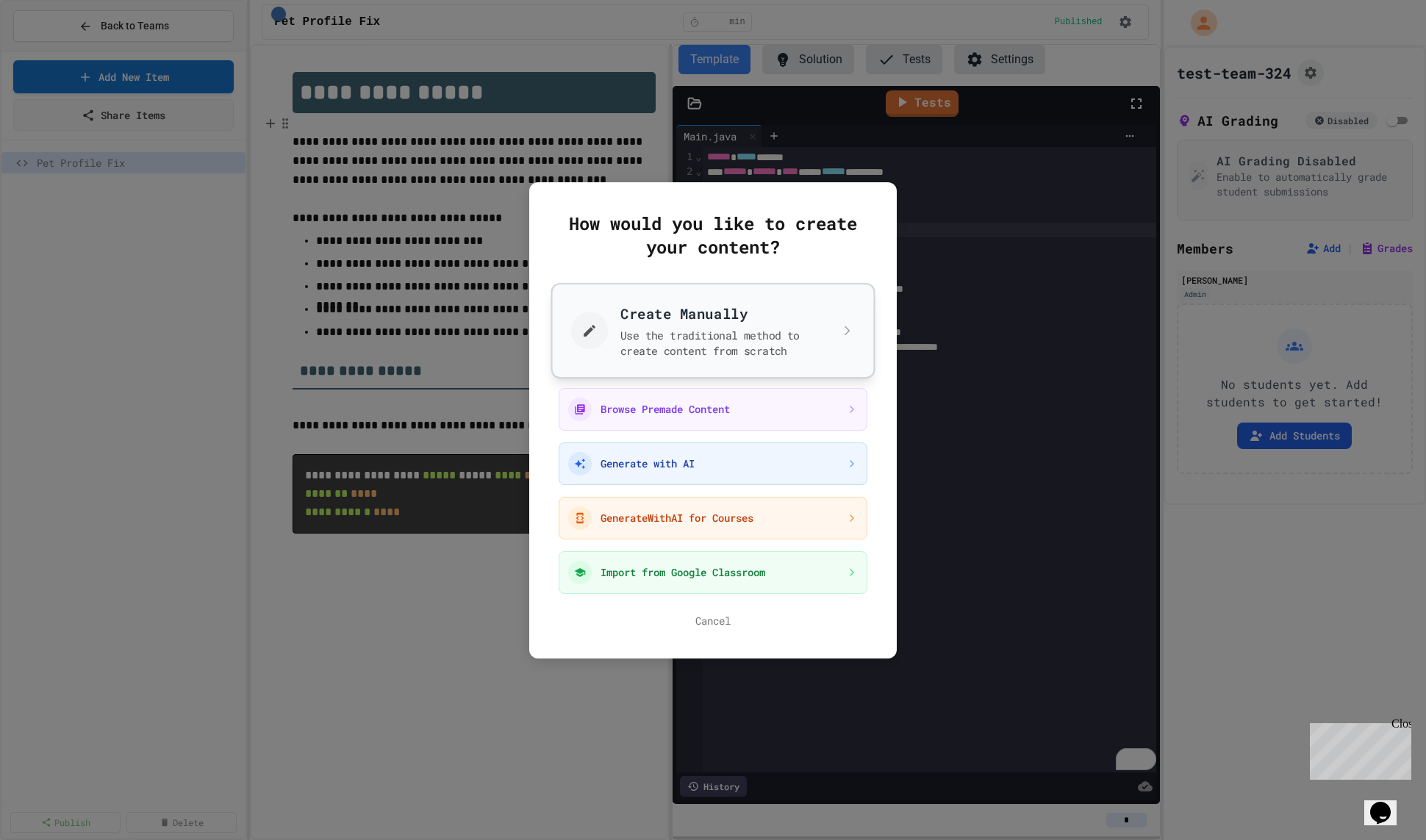
click at [674, 339] on button "Create Manually Use the traditional method to create content from scratch" at bounding box center [713, 330] width 324 height 96
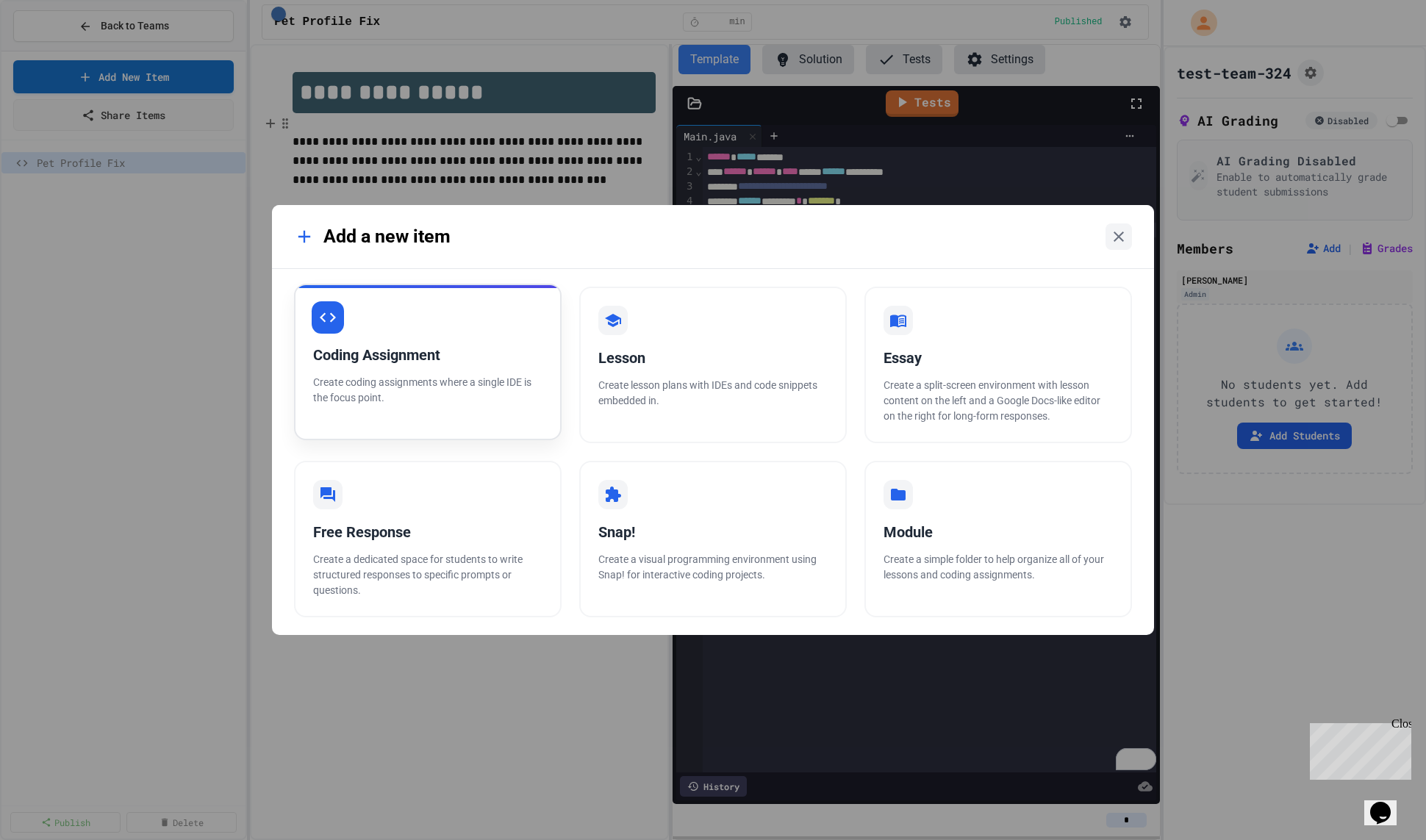
click at [522, 321] on div "Coding Assignment Create coding assignments where a single IDE is the focus poi…" at bounding box center [427, 361] width 267 height 156
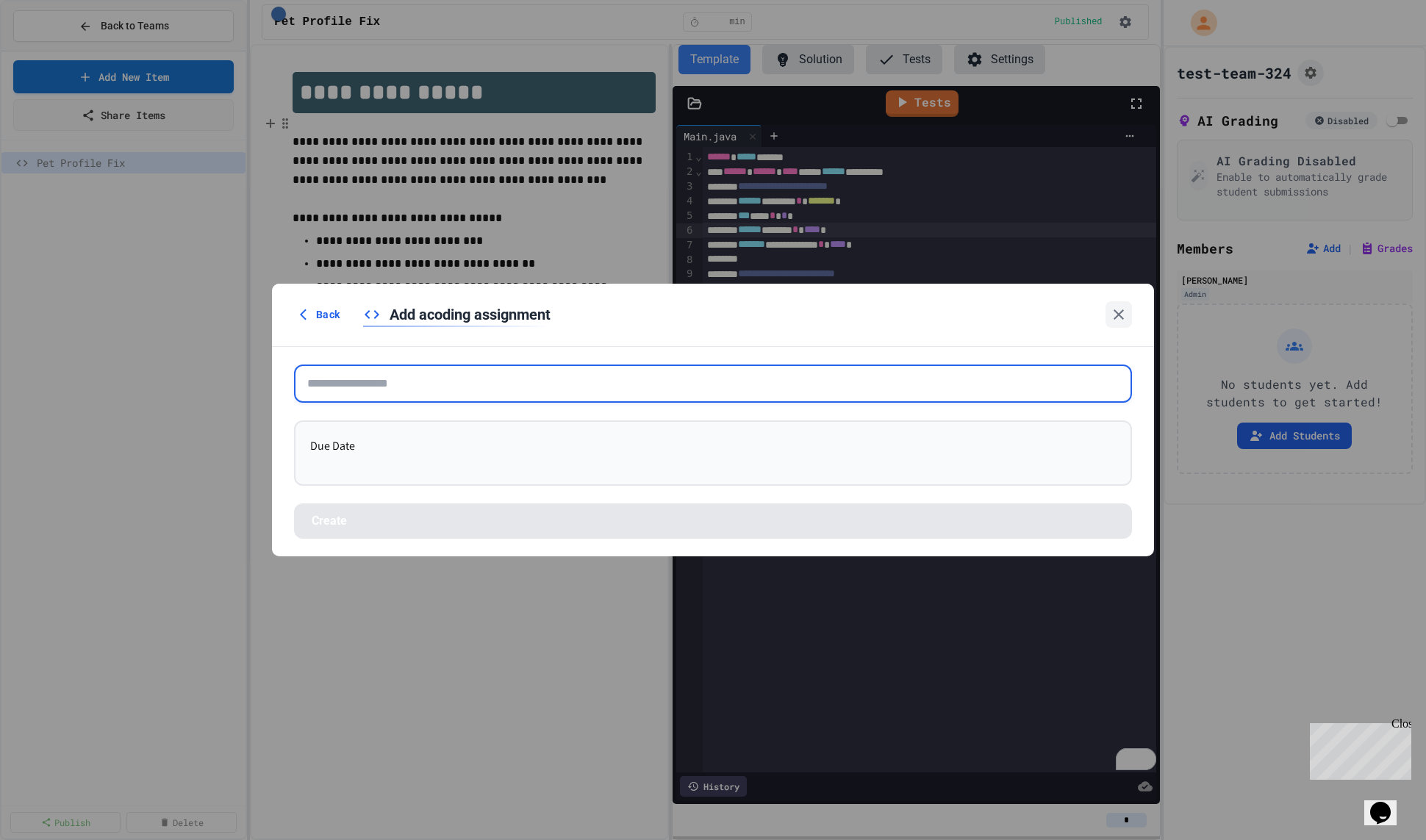
click at [501, 364] on input "text" at bounding box center [713, 383] width 838 height 38
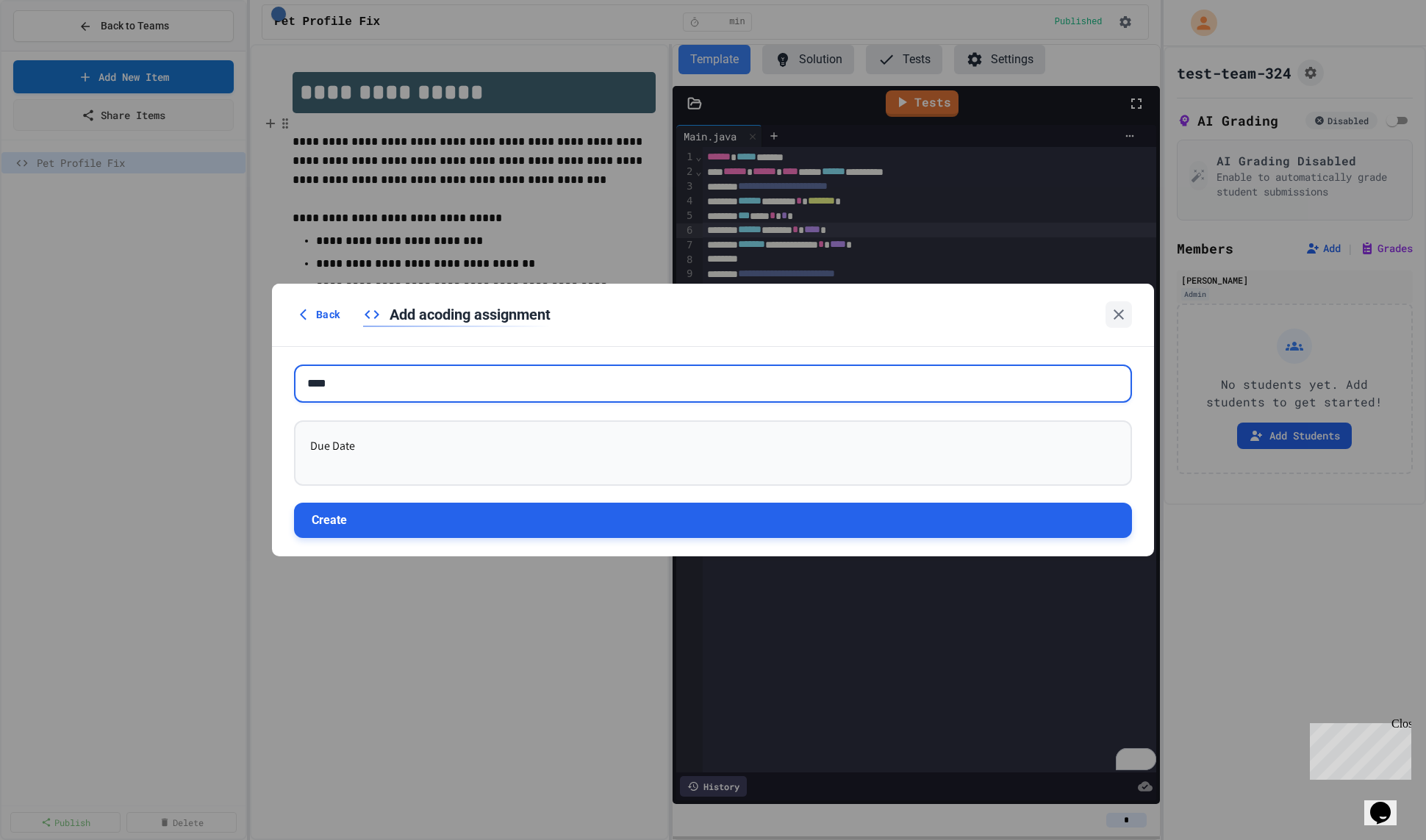
type input "****"
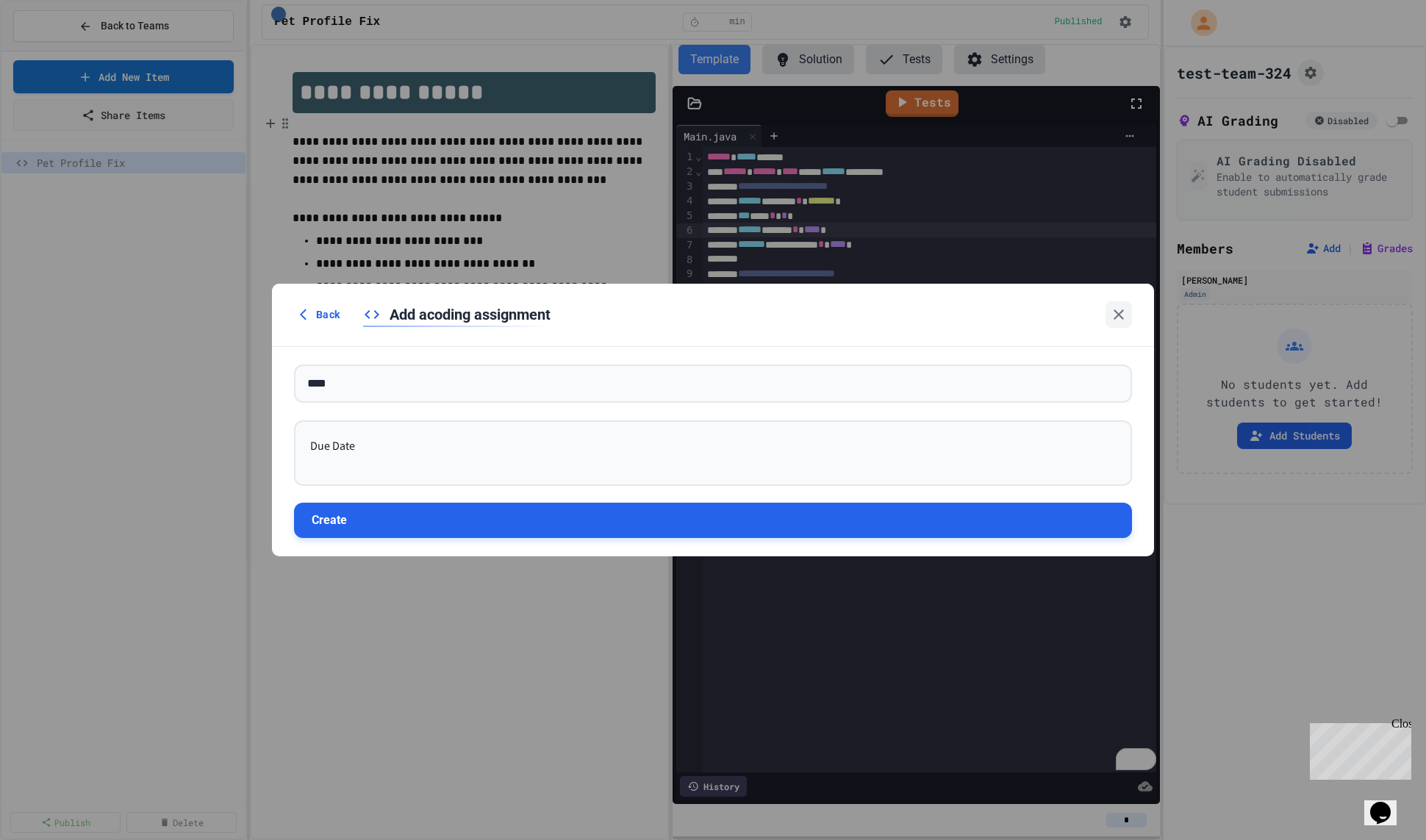
click at [453, 513] on button "Create" at bounding box center [713, 520] width 838 height 36
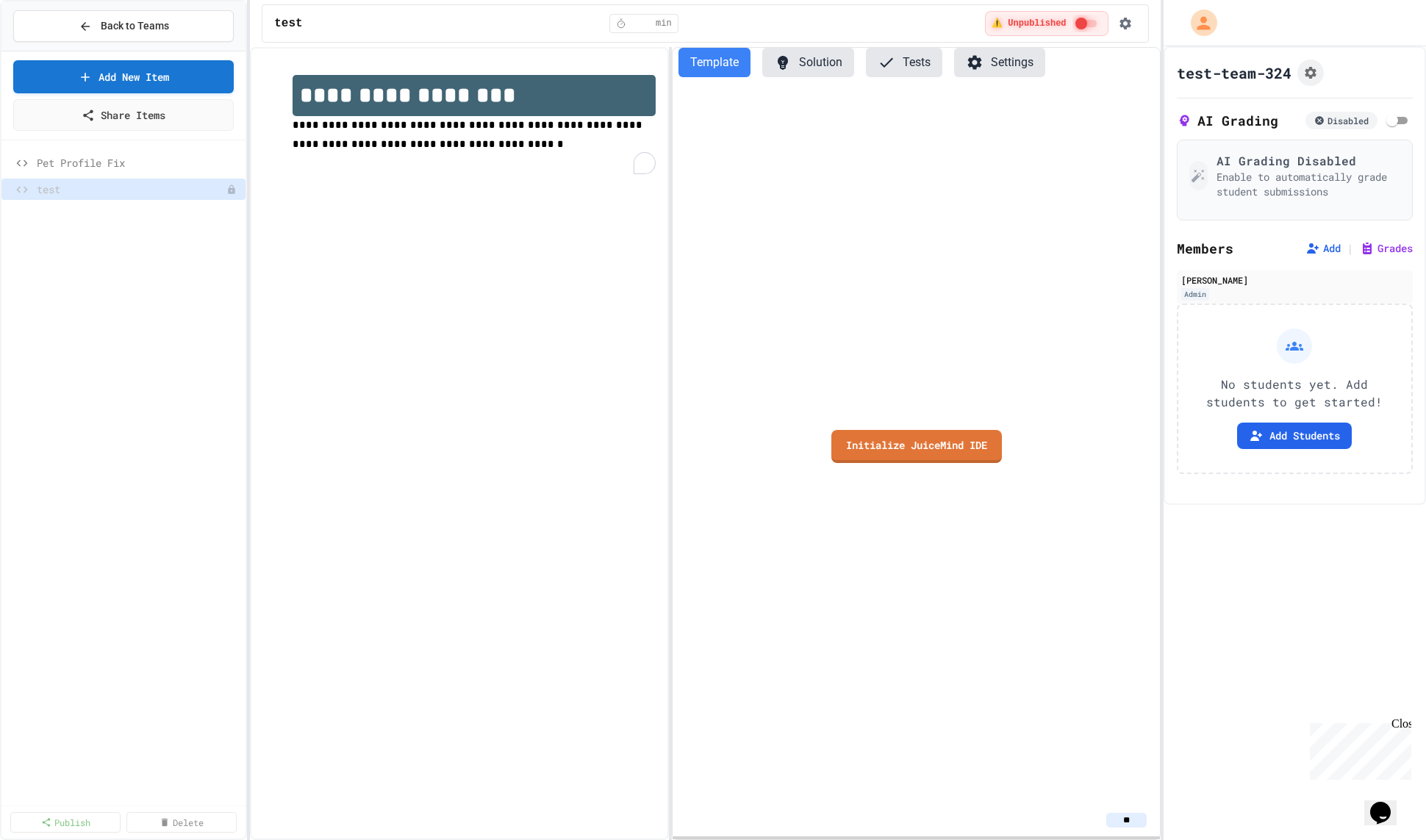
click at [297, 123] on span "**********" at bounding box center [468, 134] width 353 height 29
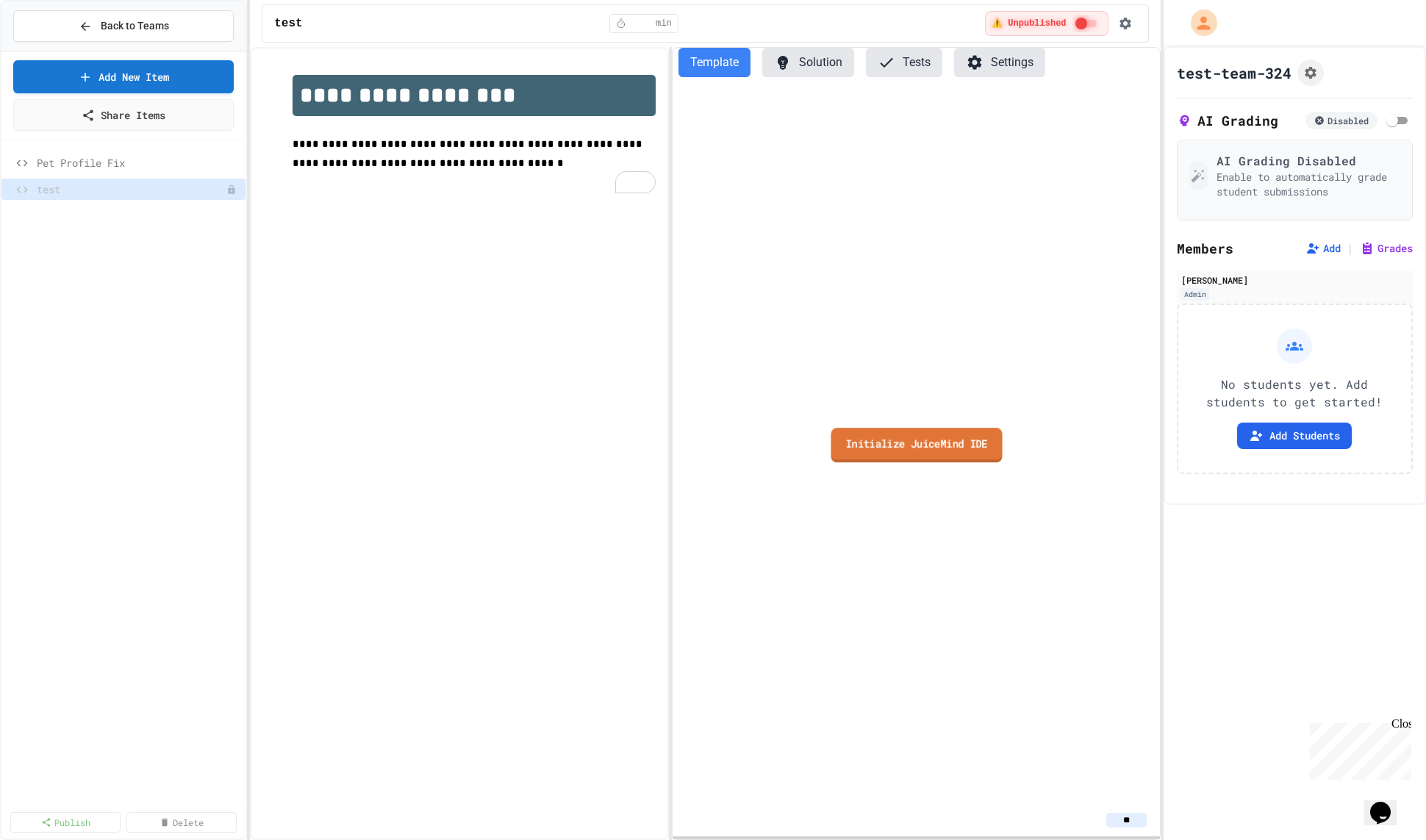
click at [952, 441] on link "Initialize JuiceMind IDE" at bounding box center [916, 445] width 171 height 35
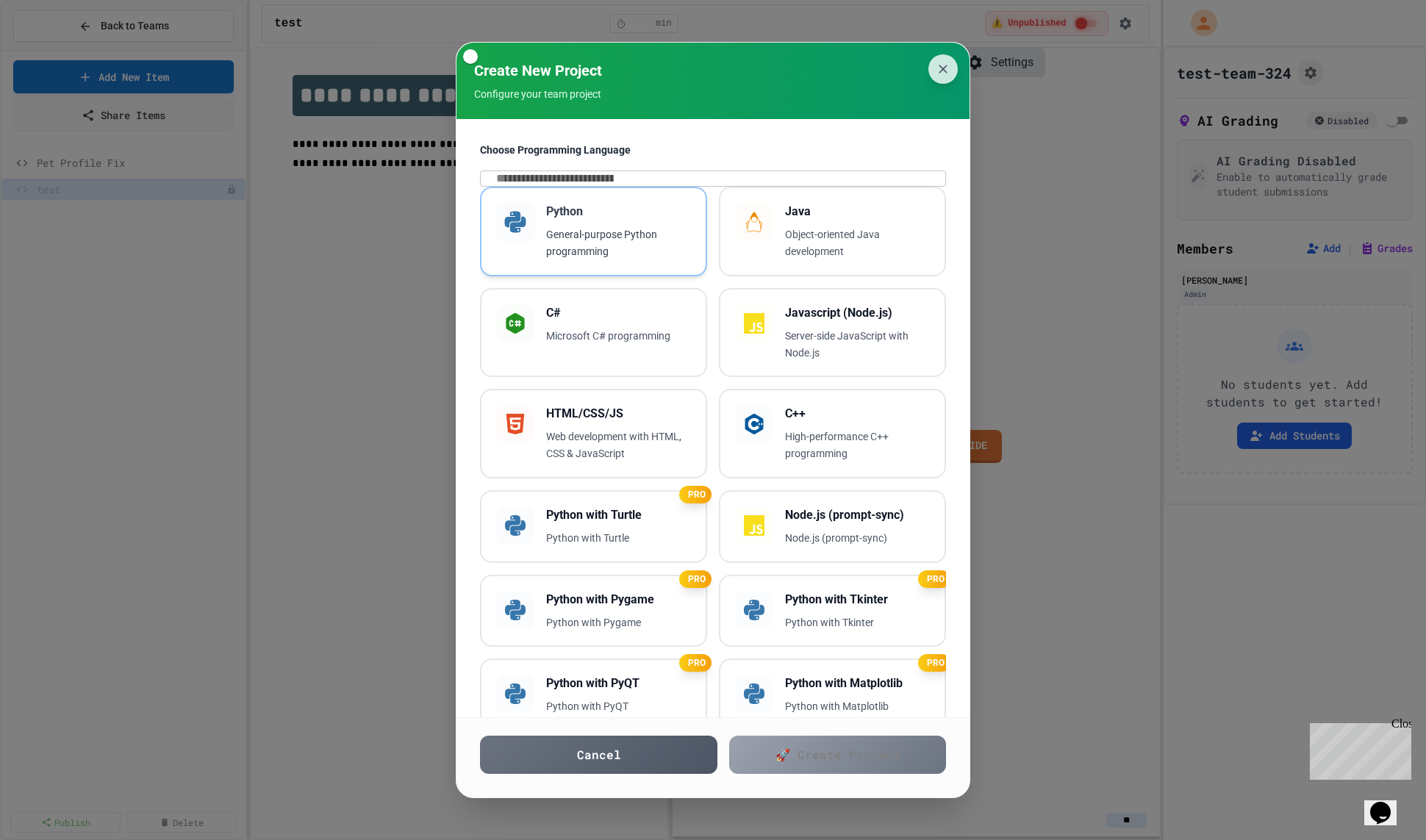
click at [666, 260] on p "General-purpose Python programming" at bounding box center [618, 243] width 145 height 34
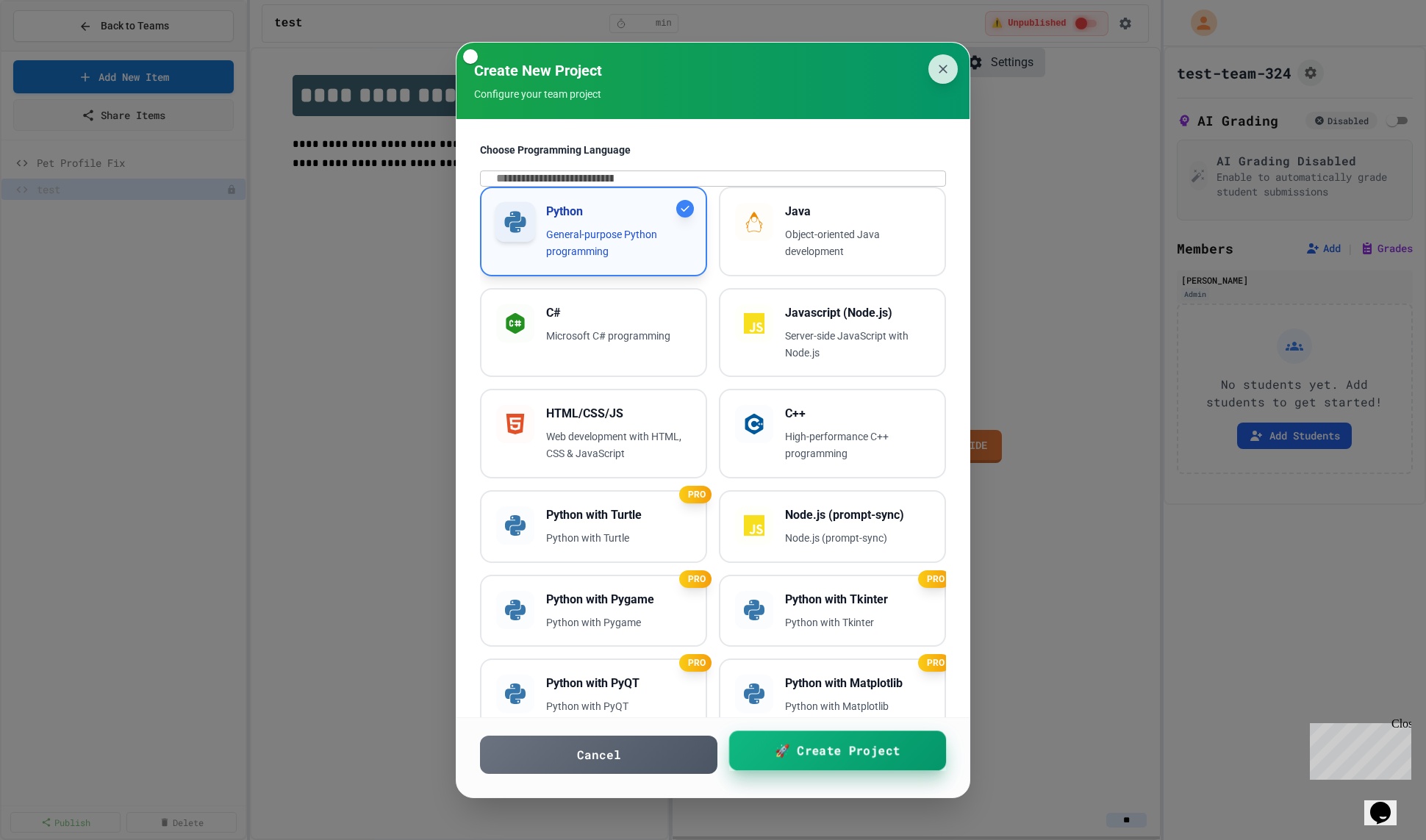
click at [864, 765] on link "🚀 Create Project" at bounding box center [838, 750] width 217 height 40
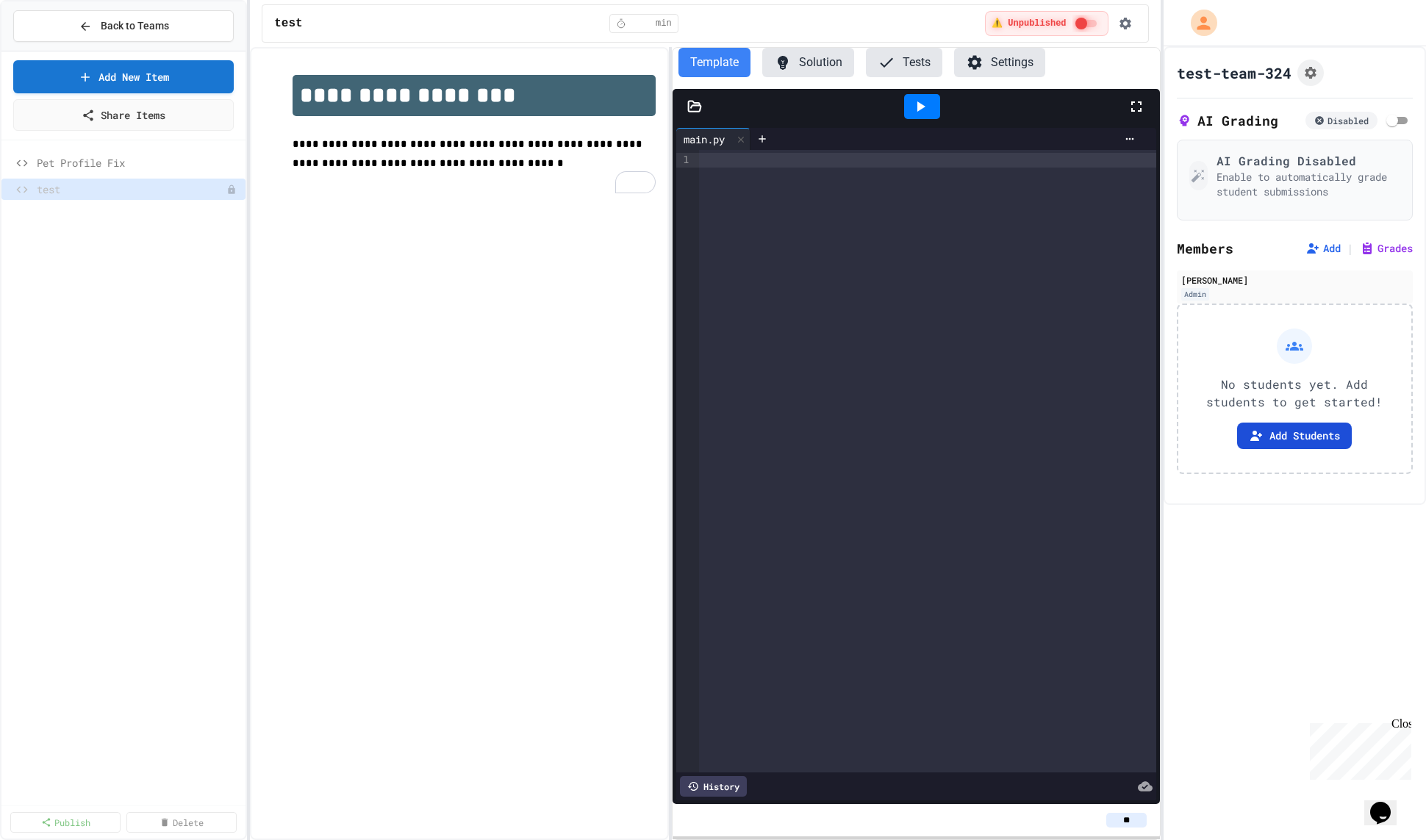
click at [1293, 438] on button "Add Students" at bounding box center [1295, 436] width 115 height 27
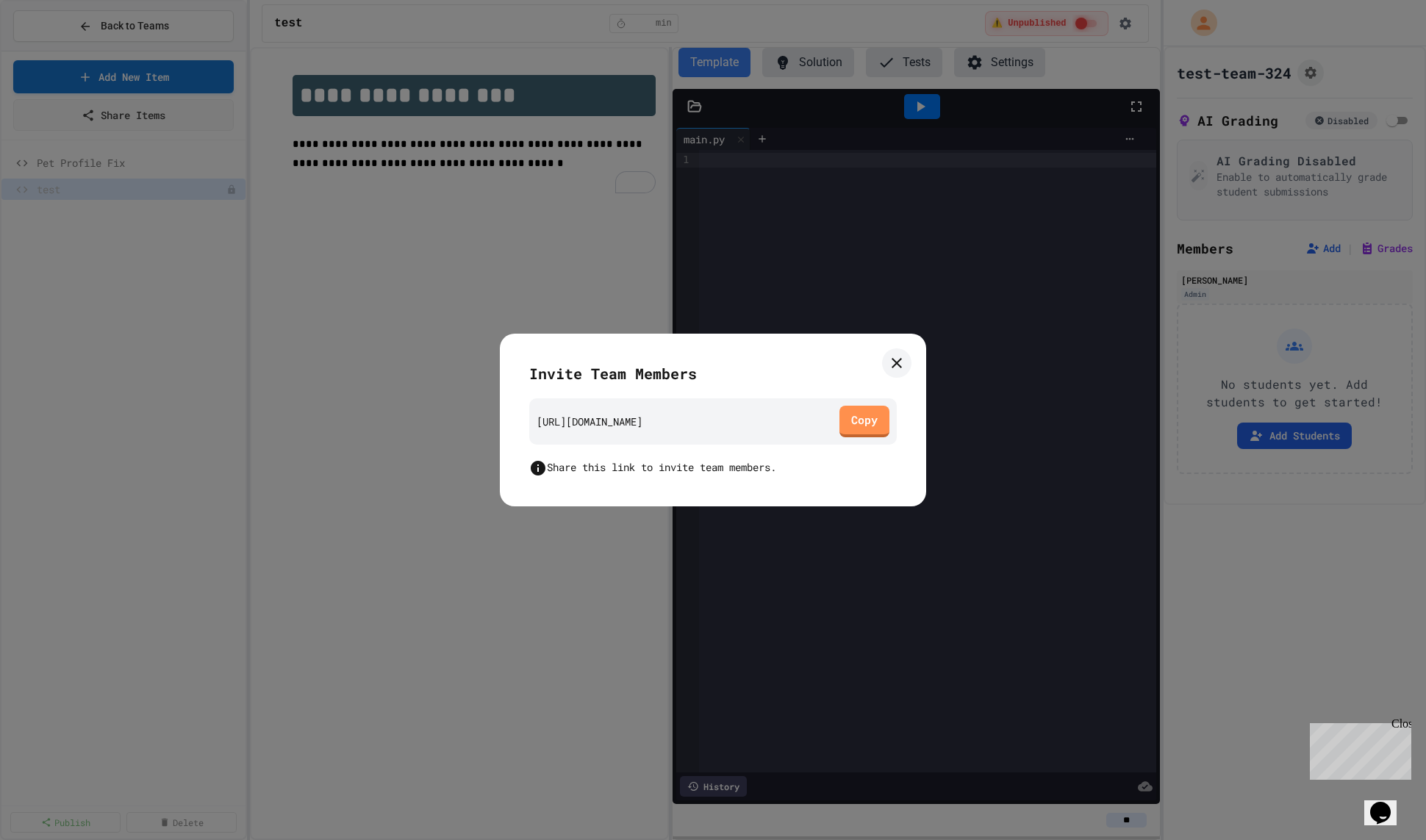
click at [901, 361] on icon at bounding box center [897, 363] width 18 height 18
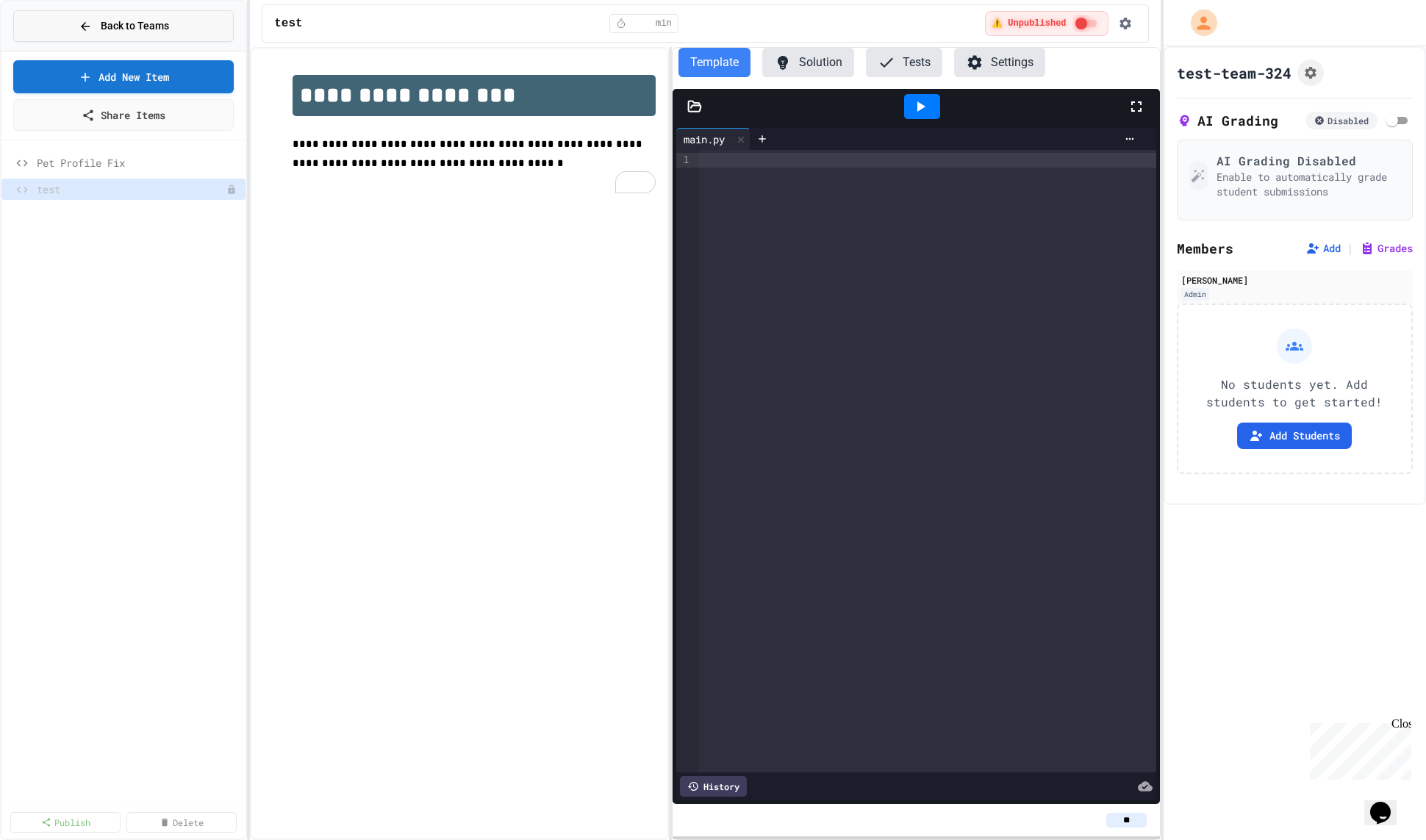
click at [118, 20] on span "Back to Teams" at bounding box center [134, 26] width 68 height 15
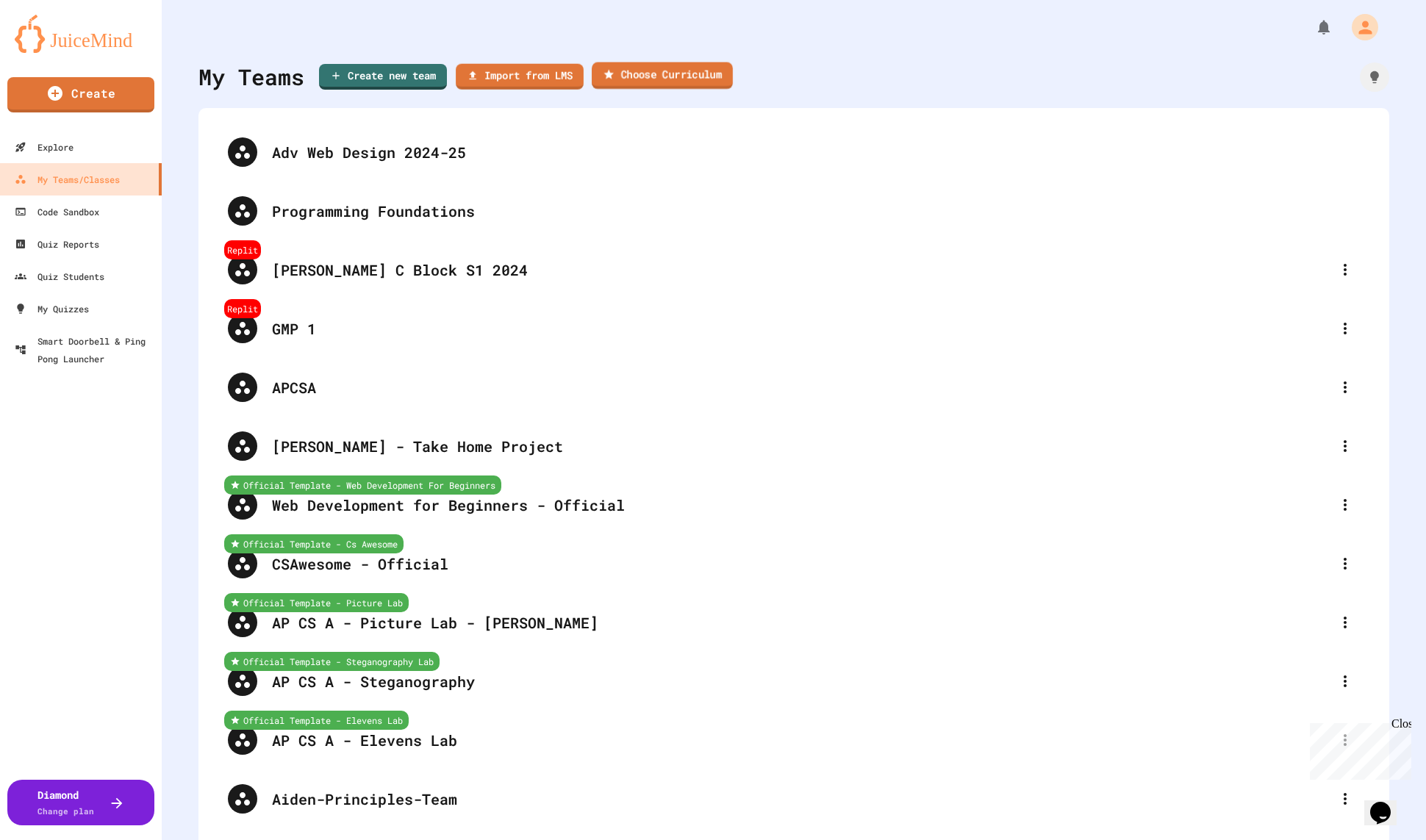
click at [616, 79] on link "Choose Curriculum" at bounding box center [662, 75] width 141 height 28
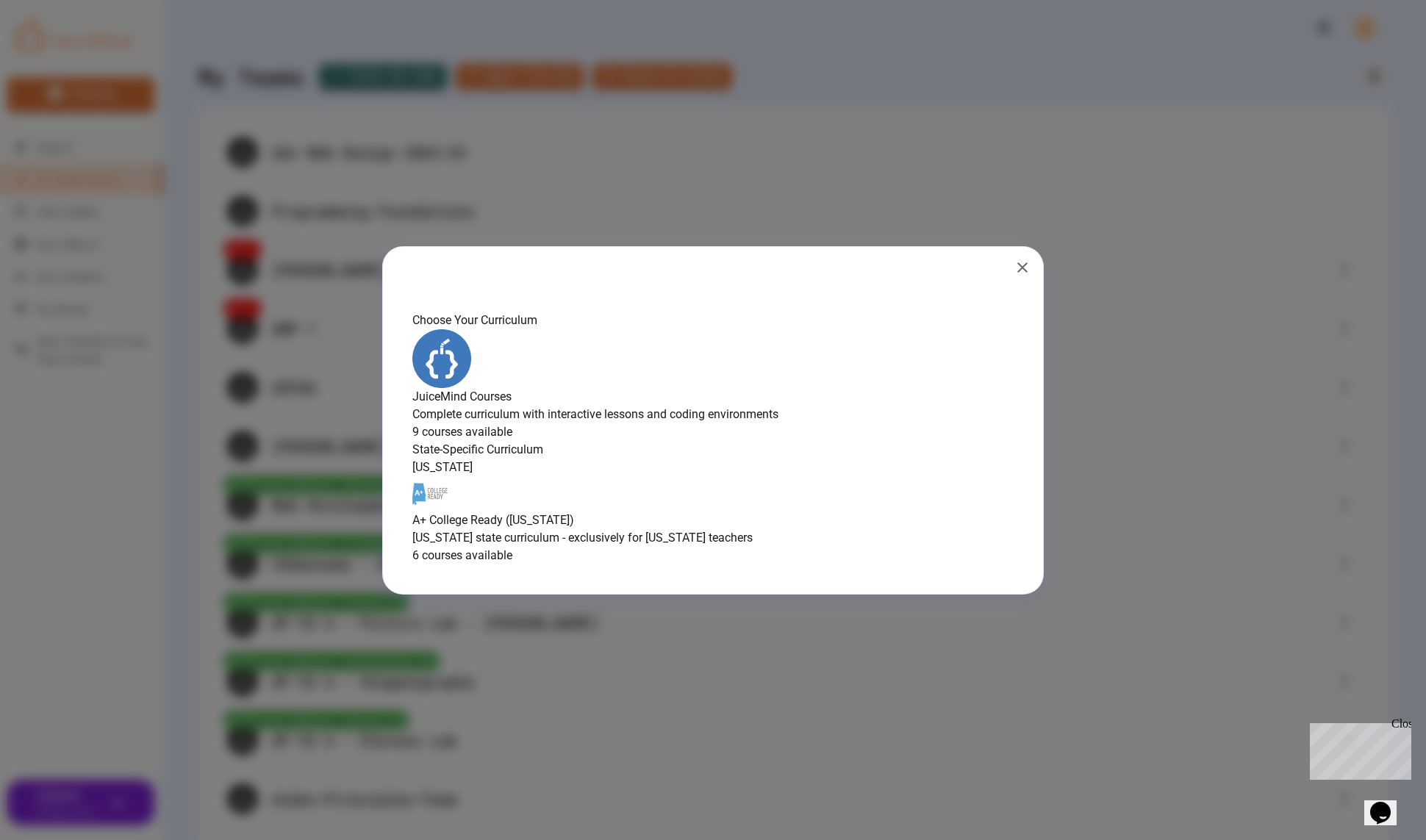
click at [676, 400] on div "JuiceMind Courses Complete curriculum with interactive lessons and coding envir…" at bounding box center [713, 385] width 601 height 112
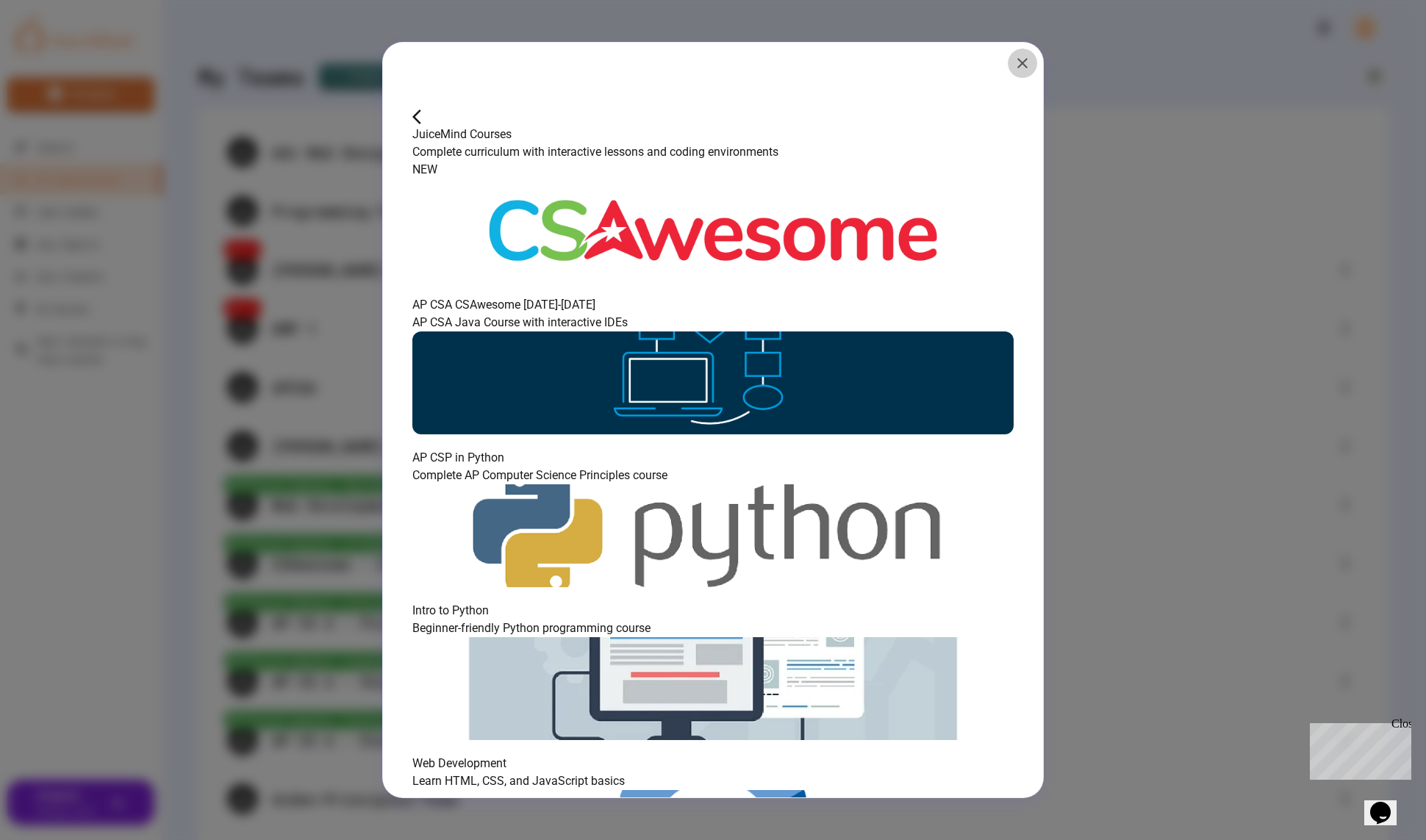
click at [1014, 64] on icon "button" at bounding box center [1023, 63] width 18 height 18
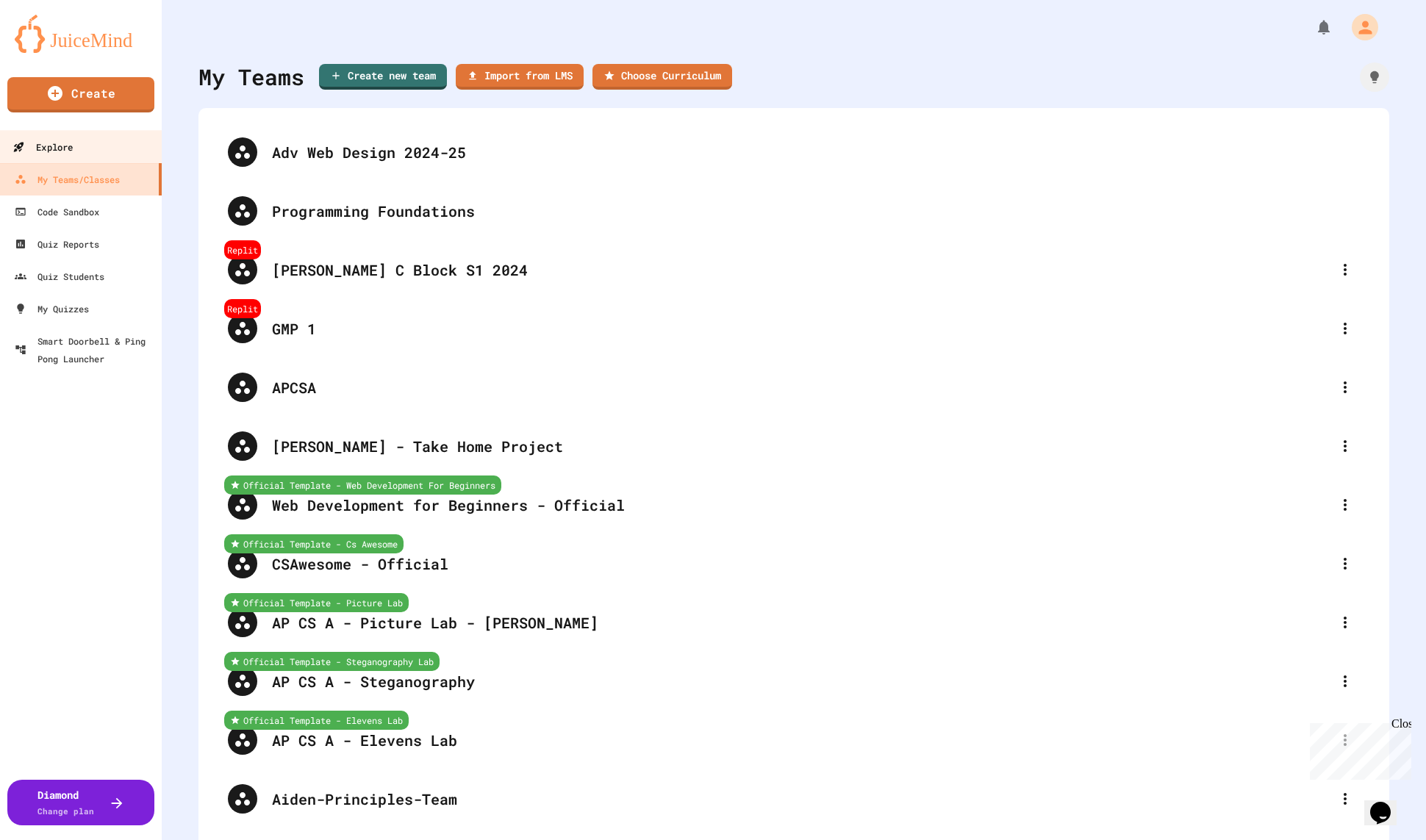
click at [59, 151] on div "Explore" at bounding box center [43, 147] width 60 height 19
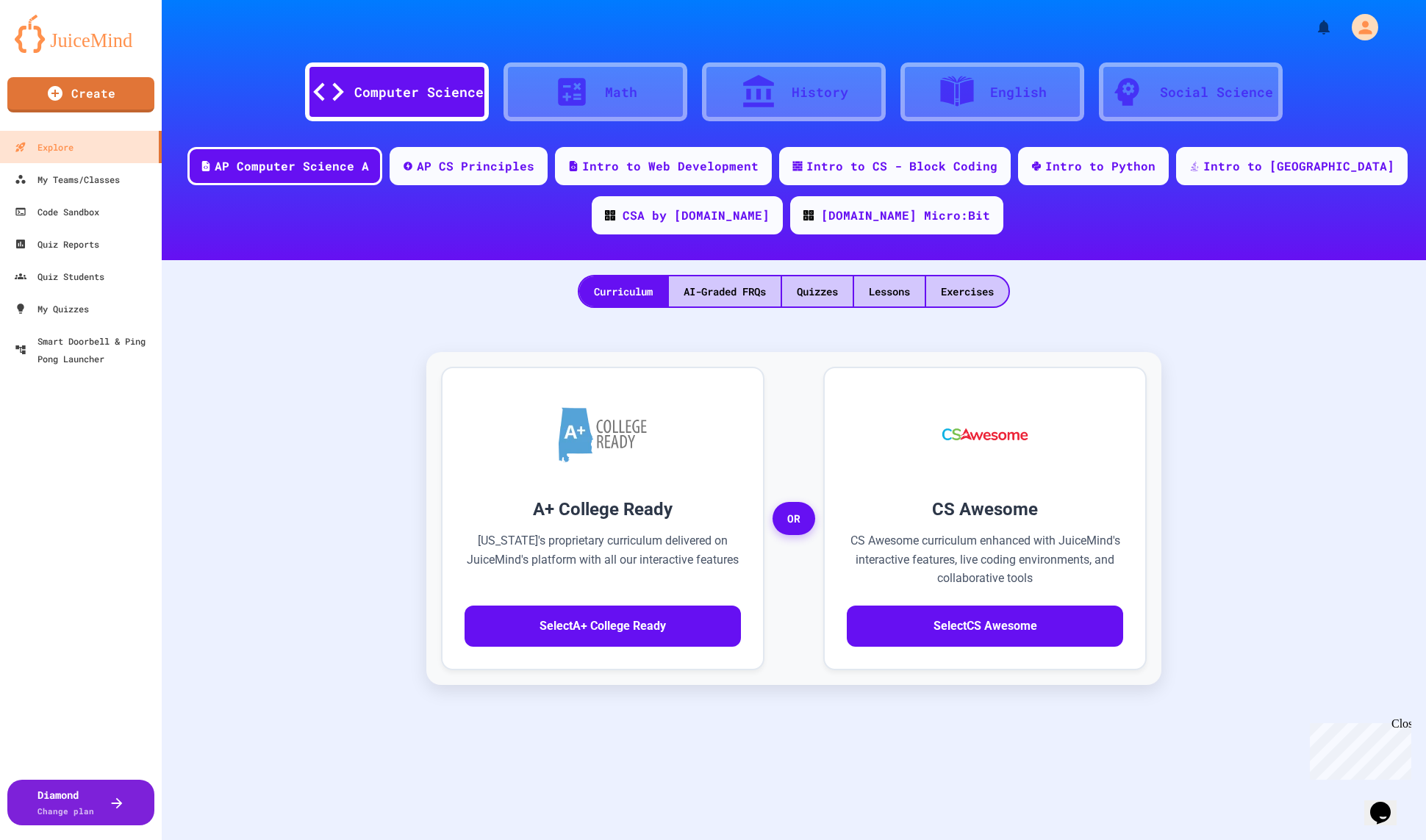
click at [799, 313] on div "Computer Science Math History English Social Science AP Computer Science A AP C…" at bounding box center [793, 420] width 1264 height 840
click at [817, 289] on div "Quizzes" at bounding box center [817, 291] width 70 height 30
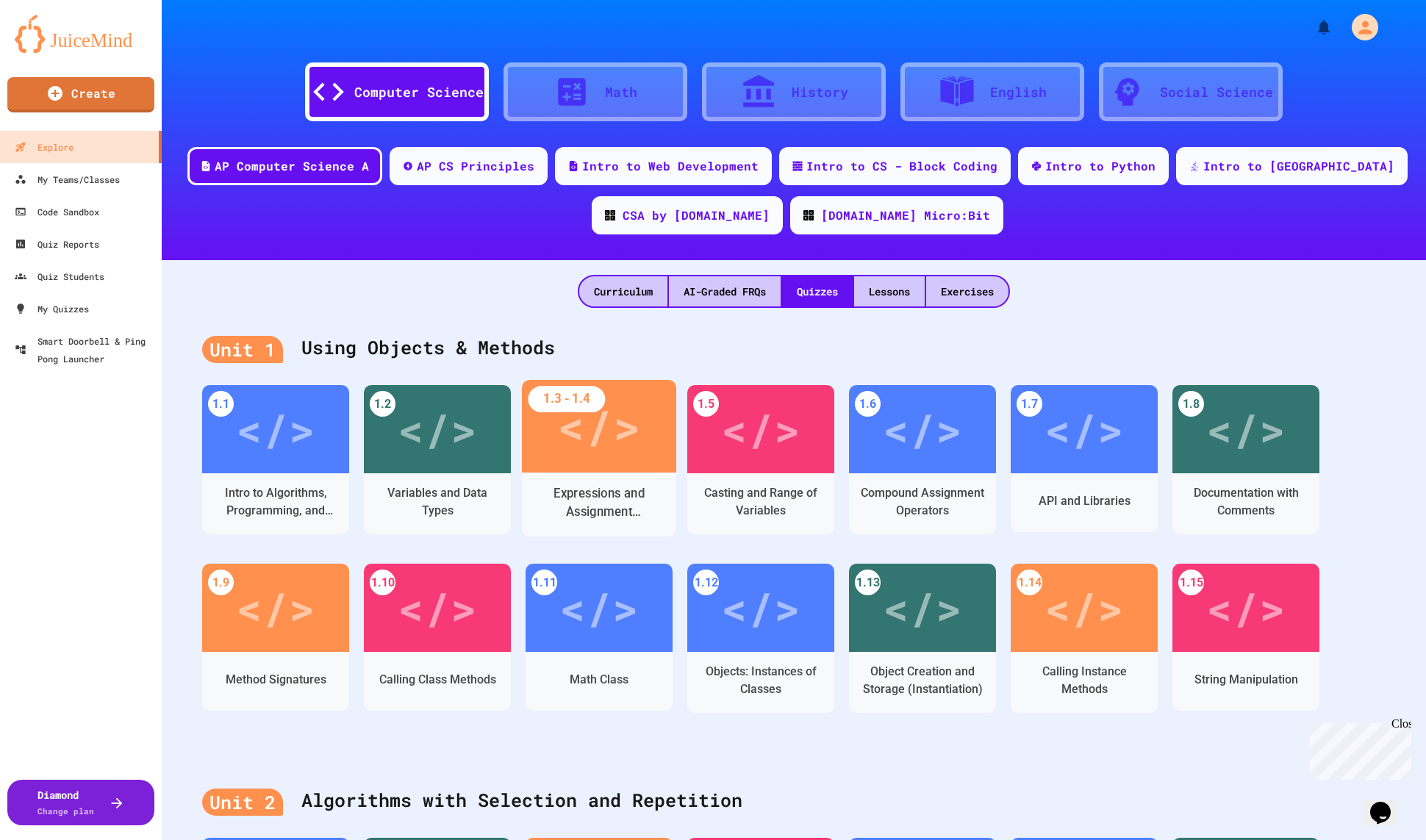
click at [616, 437] on div "</>" at bounding box center [599, 426] width 84 height 70
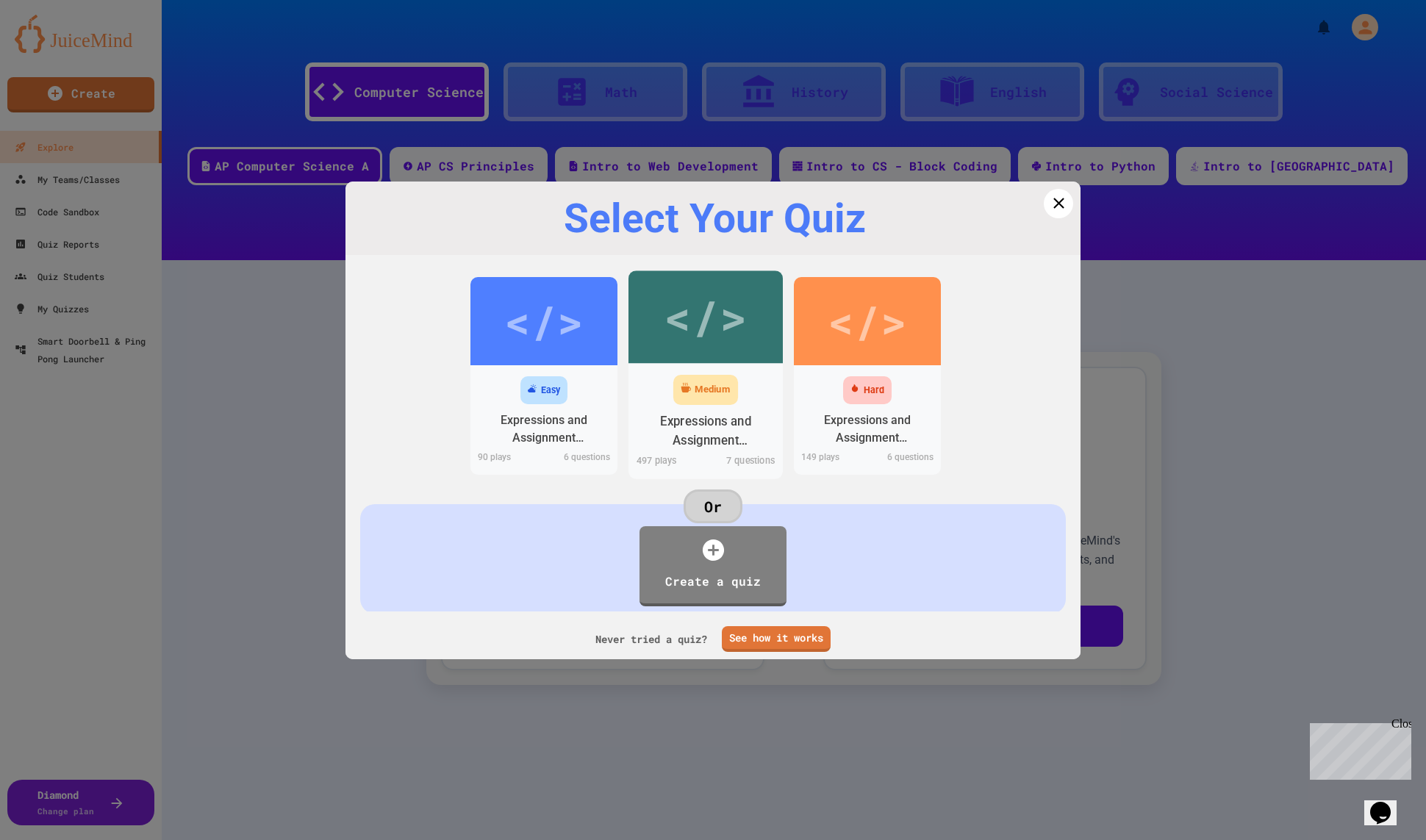
click at [681, 330] on div "</>" at bounding box center [705, 317] width 84 height 70
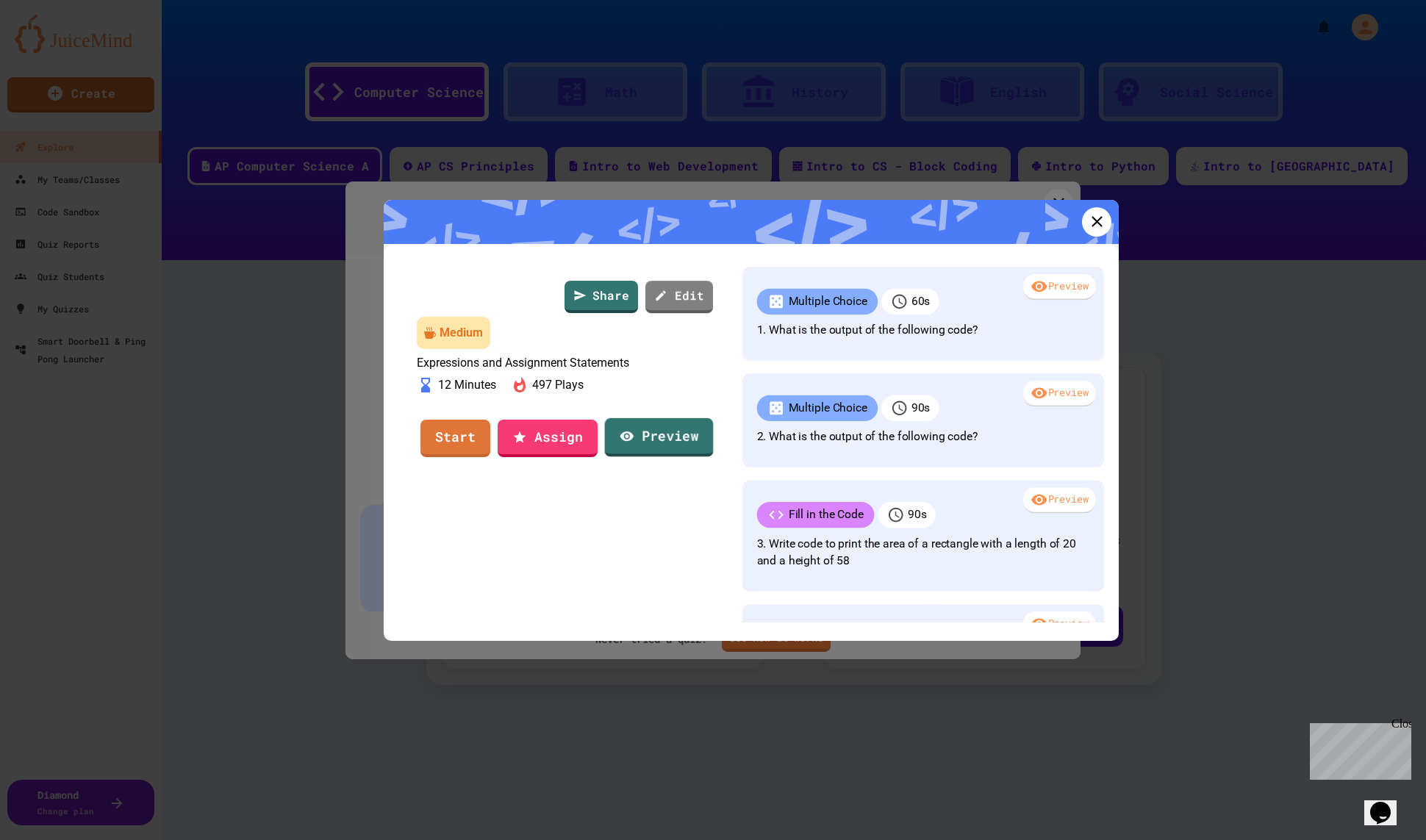
click at [648, 457] on link "Preview" at bounding box center [659, 438] width 108 height 39
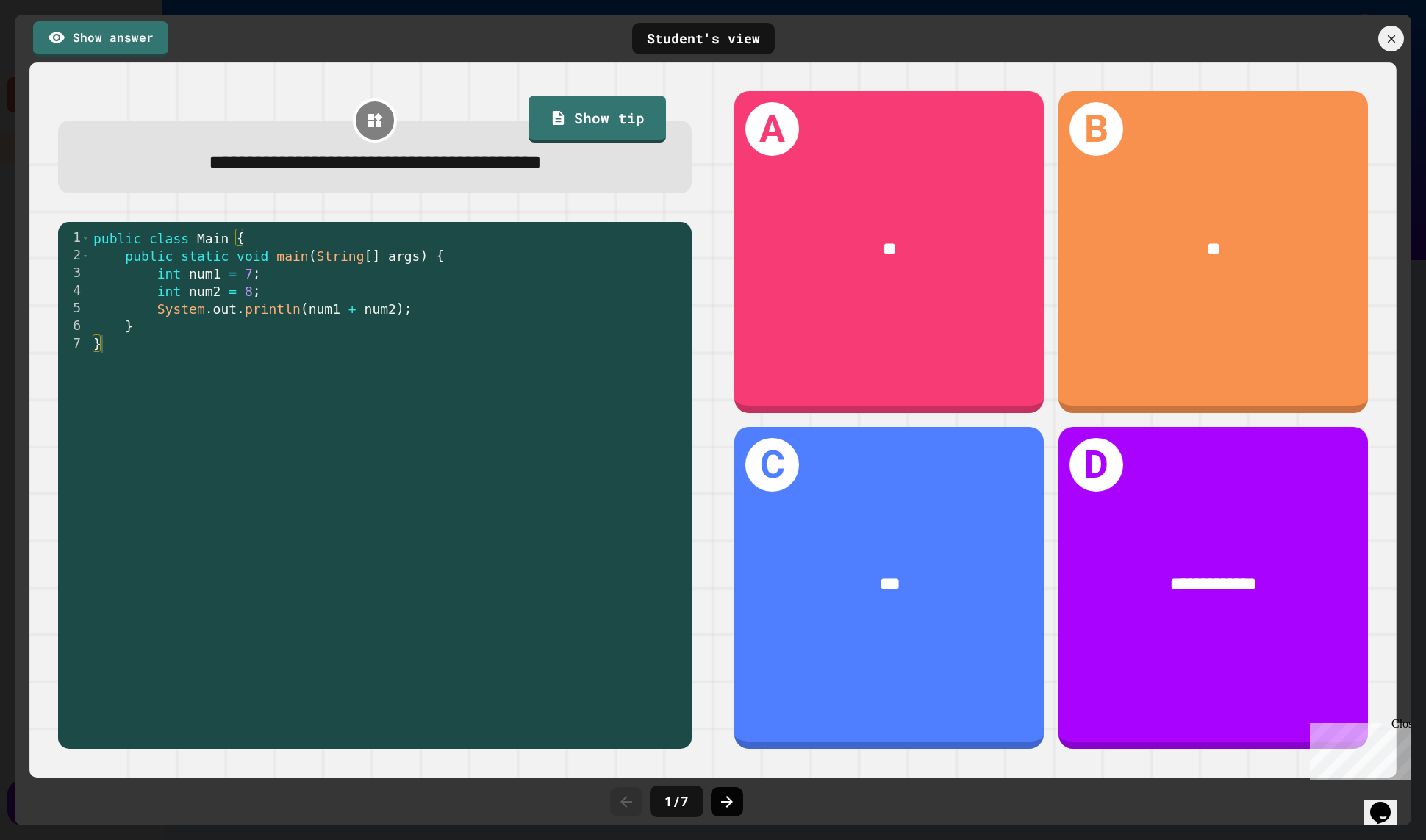
click at [728, 796] on icon at bounding box center [728, 802] width 18 height 18
click at [728, 797] on icon at bounding box center [727, 801] width 12 height 12
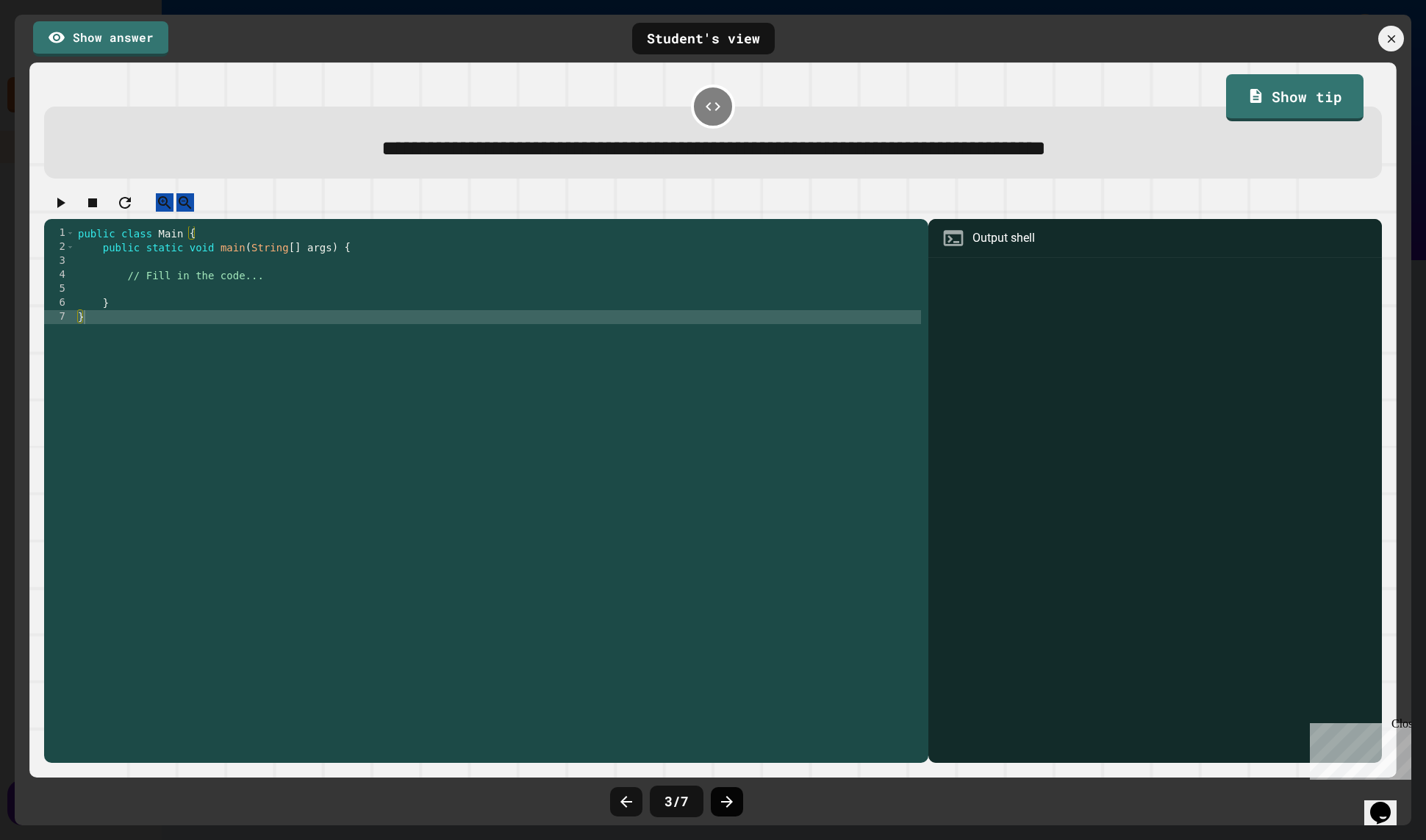
click at [729, 810] on div at bounding box center [727, 801] width 32 height 29
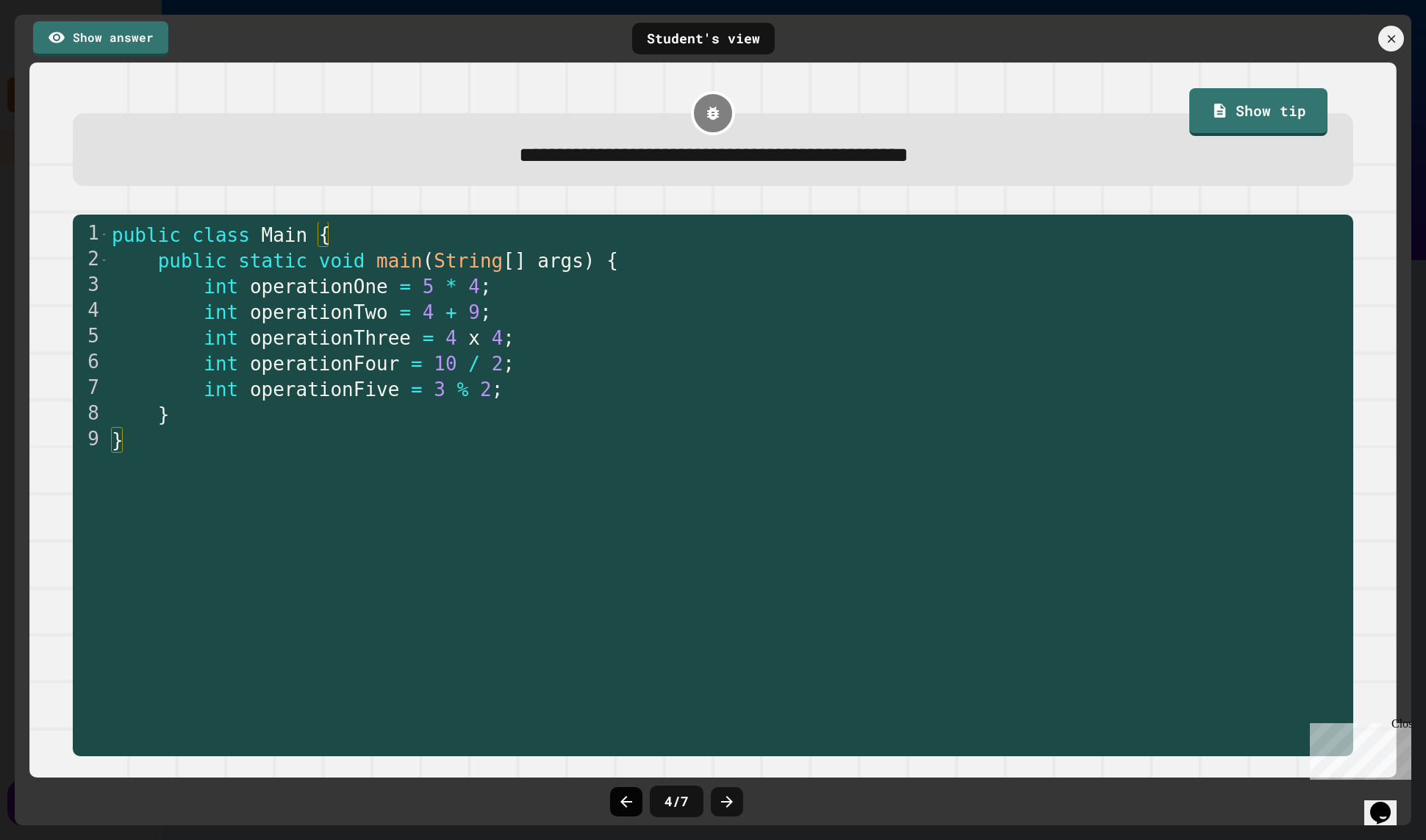
click at [631, 806] on icon at bounding box center [626, 802] width 18 height 18
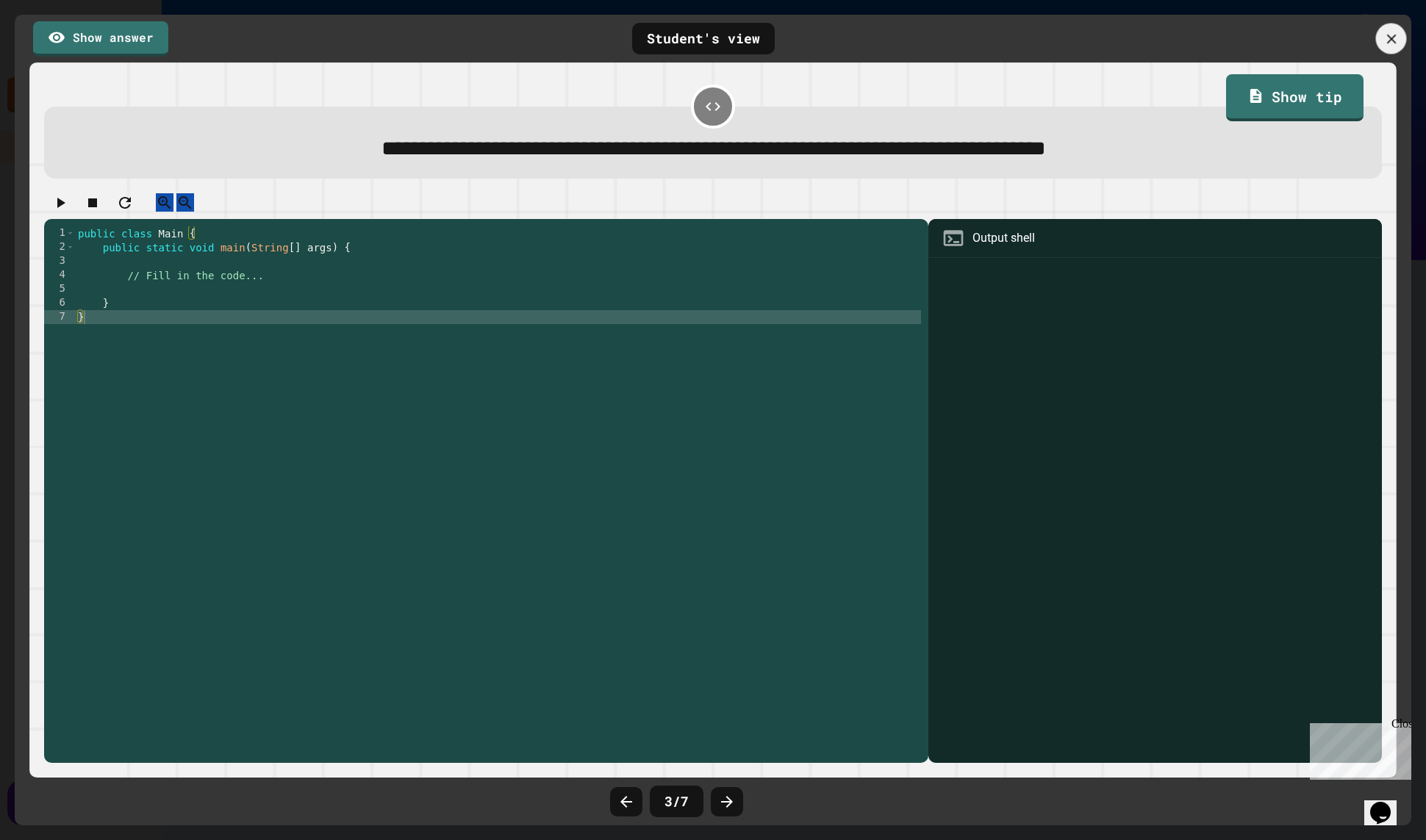
click at [1398, 41] on icon at bounding box center [1391, 39] width 16 height 16
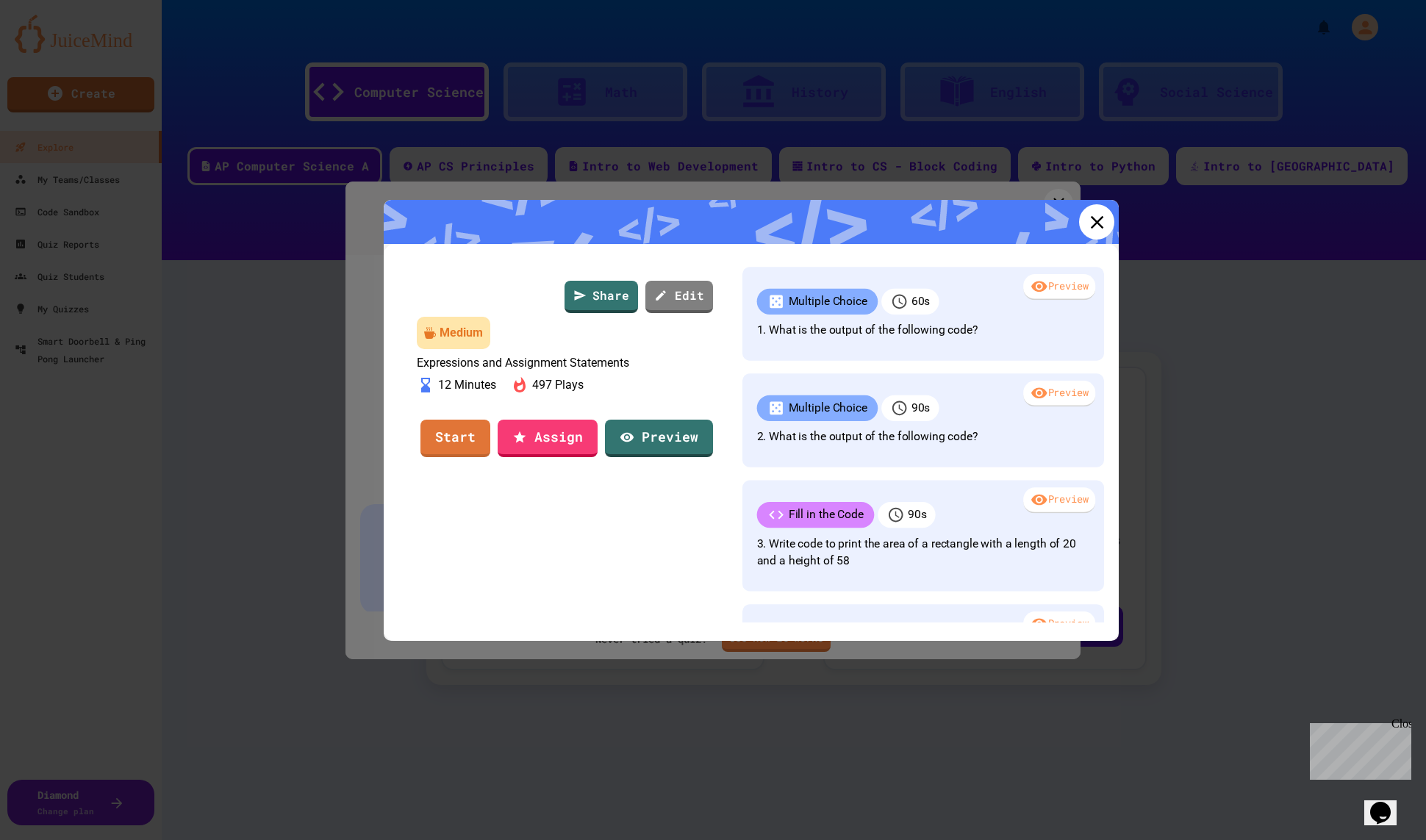
click at [1099, 223] on icon at bounding box center [1096, 221] width 13 height 13
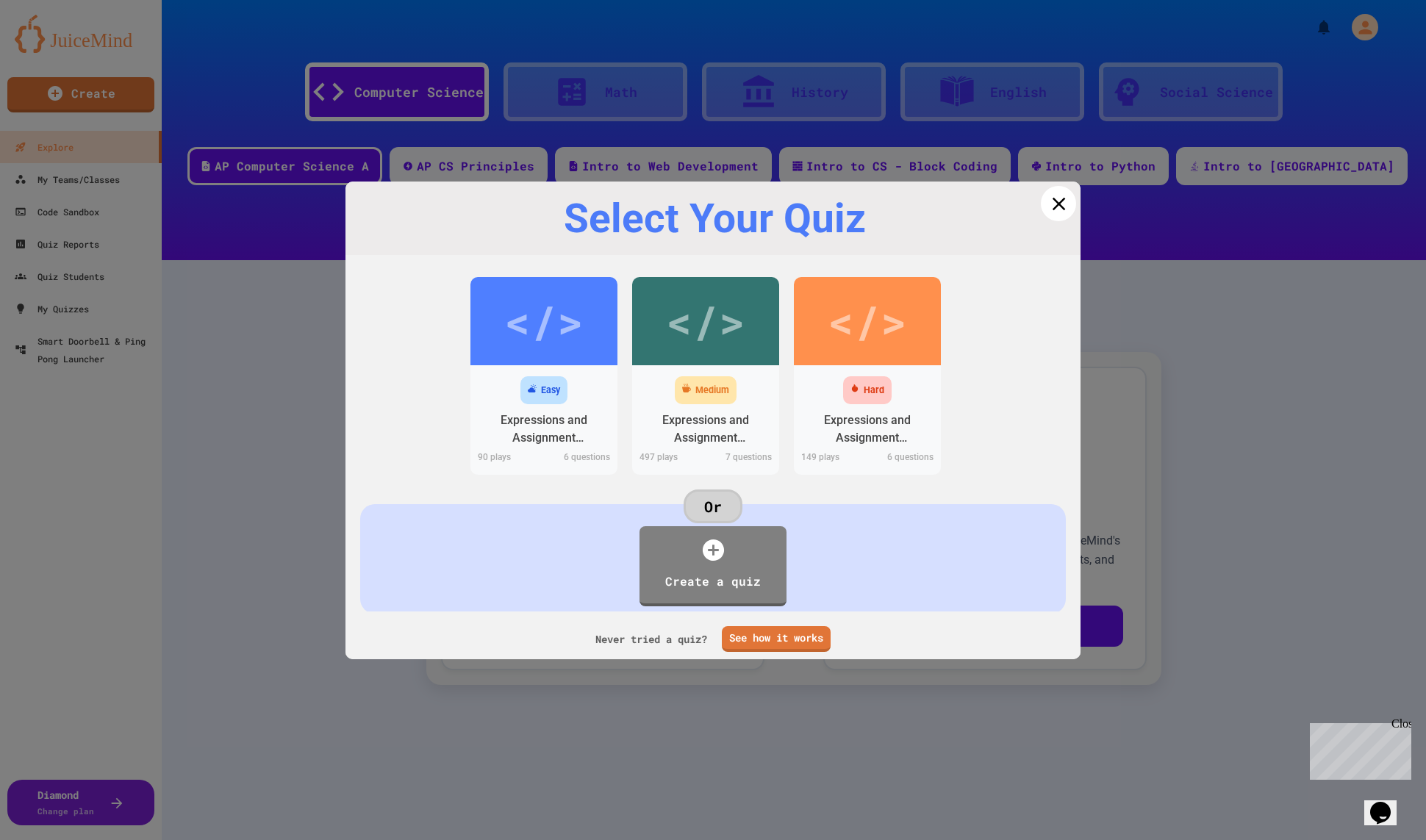
click at [1052, 201] on icon at bounding box center [1058, 203] width 22 height 22
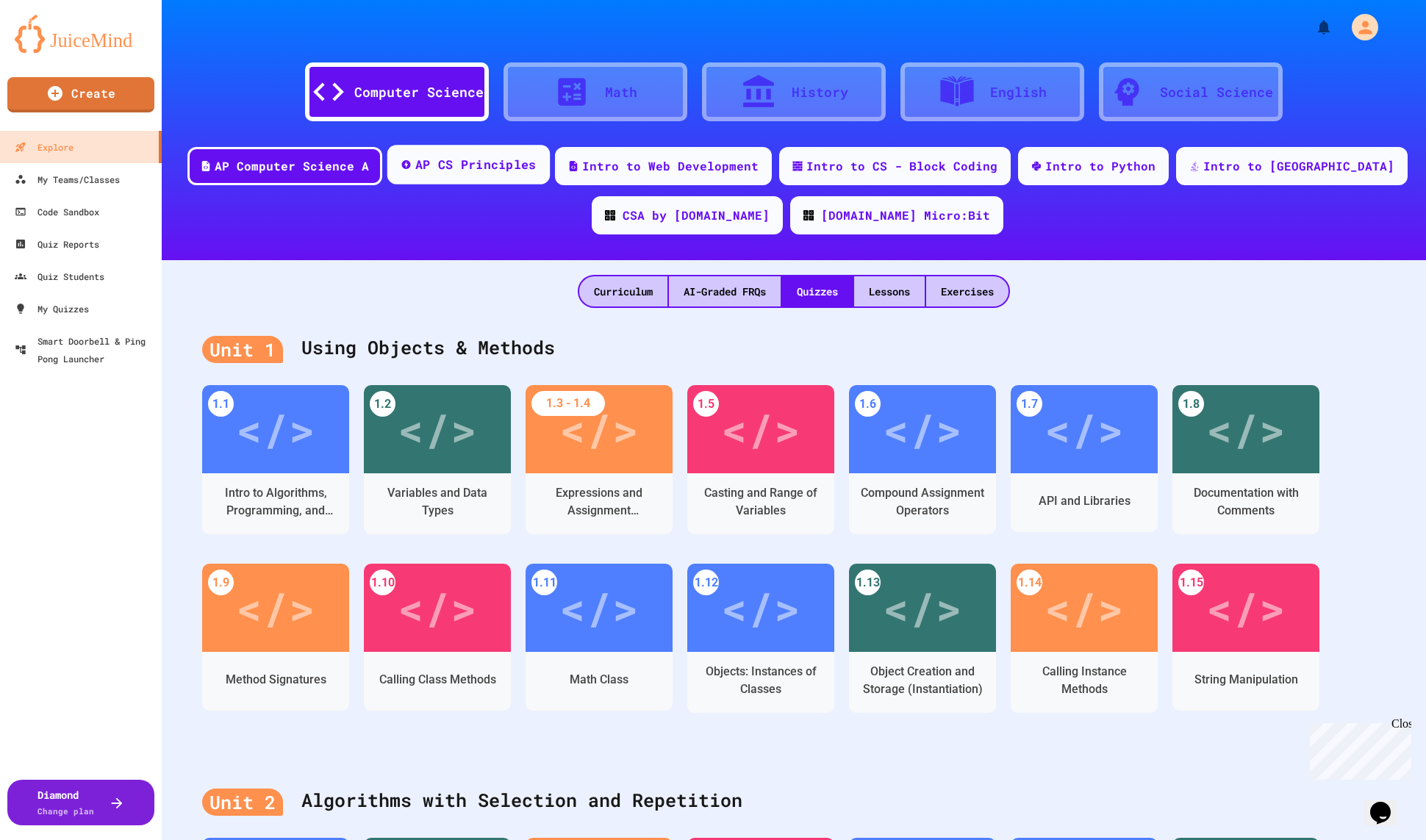
click at [454, 168] on div "AP CS Principles" at bounding box center [476, 164] width 122 height 19
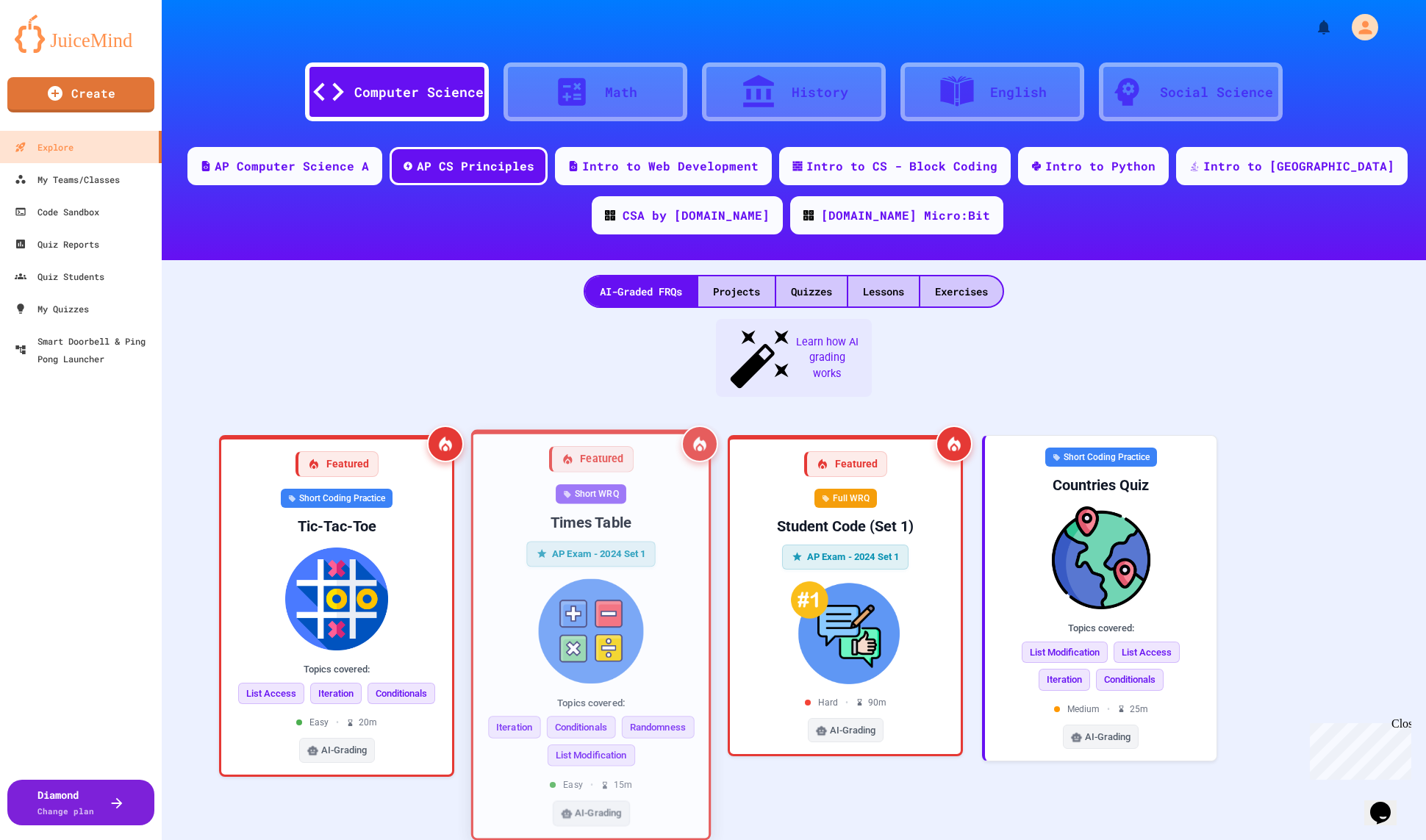
click at [557, 484] on div "Short WRQ Times Table AP Exam - 2024 Set 1 Topics covered: Iteration Conditiona…" at bounding box center [591, 654] width 211 height 342
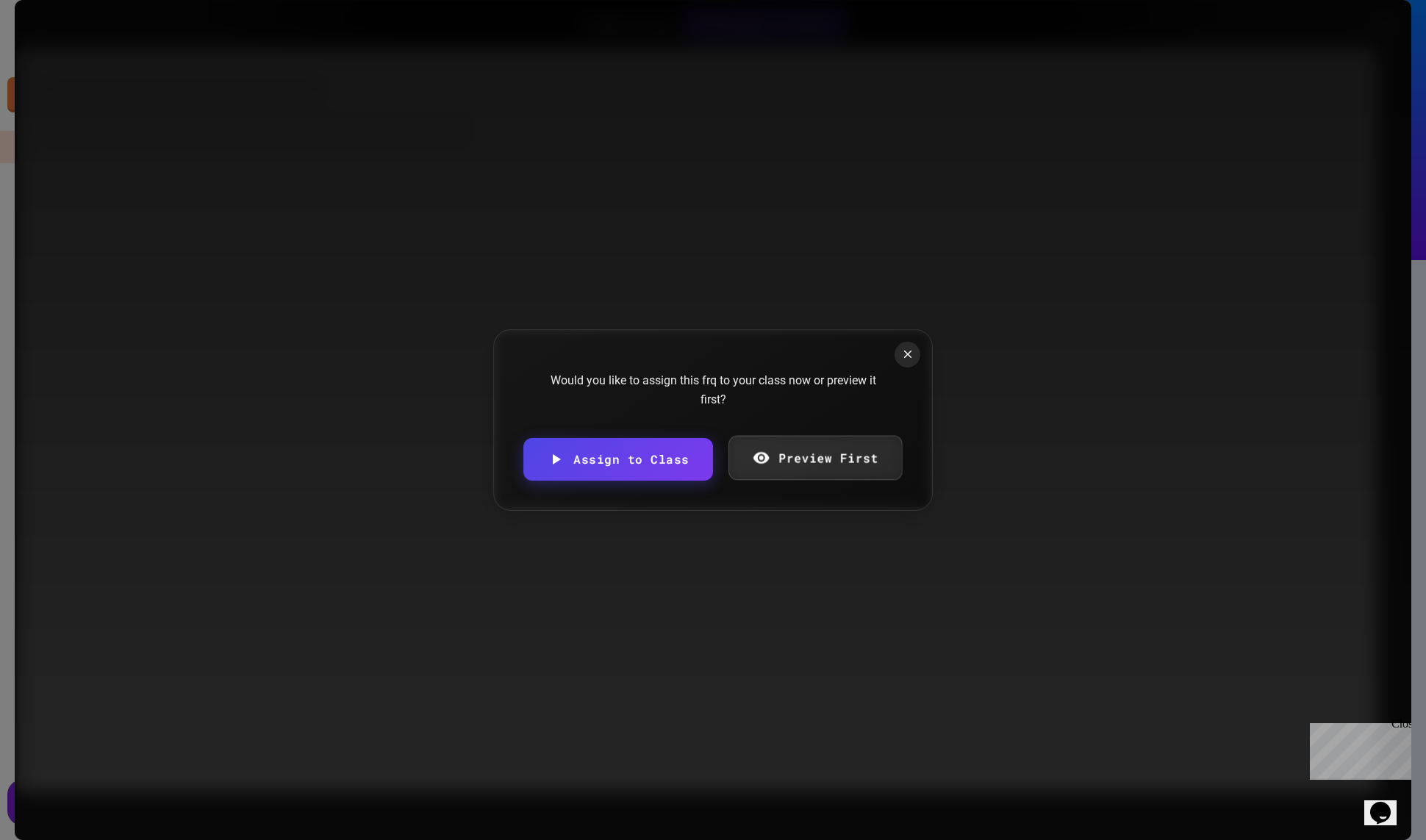
click at [746, 408] on div "Would you like to assign this frq to your class now or preview it first?" at bounding box center [713, 390] width 353 height 37
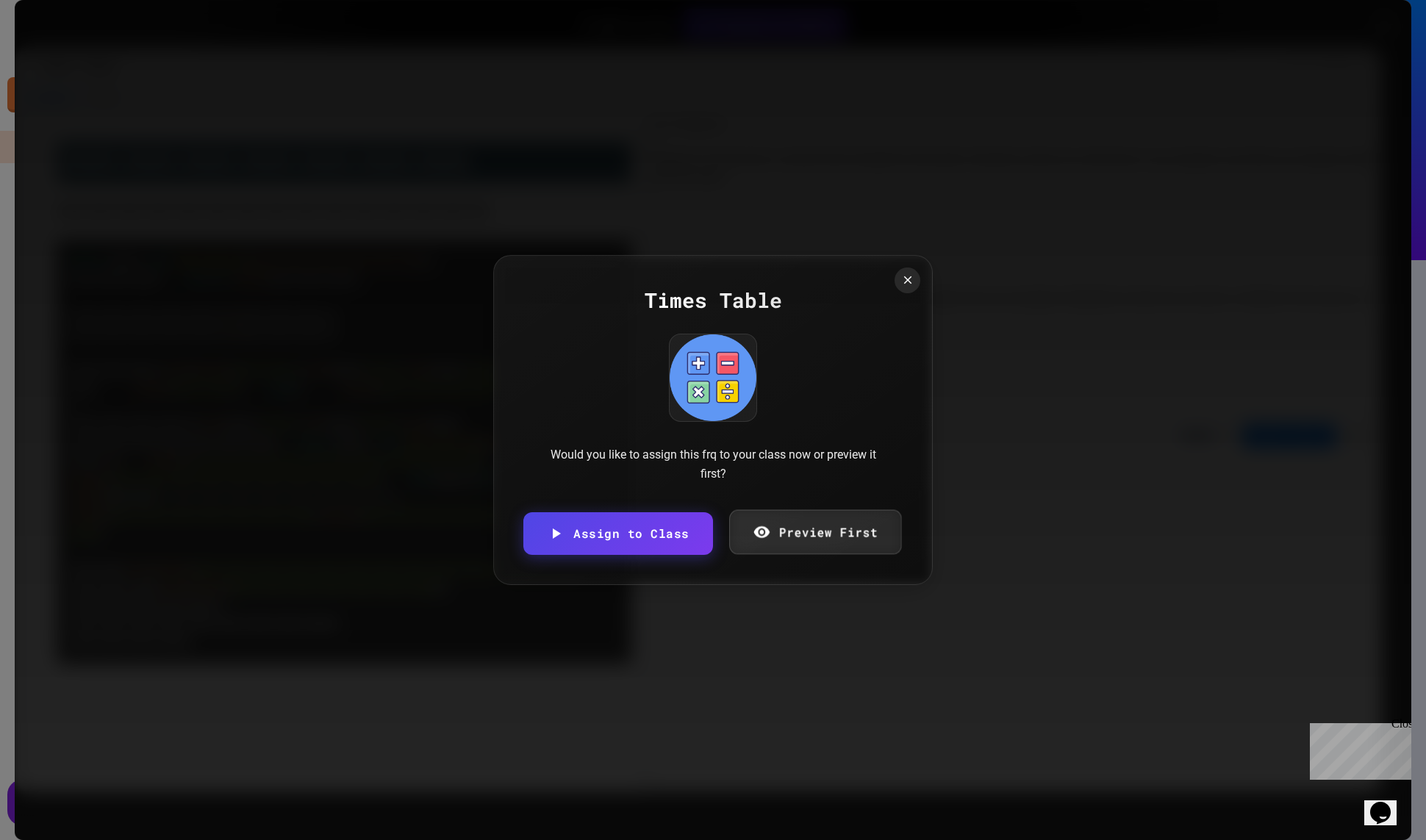
click at [762, 539] on icon at bounding box center [761, 531] width 18 height 19
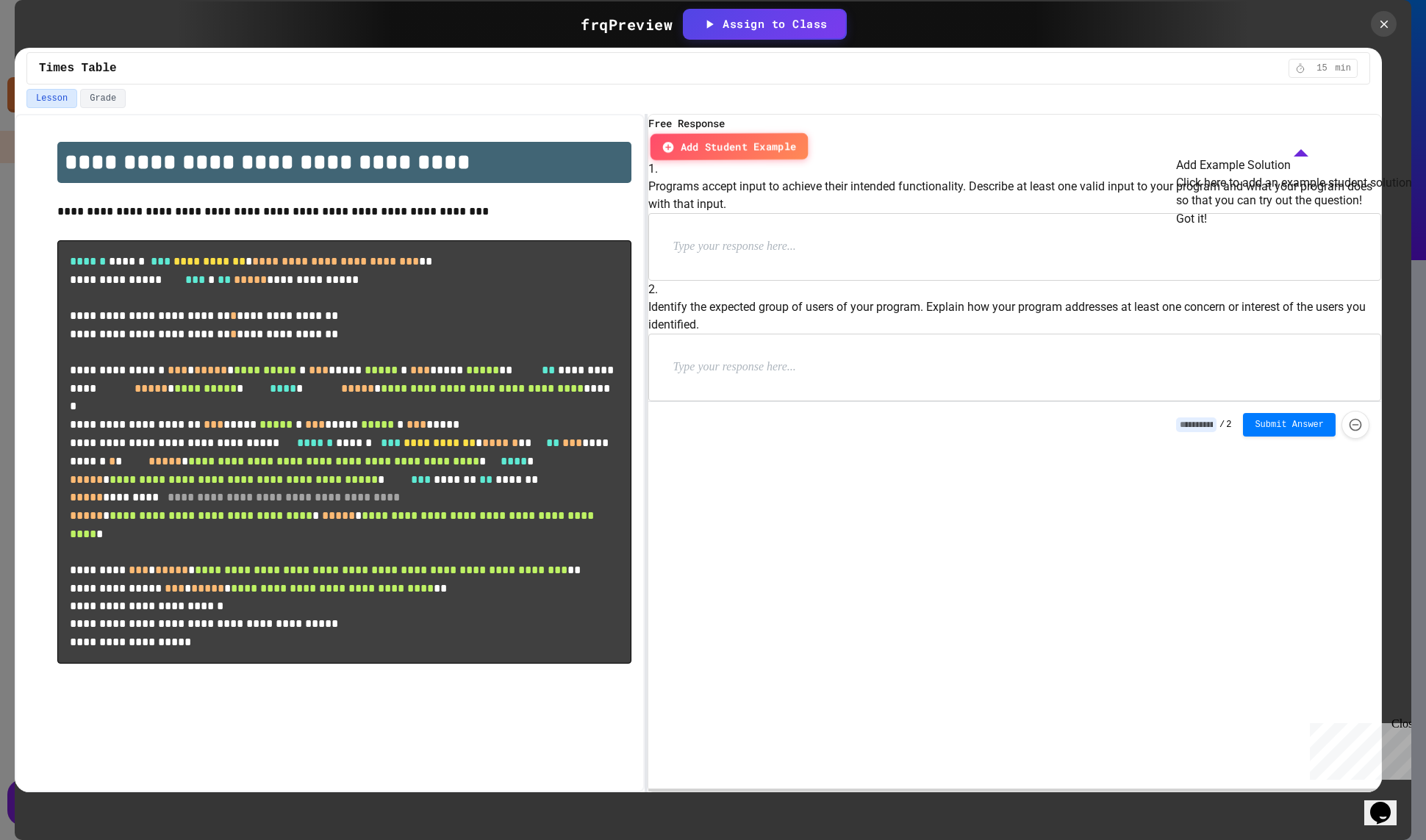
click at [797, 139] on span "Add Student Example" at bounding box center [738, 146] width 116 height 15
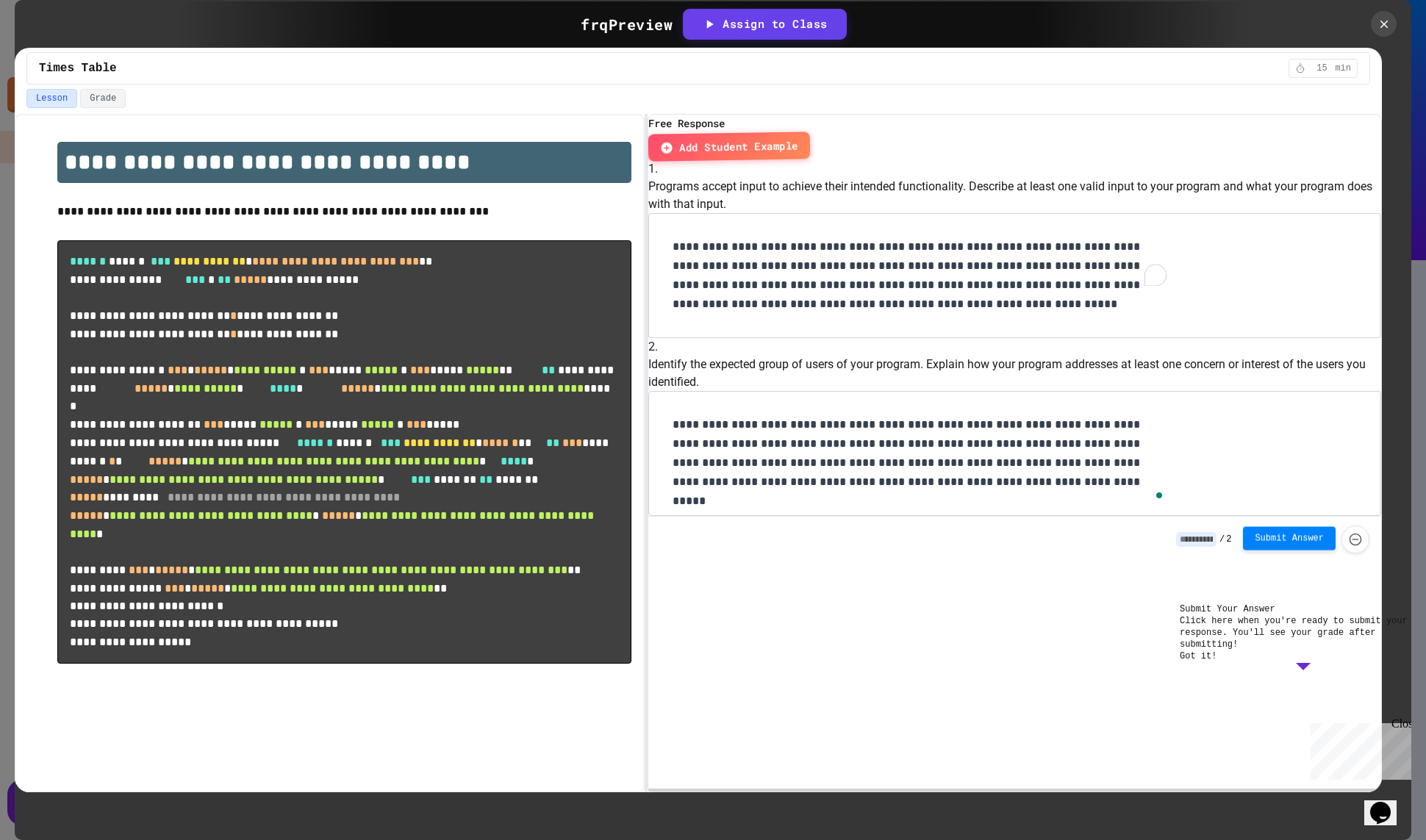
click at [1285, 543] on span "Submit Answer" at bounding box center [1290, 537] width 69 height 12
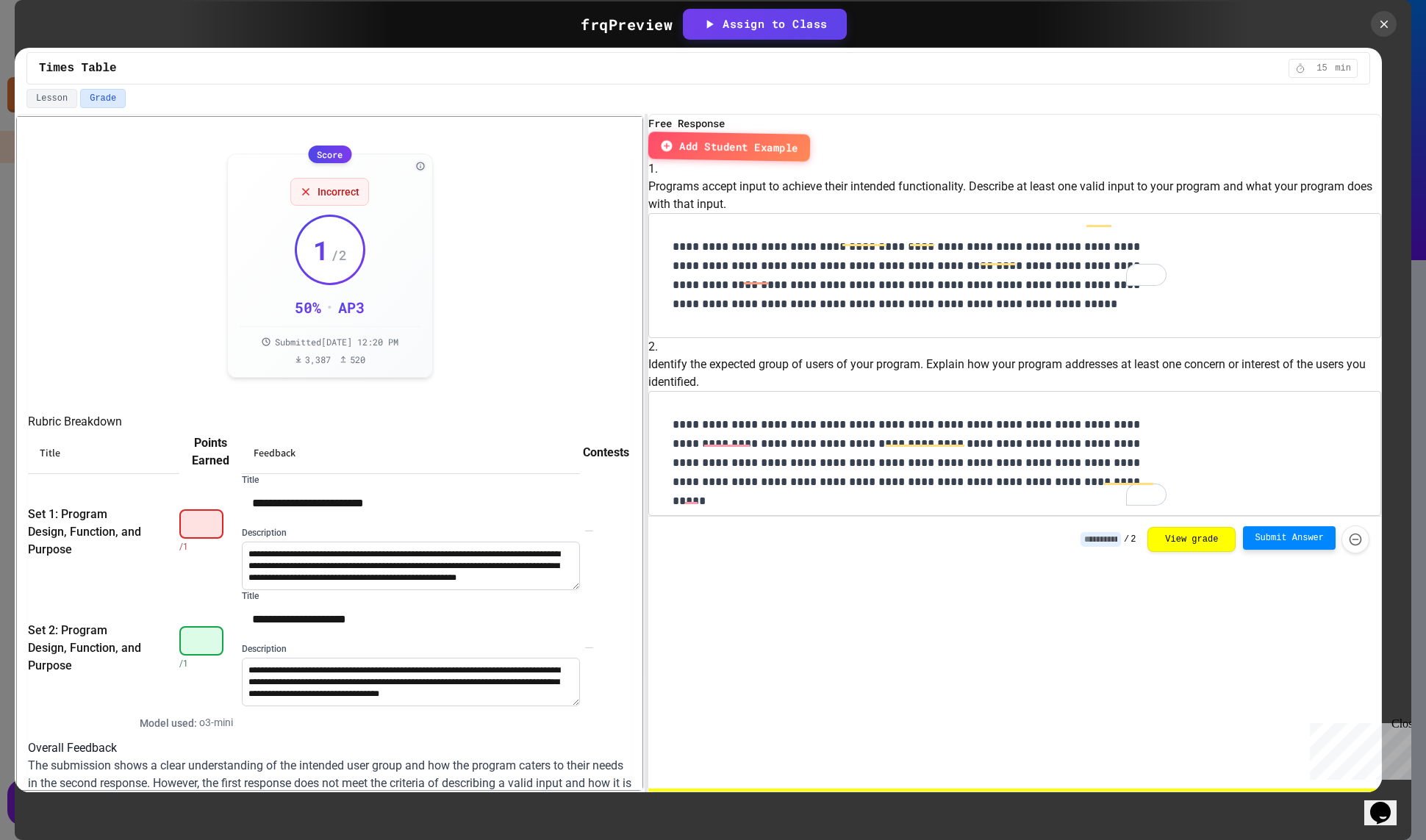
type input "*"
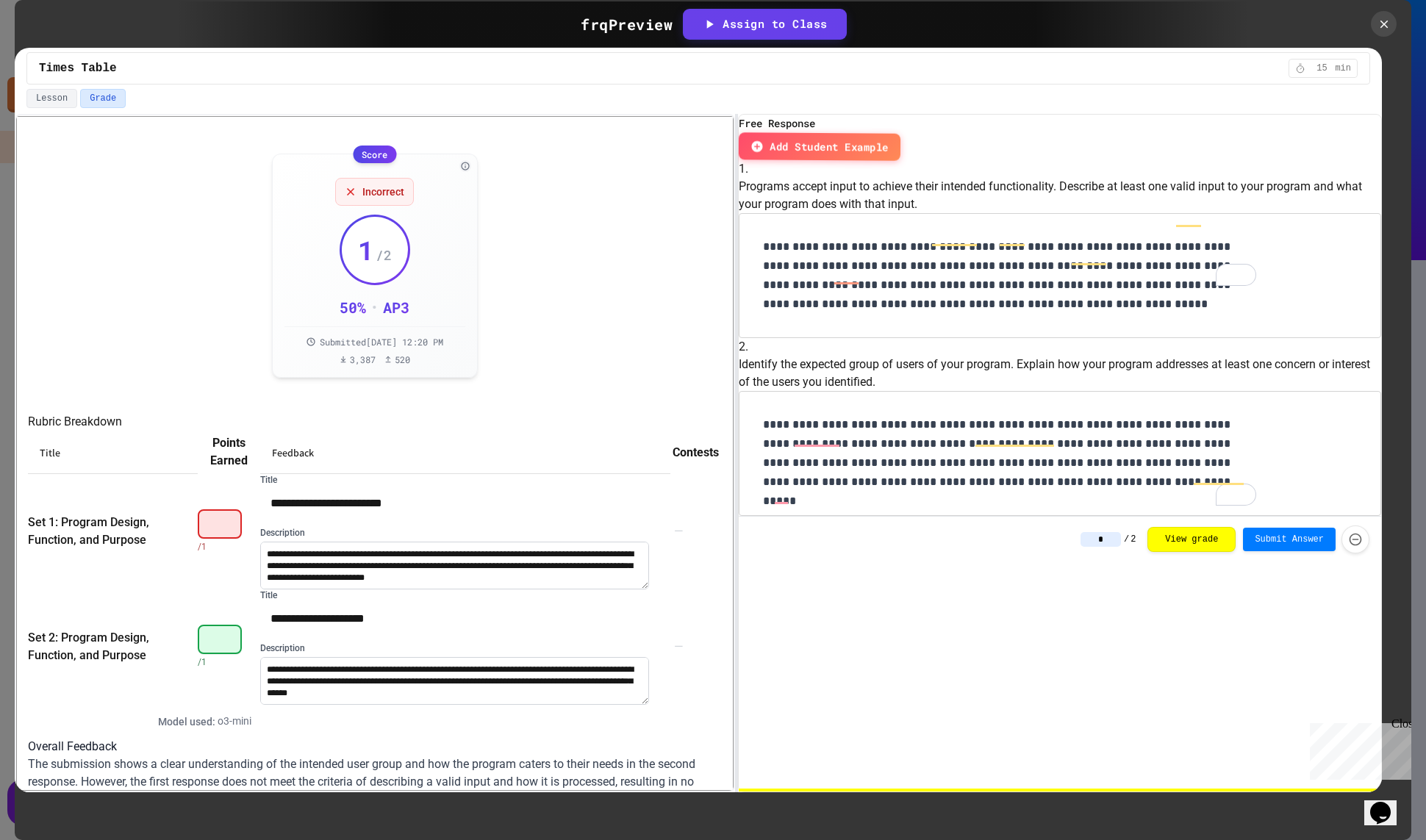
click at [740, 479] on div "**********" at bounding box center [698, 453] width 1367 height 678
click at [1390, 22] on icon at bounding box center [1384, 24] width 16 height 16
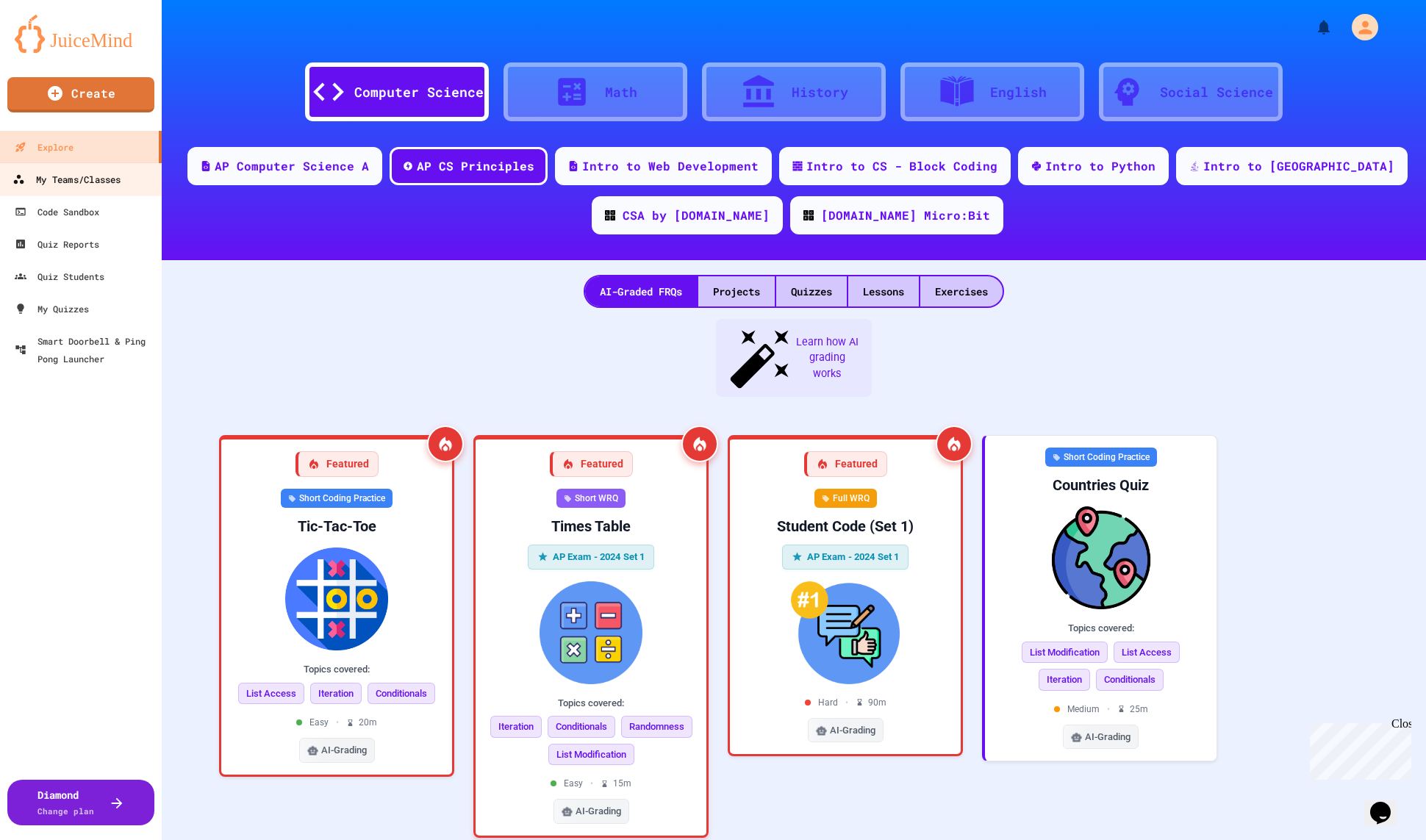
click at [92, 185] on div "My Teams/Classes" at bounding box center [67, 179] width 108 height 19
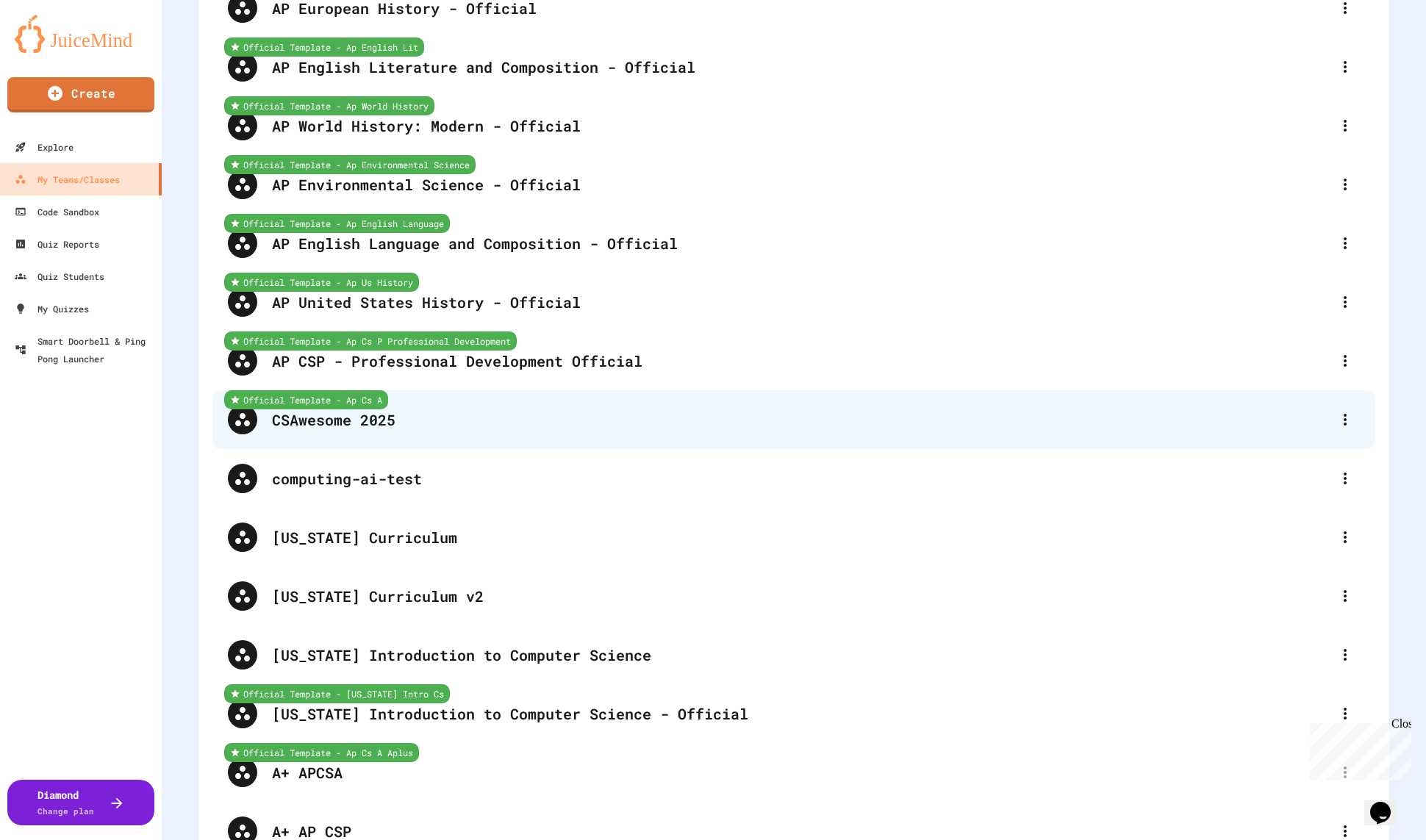
scroll to position [3671, 0]
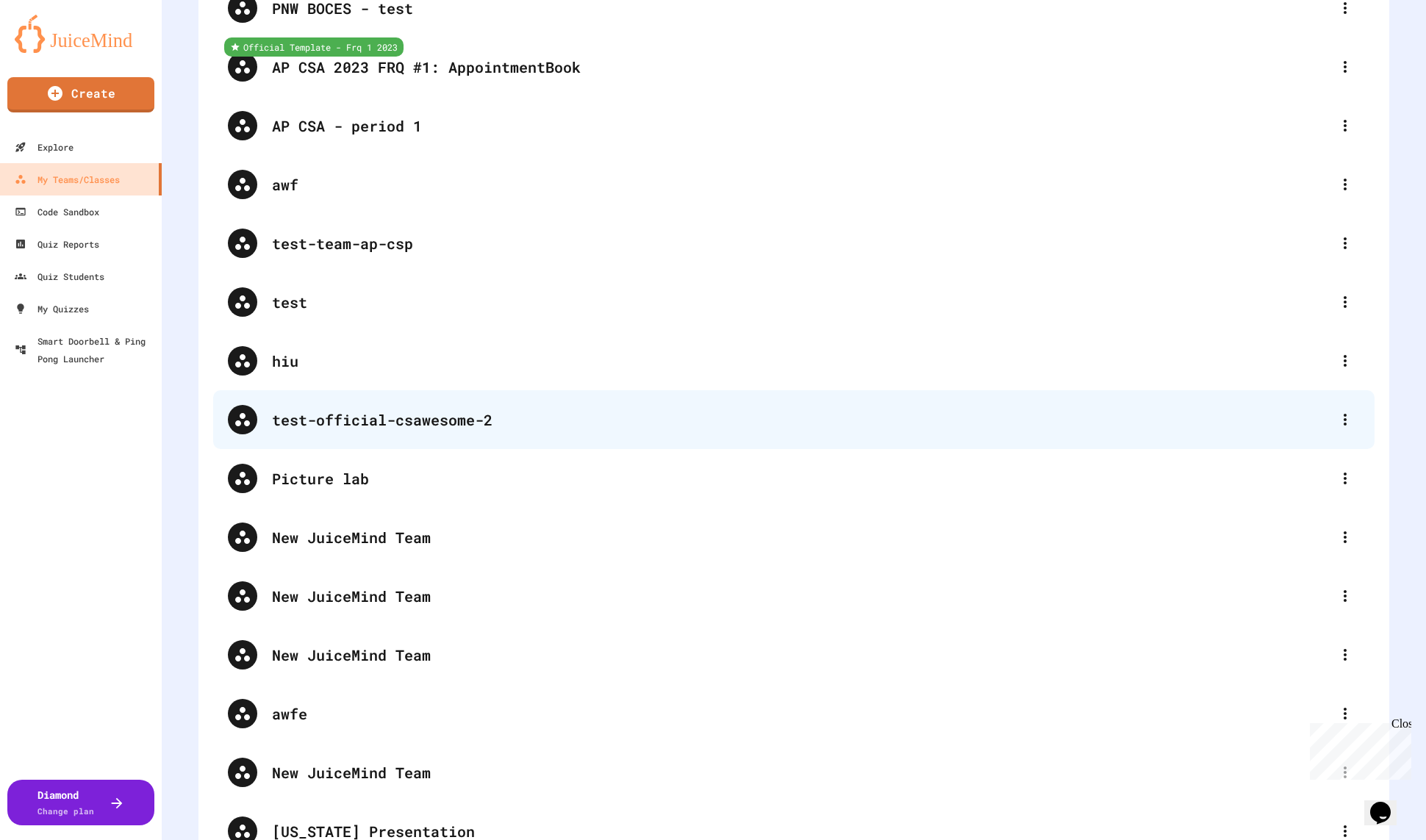
click at [437, 392] on div "test-official-csawesome-2" at bounding box center [794, 419] width 1162 height 59
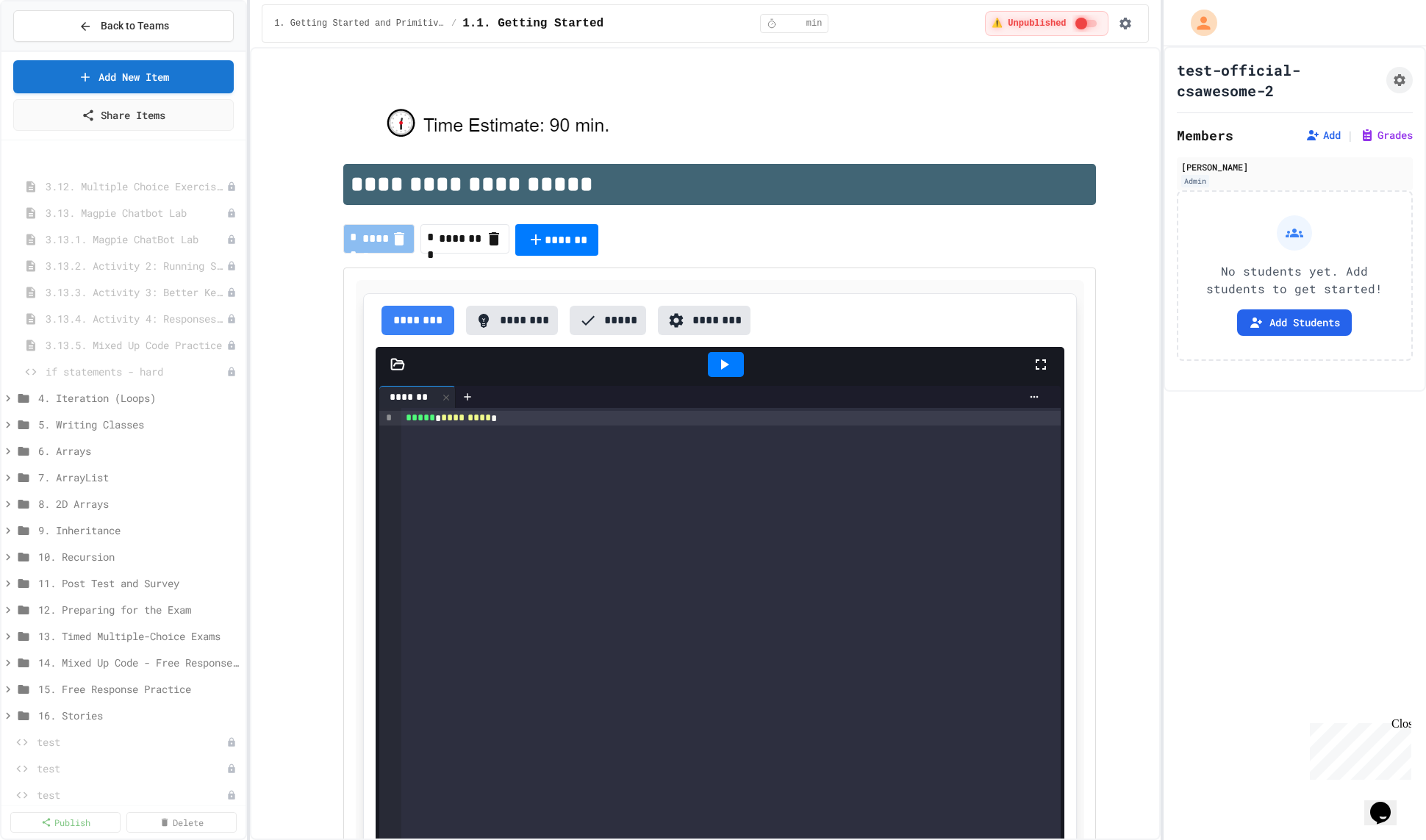
scroll to position [1288, 0]
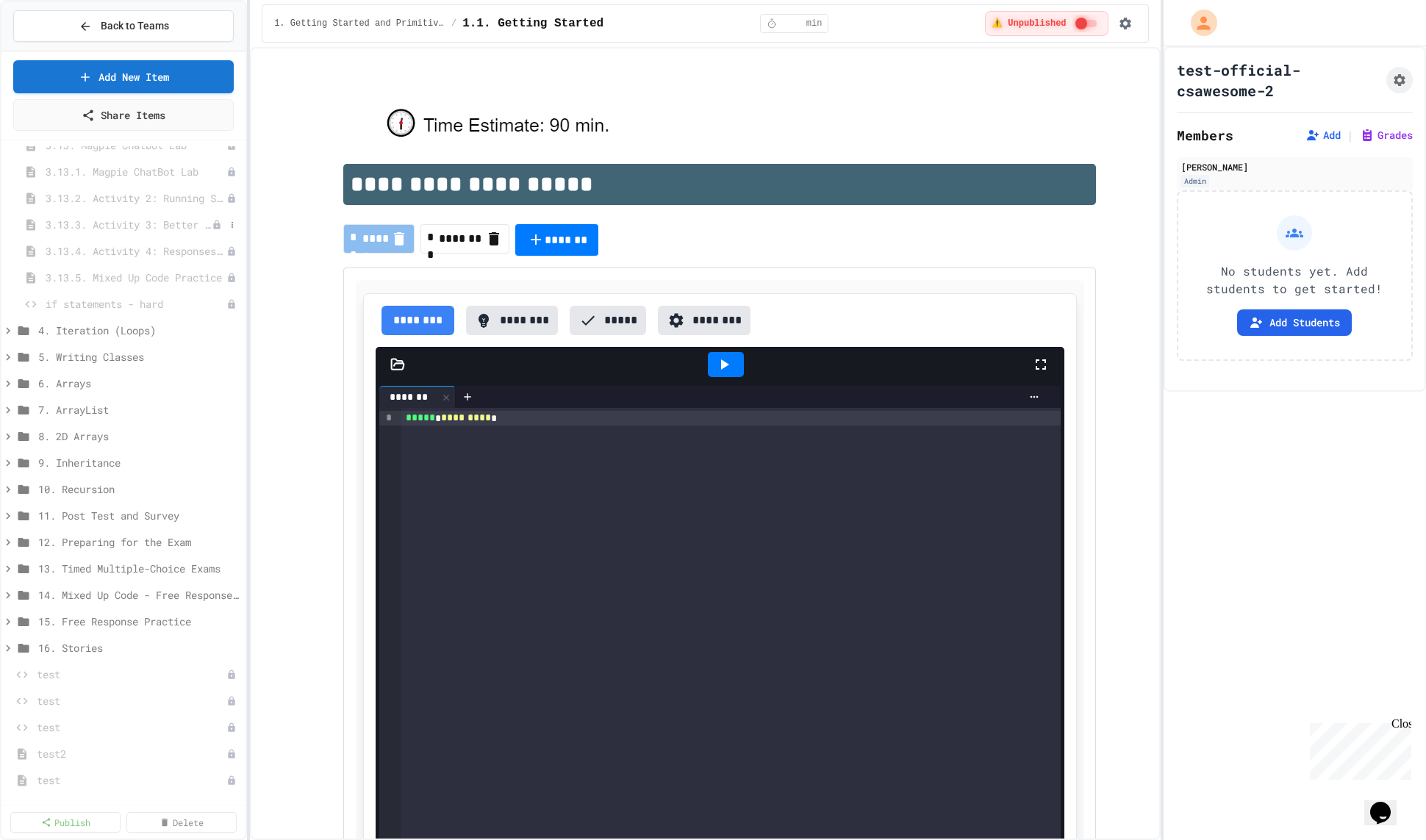
click at [143, 229] on span "3.13.3. Activity 3: Better Keyword Detection" at bounding box center [128, 224] width 166 height 15
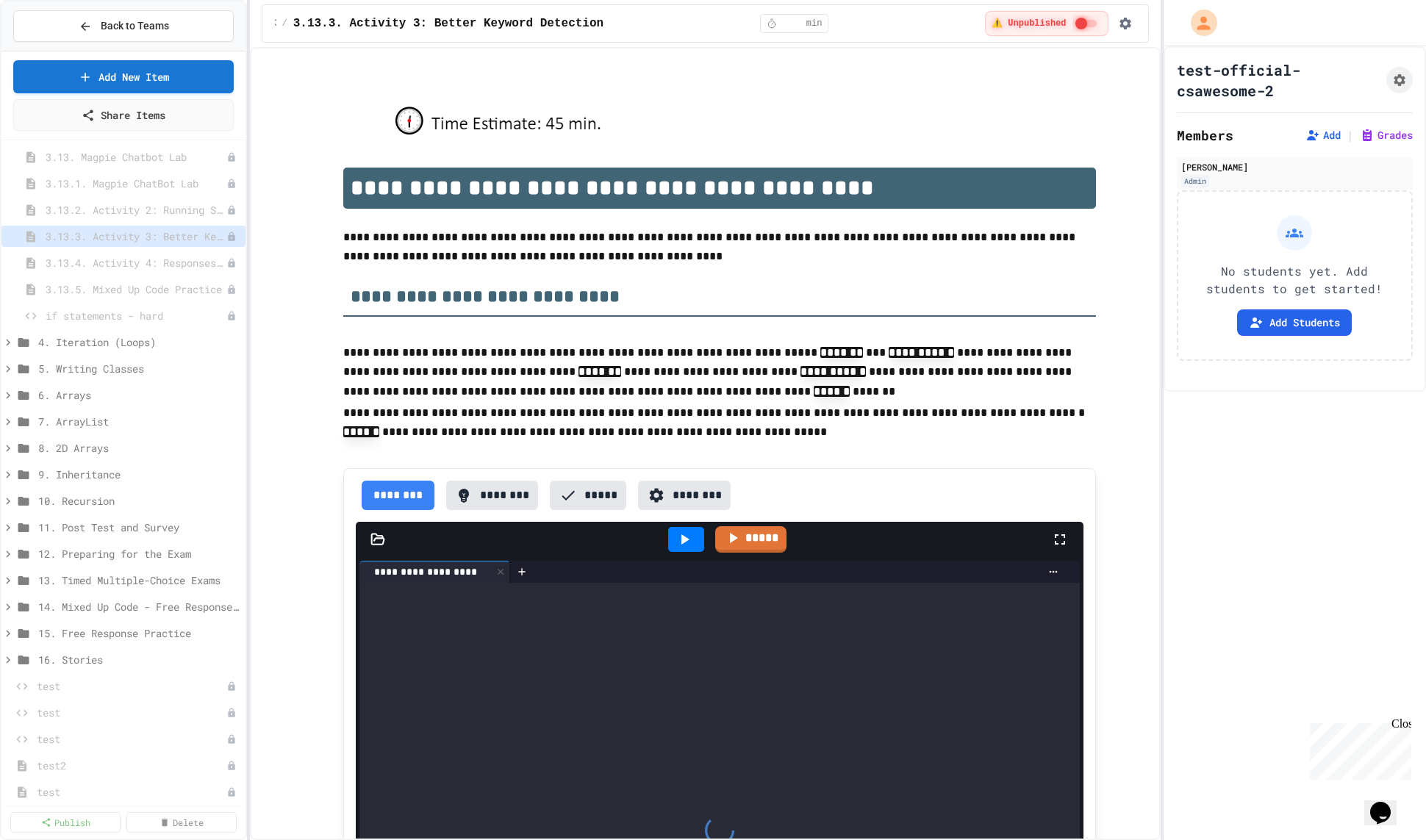
click at [447, 366] on p "**********" at bounding box center [719, 373] width 753 height 60
click at [454, 372] on p "**********" at bounding box center [719, 373] width 753 height 60
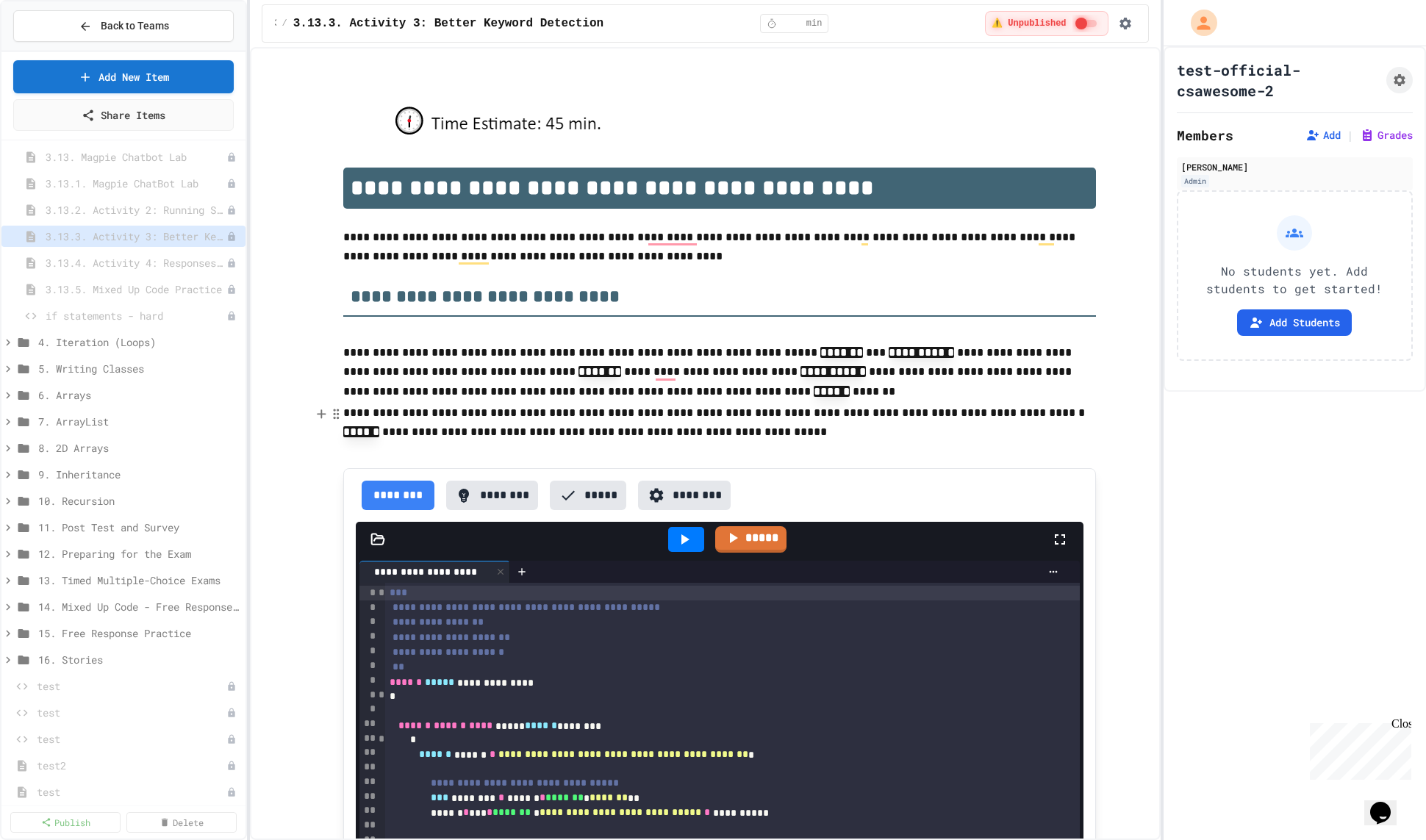
type textarea "*"
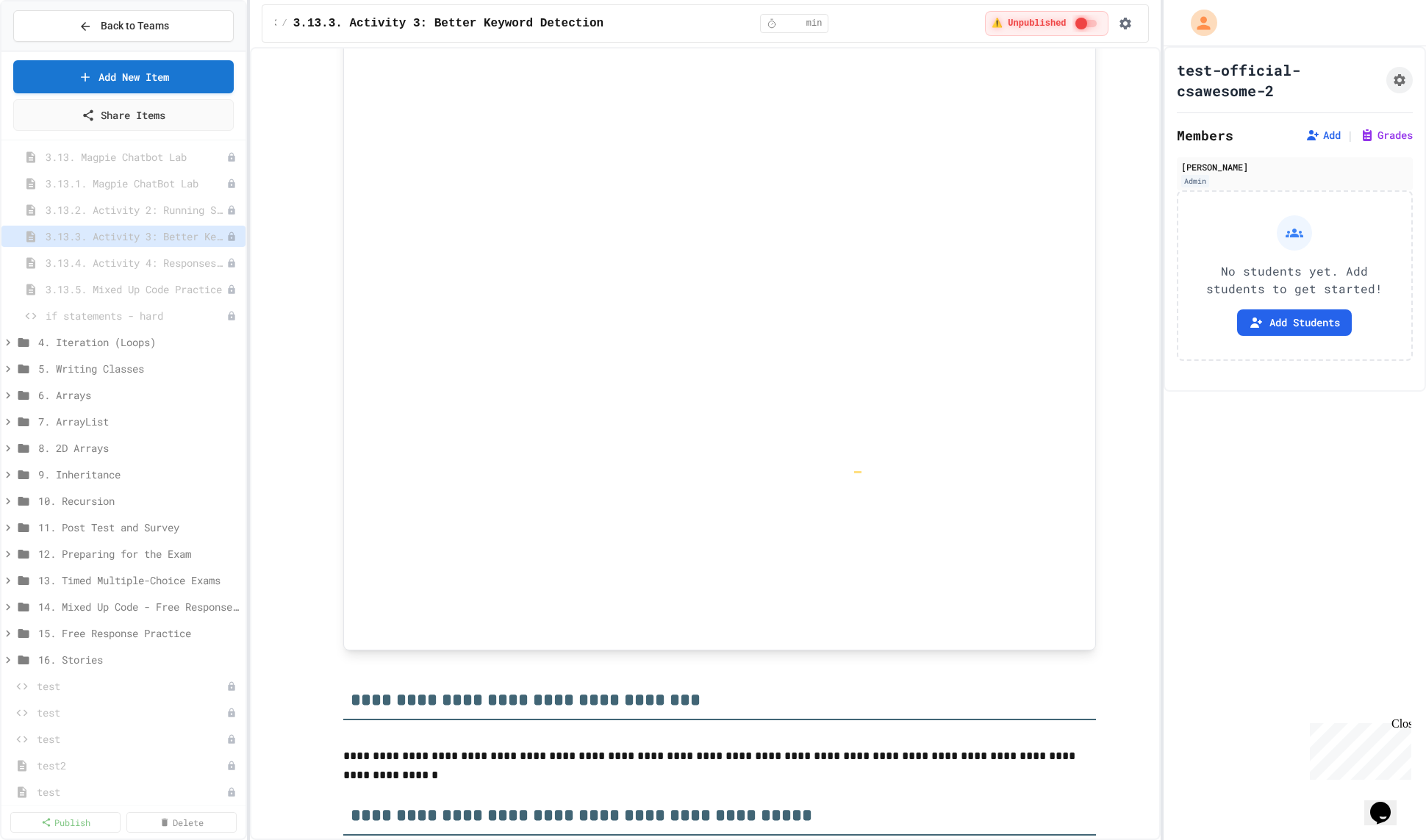
scroll to position [3509, 0]
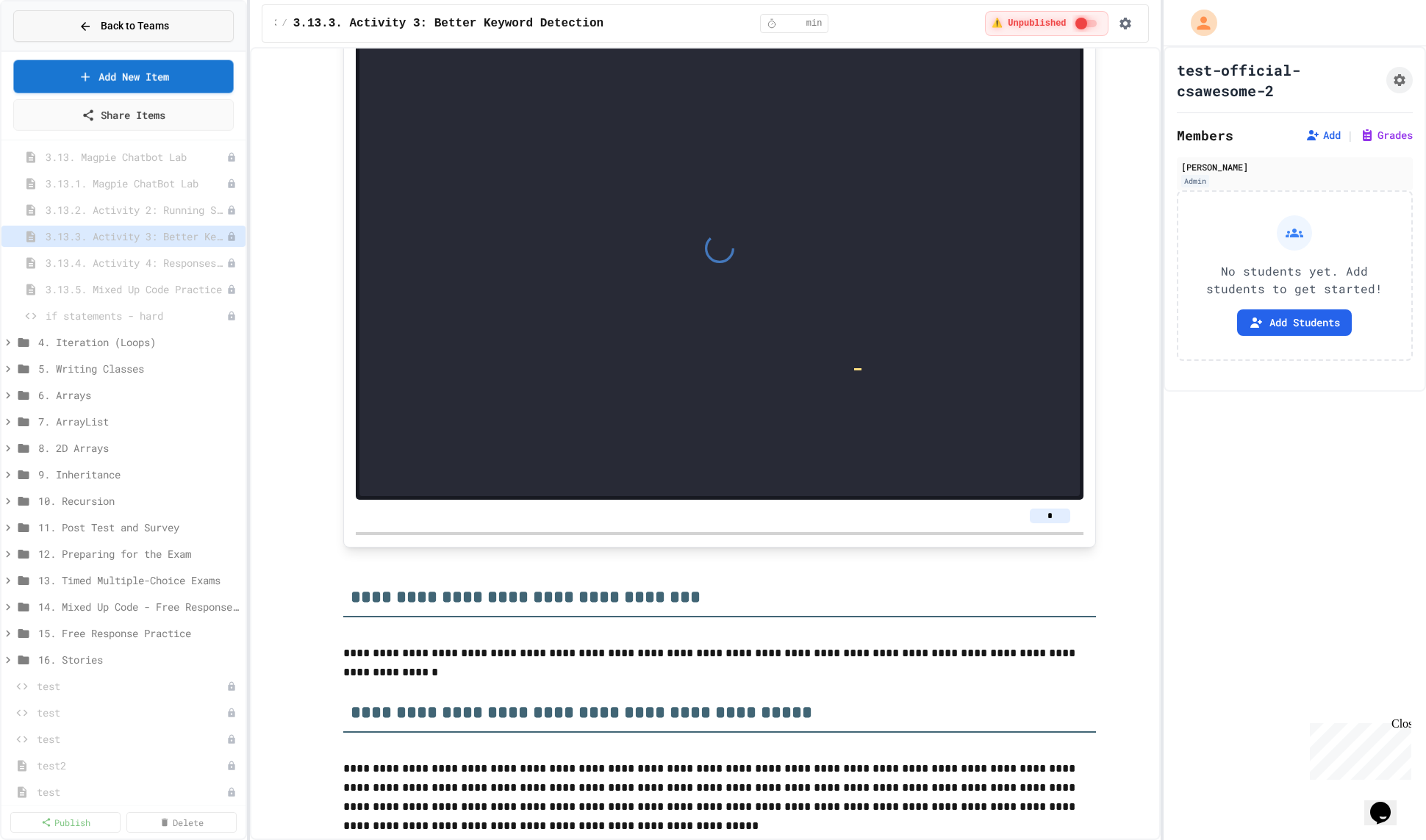
click at [131, 27] on span "Back to Teams" at bounding box center [134, 26] width 68 height 15
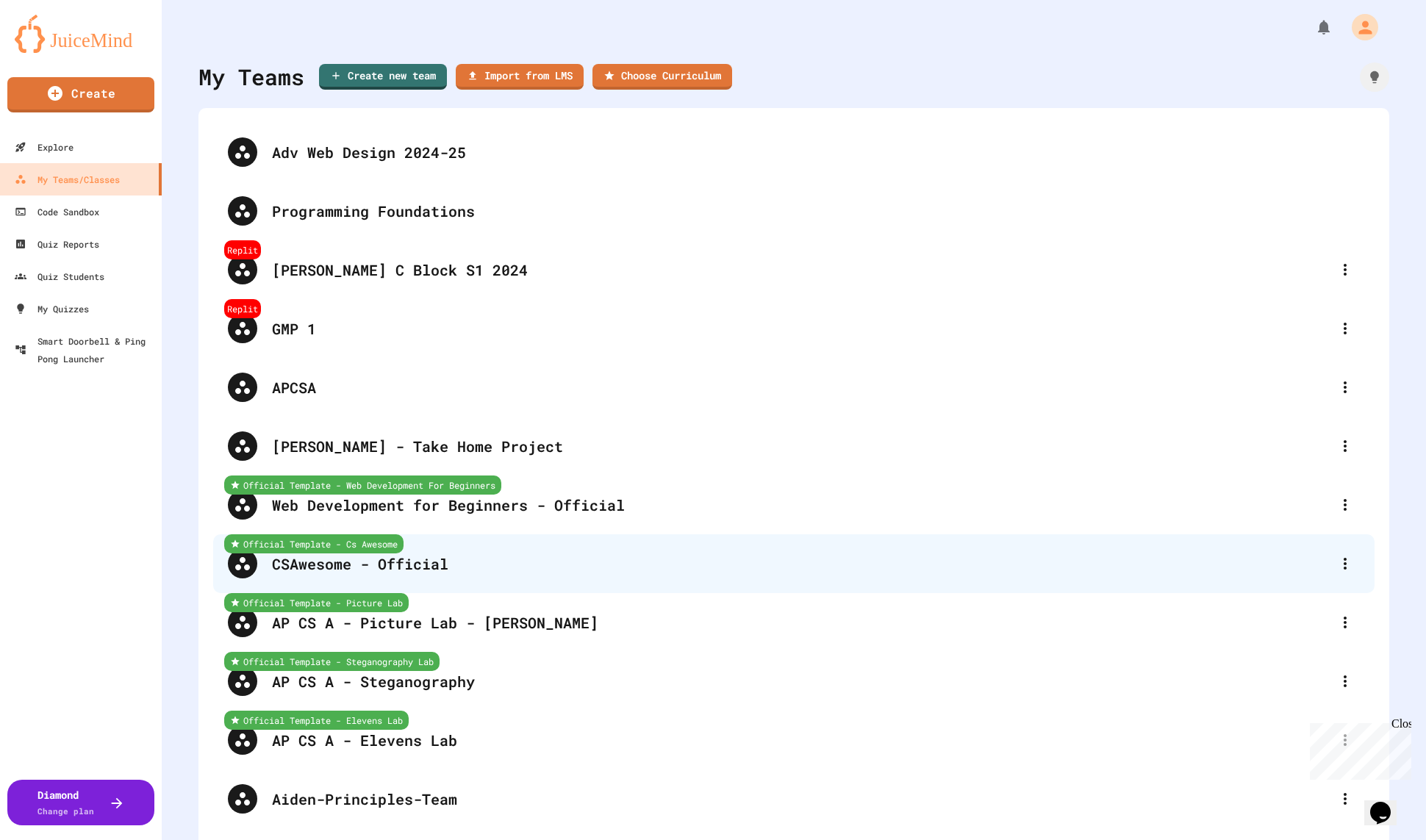
click at [488, 567] on div "CSAwesome - Official" at bounding box center [801, 563] width 1059 height 22
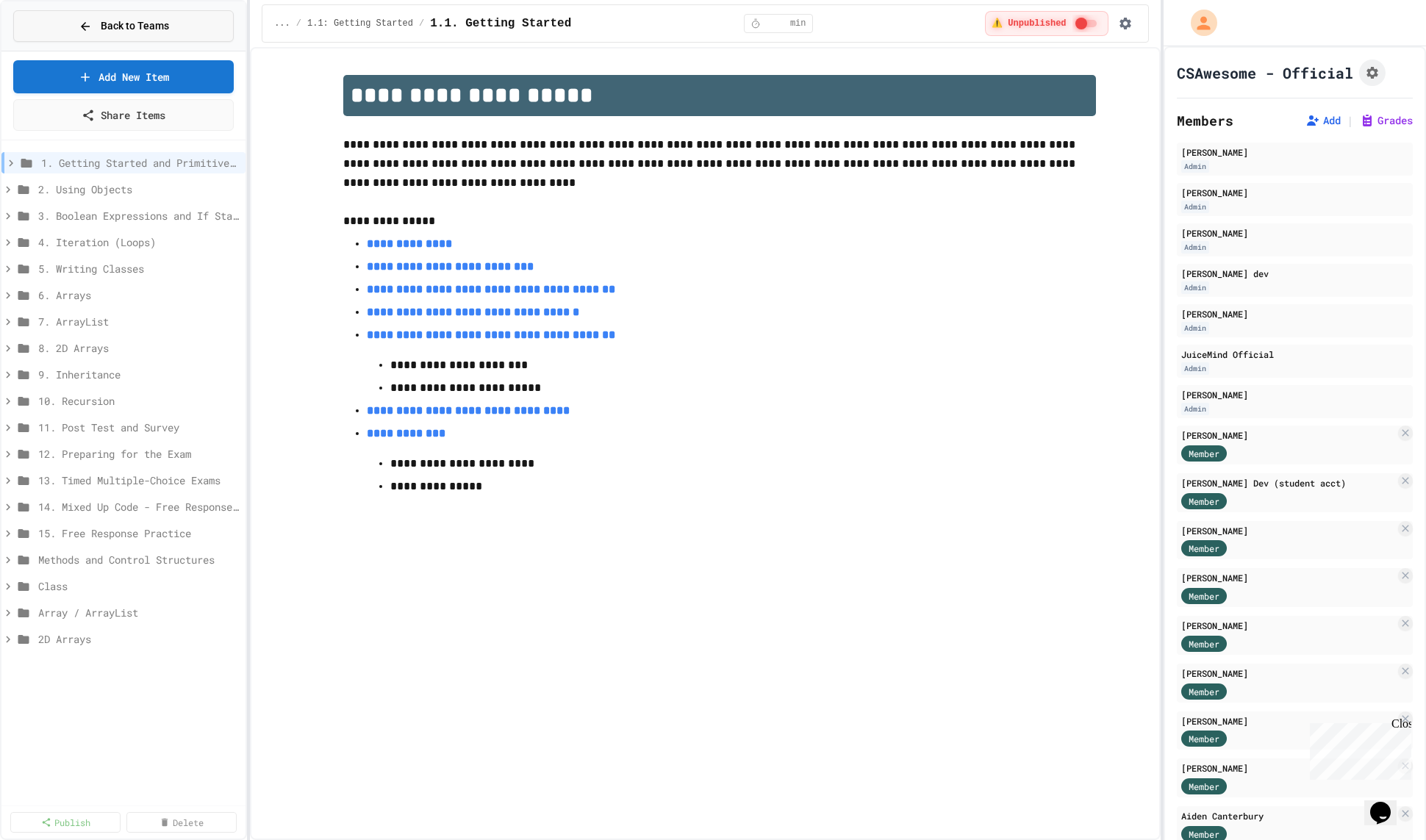
click at [199, 32] on button "Back to Teams" at bounding box center [123, 27] width 220 height 32
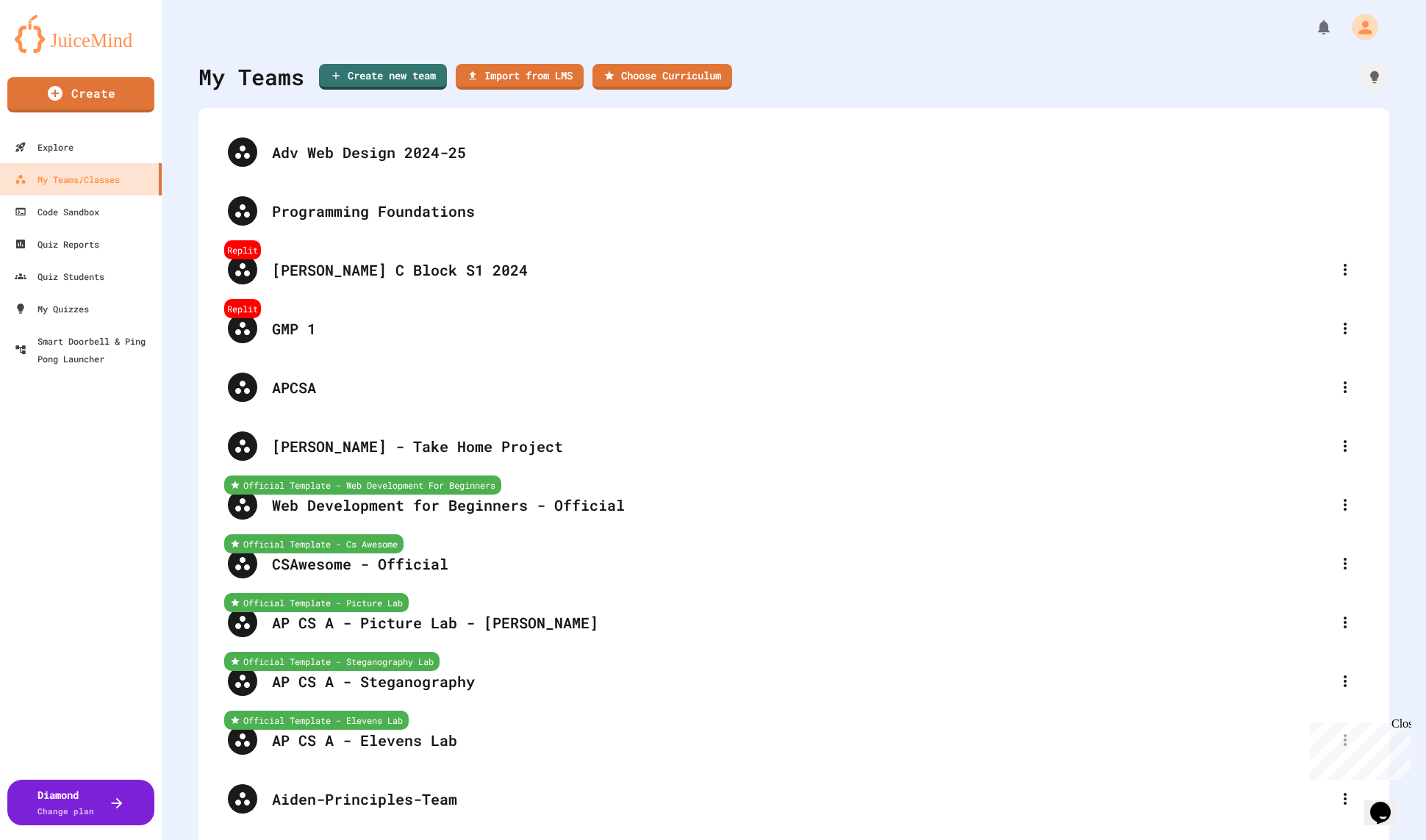
scroll to position [2378, 0]
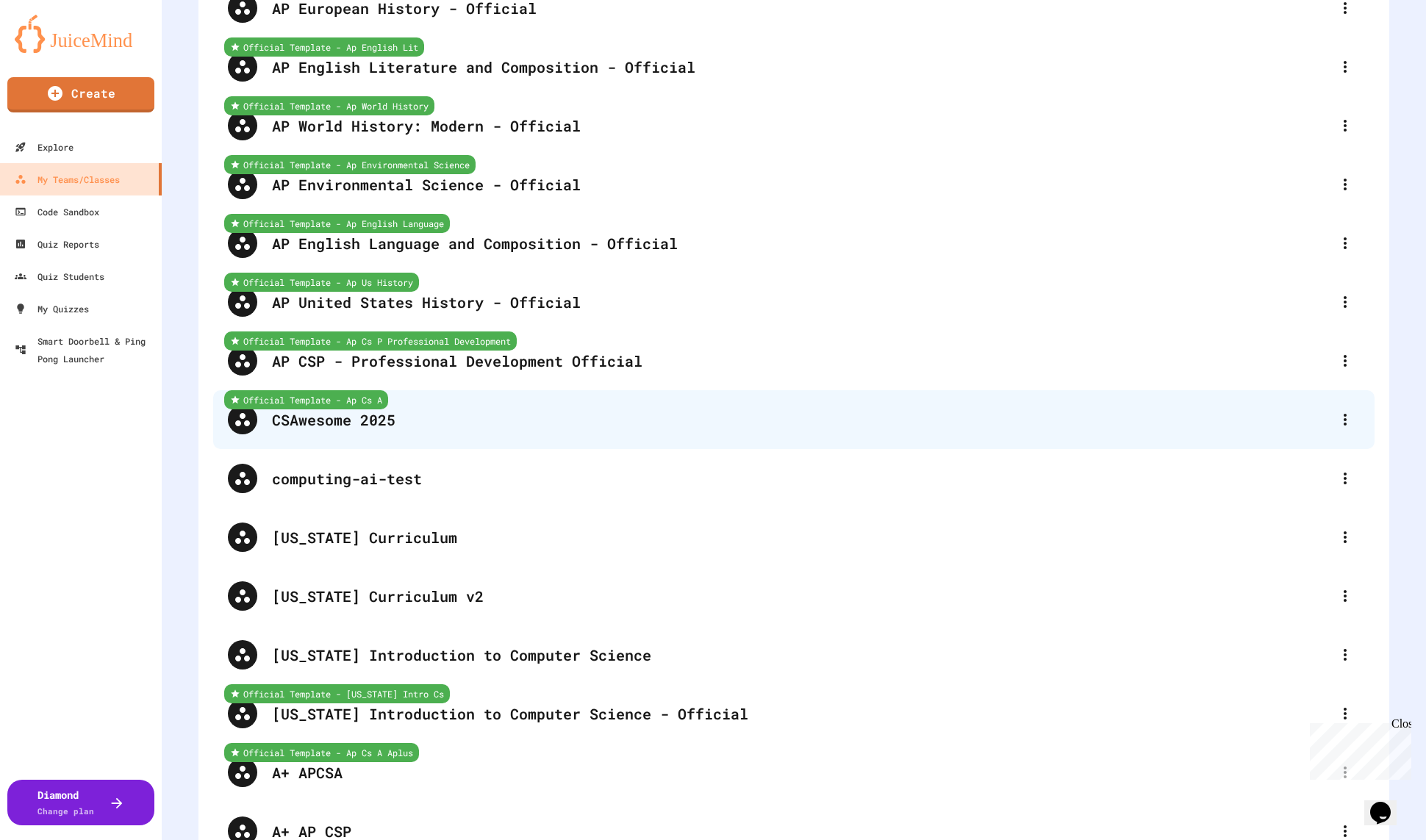
click at [420, 420] on div "CSAwesome 2025" at bounding box center [801, 419] width 1059 height 22
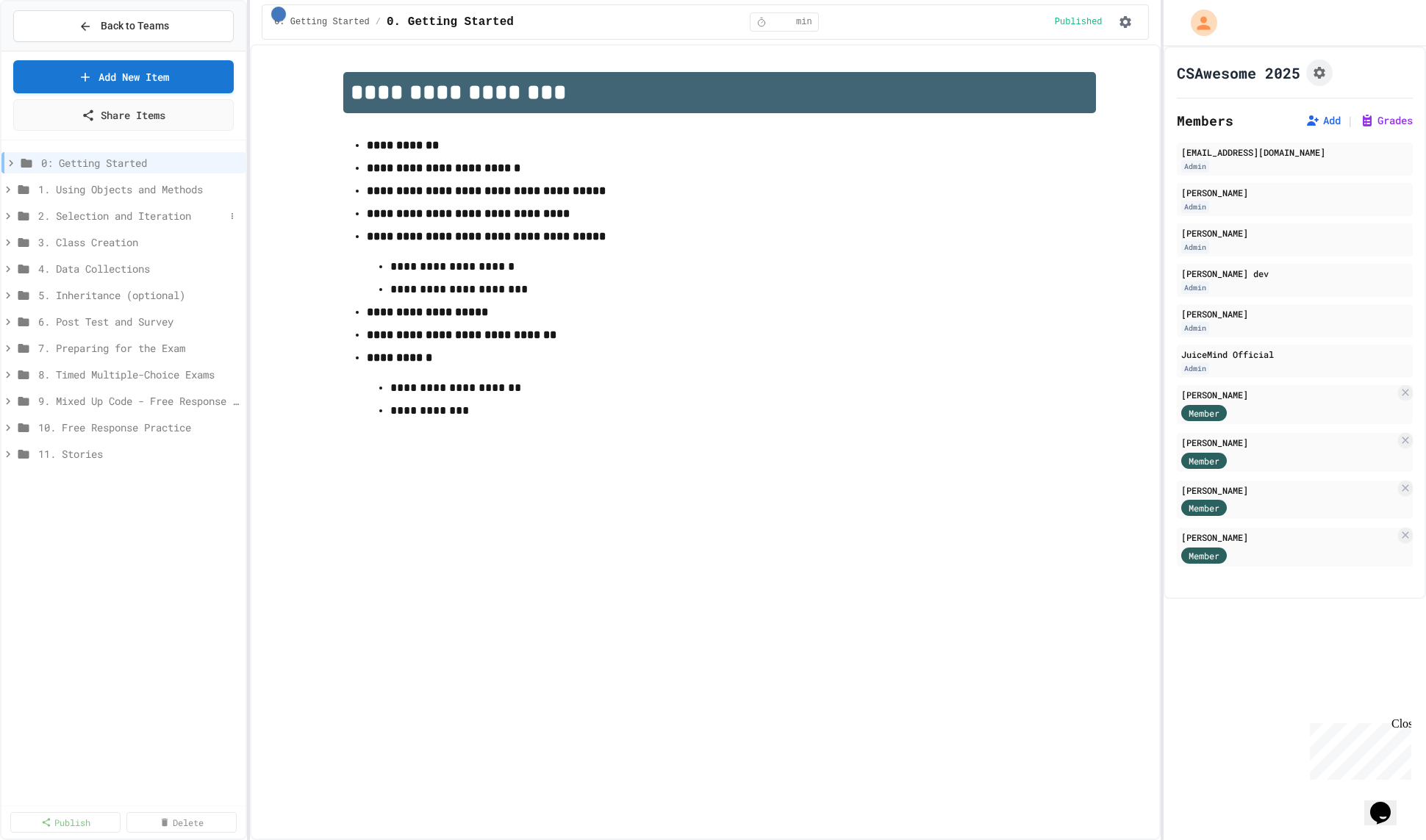
click at [146, 210] on span "2. Selection and Iteration" at bounding box center [131, 215] width 187 height 15
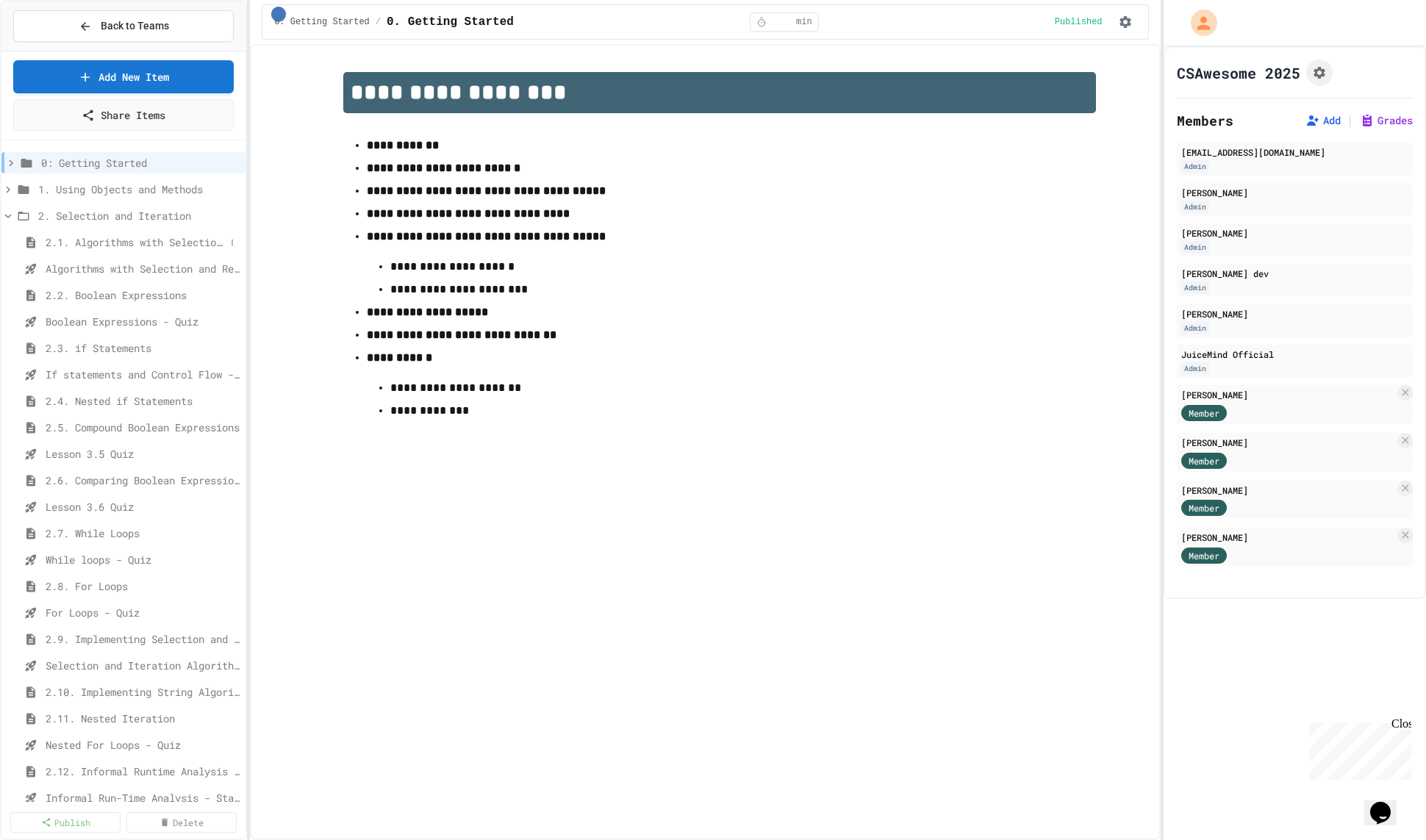
click at [146, 242] on span "2.1. Algorithms with Selection and Repetition" at bounding box center [135, 242] width 179 height 15
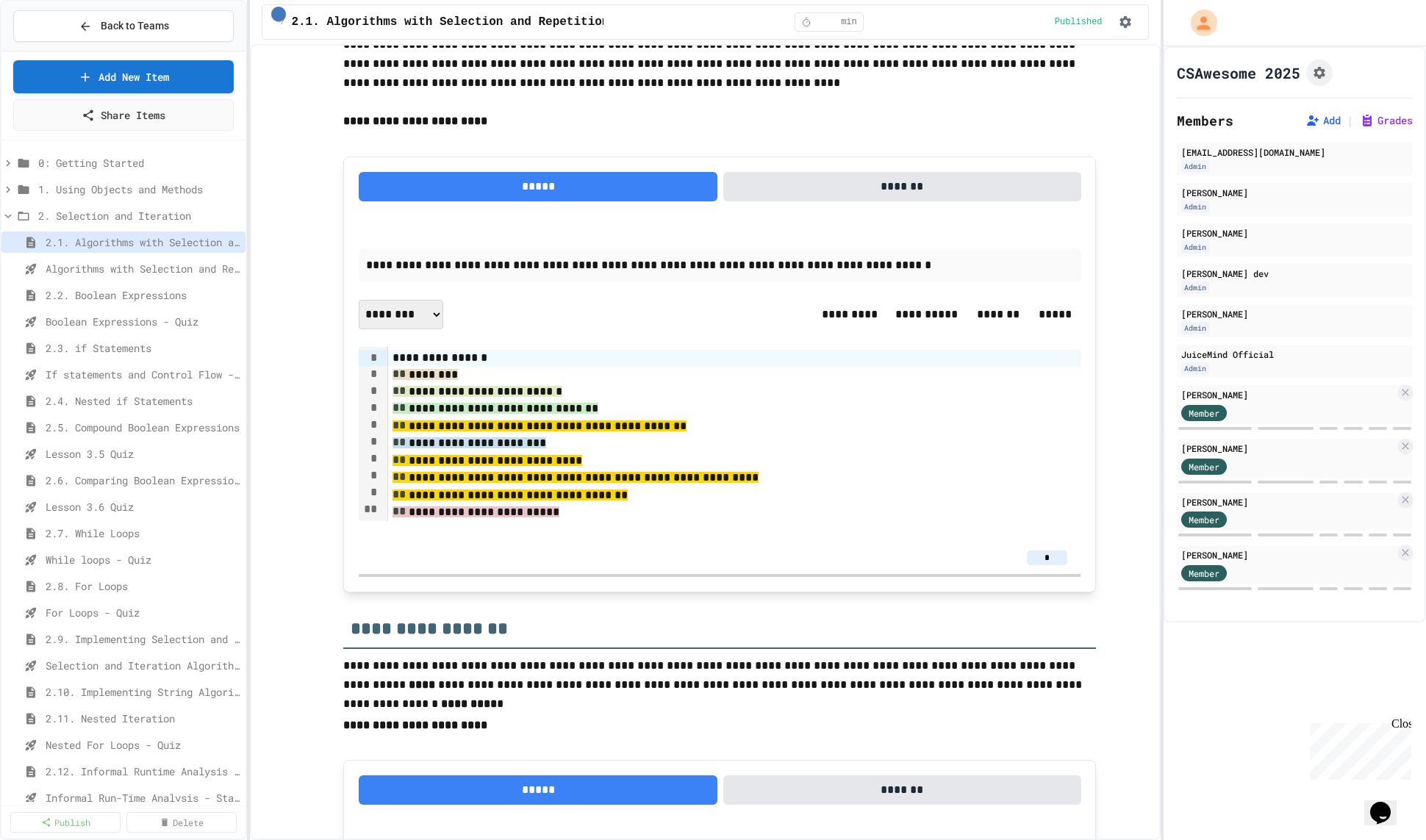
scroll to position [416, 0]
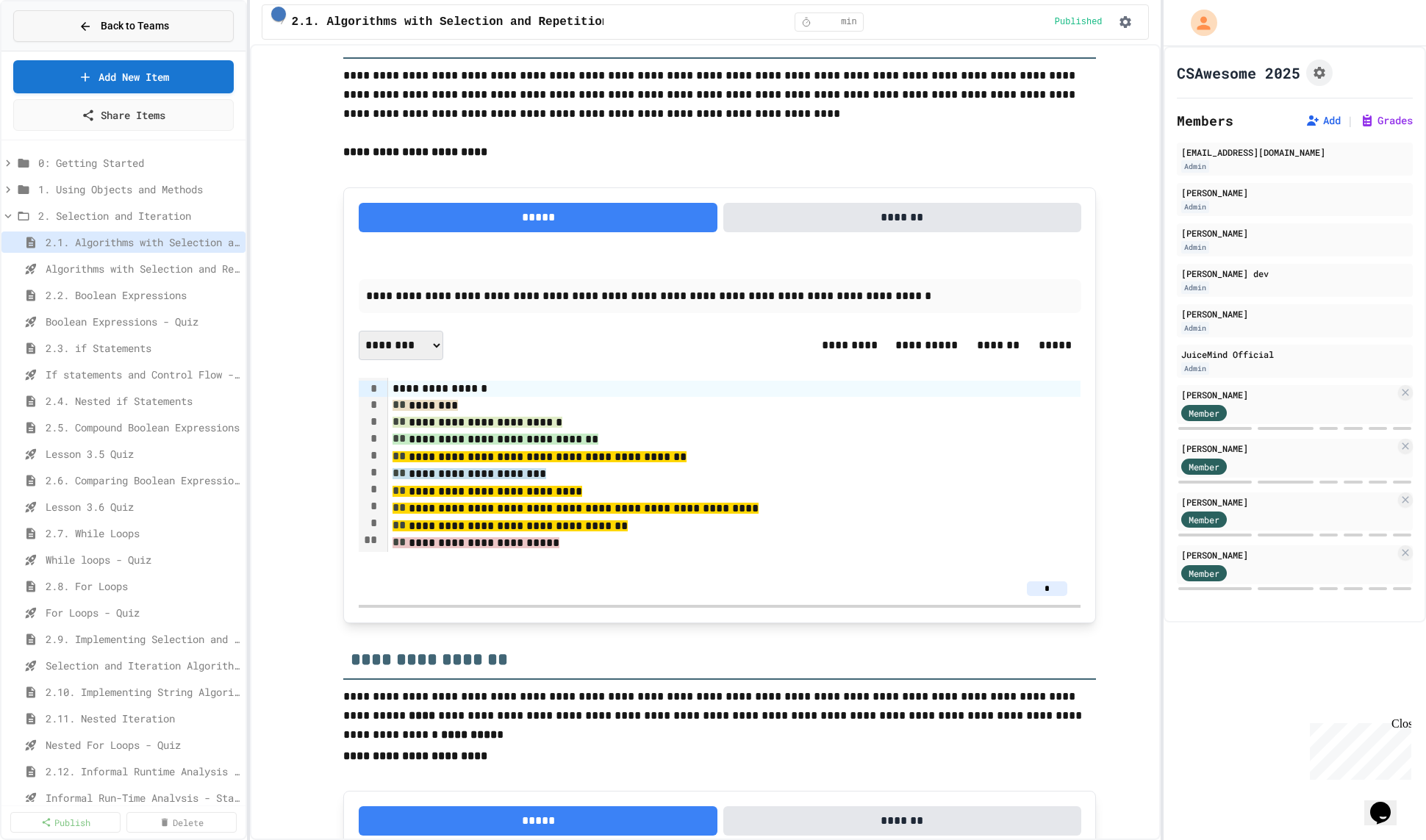
click at [100, 22] on span "Back to Teams" at bounding box center [134, 26] width 68 height 15
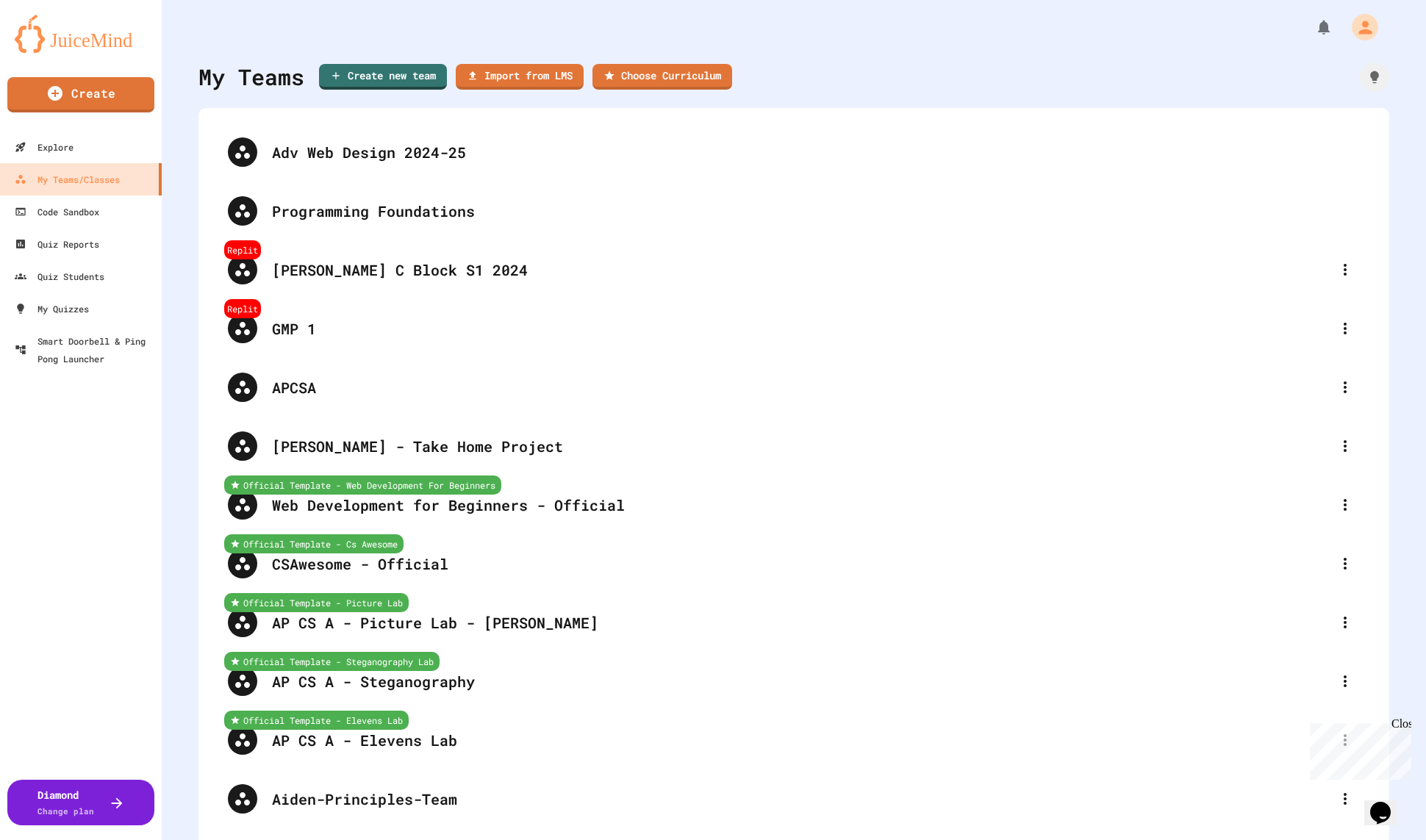
click at [828, 30] on div at bounding box center [793, 22] width 1264 height 44
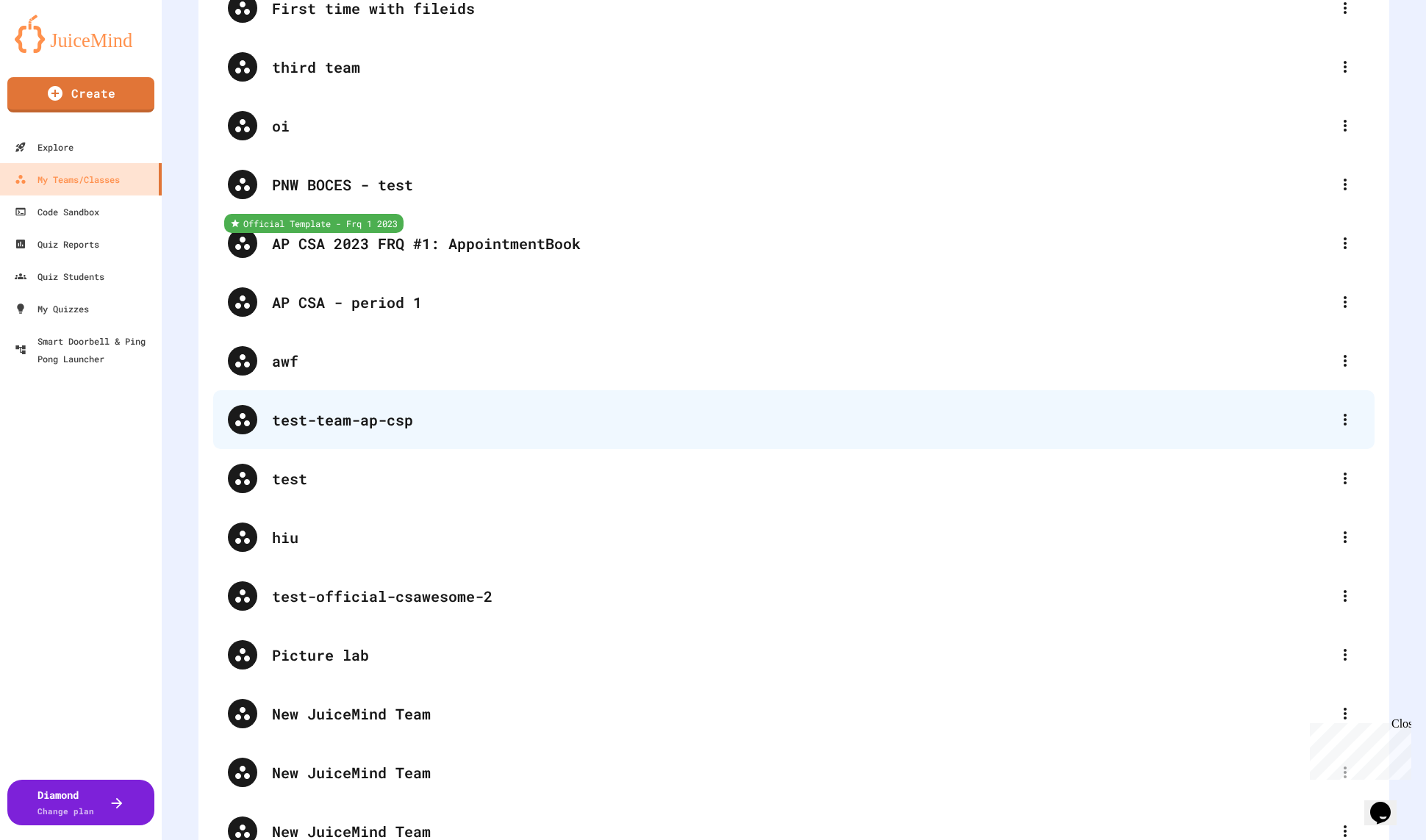
scroll to position [4906, 0]
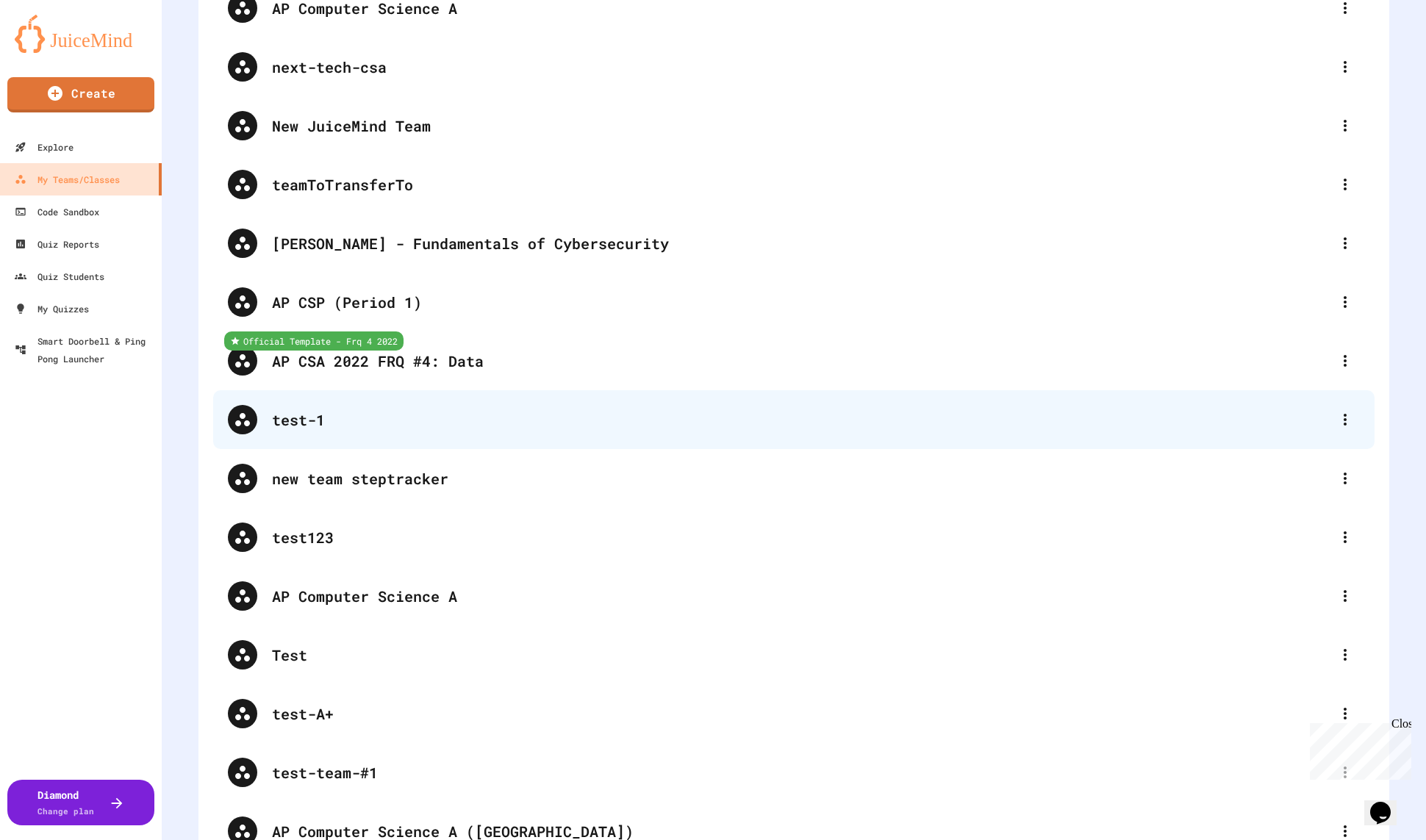
click at [482, 411] on div "test-1" at bounding box center [801, 419] width 1059 height 22
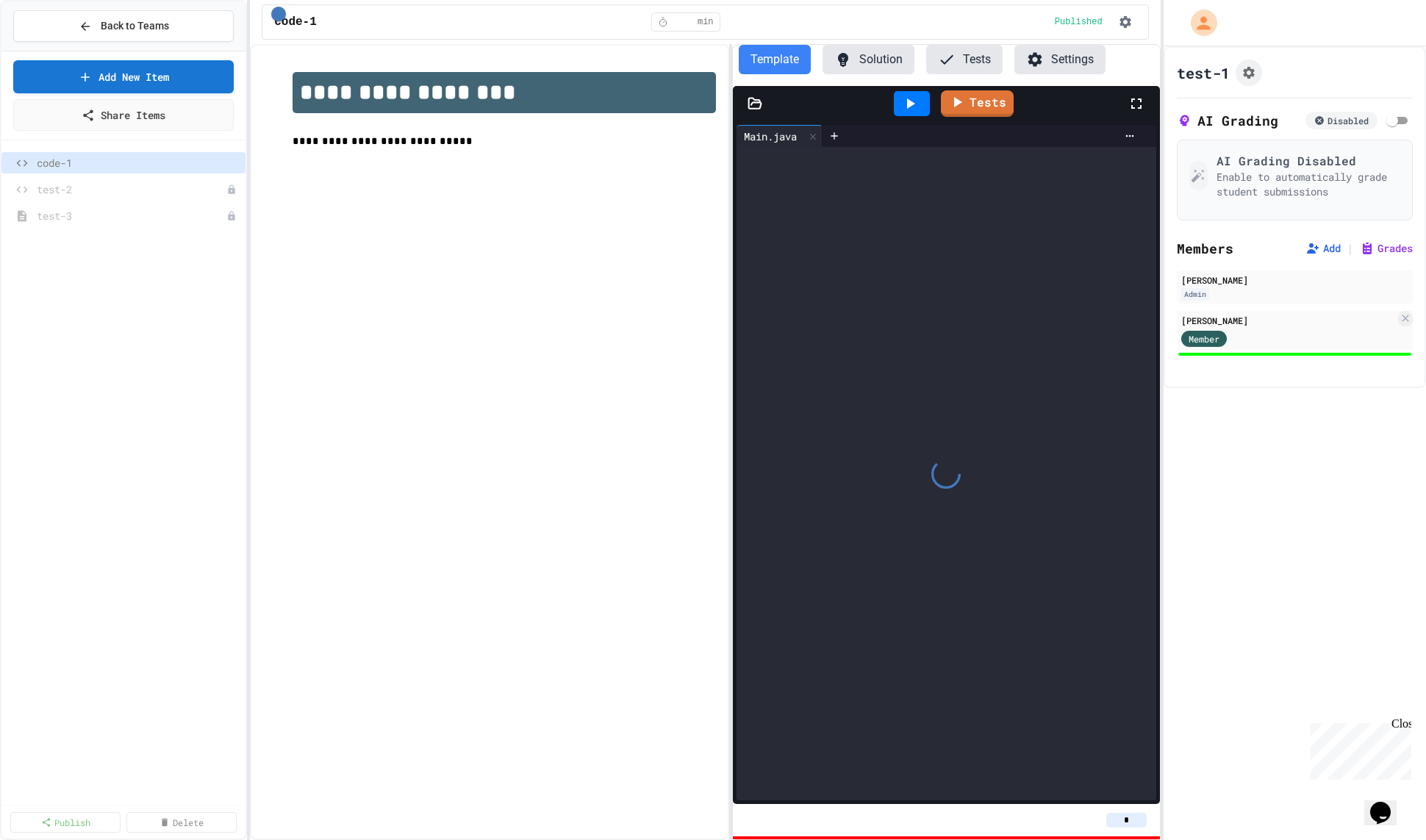
click at [761, 99] on icon at bounding box center [755, 103] width 15 height 15
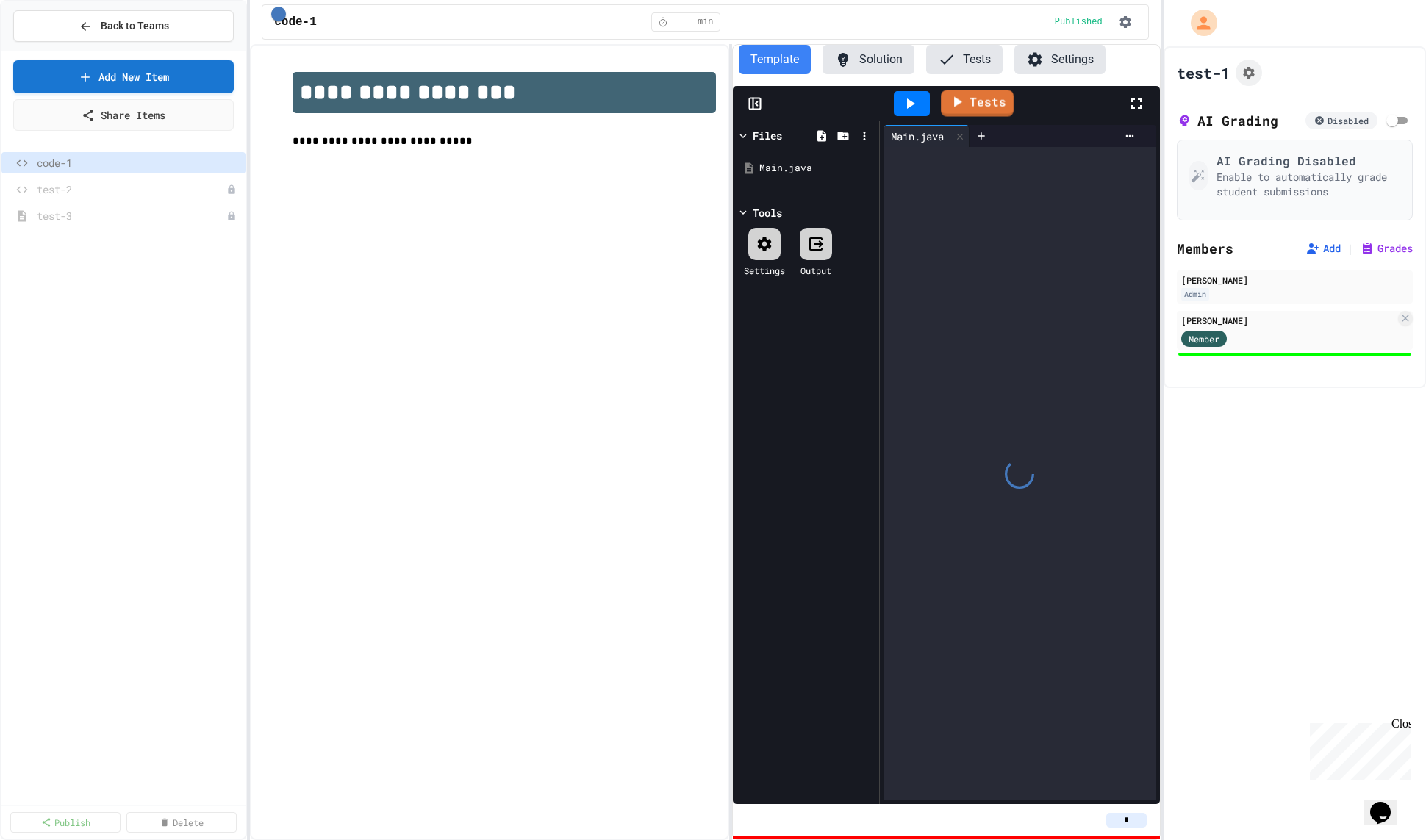
click at [754, 108] on rect at bounding box center [754, 104] width 11 height 11
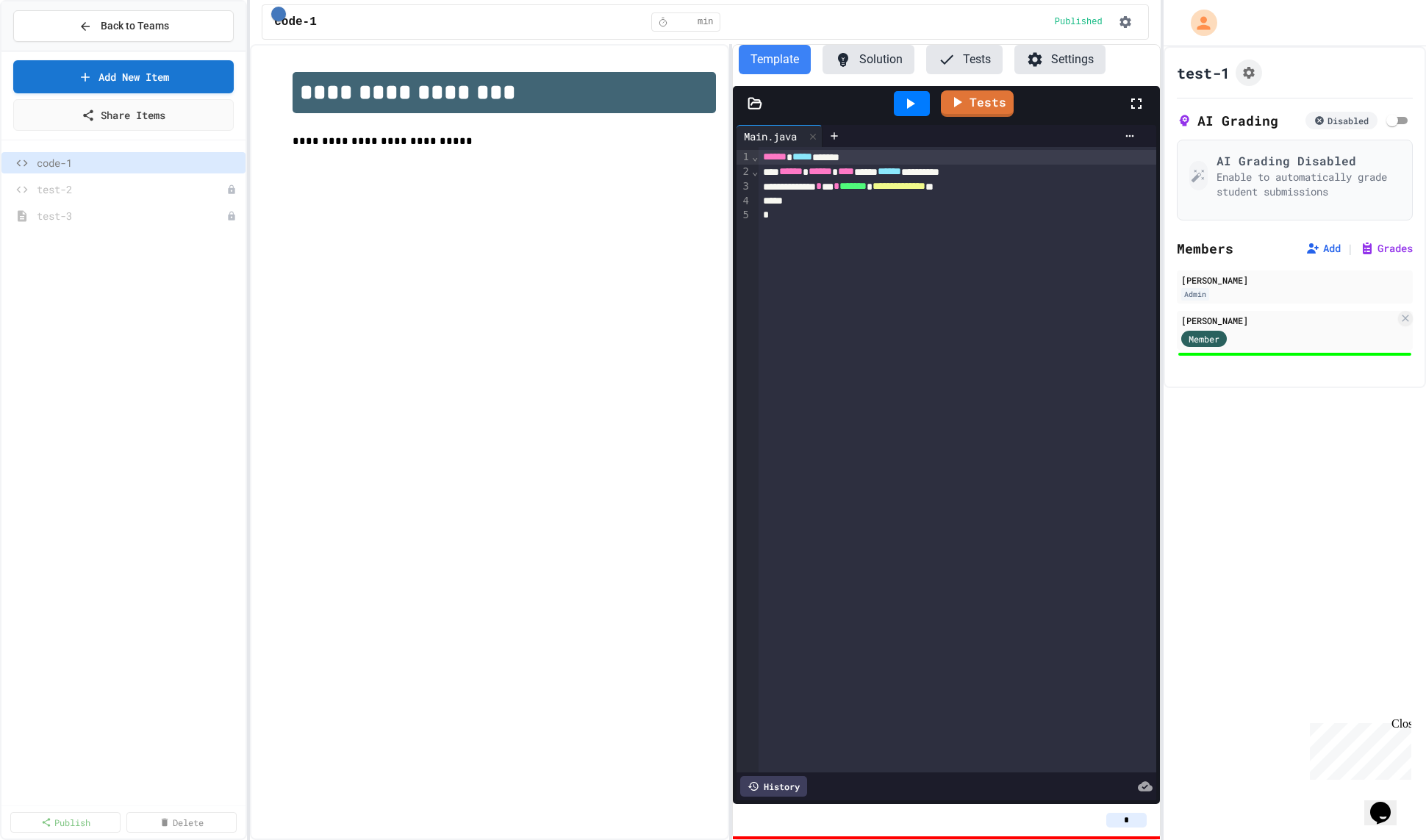
click at [1094, 52] on button "Settings" at bounding box center [1060, 59] width 92 height 29
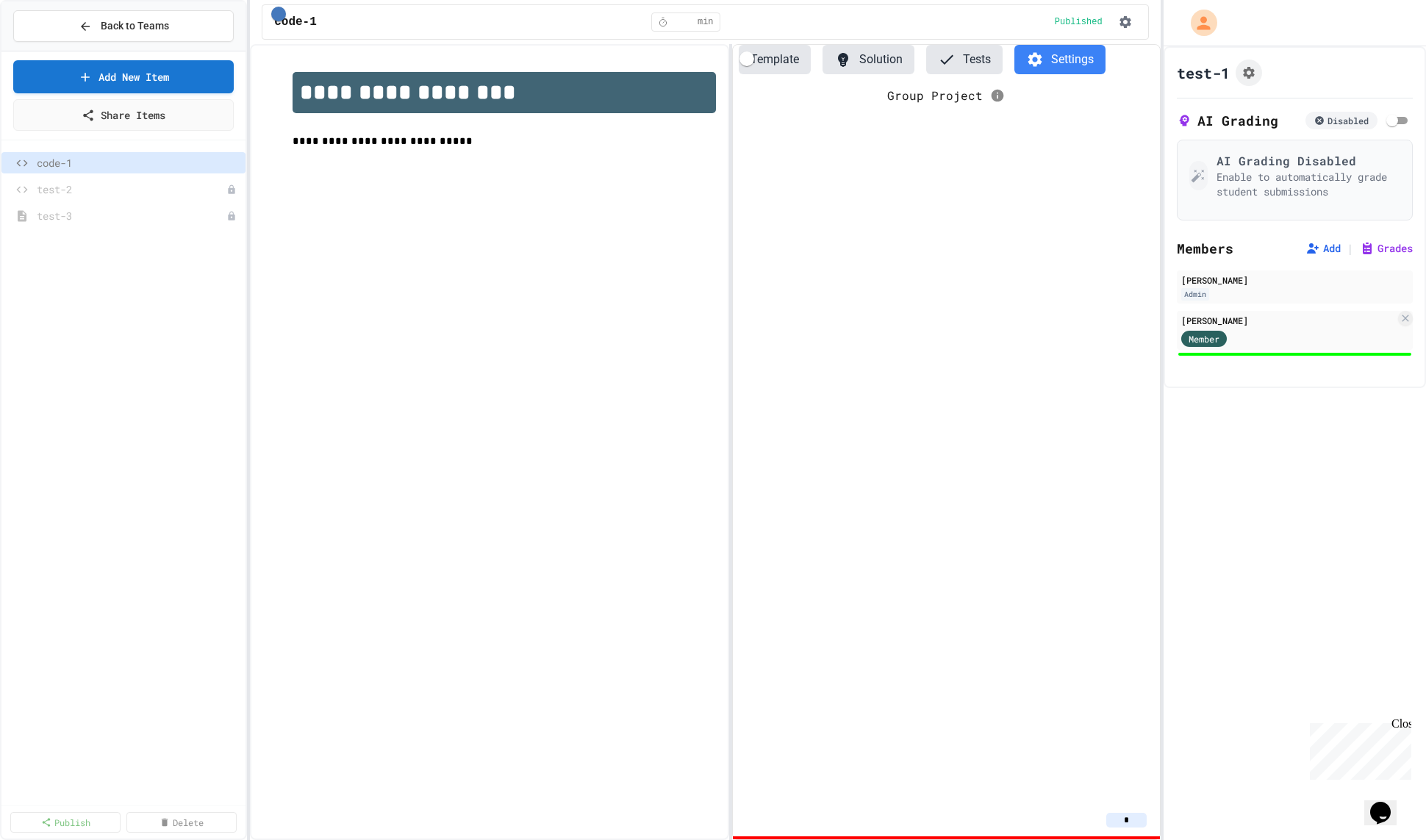
click at [880, 130] on div "Group Project" at bounding box center [946, 445] width 427 height 718
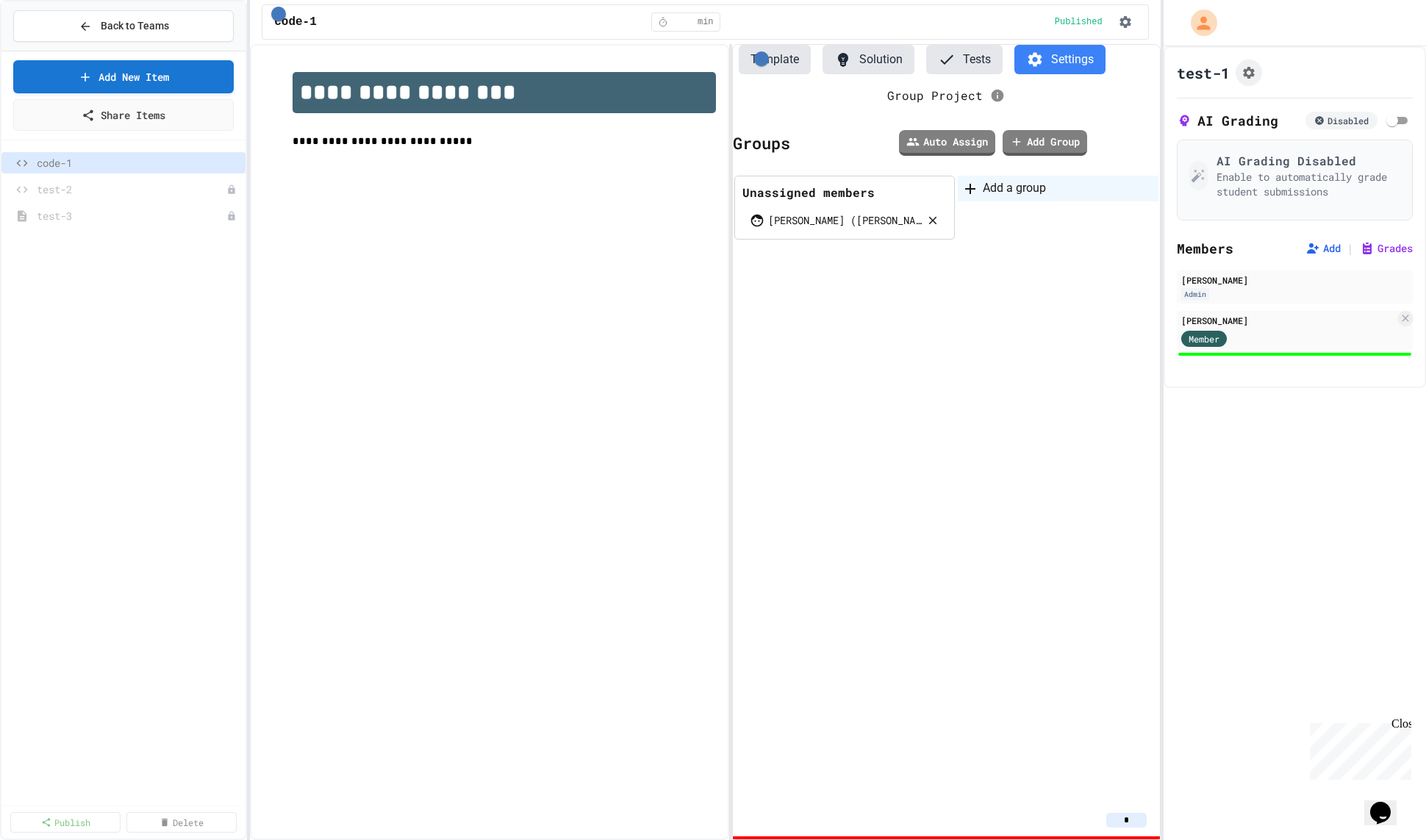
drag, startPoint x: 830, startPoint y: 250, endPoint x: 1003, endPoint y: 212, distance: 177.1
click at [1000, 202] on div "Add a group" at bounding box center [1058, 188] width 201 height 26
click at [1004, 210] on div "Group ***" at bounding box center [1054, 200] width 177 height 19
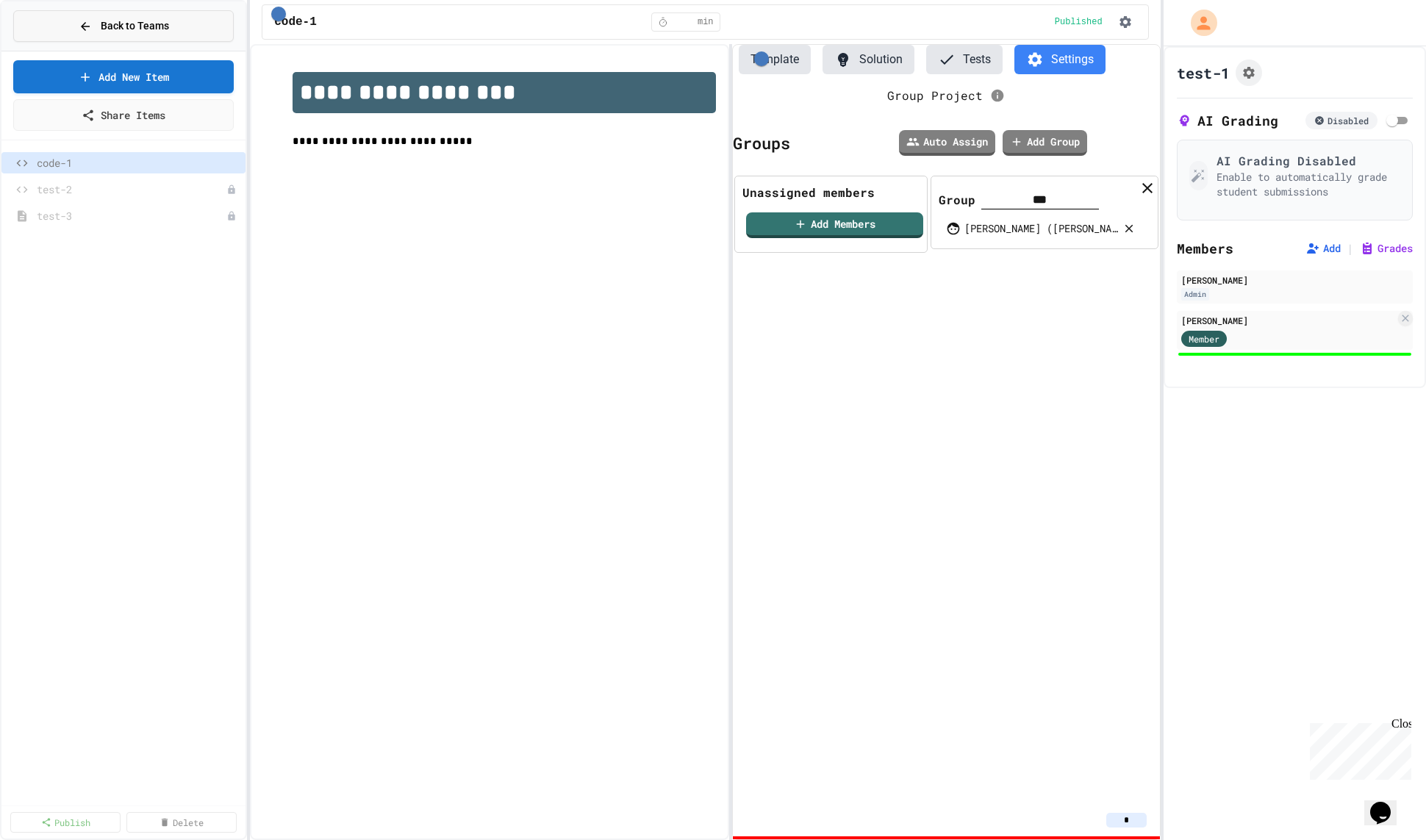
click at [118, 28] on span "Back to Teams" at bounding box center [134, 26] width 68 height 15
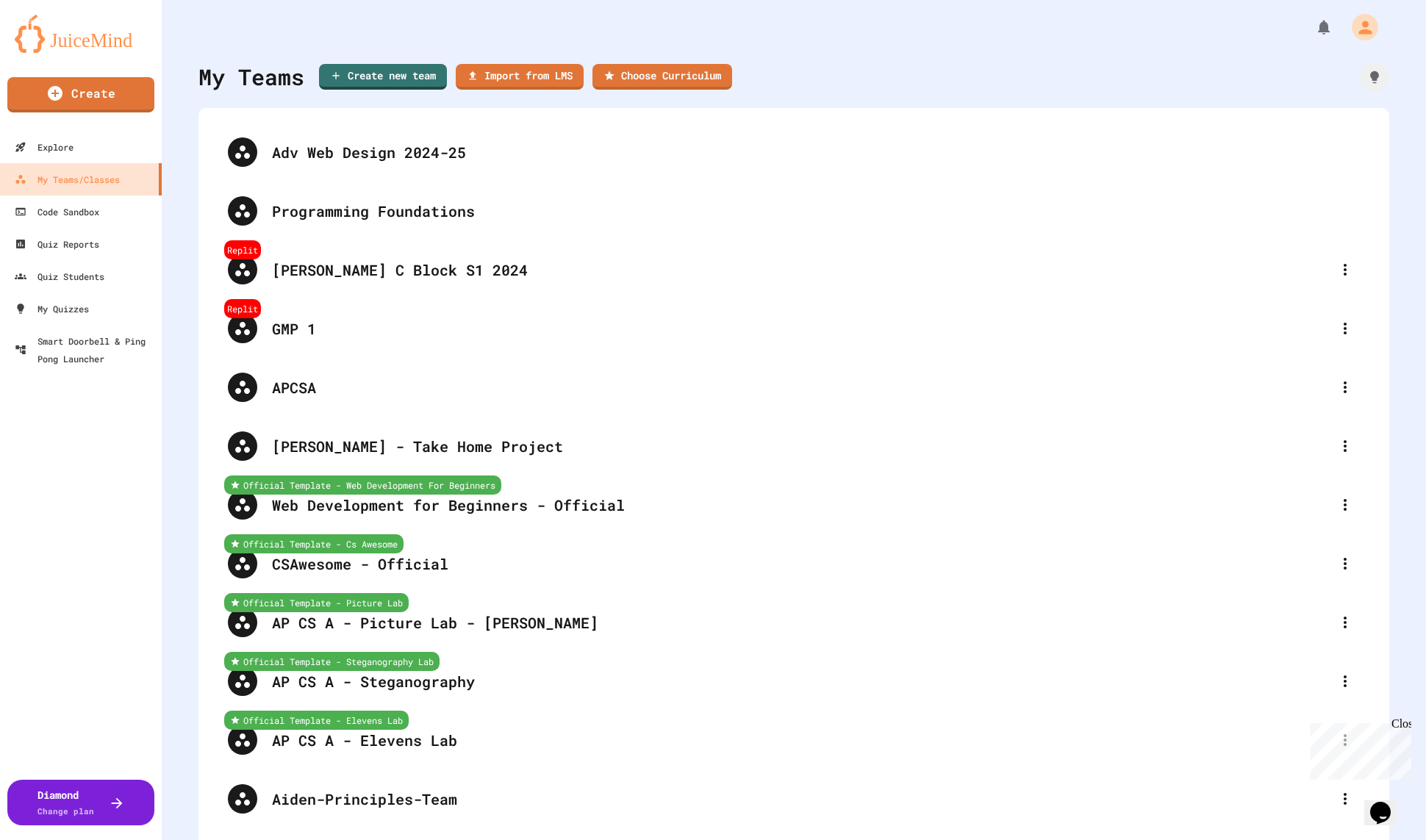
click at [951, 63] on div "My Teams Create new team Import from LMS Choose Curriculum" at bounding box center [793, 76] width 1191 height 33
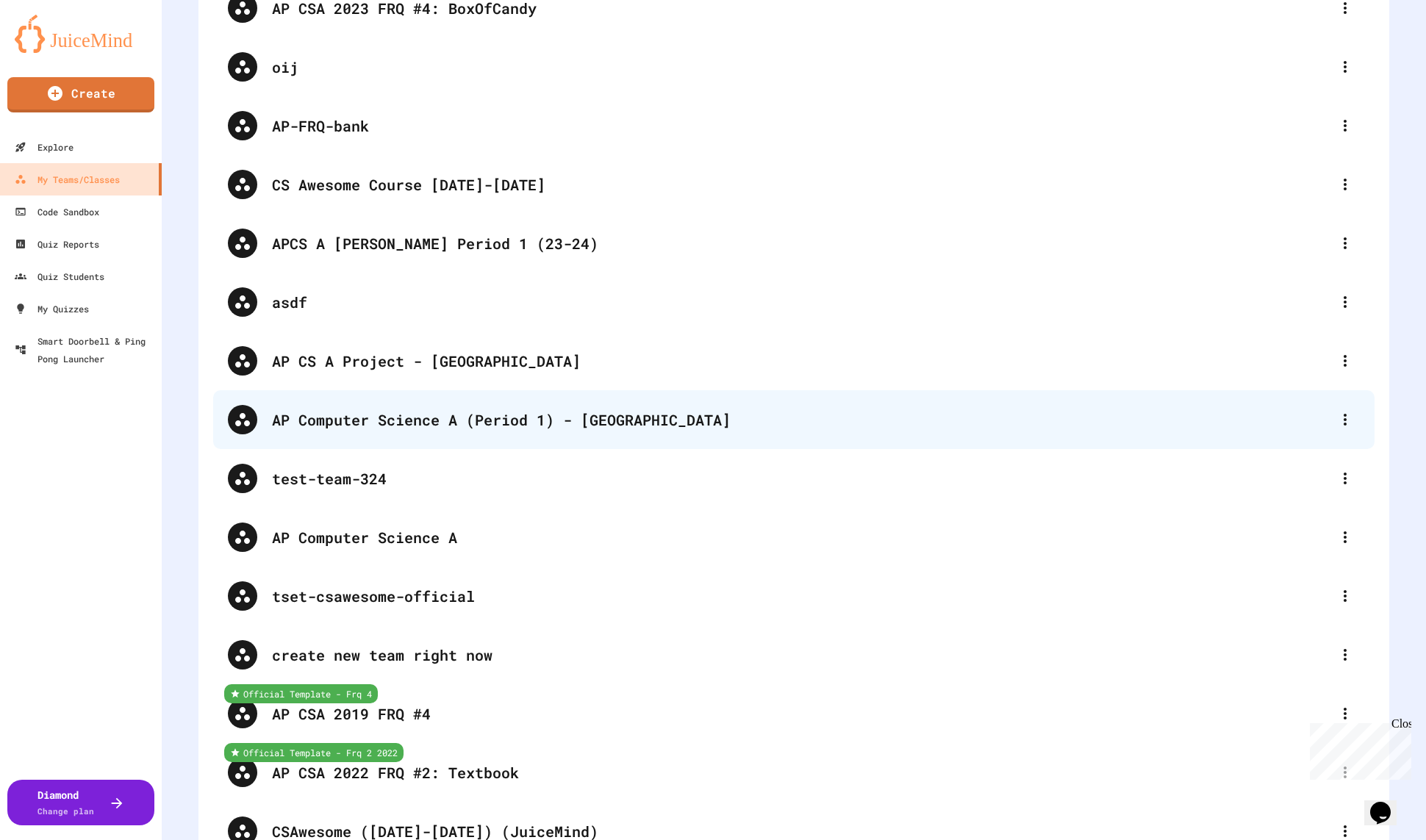
click at [531, 422] on div "AP Computer Science A (Period 1) - [GEOGRAPHIC_DATA]" at bounding box center [801, 419] width 1059 height 22
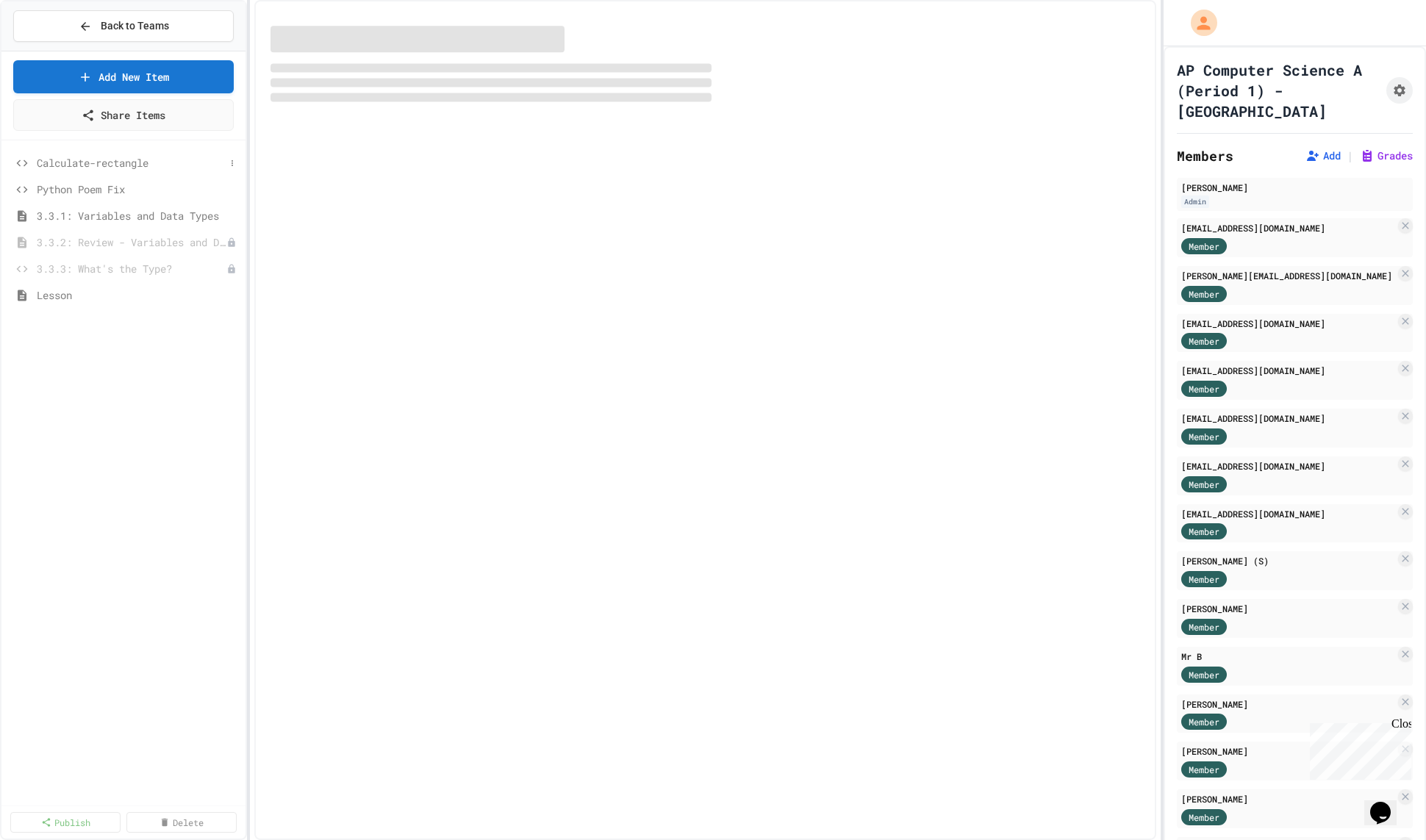
click at [100, 161] on span "Calculate-rectangle" at bounding box center [131, 162] width 188 height 15
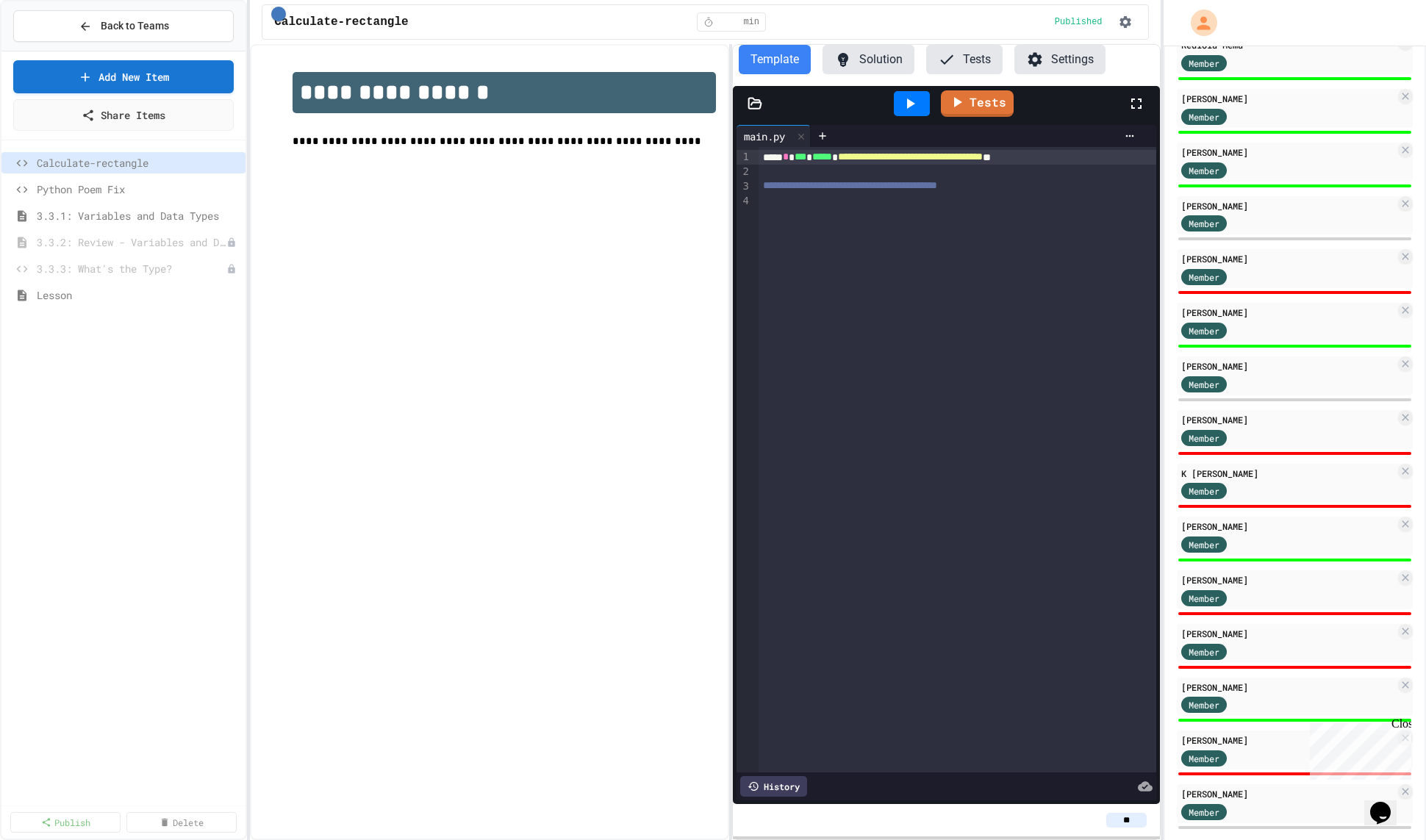
scroll to position [1565, 0]
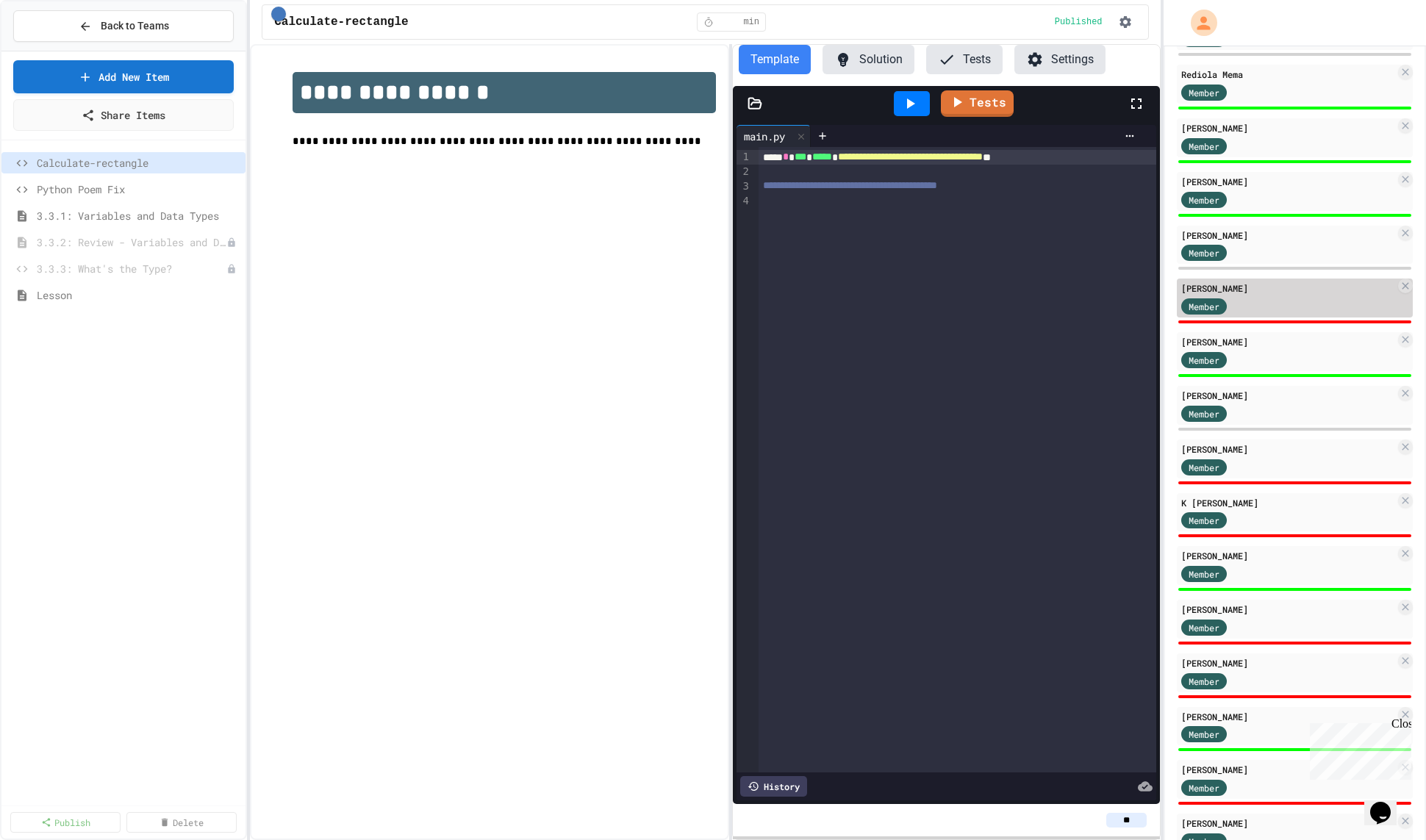
click at [1309, 279] on div "Anna Panova Member" at bounding box center [1295, 298] width 236 height 39
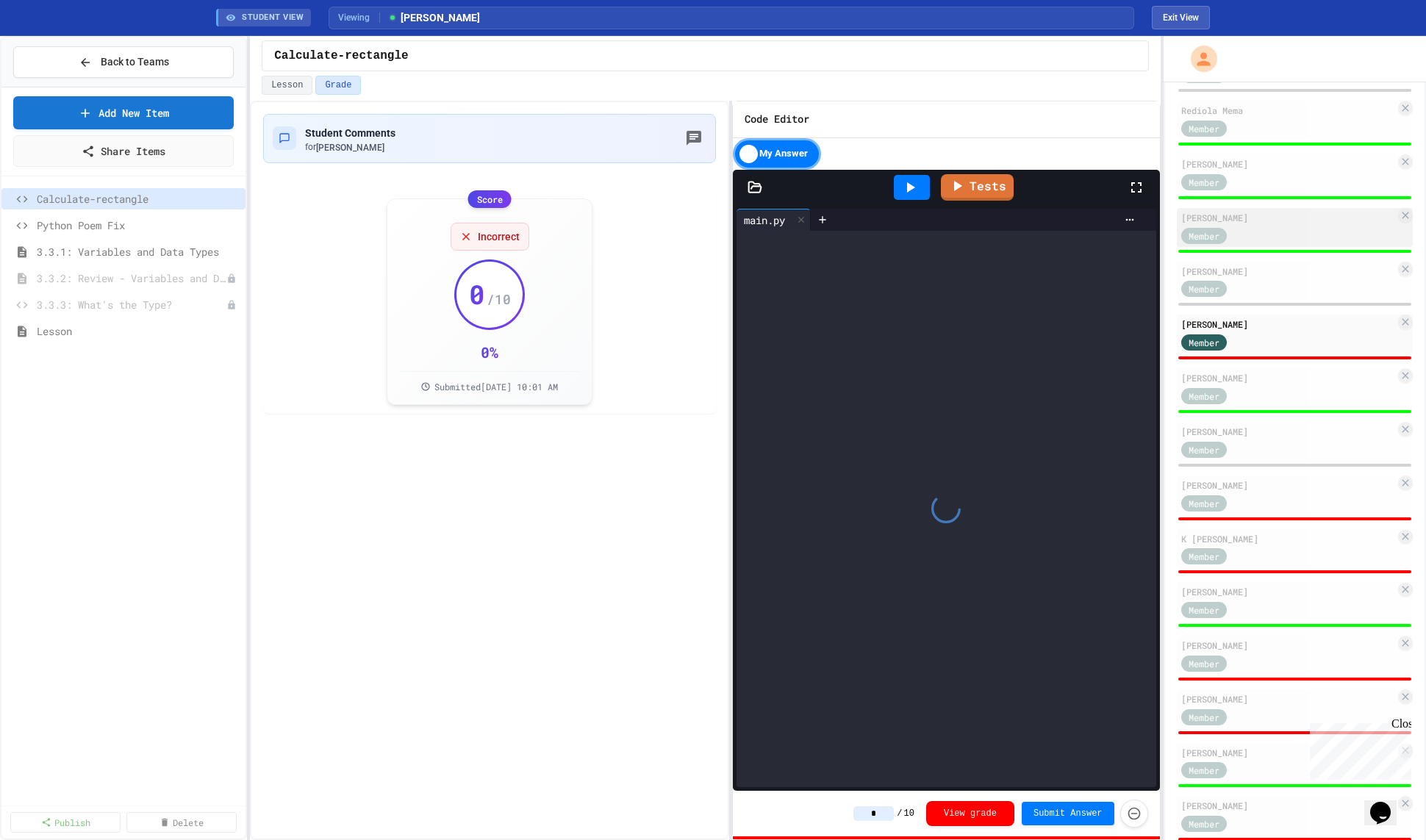
click at [1337, 224] on div "William Nociti Member" at bounding box center [1295, 227] width 236 height 39
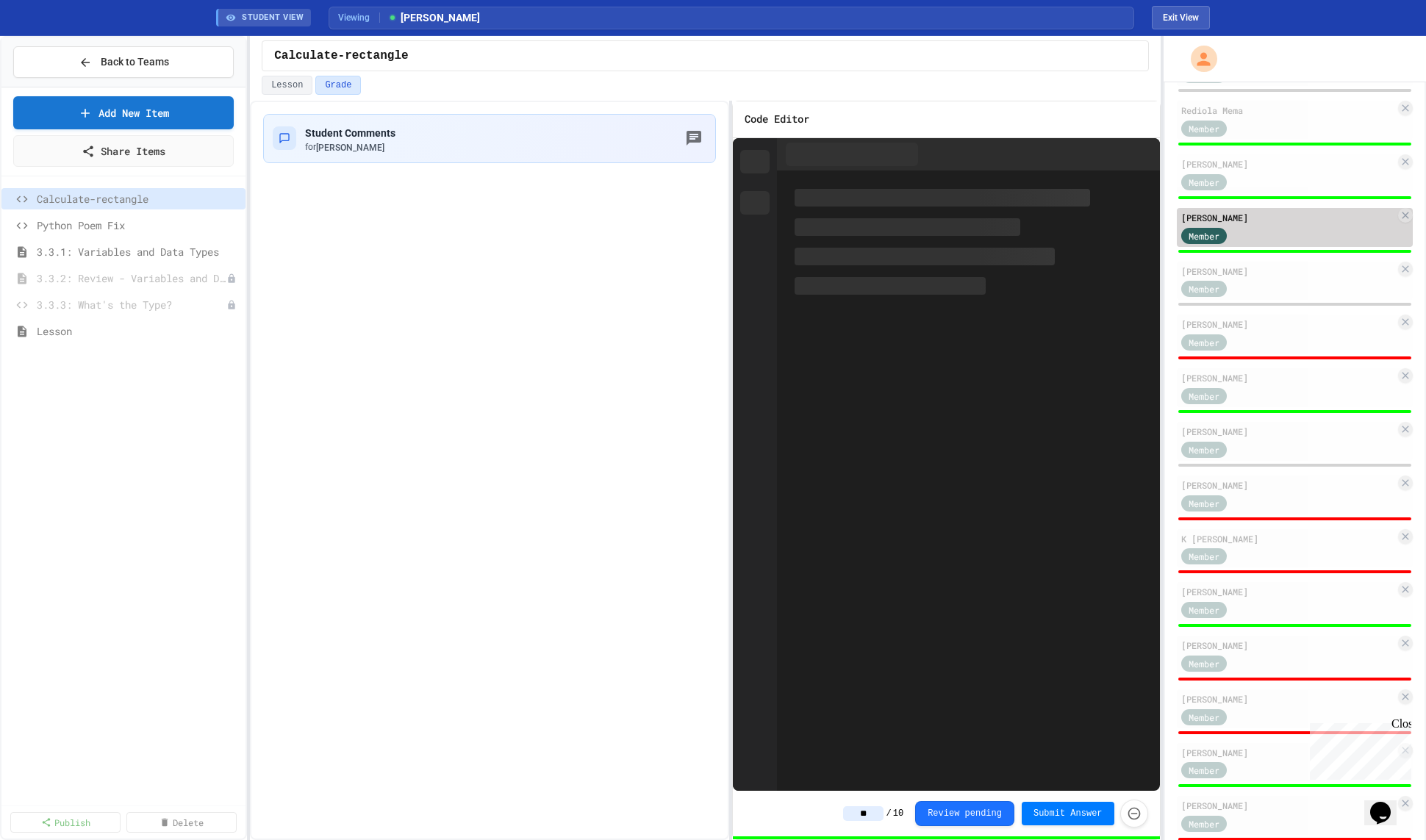
type input "**"
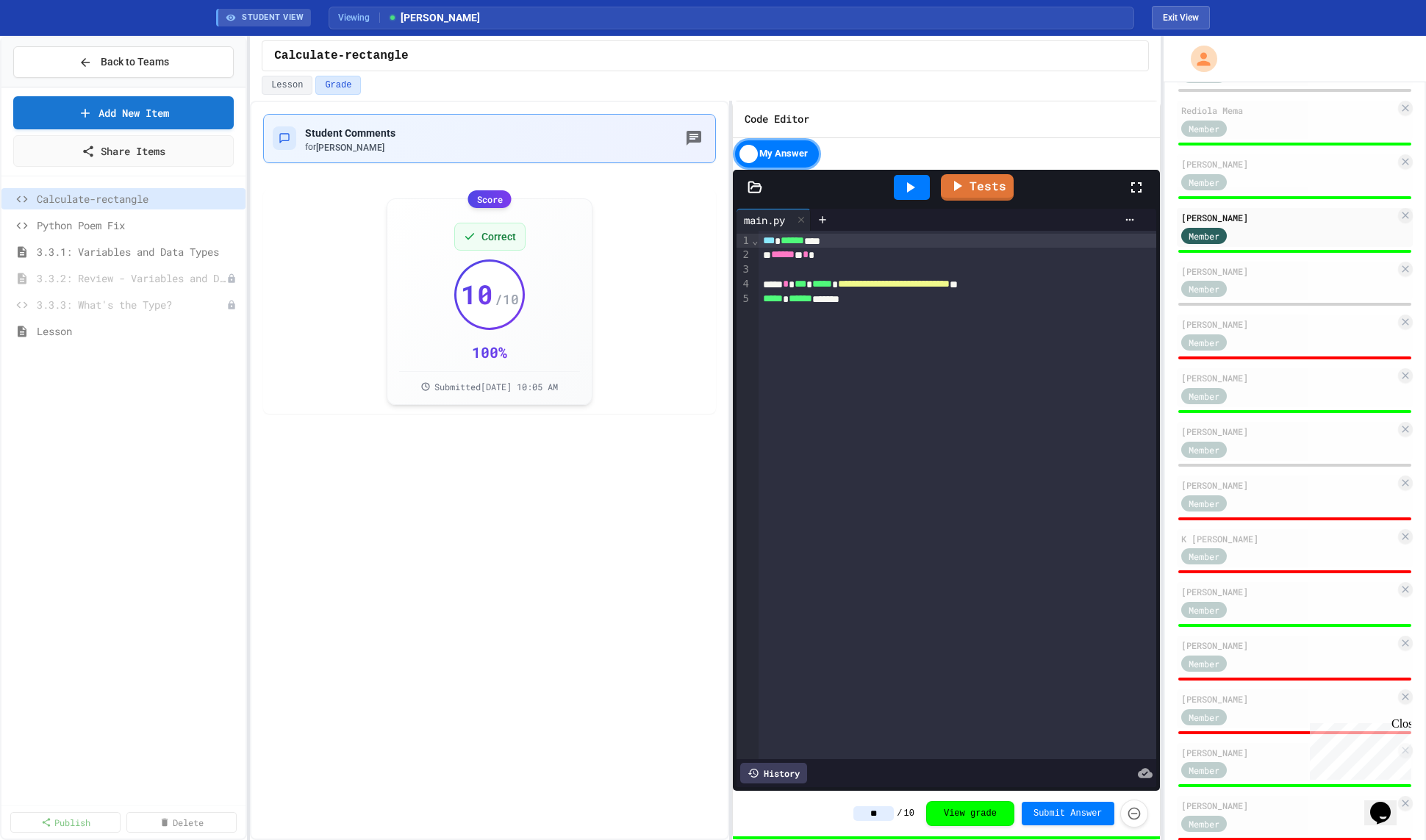
click at [612, 126] on div "Student Comments for William Nociti" at bounding box center [490, 139] width 434 height 30
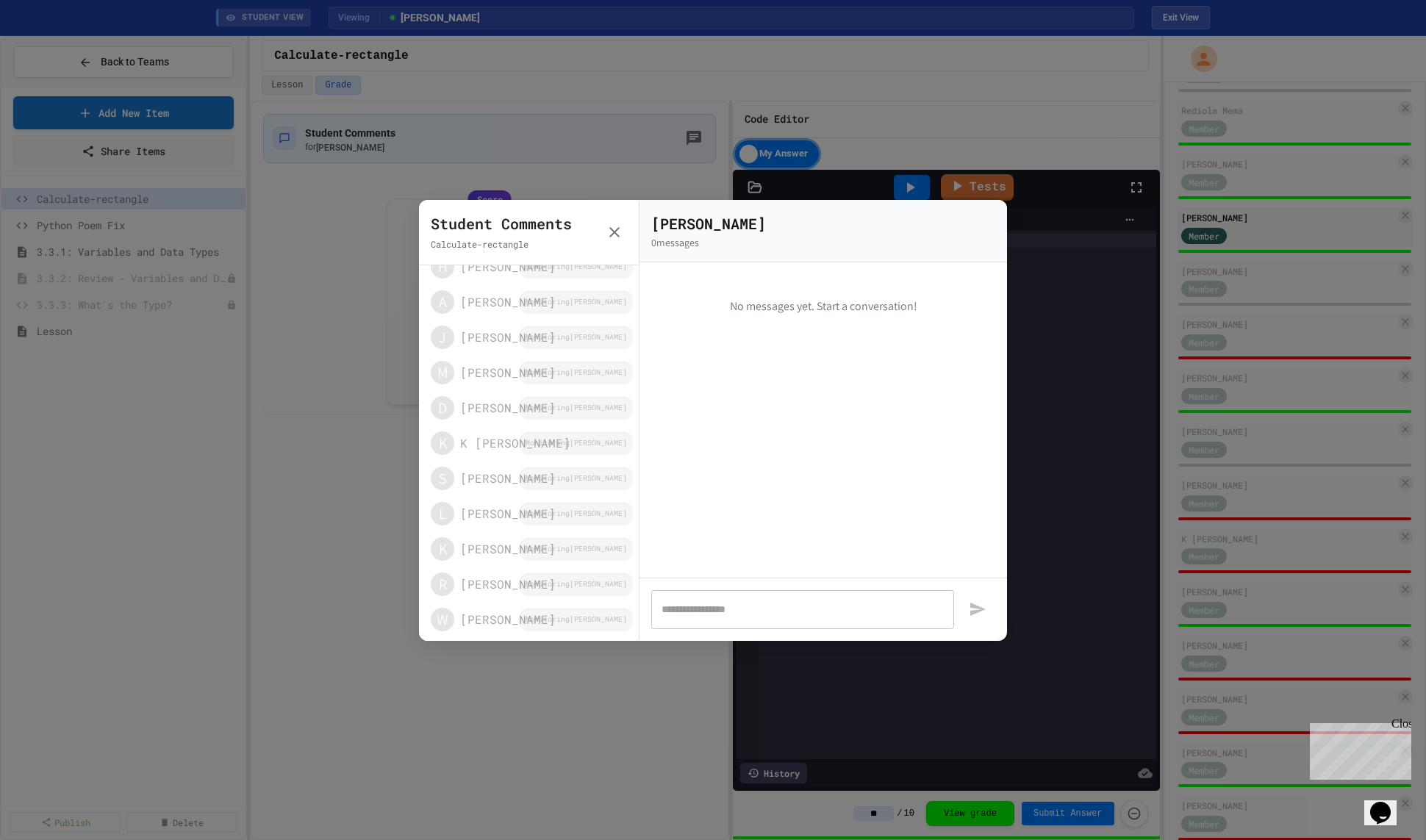
scroll to position [999, 0]
click at [503, 360] on ul "Monitoring William Nociti Monitoring William Nociti Monitoring William Nociti M…" at bounding box center [529, 453] width 219 height 376
click at [503, 372] on ul "Monitoring William Nociti Monitoring William Nociti Monitoring William Nociti M…" at bounding box center [529, 453] width 219 height 376
click at [518, 426] on p "William Nociti" at bounding box center [544, 432] width 167 height 18
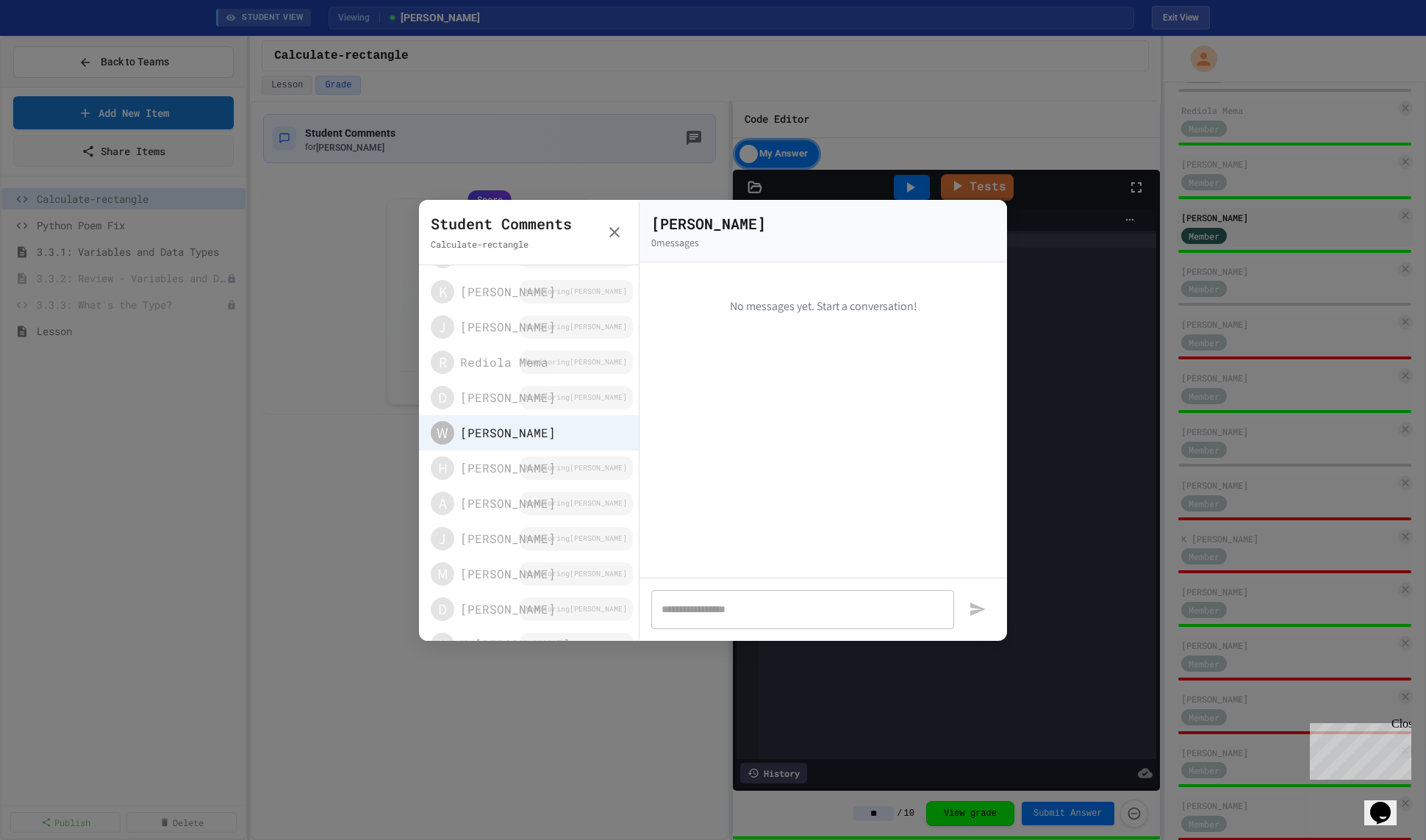
click at [498, 402] on ul "Monitoring William Nociti Monitoring William Nociti Monitoring William Nociti M…" at bounding box center [529, 453] width 219 height 376
click at [556, 399] on ul "Monitoring William Nociti Monitoring William Nociti Monitoring William Nociti M…" at bounding box center [529, 453] width 219 height 376
click at [985, 219] on h6 "William Nociti" at bounding box center [823, 223] width 344 height 23
click at [585, 303] on ul "Monitoring William Nociti Monitoring William Nociti Monitoring William Nociti M…" at bounding box center [529, 453] width 219 height 376
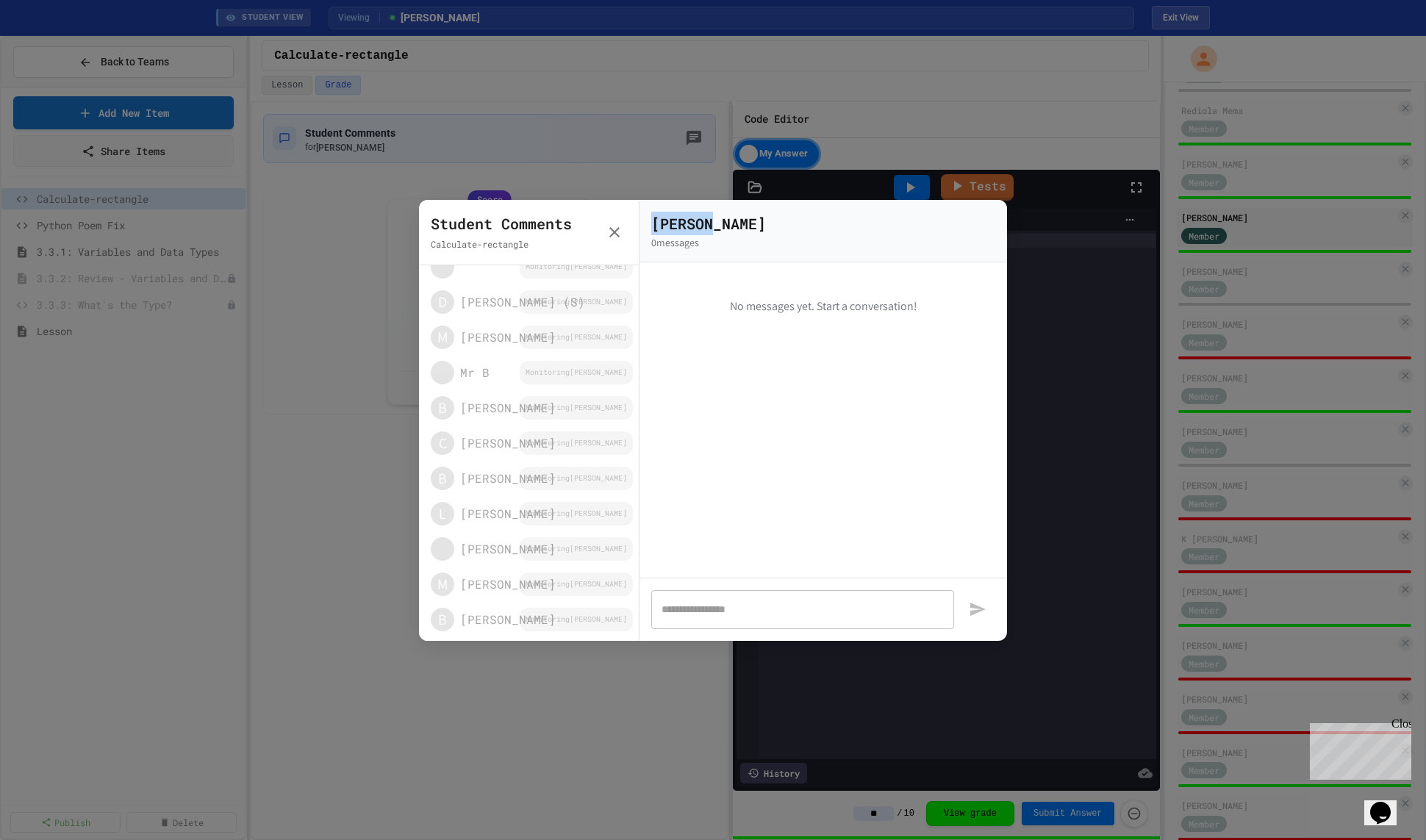
click at [585, 303] on ul "Monitoring William Nociti Monitoring William Nociti Monitoring William Nociti M…" at bounding box center [529, 453] width 219 height 376
click at [714, 377] on div "No messages yet. Start a conversation!" at bounding box center [824, 419] width 368 height 315
click at [611, 237] on icon "button" at bounding box center [615, 233] width 18 height 18
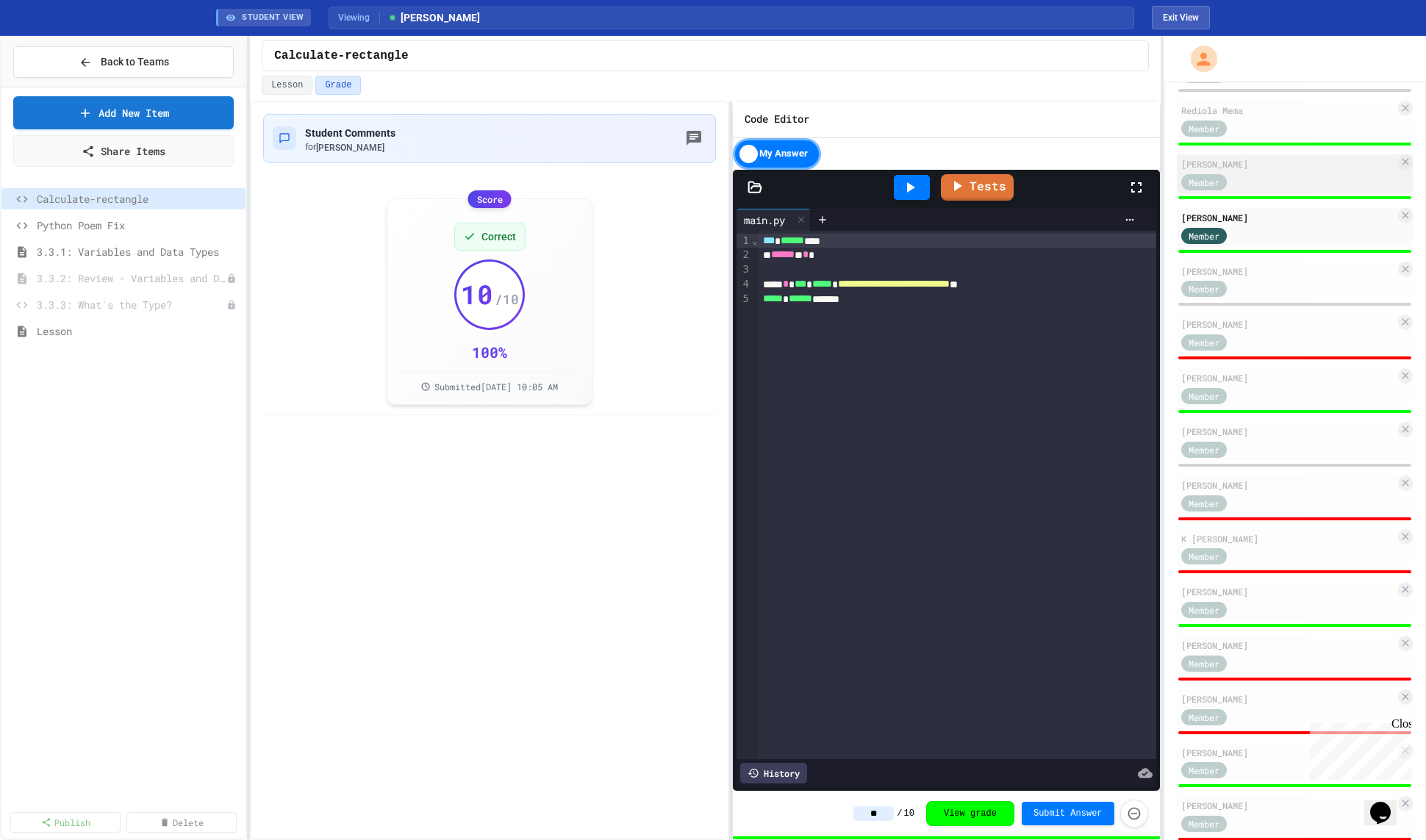
click at [1294, 157] on div "Danielle Nesci" at bounding box center [1288, 163] width 214 height 13
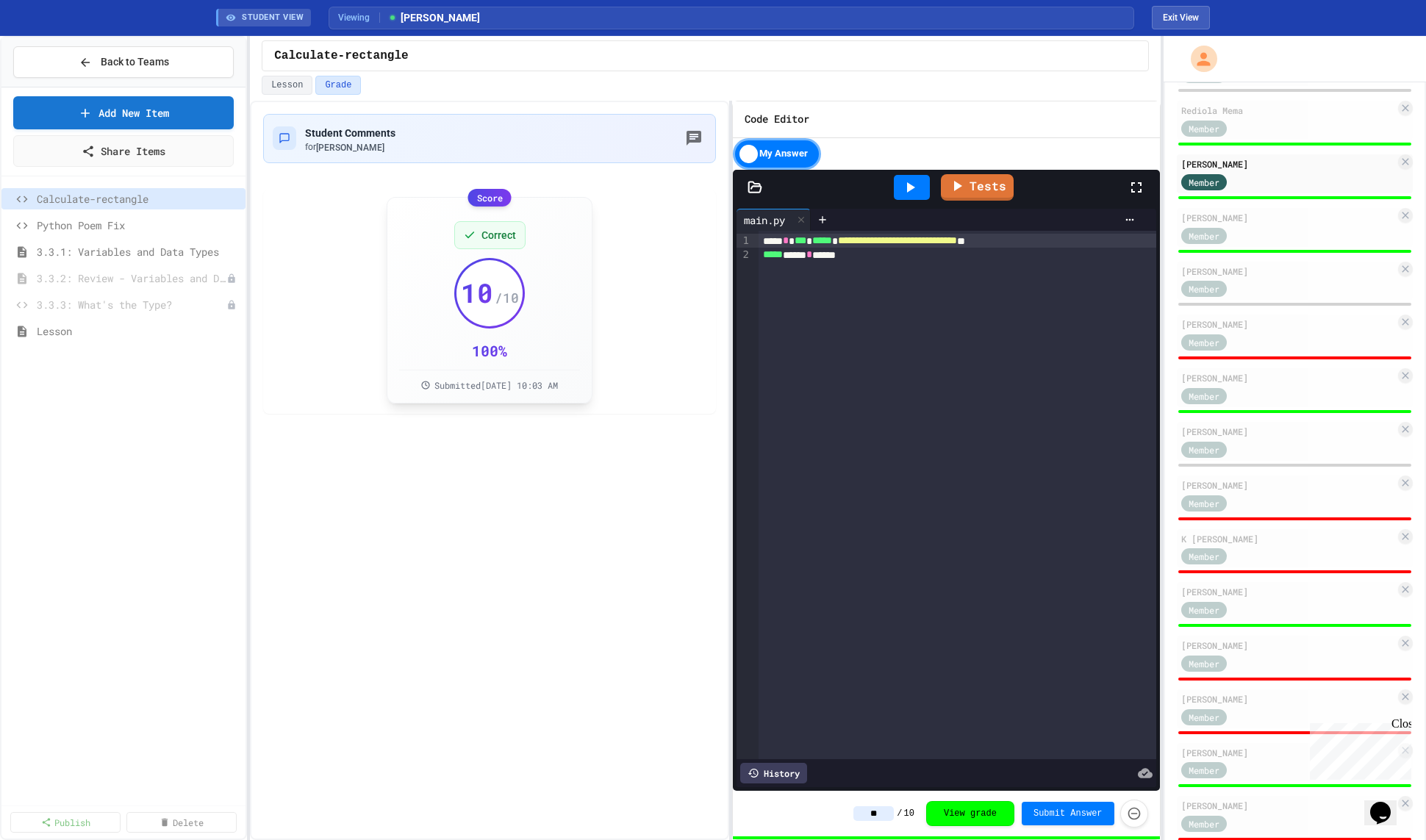
click at [531, 320] on div "Correct 10 / 10 100 % Submitted Aug 6, 2025, 10:03 AM" at bounding box center [490, 300] width 181 height 181
click at [450, 305] on div "Correct 10 / 10 100 % Submitted Aug 6, 2025, 10:03 AM" at bounding box center [490, 300] width 181 height 181
click at [554, 148] on div "Student Comments for Danielle Nesci" at bounding box center [490, 139] width 434 height 30
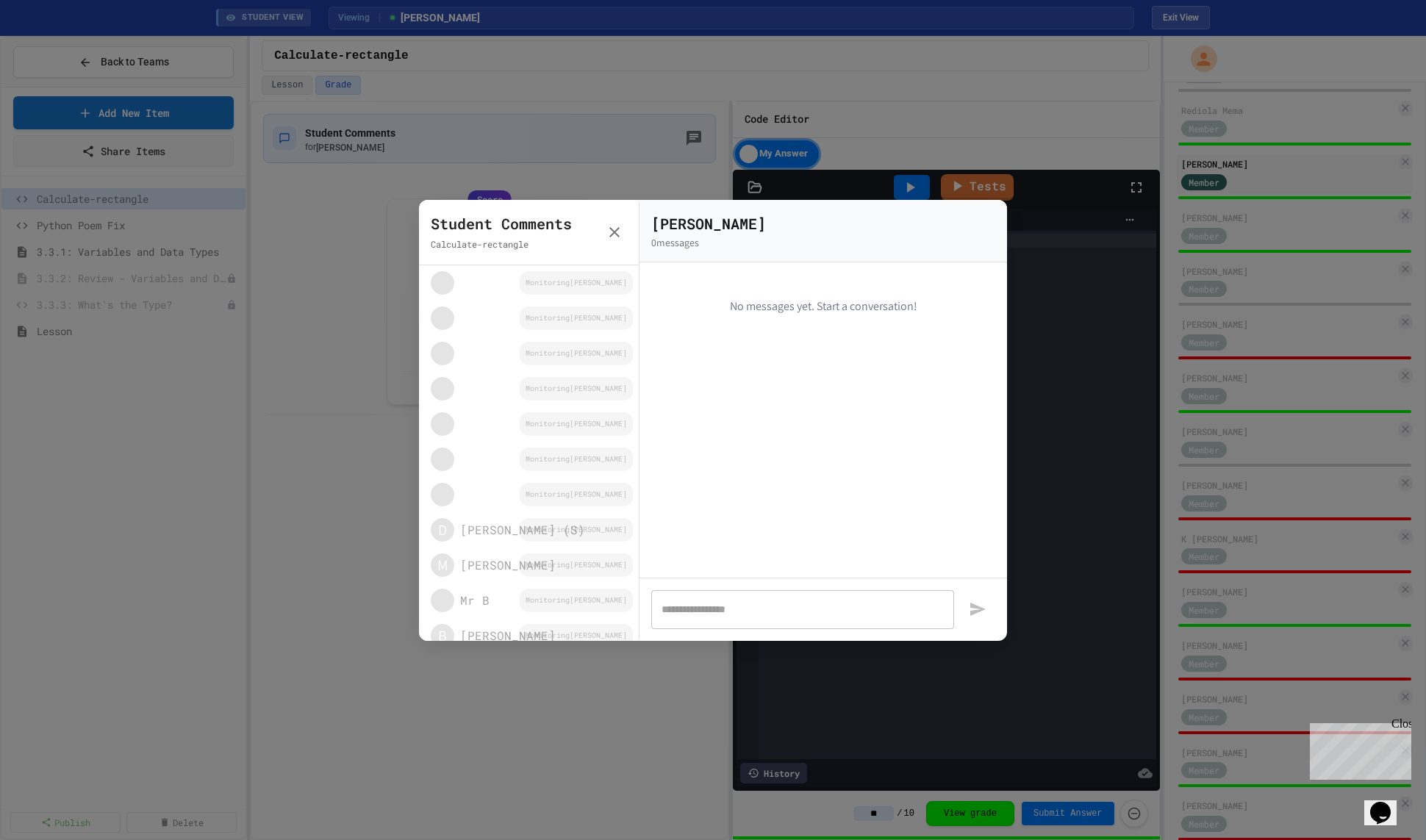
click at [611, 233] on icon "button" at bounding box center [615, 233] width 18 height 18
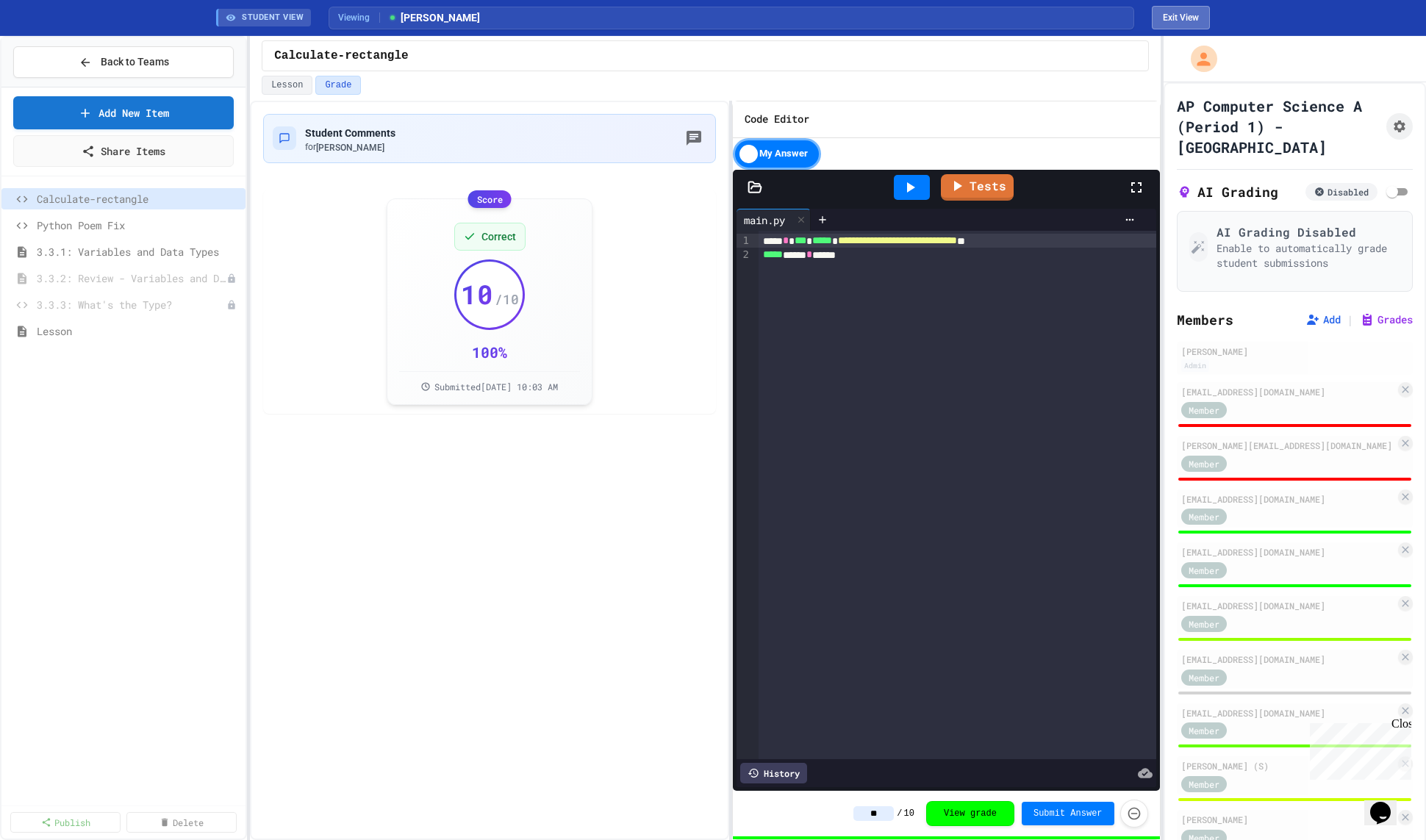
click at [1166, 20] on button "Exit View" at bounding box center [1181, 18] width 58 height 23
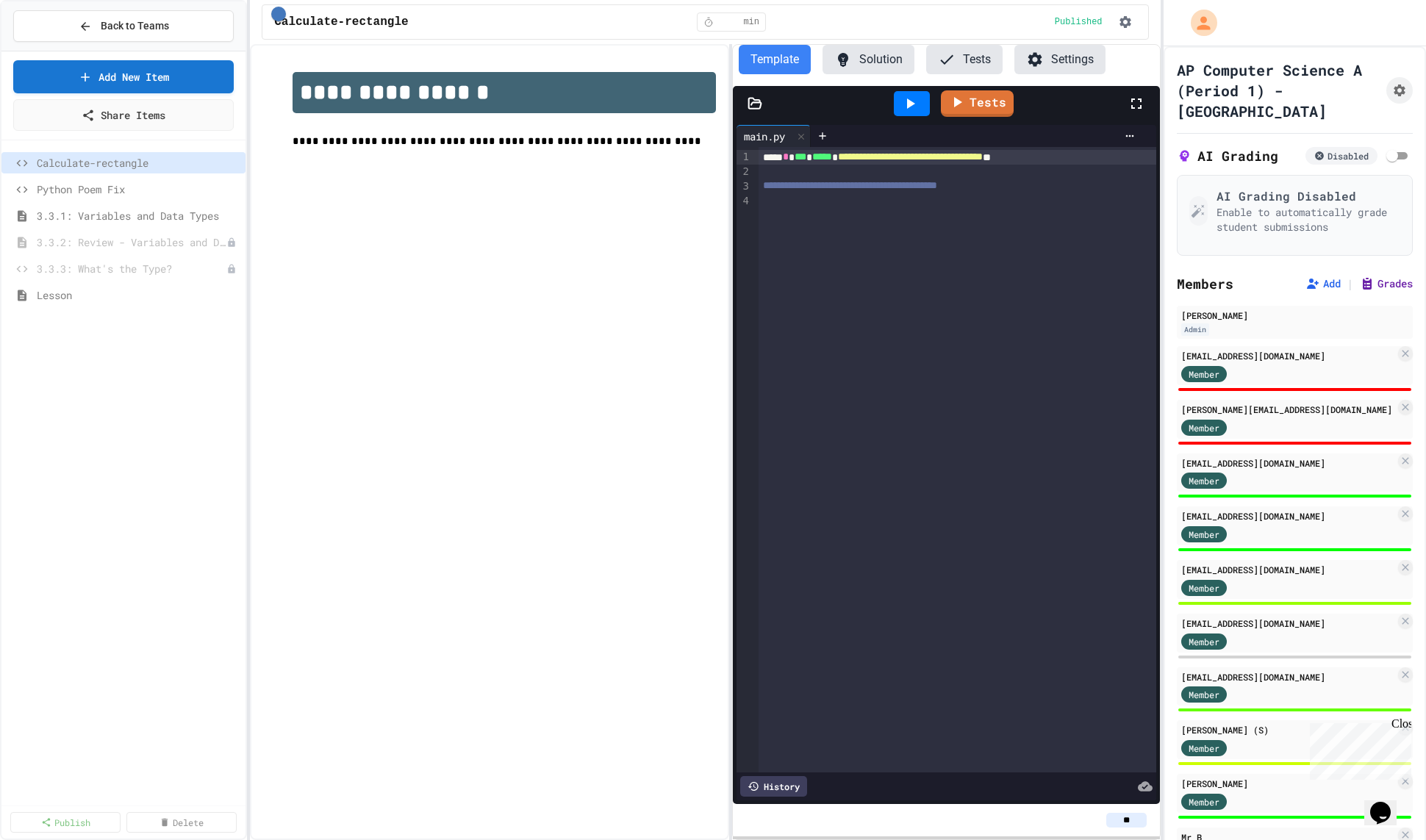
click at [1366, 279] on icon at bounding box center [1367, 284] width 9 height 11
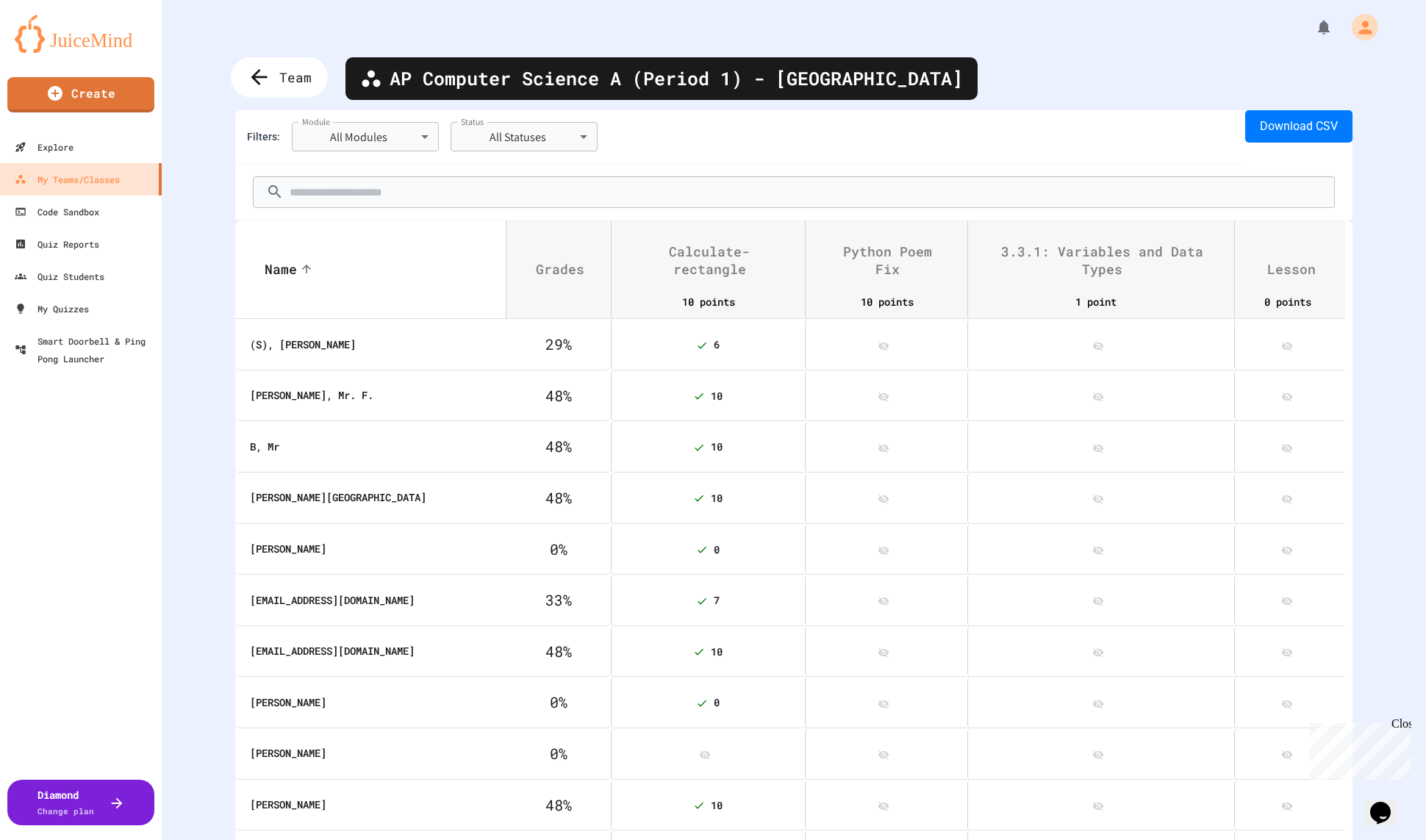
click at [279, 68] on span "Team" at bounding box center [295, 77] width 32 height 20
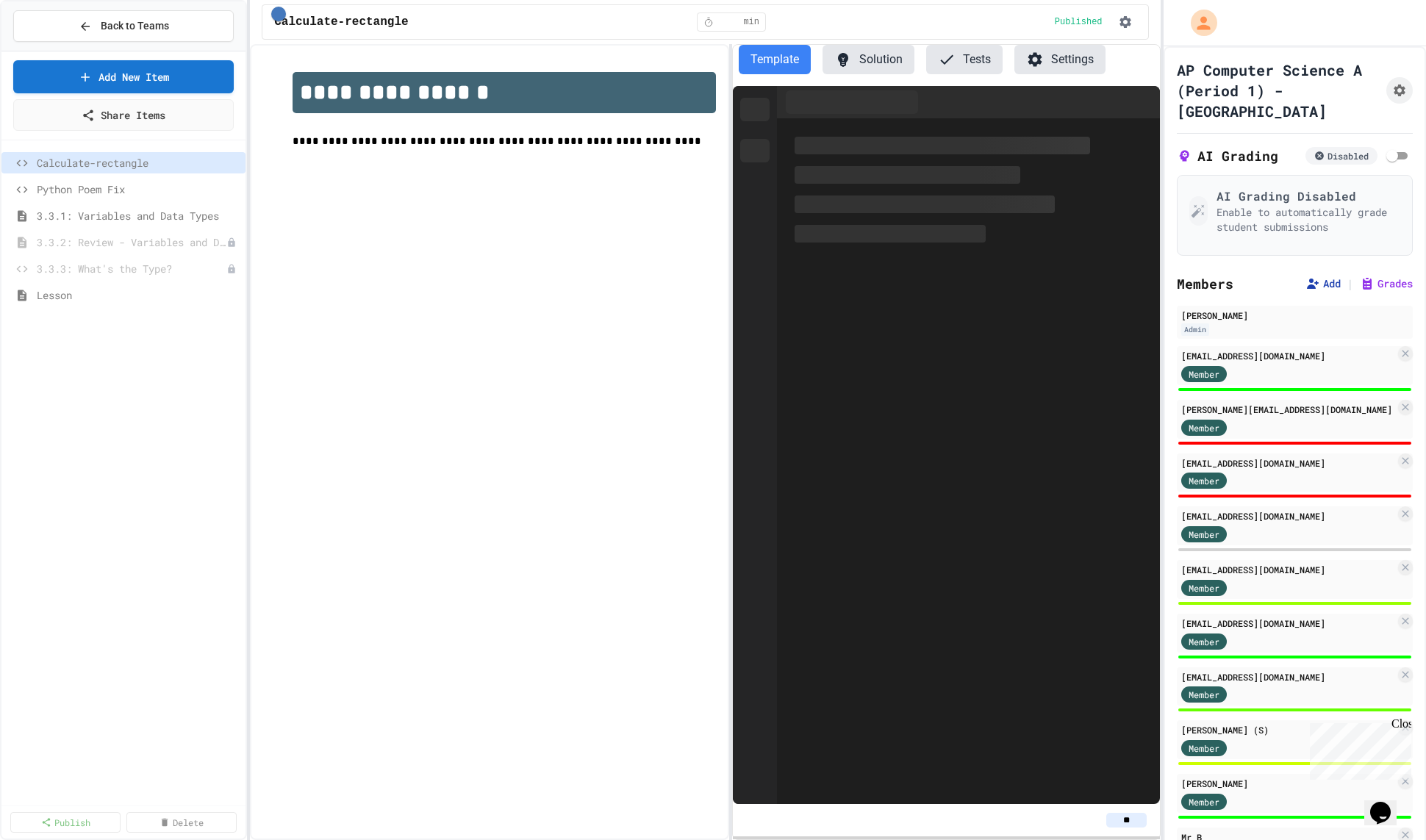
click at [1318, 276] on icon at bounding box center [1313, 283] width 15 height 15
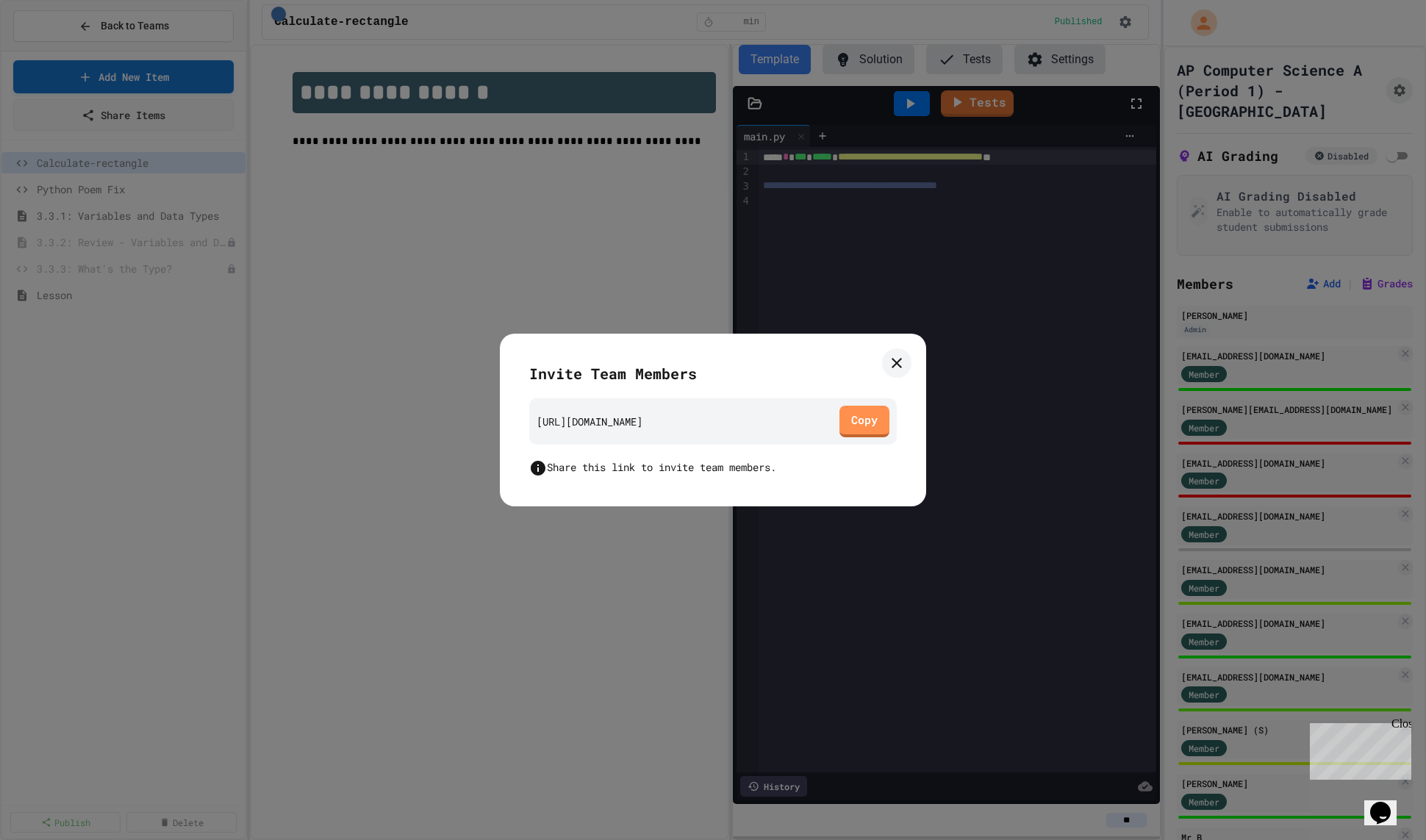
click at [900, 367] on icon at bounding box center [897, 363] width 11 height 11
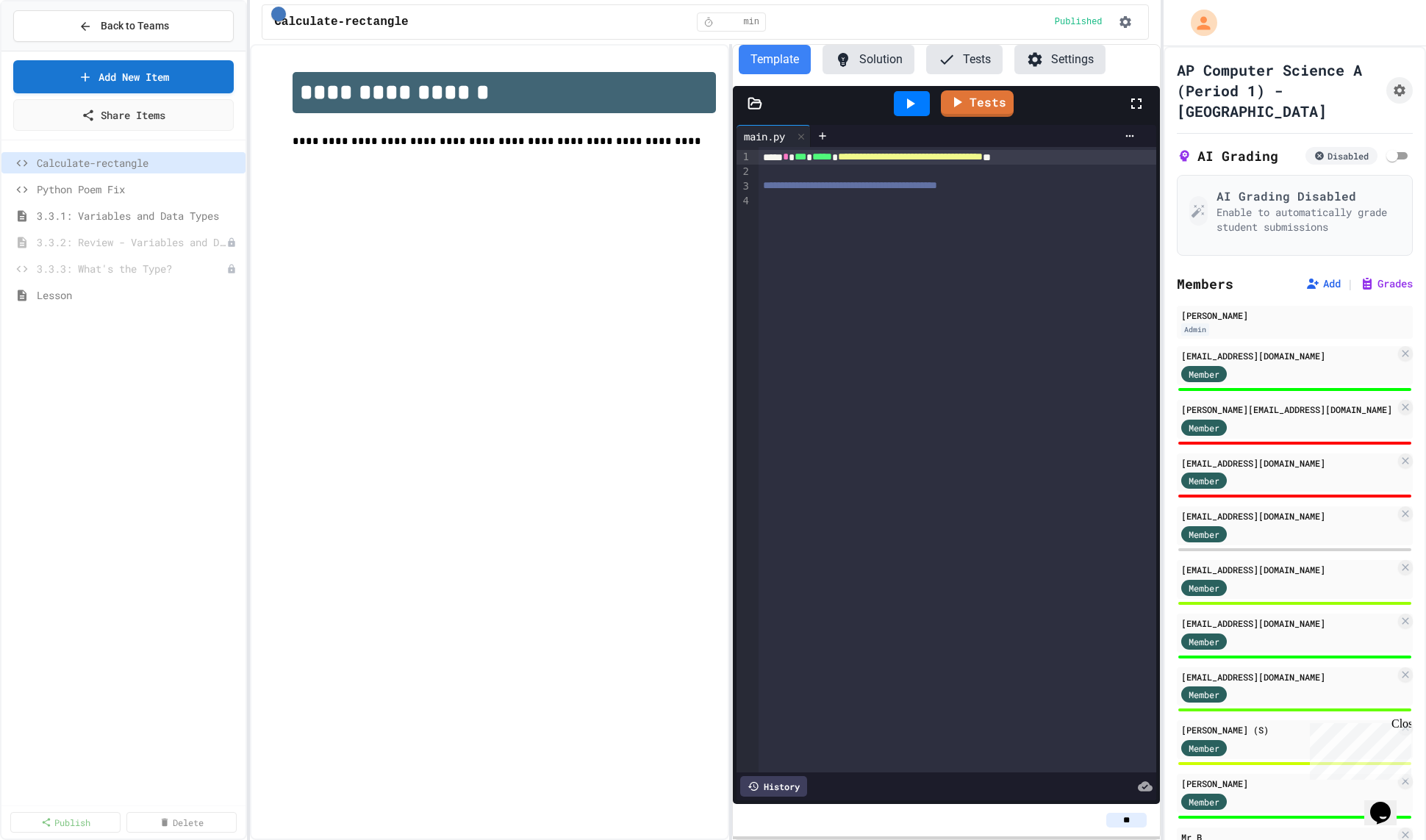
click at [1363, 814] on div at bounding box center [1295, 817] width 236 height 6
click at [1388, 802] on icon "Chat widget" at bounding box center [1381, 812] width 20 height 22
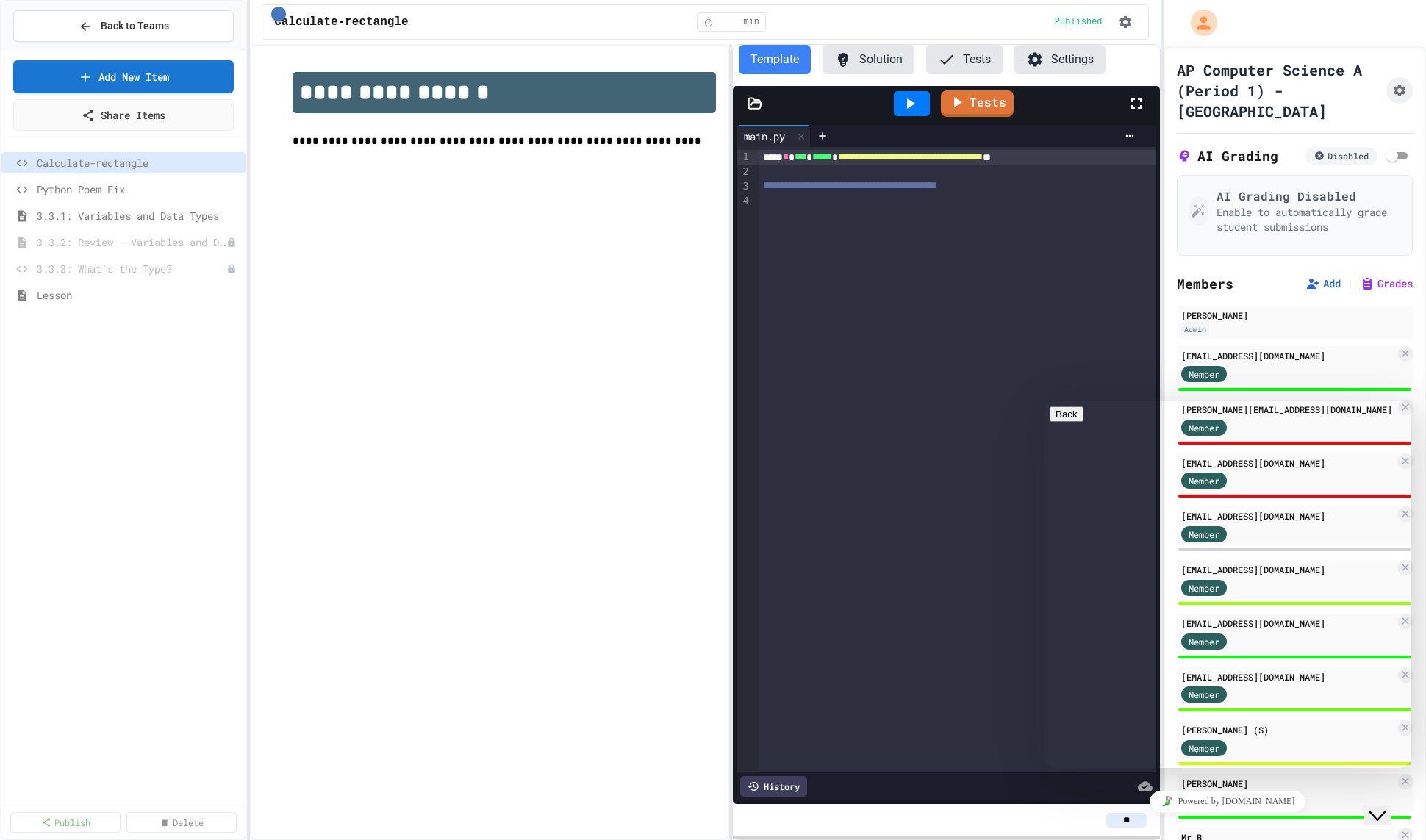
click at [1253, 820] on div "Rate this chat Upload File Insert emoji" at bounding box center [1228, 843] width 356 height 44
click at [1162, 820] on textarea at bounding box center [1107, 826] width 114 height 12
type textarea "******"
click at [1387, 807] on icon "Close Chat This icon closes the chat window." at bounding box center [1378, 816] width 18 height 18
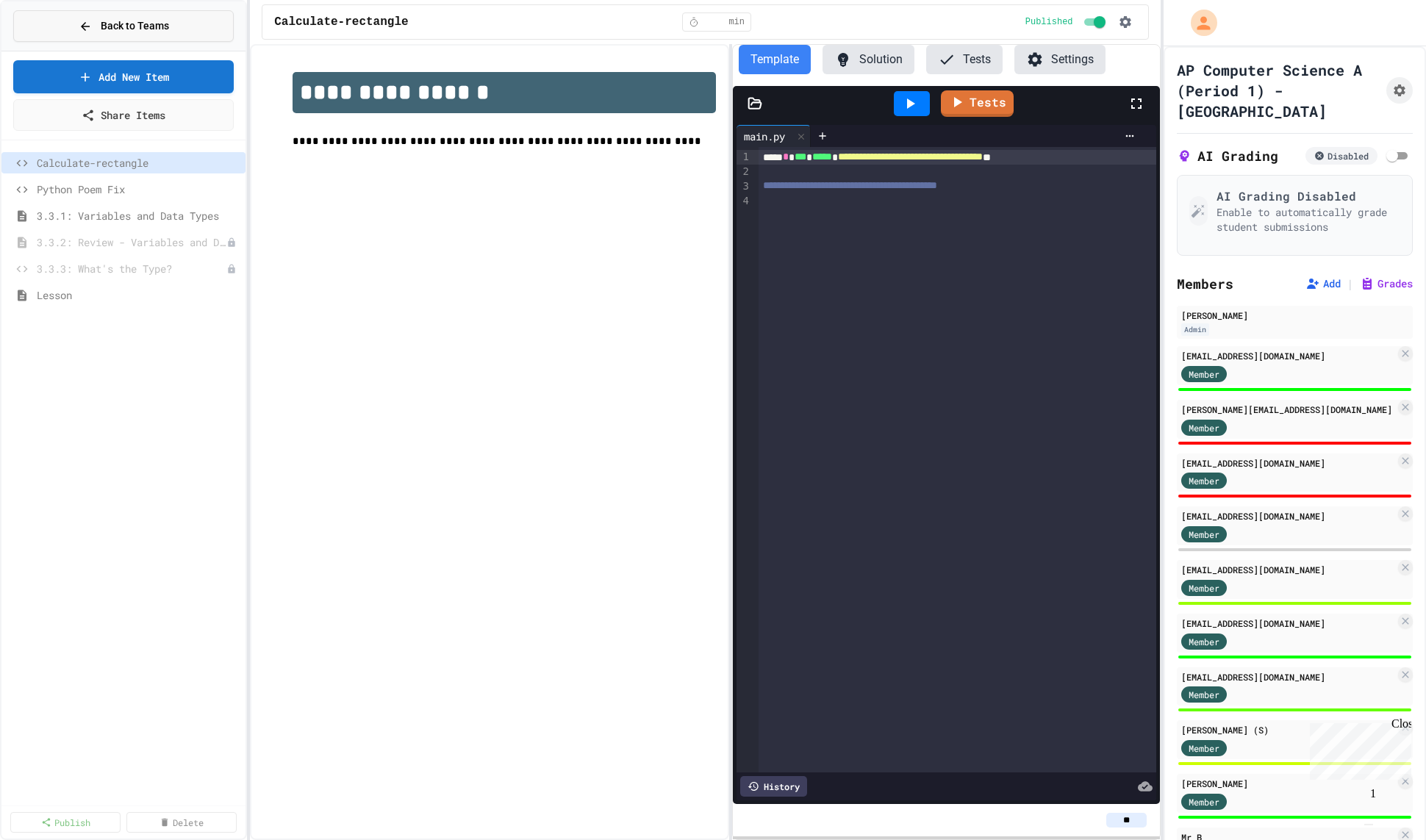
click at [145, 20] on span "Back to Teams" at bounding box center [134, 26] width 68 height 15
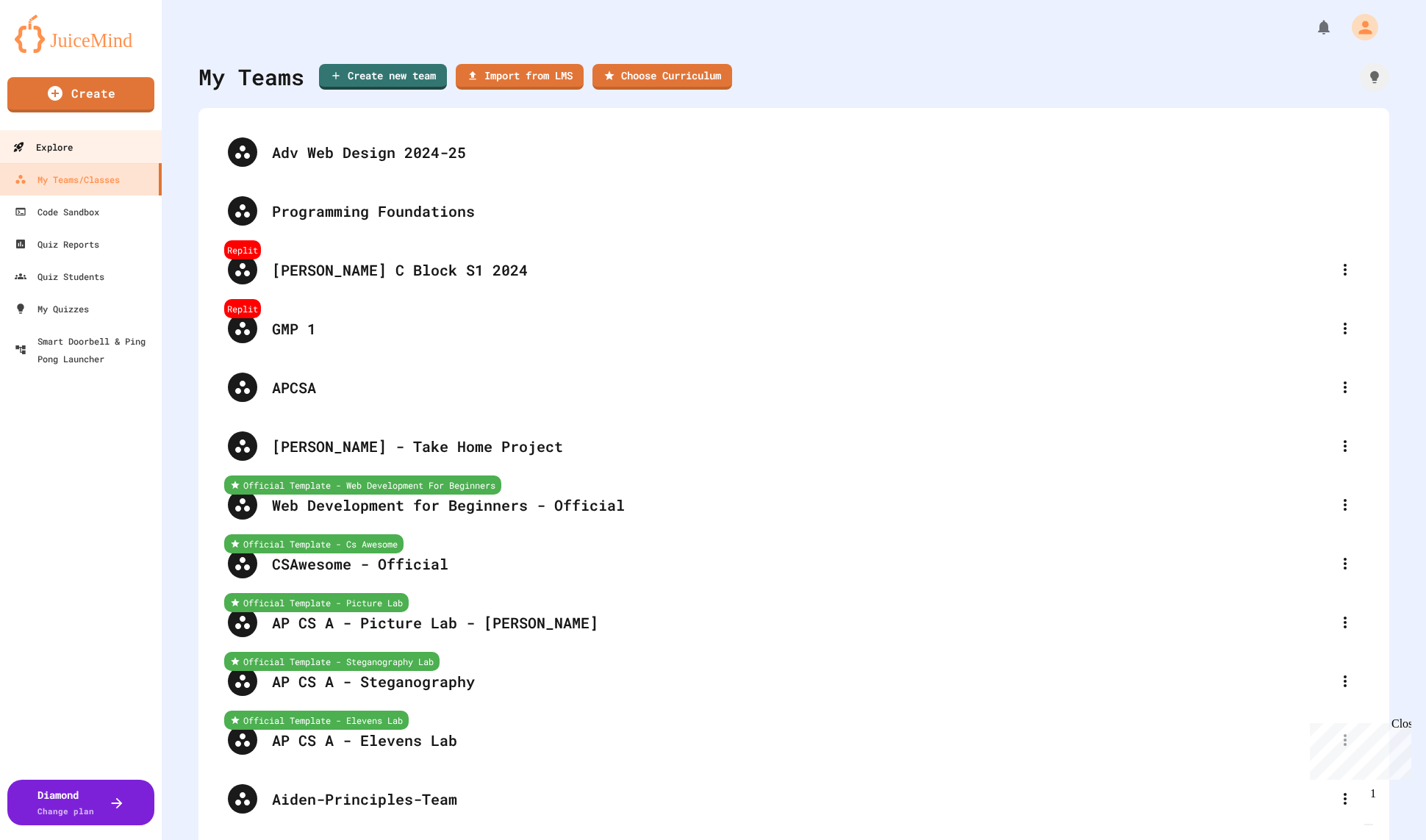
click at [103, 145] on link "Explore" at bounding box center [82, 146] width 167 height 33
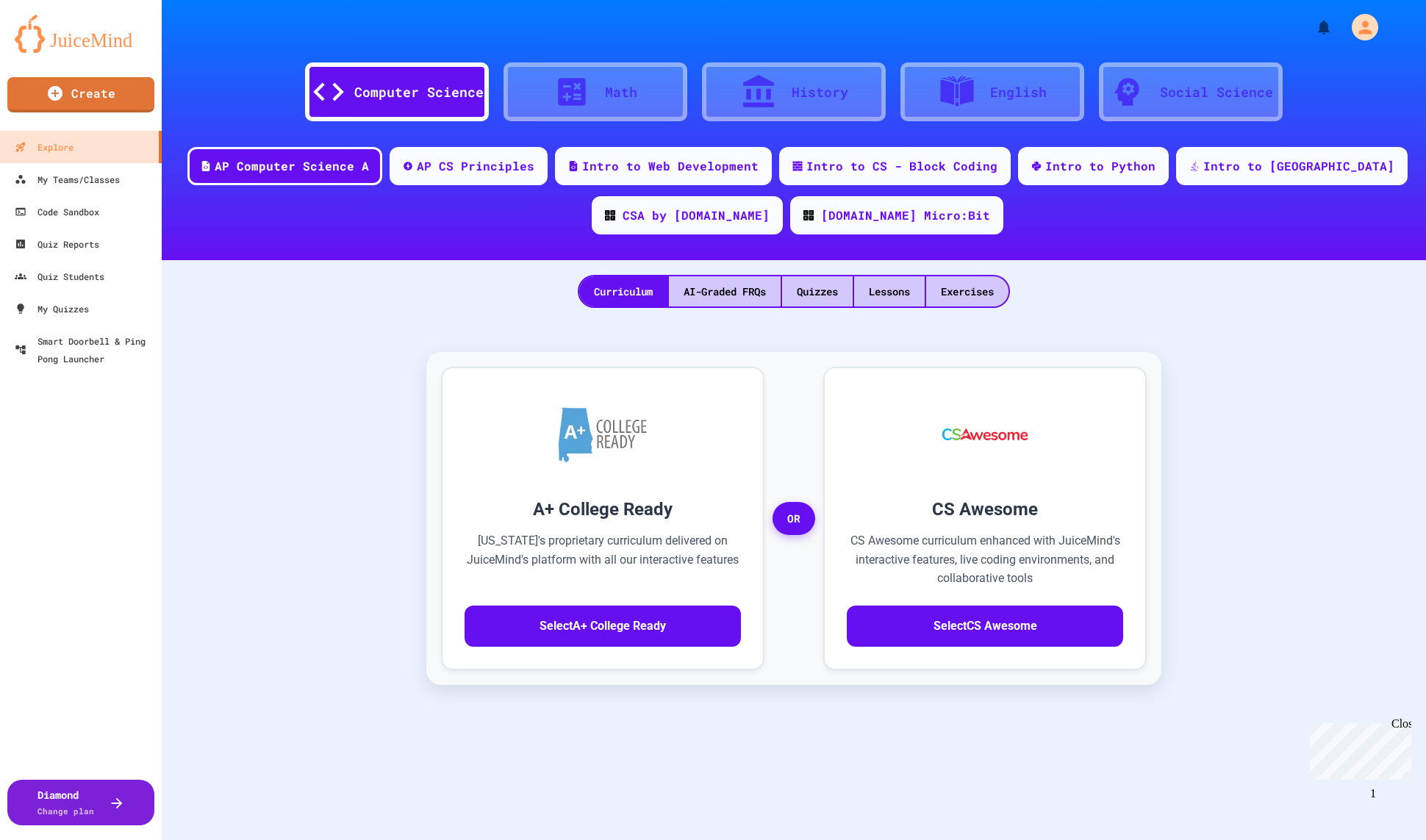
click at [601, 82] on div at bounding box center [579, 91] width 52 height 36
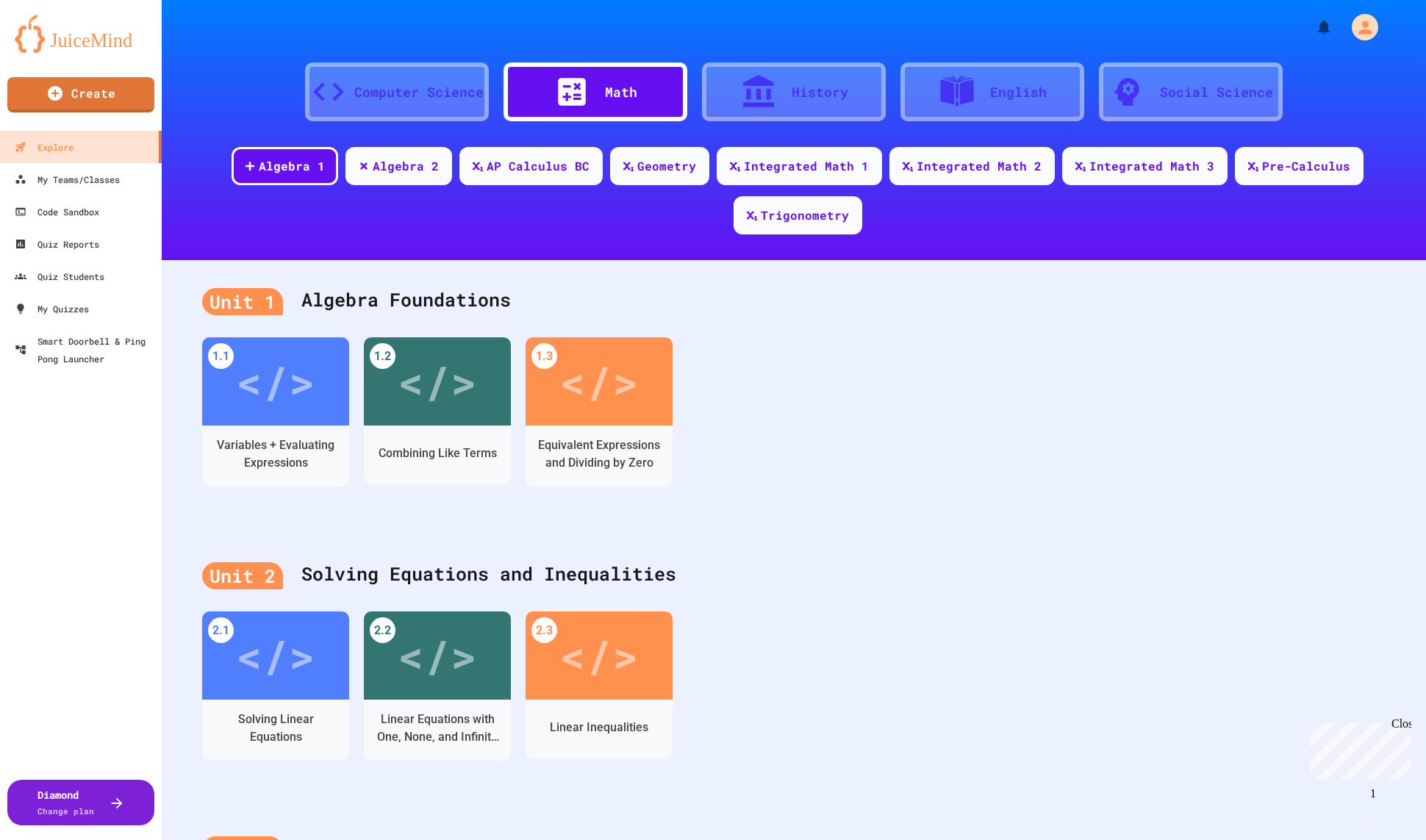
click at [753, 95] on icon at bounding box center [758, 91] width 36 height 36
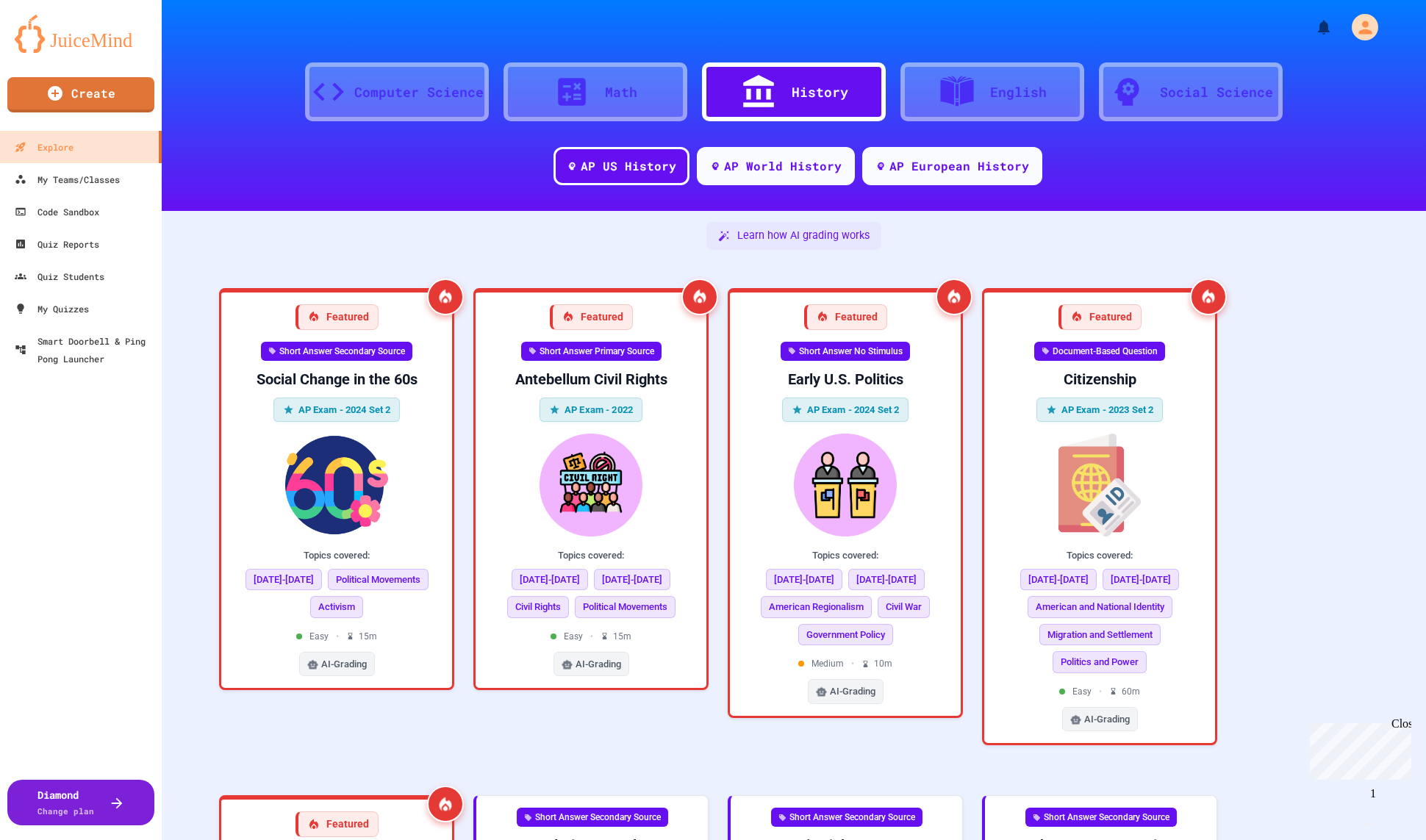
click at [641, 96] on div "Math" at bounding box center [595, 91] width 184 height 59
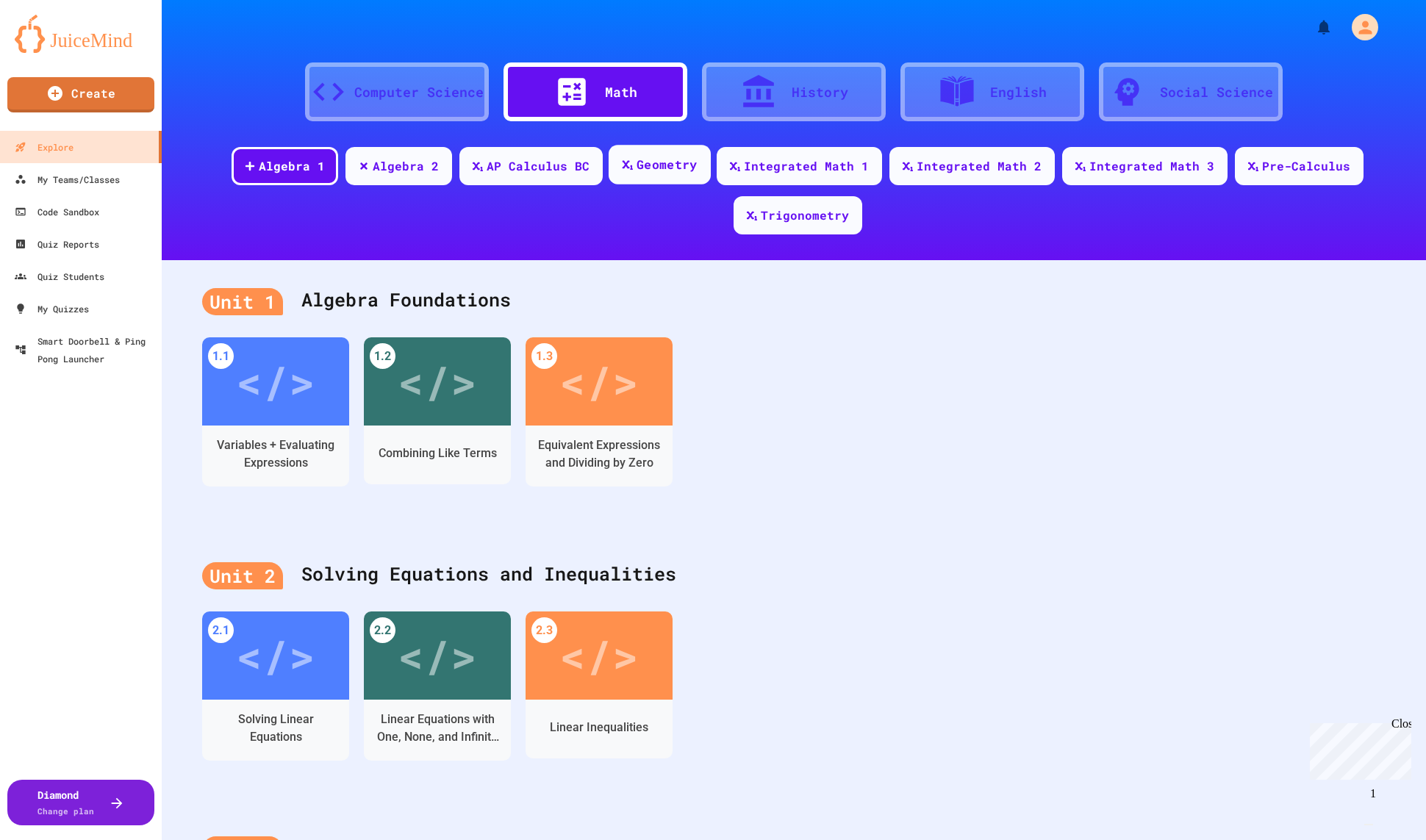
click at [637, 163] on div "Geometry" at bounding box center [667, 164] width 60 height 19
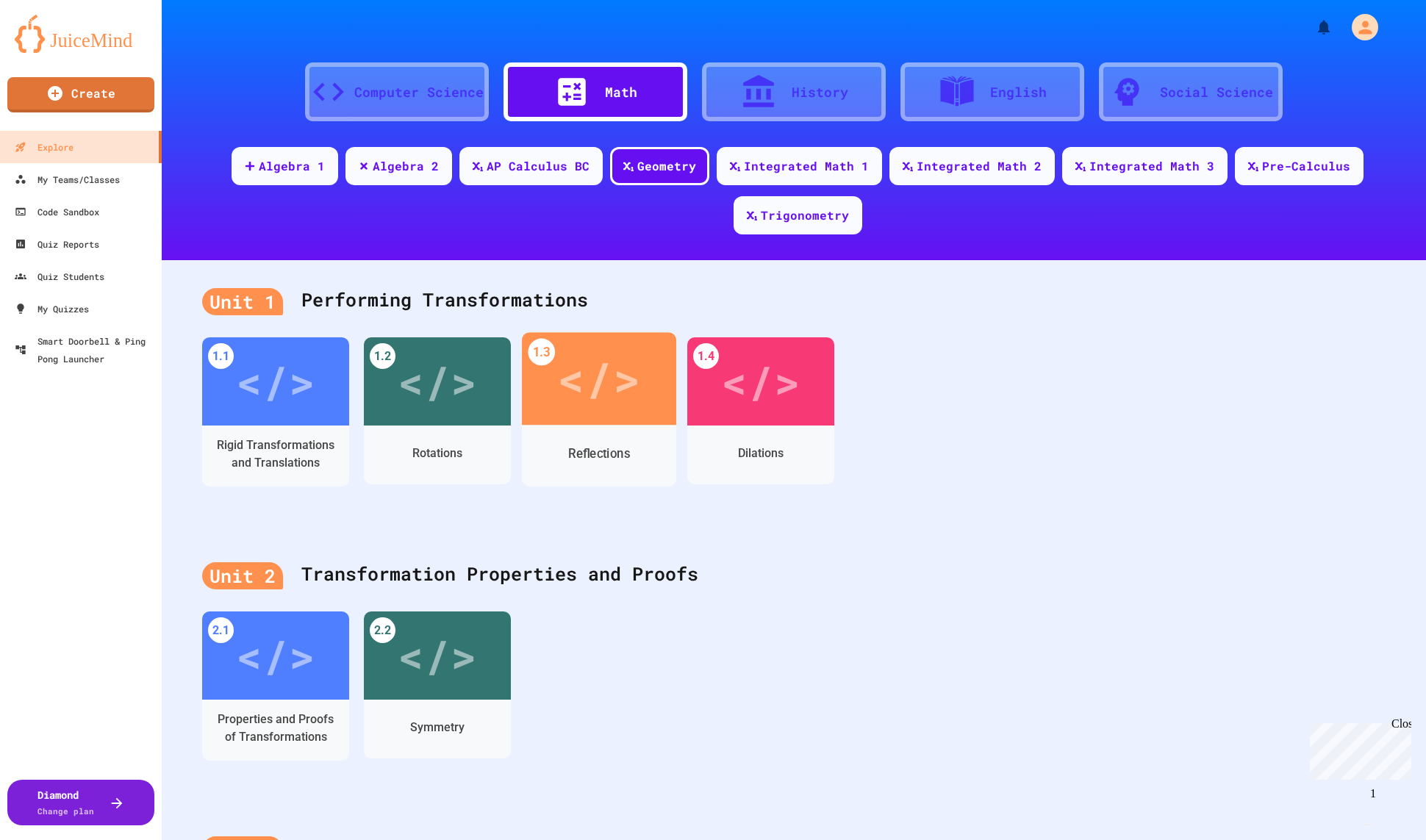
click at [625, 344] on div "</>" at bounding box center [599, 378] width 84 height 69
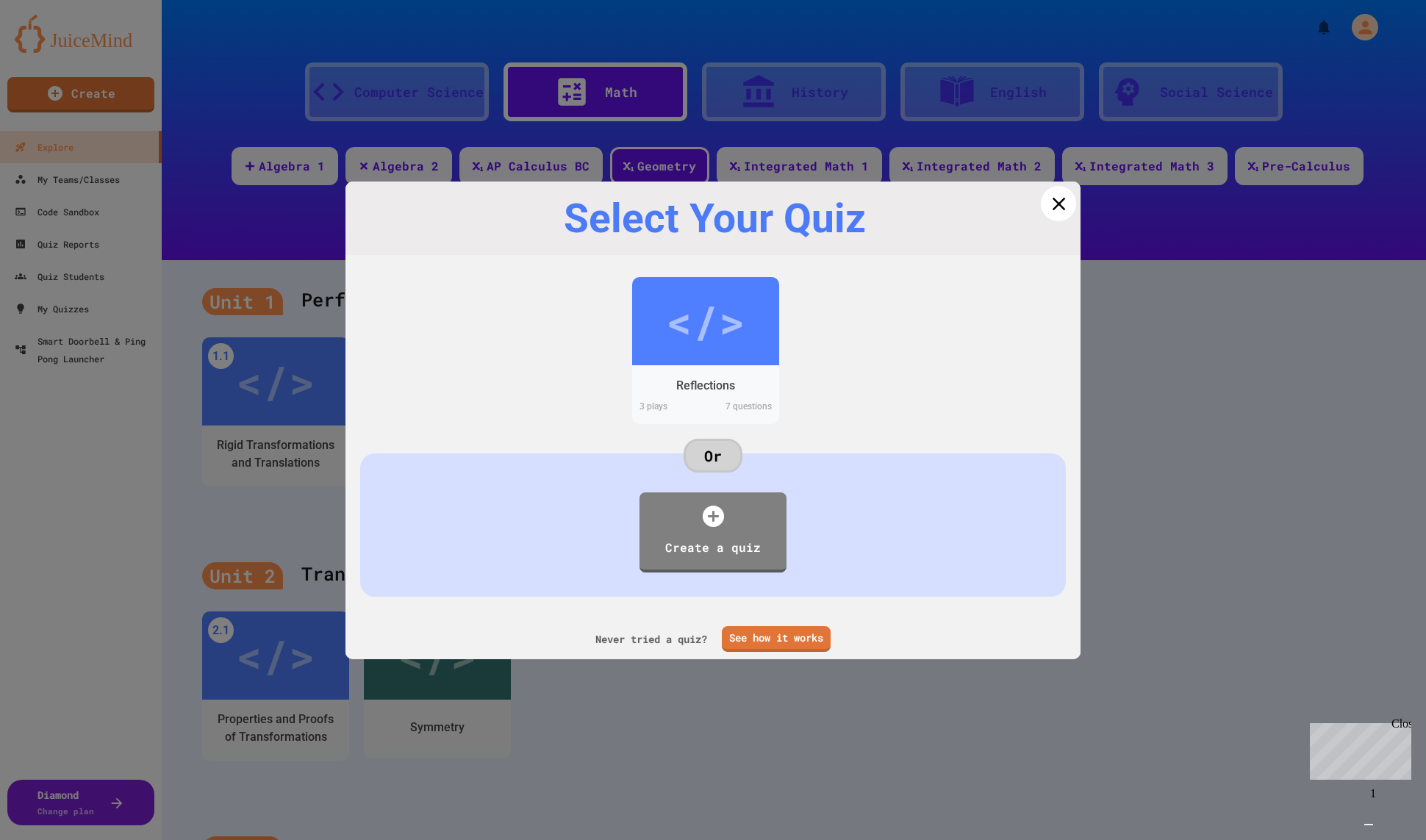
click at [1064, 208] on icon at bounding box center [1058, 203] width 13 height 13
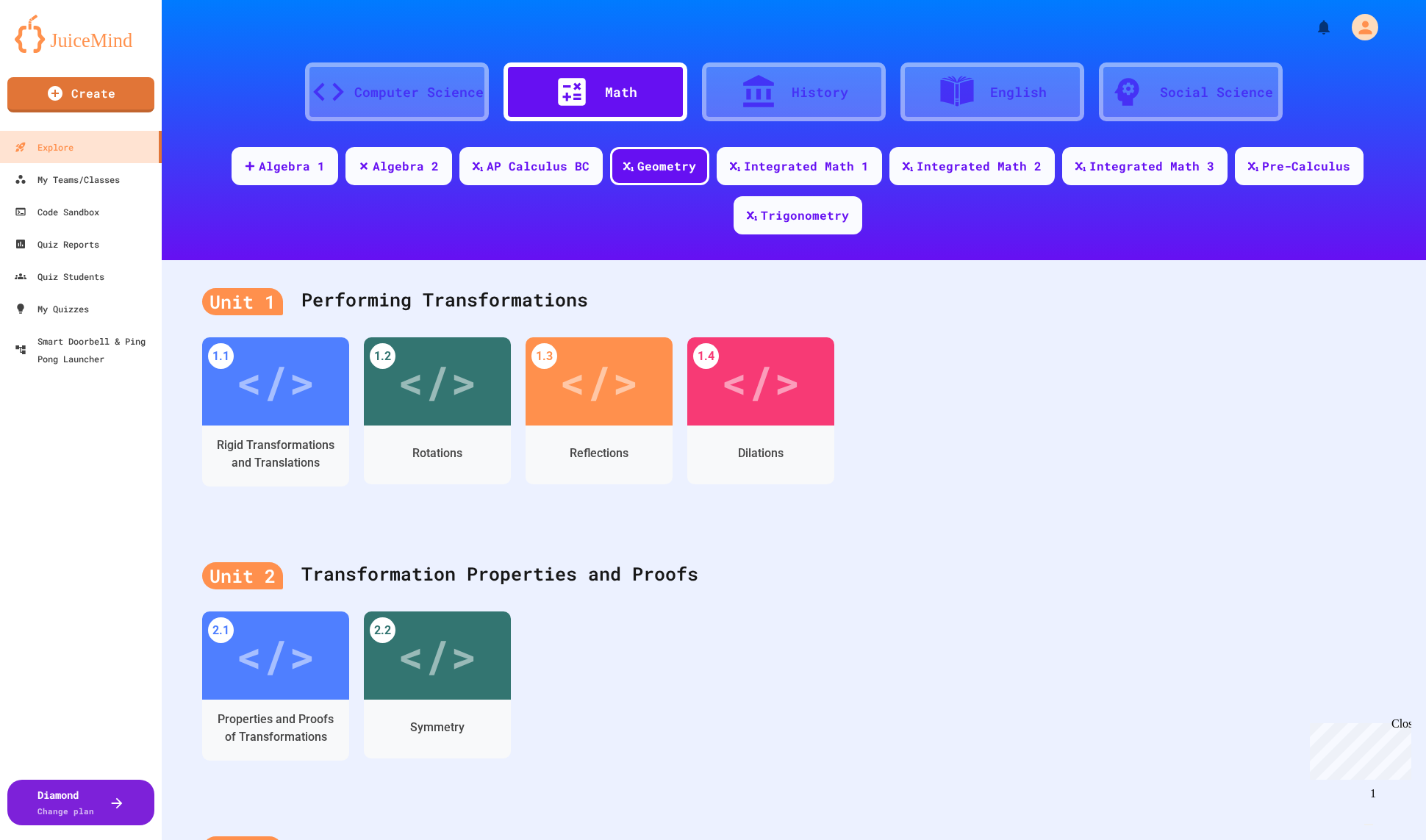
click at [722, 105] on div "History" at bounding box center [793, 91] width 184 height 59
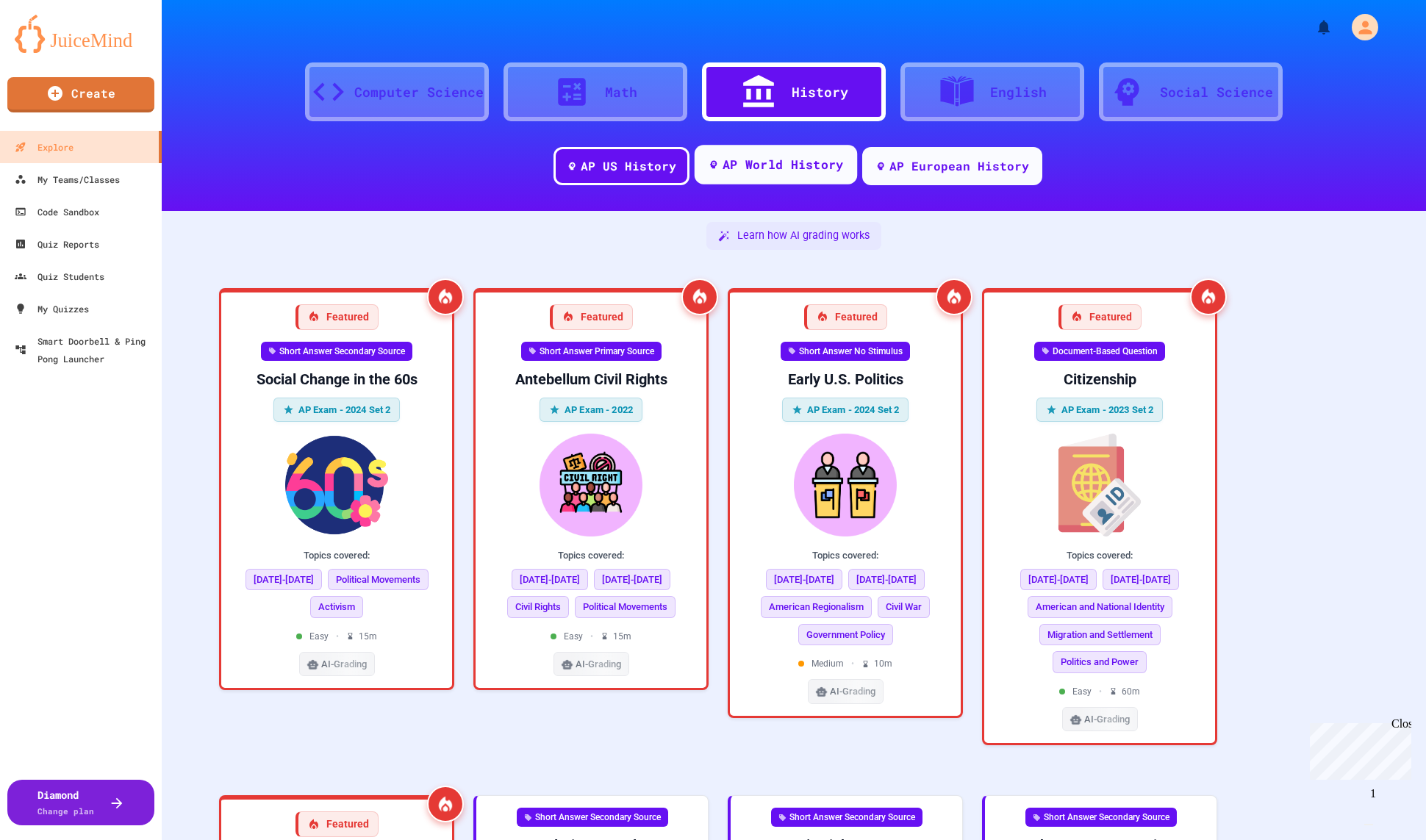
click at [843, 181] on div "AP World History" at bounding box center [775, 164] width 163 height 40
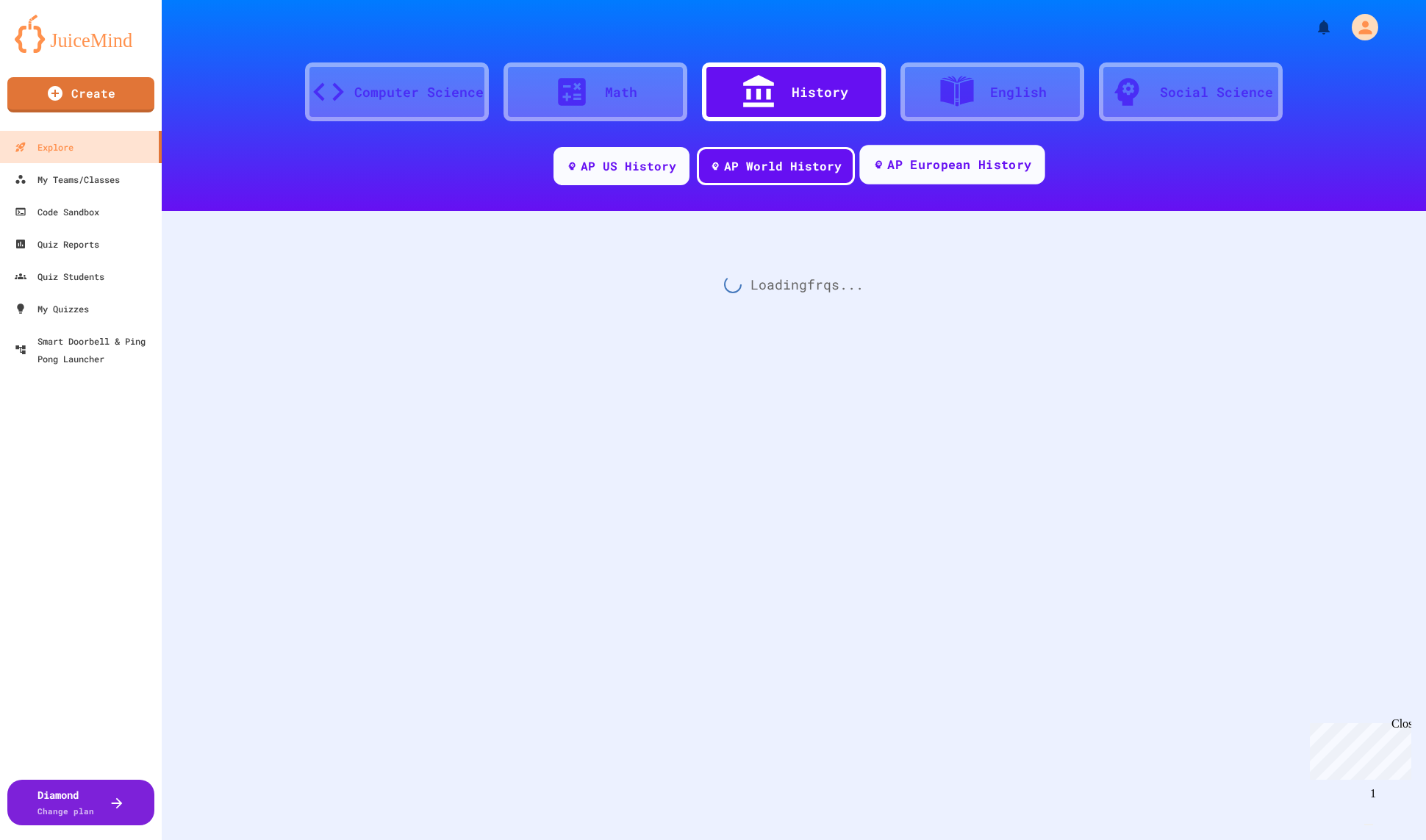
click at [944, 168] on div "AP European History" at bounding box center [960, 164] width 144 height 19
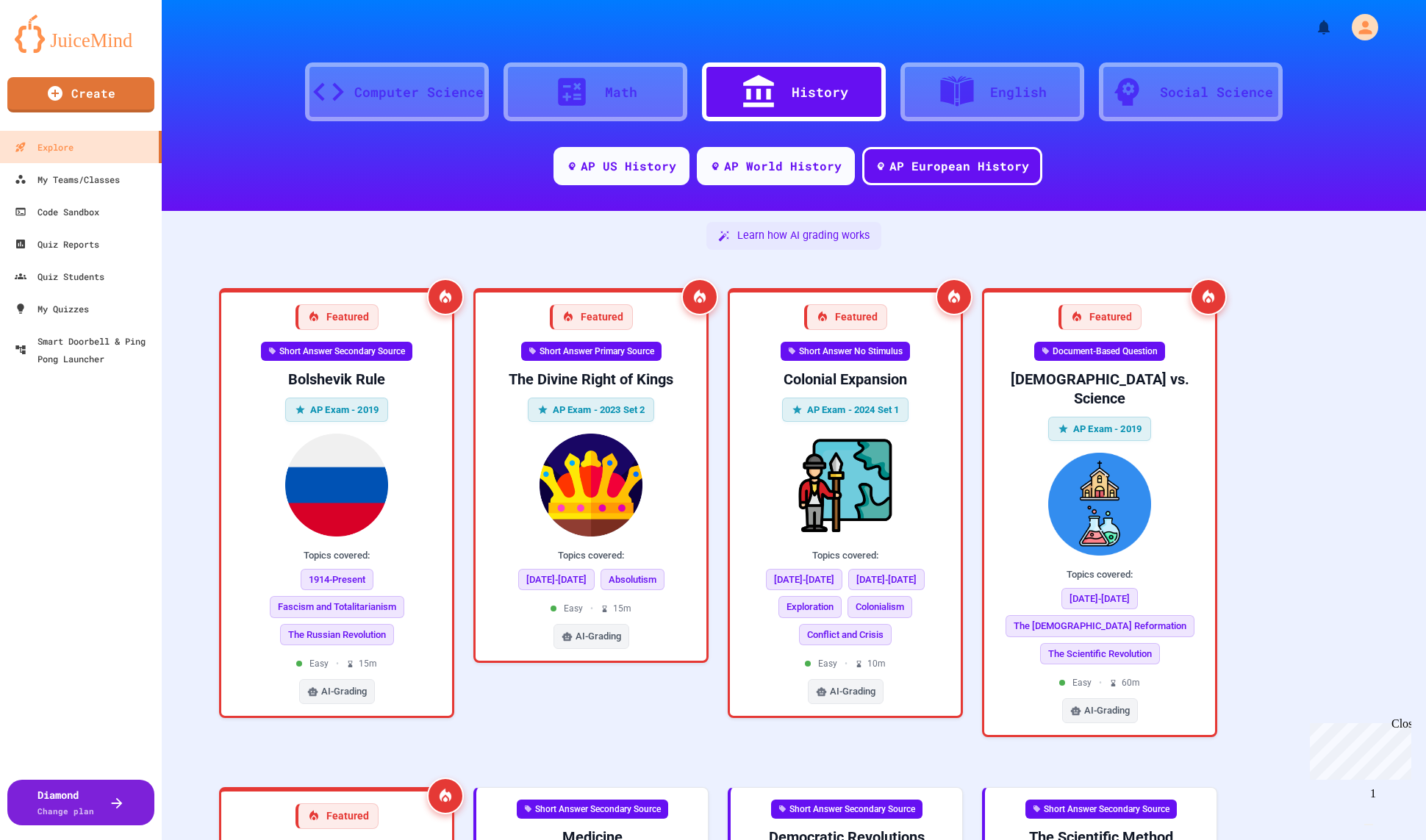
click at [1045, 91] on div "English" at bounding box center [1019, 92] width 57 height 20
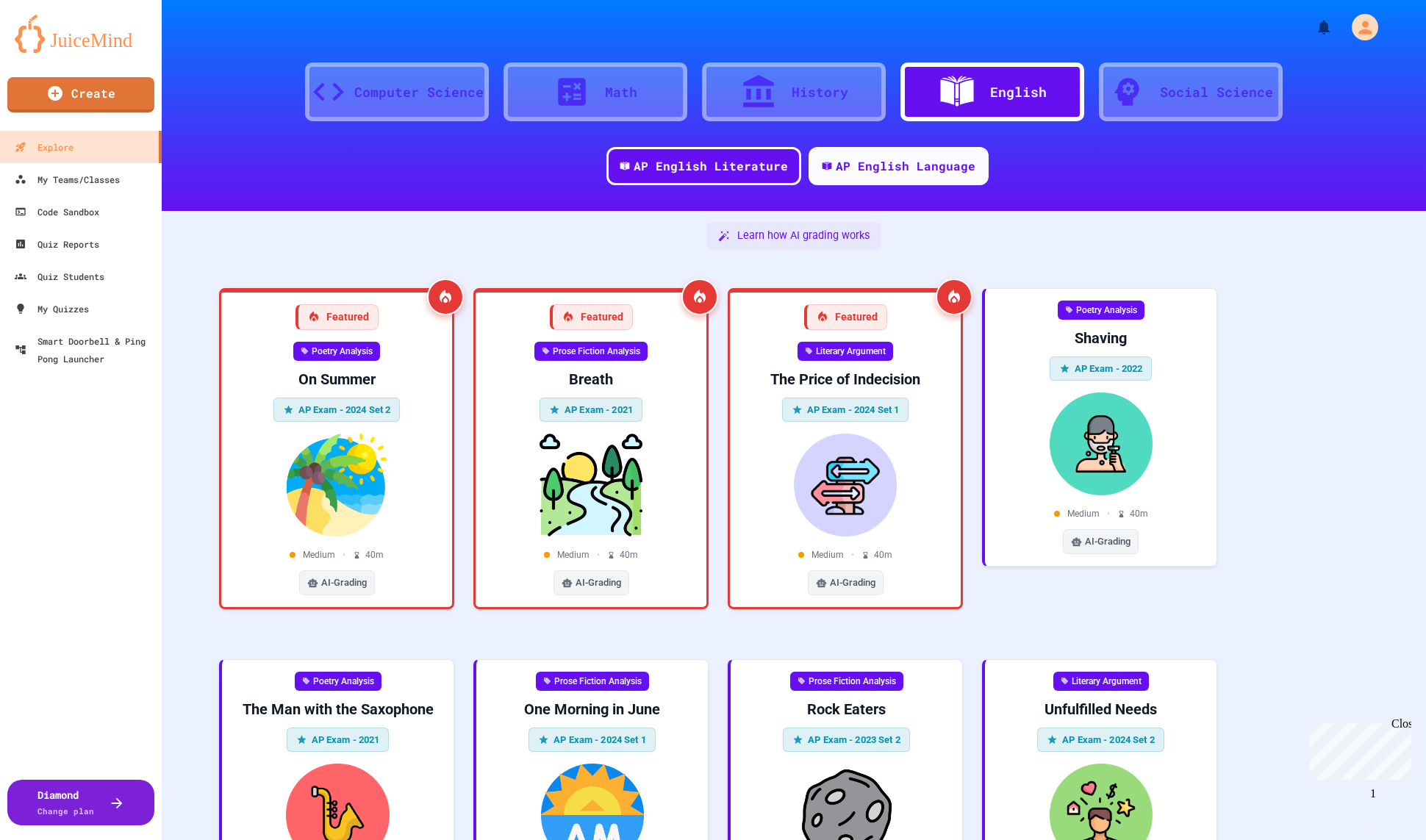
click at [1161, 98] on div "Social Science" at bounding box center [1216, 92] width 113 height 20
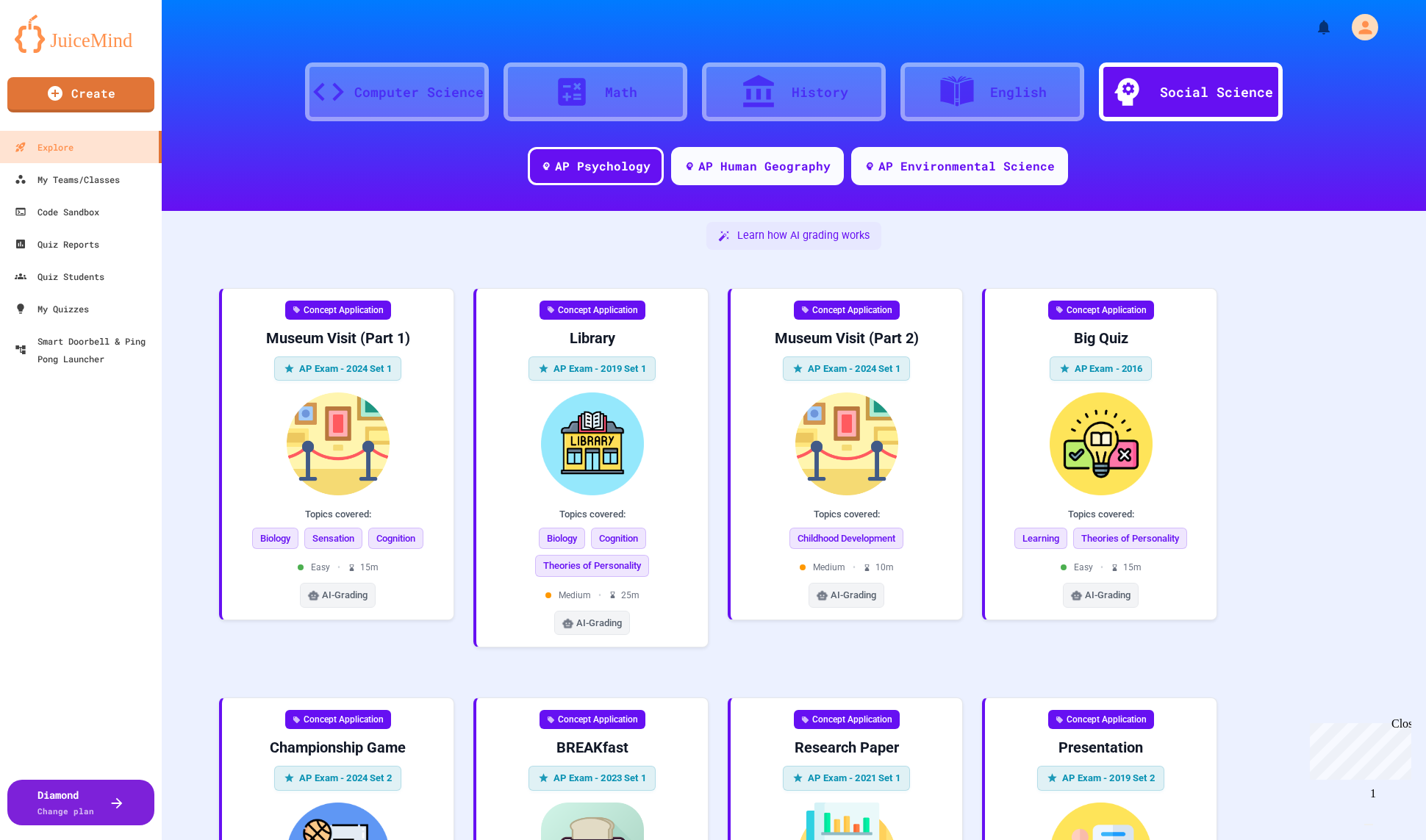
click at [361, 76] on div "Computer Science" at bounding box center [396, 91] width 184 height 59
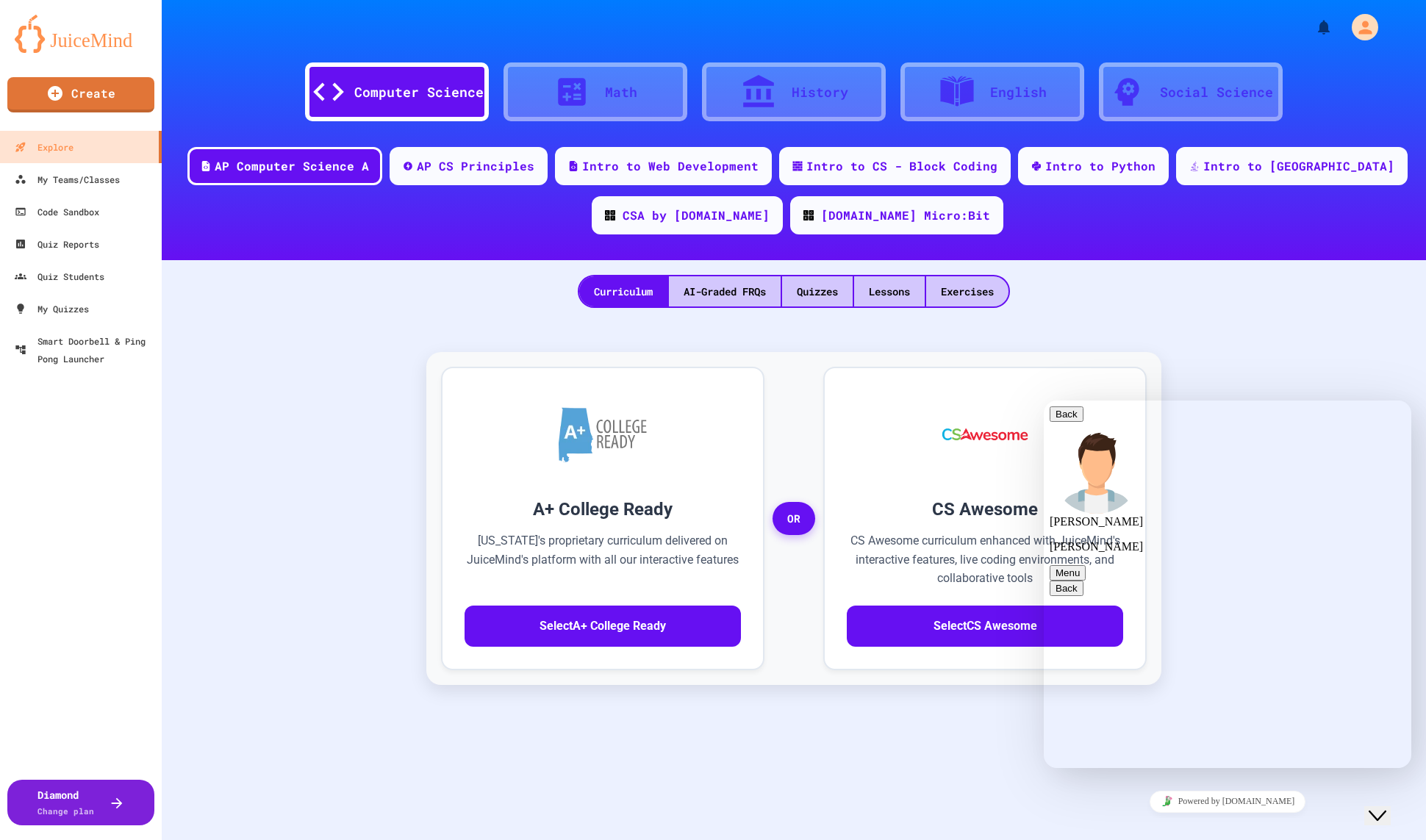
click at [1072, 422] on button "Back" at bounding box center [1067, 414] width 34 height 15
click at [1298, 343] on div "A+ College Ready Alabama's proprietary curriculum delivered on JuiceMind's plat…" at bounding box center [794, 653] width 1235 height 662
click at [1372, 807] on div "Close Chat This icon closes the chat window." at bounding box center [1378, 816] width 18 height 18
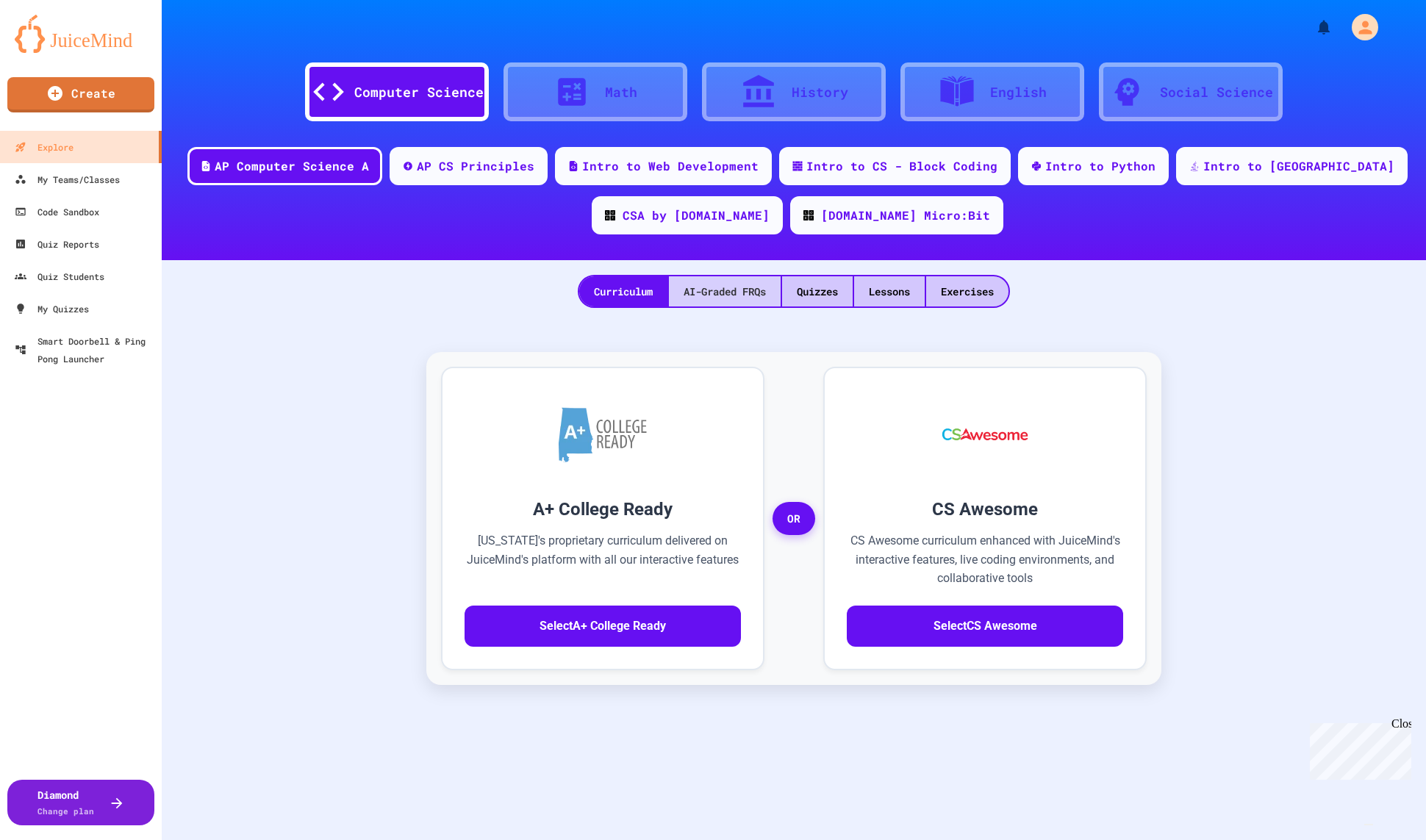
click at [763, 294] on div "AI-Graded FRQs" at bounding box center [725, 291] width 112 height 30
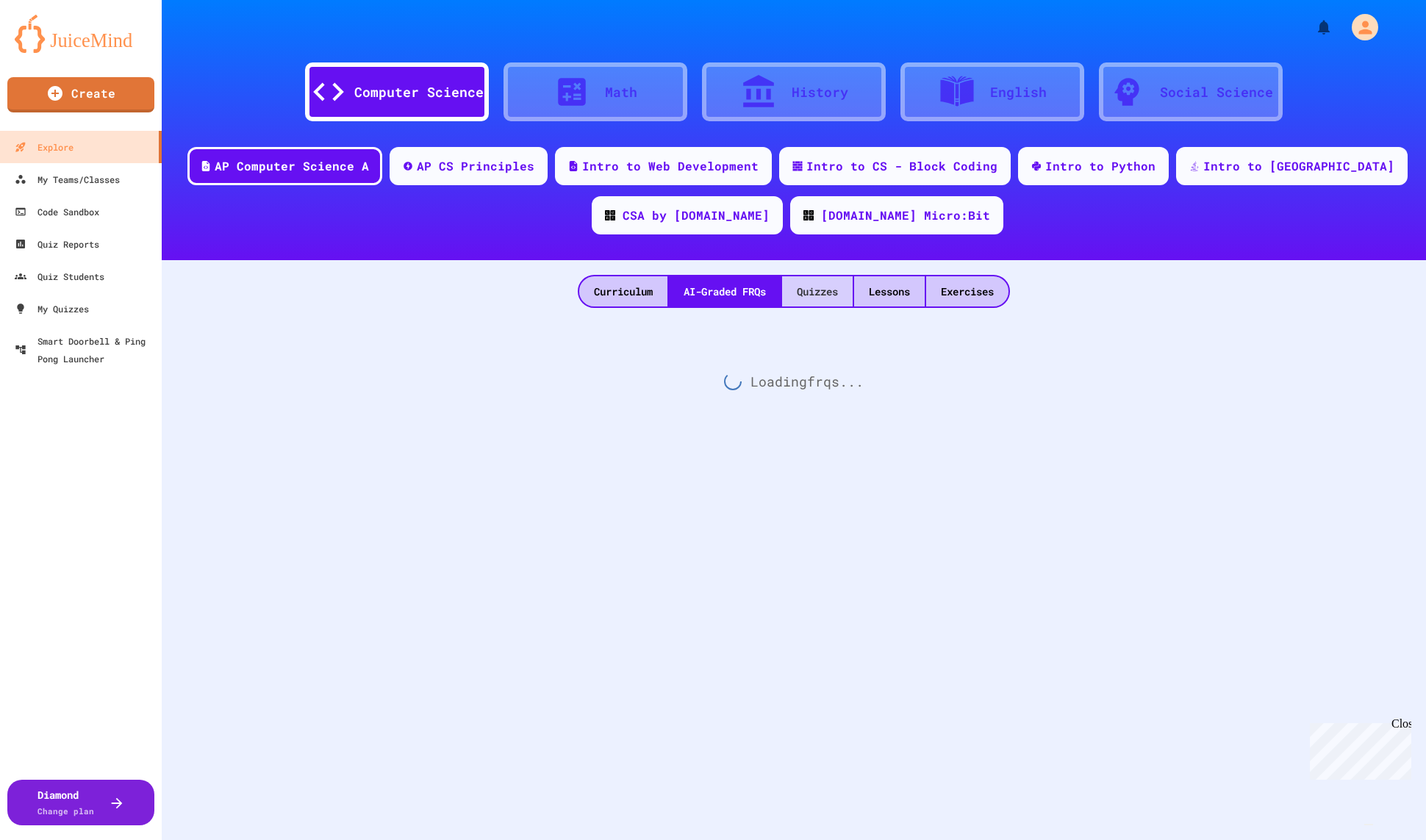
click at [835, 292] on div "Quizzes" at bounding box center [817, 291] width 70 height 30
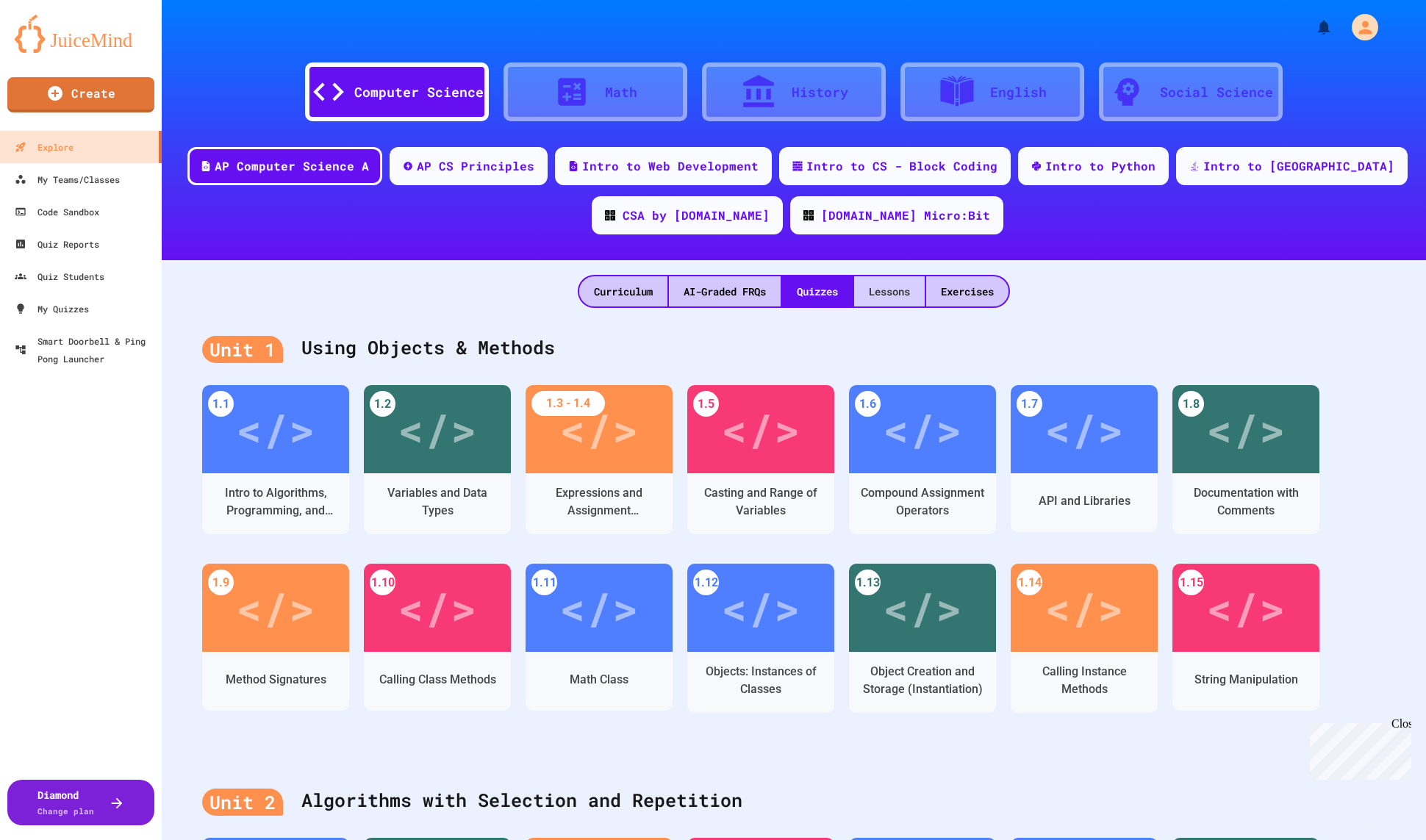
click at [886, 293] on div "Lessons" at bounding box center [889, 291] width 70 height 30
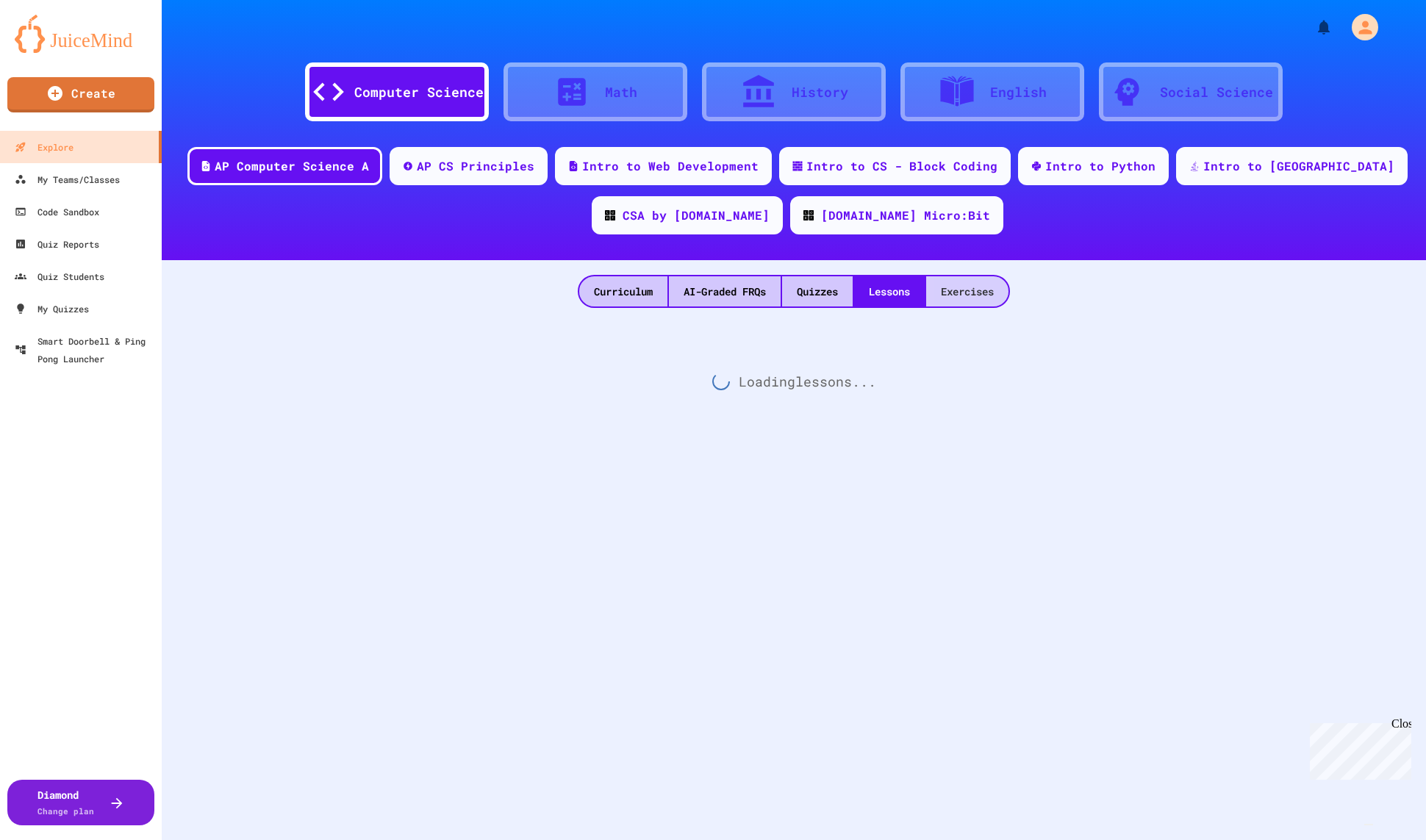
click at [959, 293] on div "Exercises" at bounding box center [968, 291] width 83 height 30
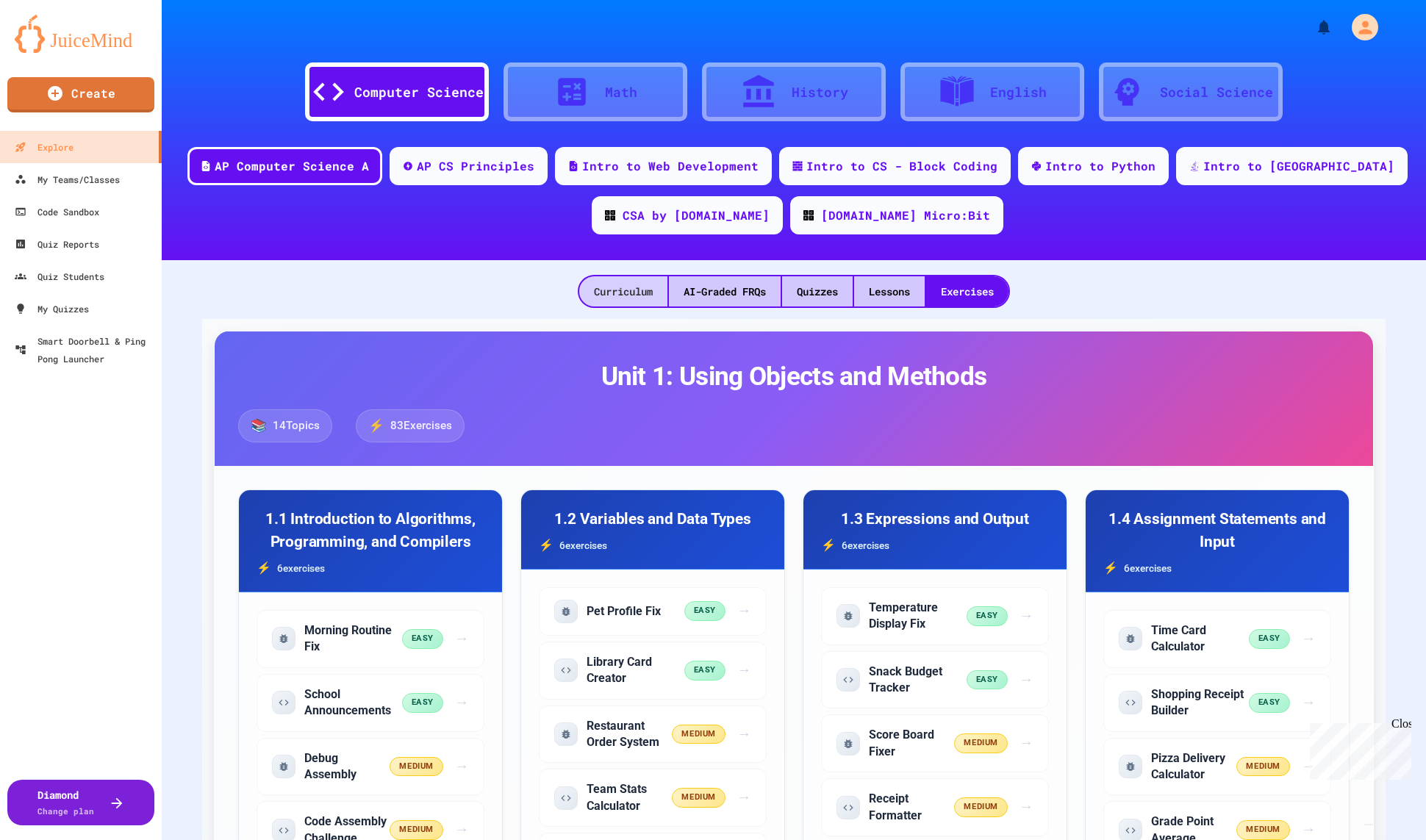
click at [636, 277] on div "Curriculum" at bounding box center [623, 291] width 88 height 30
